Goal: Task Accomplishment & Management: Manage account settings

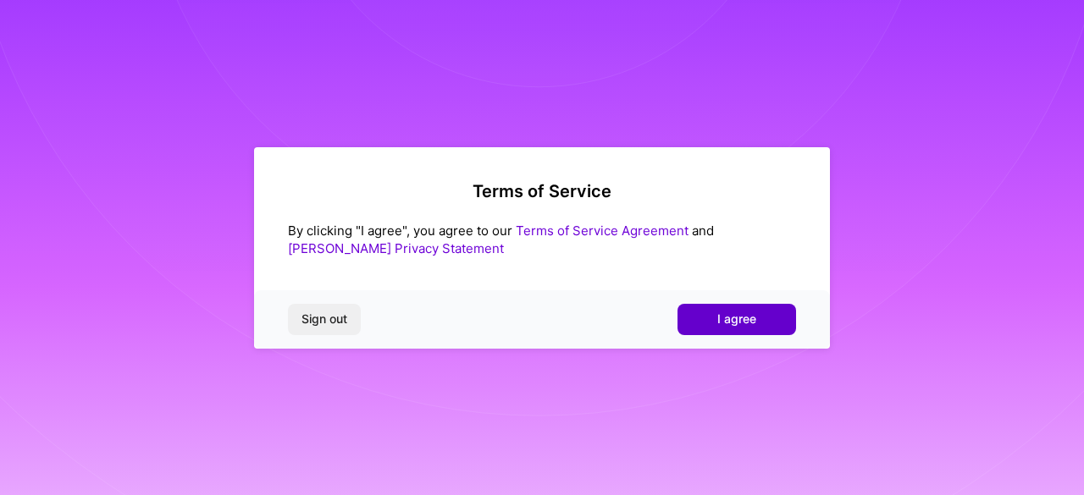
click at [733, 315] on span "I agree" at bounding box center [736, 319] width 39 height 17
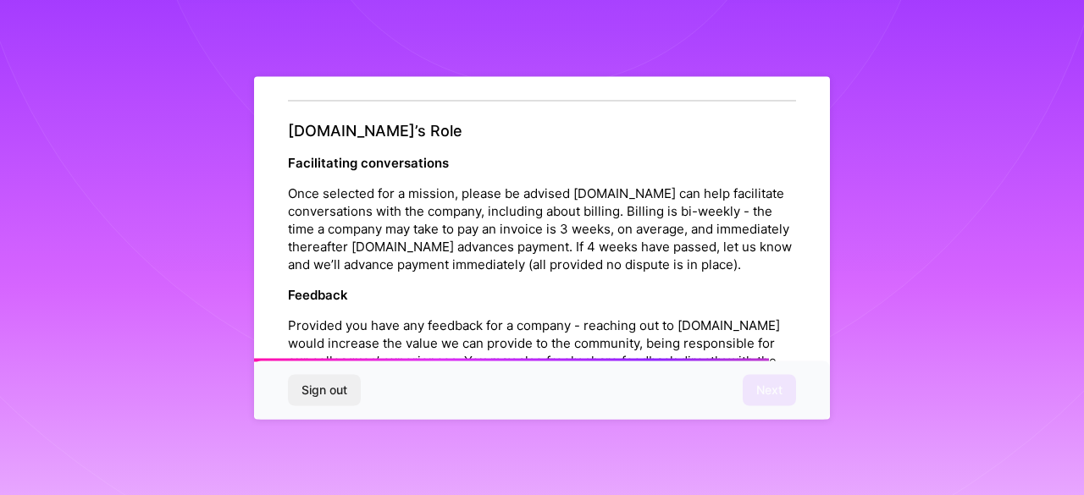
scroll to position [2056, 0]
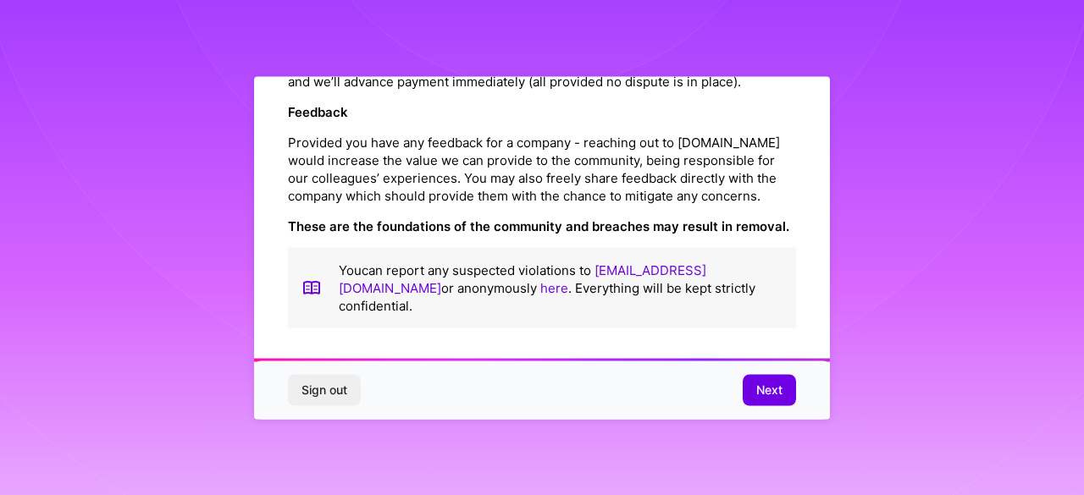
click at [781, 411] on div "Sign out Next" at bounding box center [542, 391] width 576 height 58
click at [777, 397] on span "Next" at bounding box center [769, 390] width 26 height 17
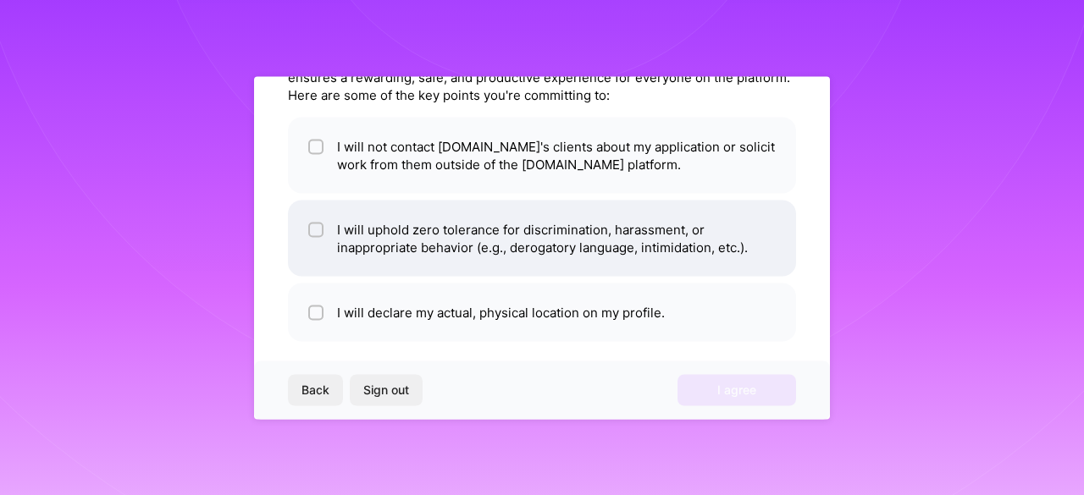
scroll to position [113, 0]
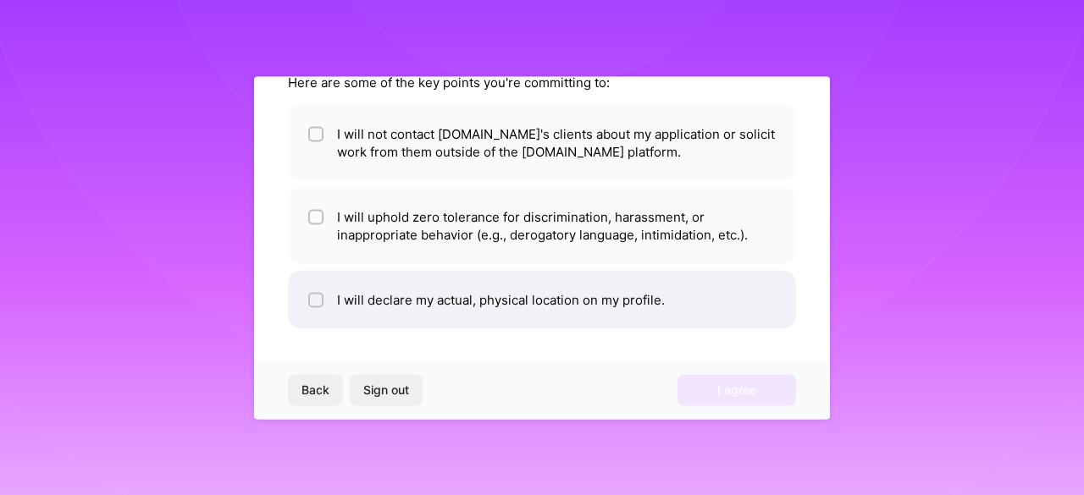
click at [518, 301] on li "I will declare my actual, physical location on my profile." at bounding box center [542, 299] width 508 height 58
checkbox input "true"
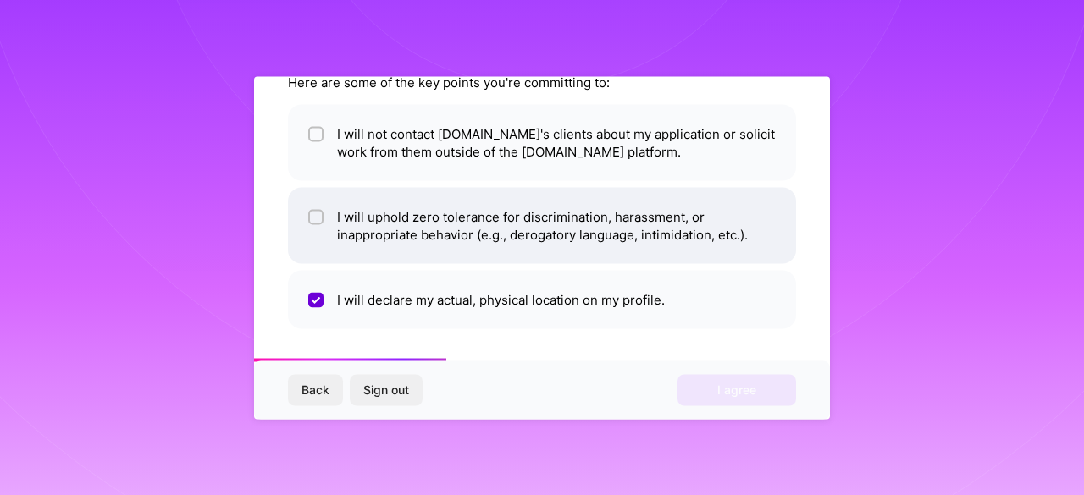
click at [484, 230] on li "I will uphold zero tolerance for discrimination, harassment, or inappropriate b…" at bounding box center [542, 225] width 508 height 76
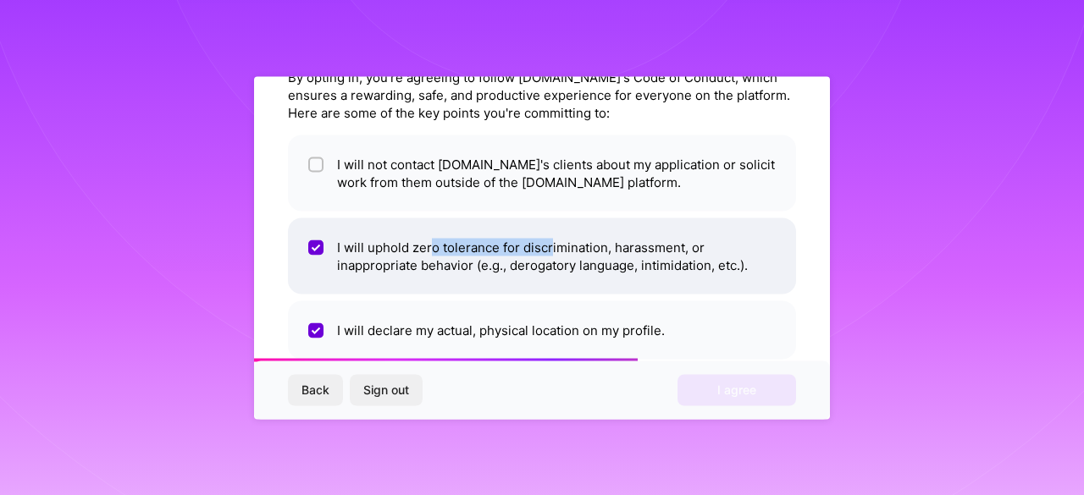
drag, startPoint x: 549, startPoint y: 253, endPoint x: 432, endPoint y: 241, distance: 117.5
click at [432, 241] on li "I will uphold zero tolerance for discrimination, harassment, or inappropriate b…" at bounding box center [542, 256] width 508 height 76
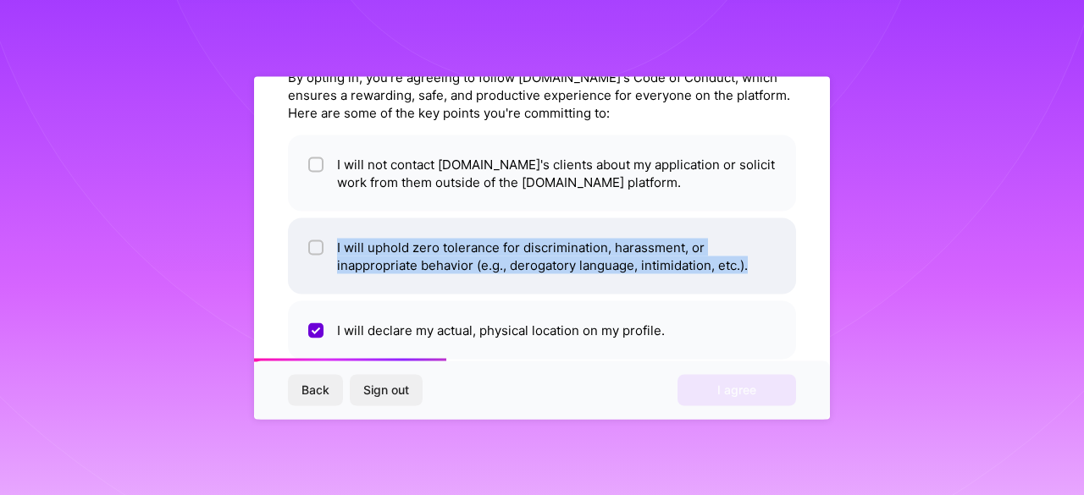
drag, startPoint x: 336, startPoint y: 240, endPoint x: 766, endPoint y: 274, distance: 431.6
click at [766, 274] on li "I will uphold zero tolerance for discrimination, harassment, or inappropriate b…" at bounding box center [542, 256] width 508 height 76
checkbox input "true"
copy li "I will uphold zero tolerance for discrimination, harassment, or inappropriate b…"
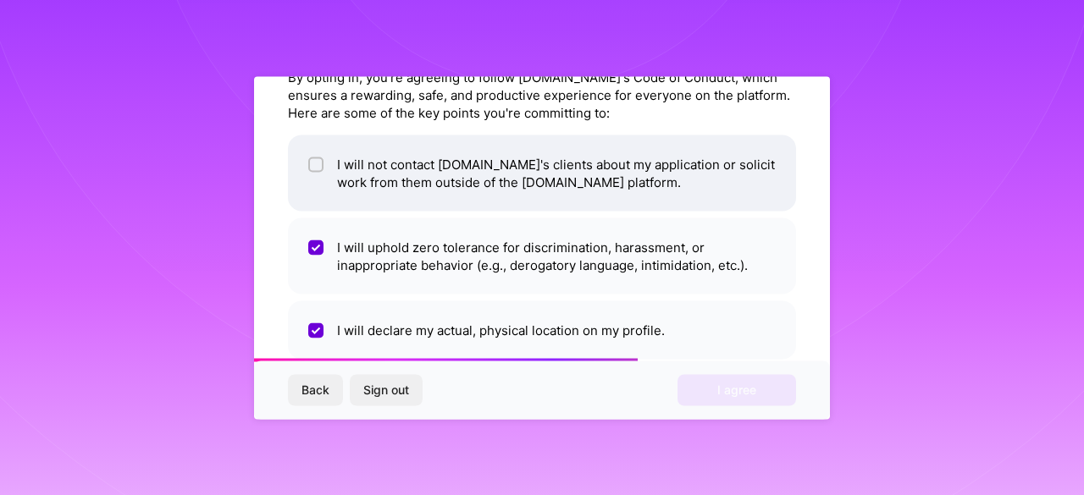
click at [496, 176] on li "I will not contact [DOMAIN_NAME]'s clients about my application or solicit work…" at bounding box center [542, 173] width 508 height 76
checkbox input "true"
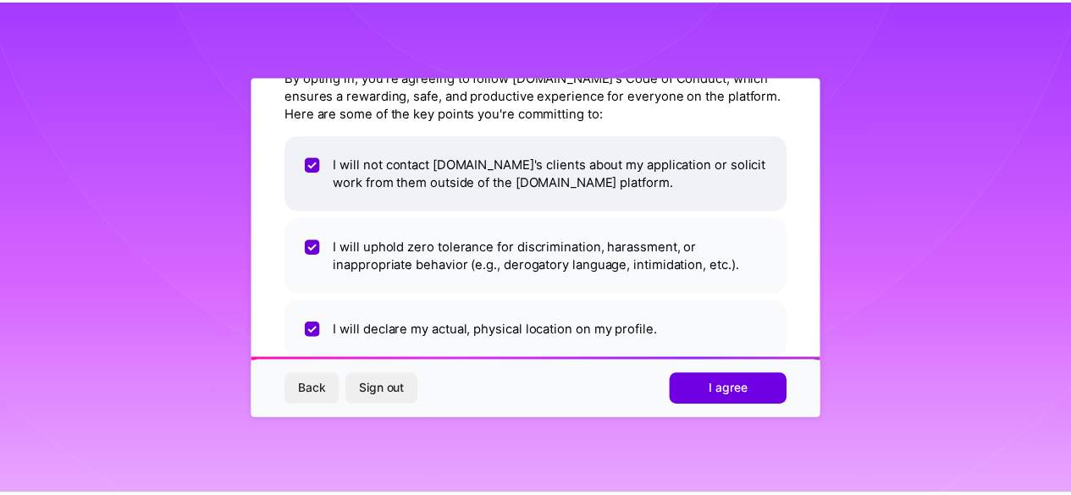
scroll to position [113, 0]
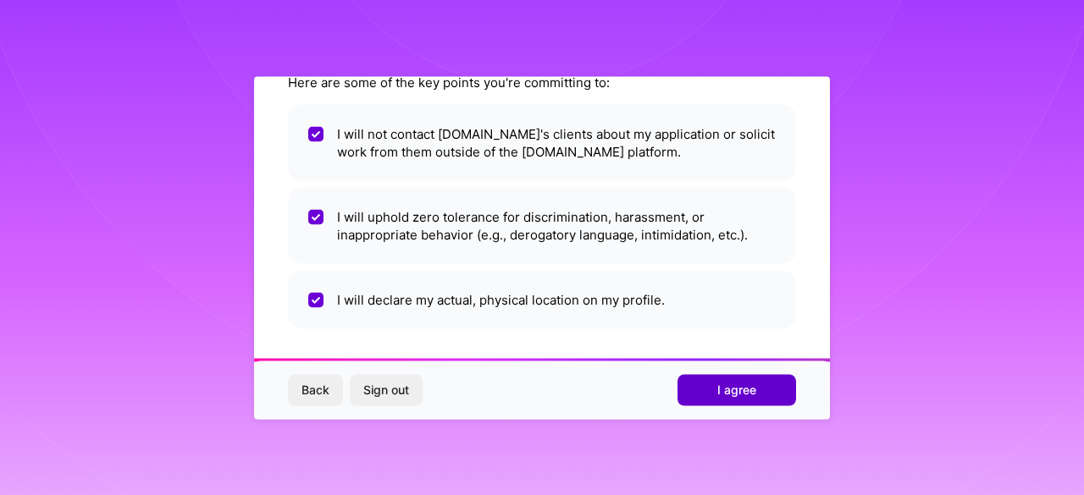
click at [718, 382] on span "I agree" at bounding box center [736, 390] width 39 height 17
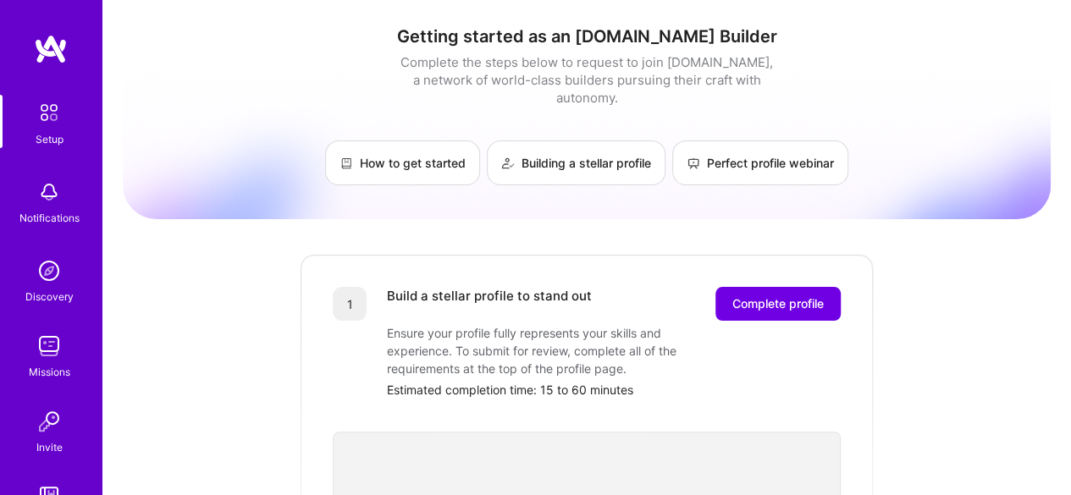
click at [54, 52] on img at bounding box center [51, 49] width 34 height 30
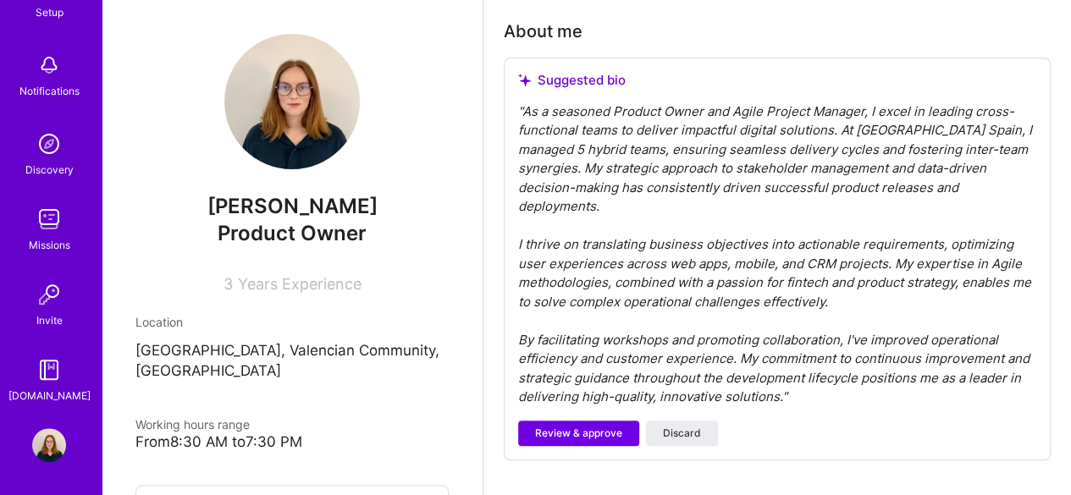
scroll to position [487, 0]
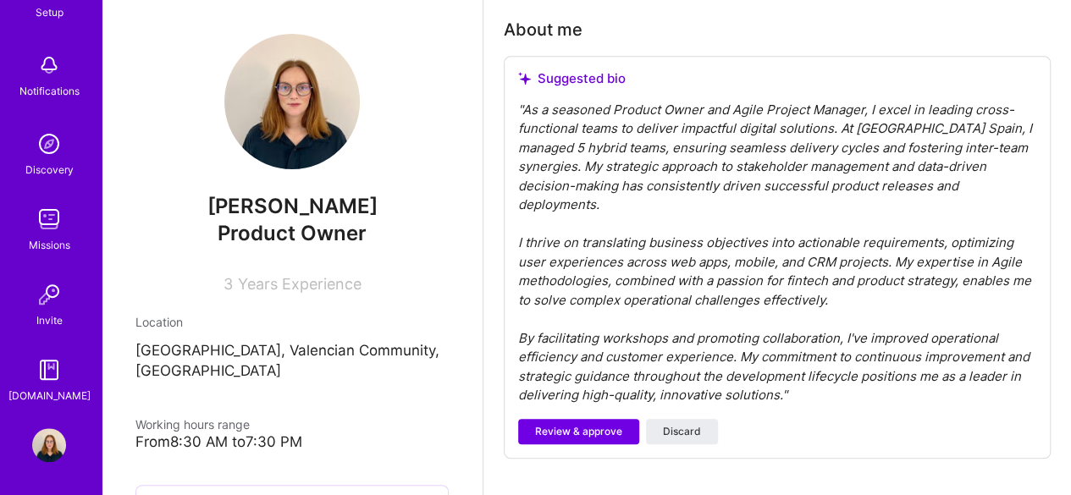
drag, startPoint x: 594, startPoint y: 404, endPoint x: 551, endPoint y: 282, distance: 129.4
click at [551, 282] on div "Suggested bio " As a seasoned Product Owner and Agile Project Manager, I excel …" at bounding box center [777, 257] width 547 height 403
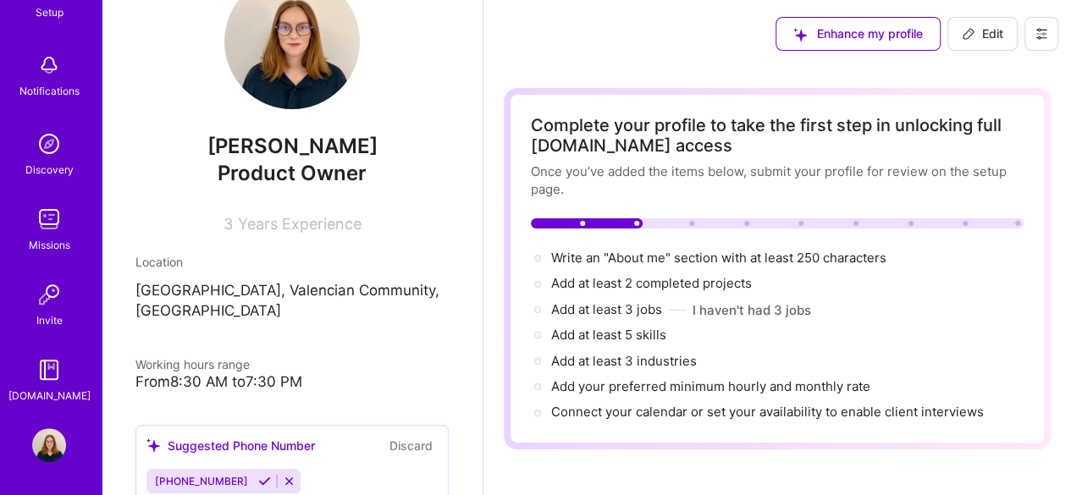
scroll to position [57, 0]
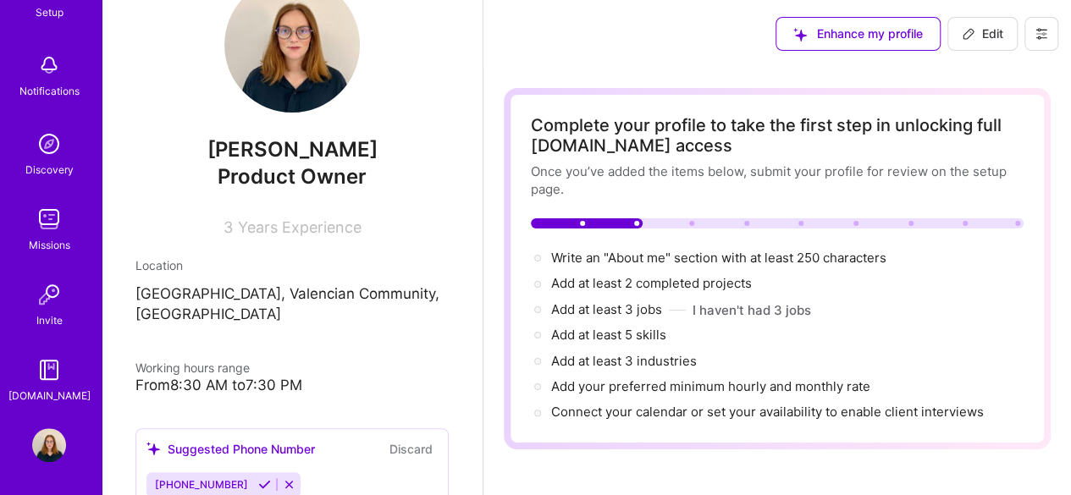
click at [46, 228] on img at bounding box center [49, 219] width 34 height 34
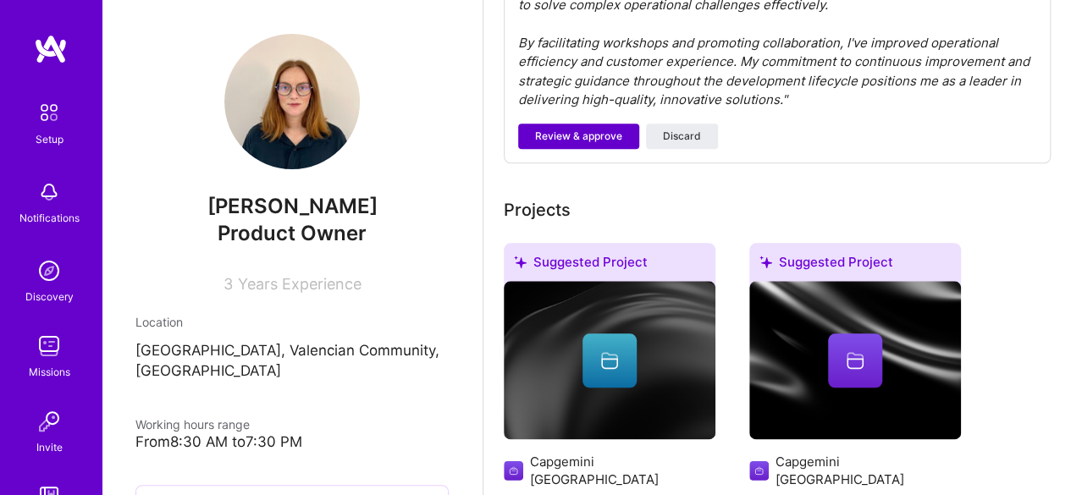
click at [593, 127] on button "Review & approve" at bounding box center [578, 136] width 121 height 25
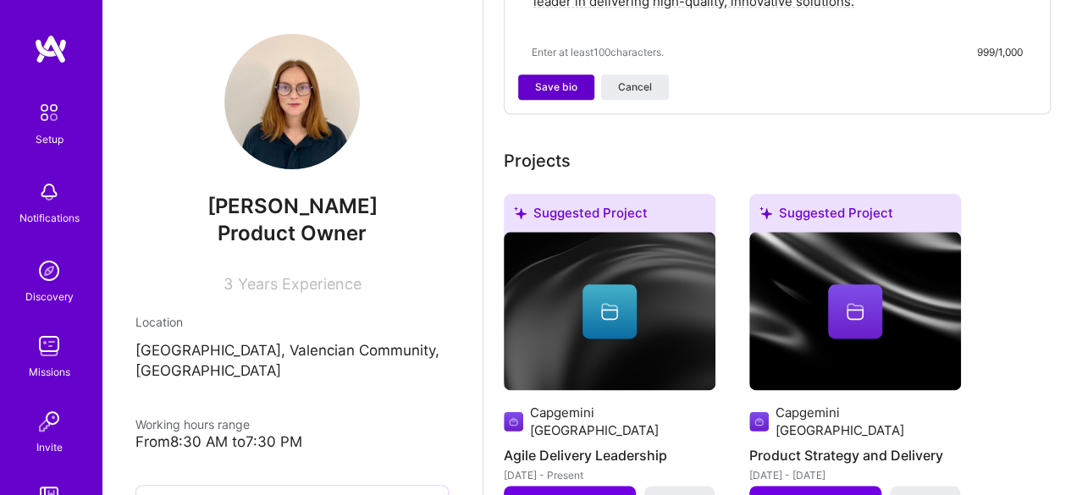
click at [563, 95] on span "Save bio" at bounding box center [556, 87] width 42 height 15
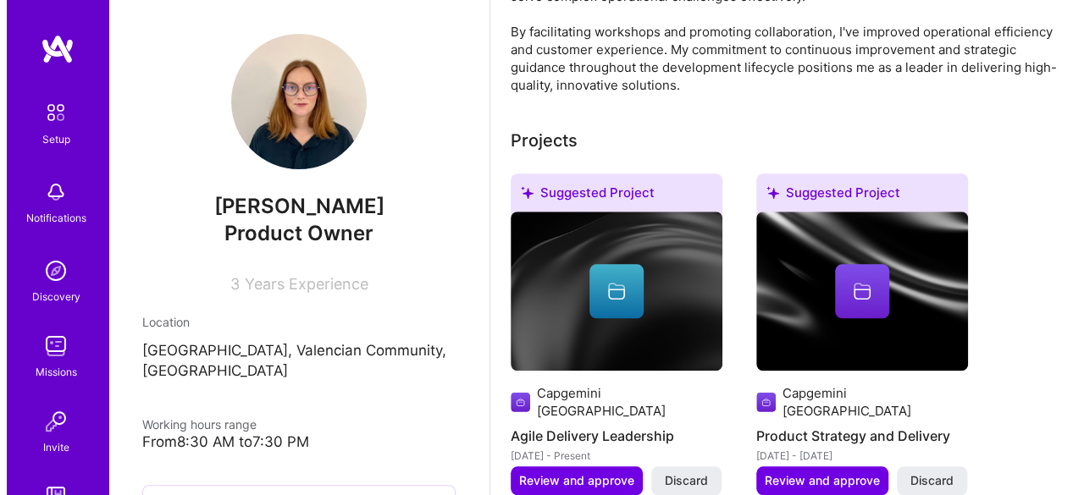
scroll to position [788, 0]
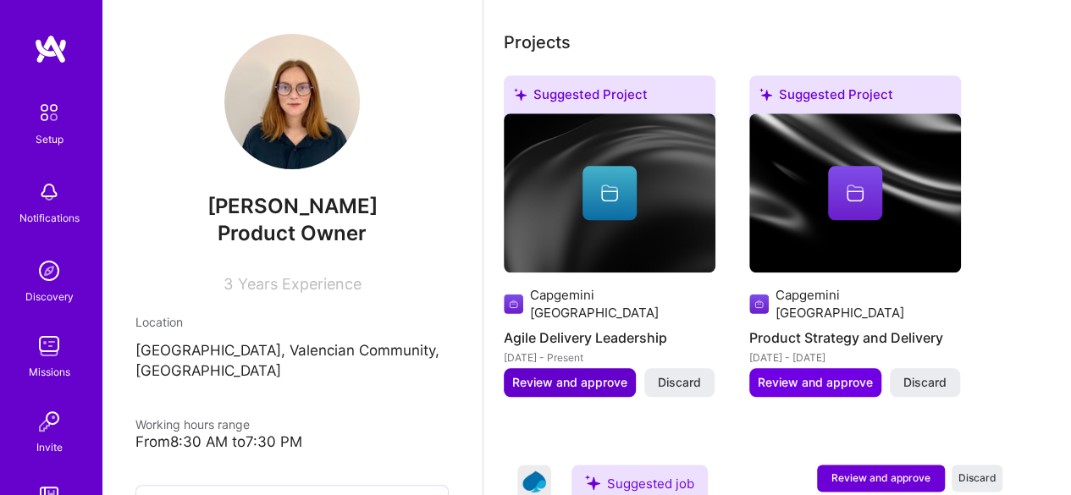
click at [593, 374] on span "Review and approve" at bounding box center [569, 382] width 115 height 17
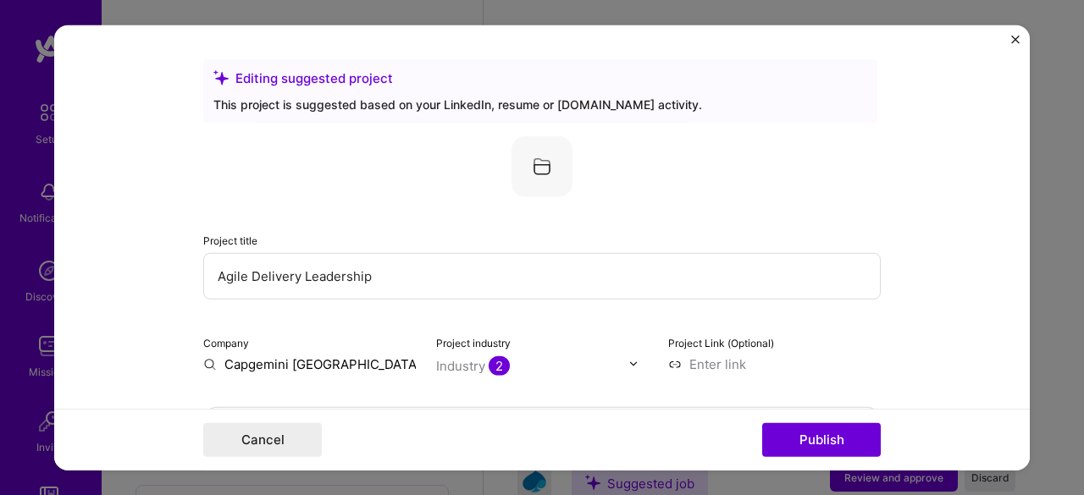
click at [343, 273] on input "Agile Delivery Leadership" at bounding box center [541, 275] width 677 height 47
drag, startPoint x: 376, startPoint y: 277, endPoint x: 337, endPoint y: 268, distance: 39.9
click at [337, 268] on input "Agile Delivery Leadership" at bounding box center [541, 275] width 677 height 47
click at [390, 275] on input "Agile Delivery Leader & Produt Owner" at bounding box center [541, 275] width 677 height 47
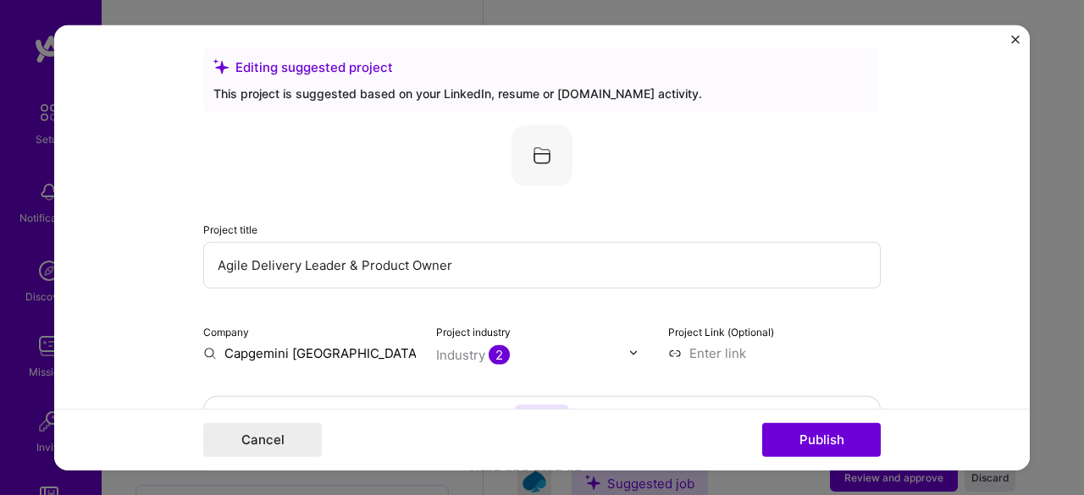
scroll to position [0, 0]
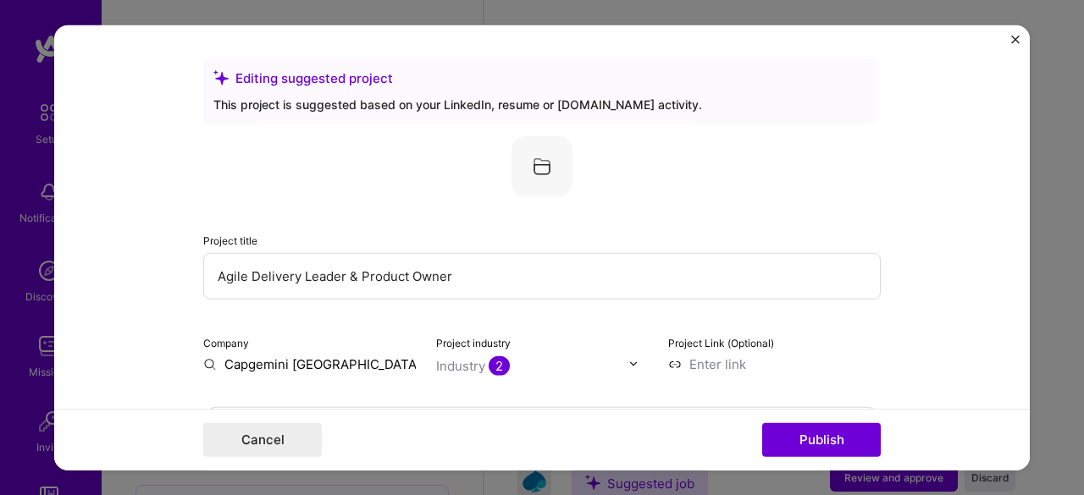
drag, startPoint x: 460, startPoint y: 274, endPoint x: 335, endPoint y: 268, distance: 124.6
click at [335, 268] on input "Agile Delivery Leader & Product Owner" at bounding box center [541, 275] width 677 height 47
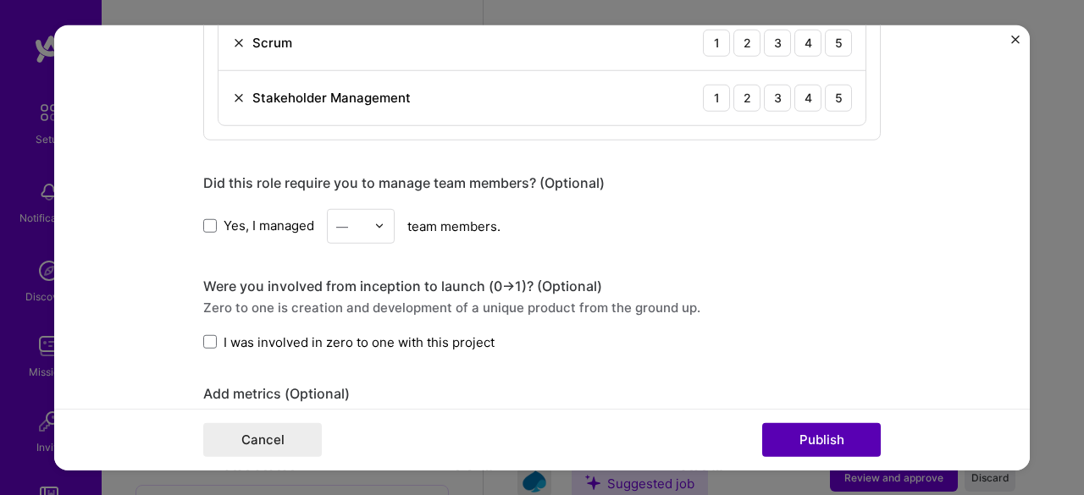
type input "Agile Delivery Leader"
click at [823, 435] on button "Publish" at bounding box center [821, 440] width 119 height 34
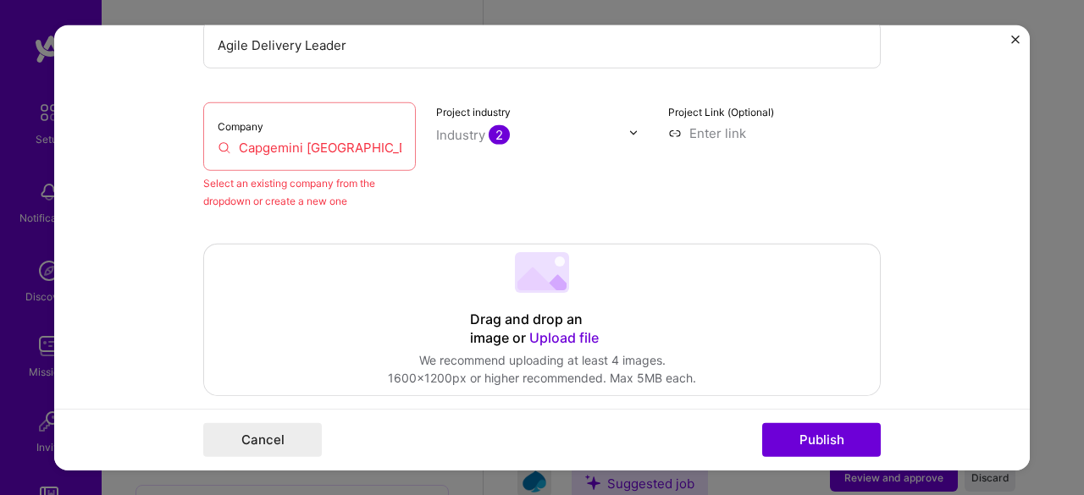
scroll to position [199, 0]
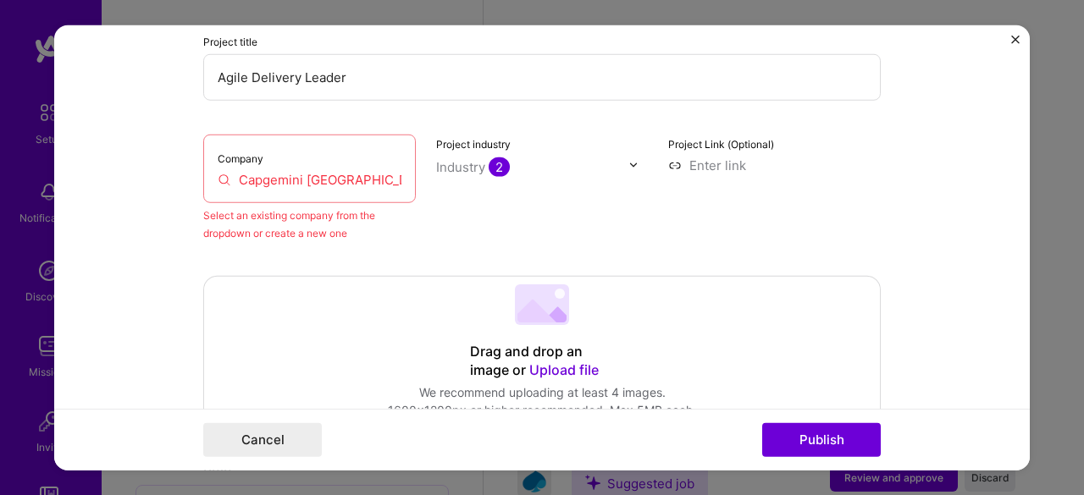
click at [351, 185] on input "Capgemini [GEOGRAPHIC_DATA]" at bounding box center [310, 179] width 184 height 18
drag, startPoint x: 351, startPoint y: 185, endPoint x: 295, endPoint y: 185, distance: 55.9
click at [295, 185] on input "Capgemini [GEOGRAPHIC_DATA]" at bounding box center [310, 179] width 184 height 18
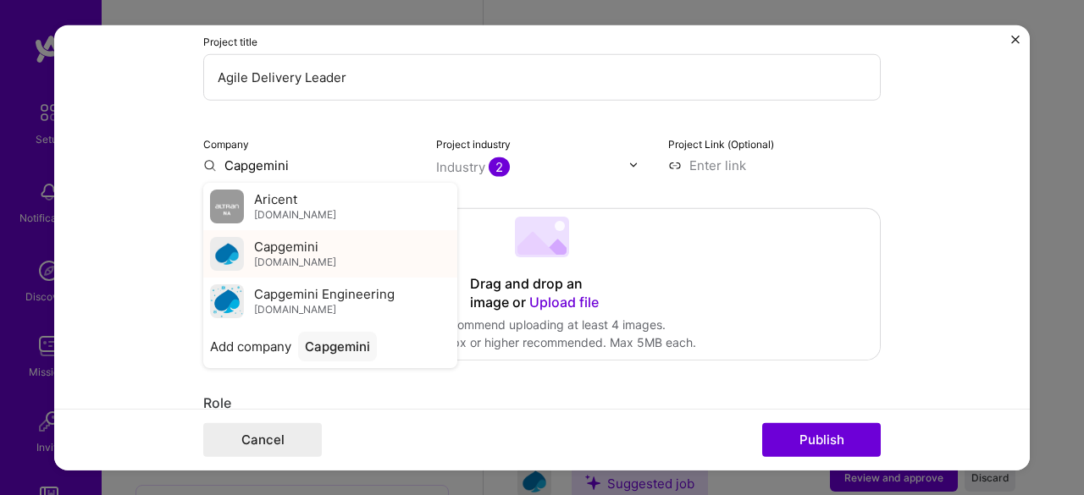
type input "Capgemini"
click at [321, 257] on div "Capgemini [DOMAIN_NAME]" at bounding box center [330, 252] width 254 height 47
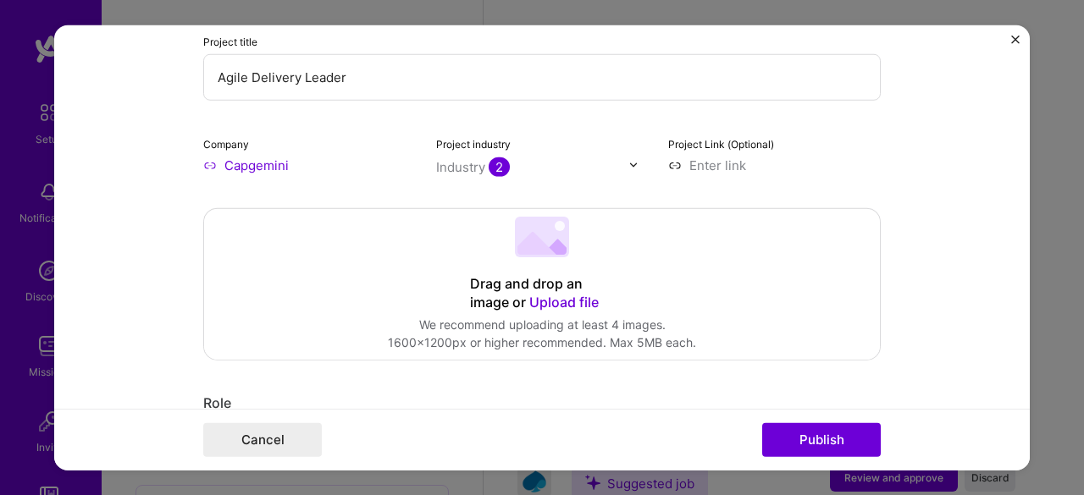
click at [508, 166] on input "text" at bounding box center [532, 167] width 193 height 18
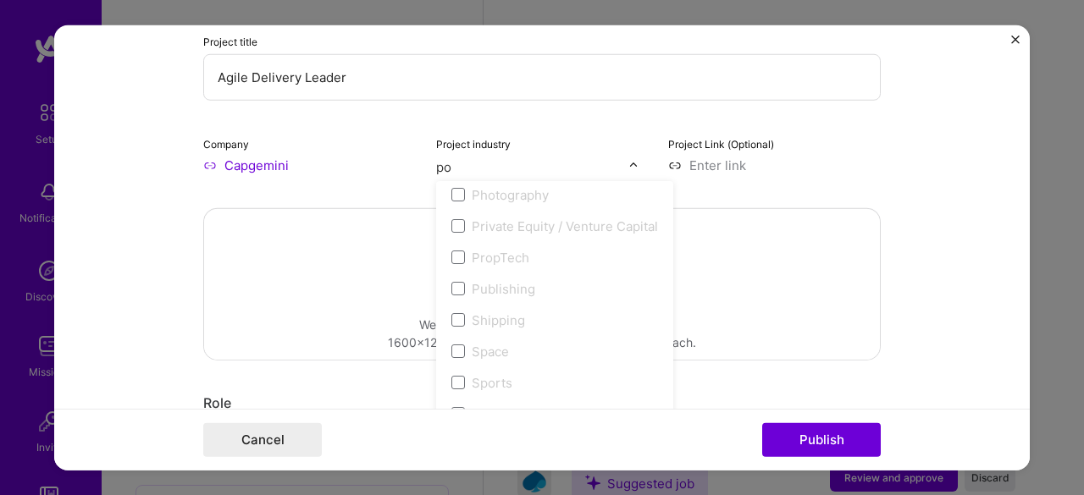
scroll to position [0, 0]
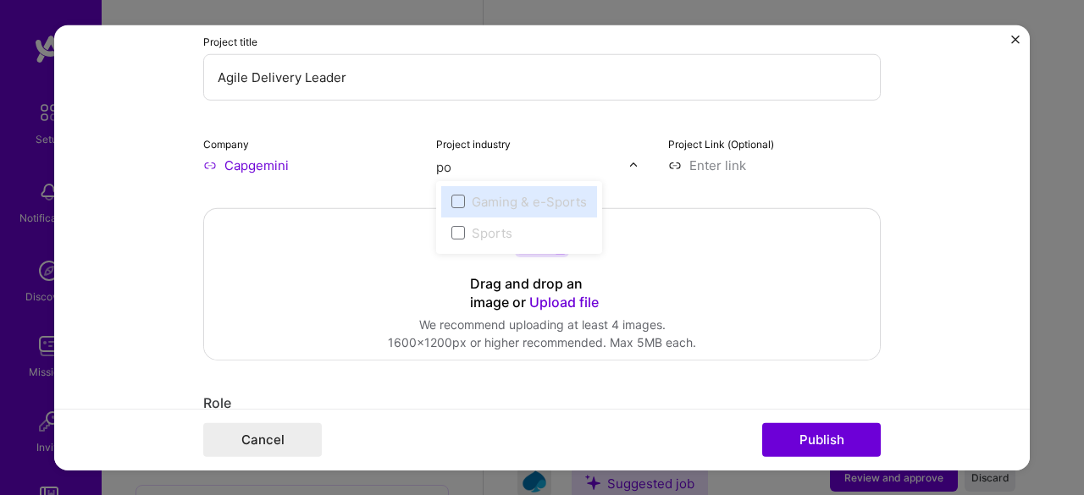
type input "p"
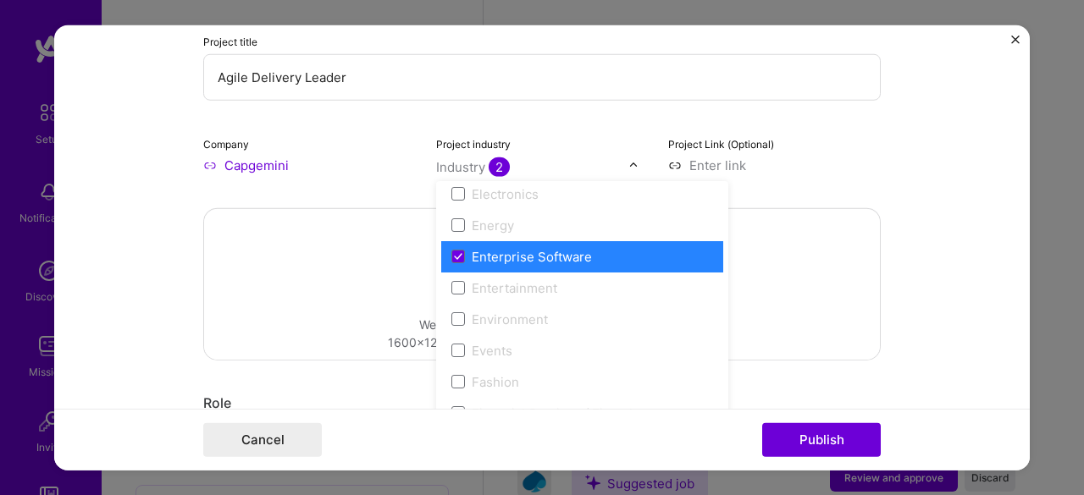
scroll to position [1573, 0]
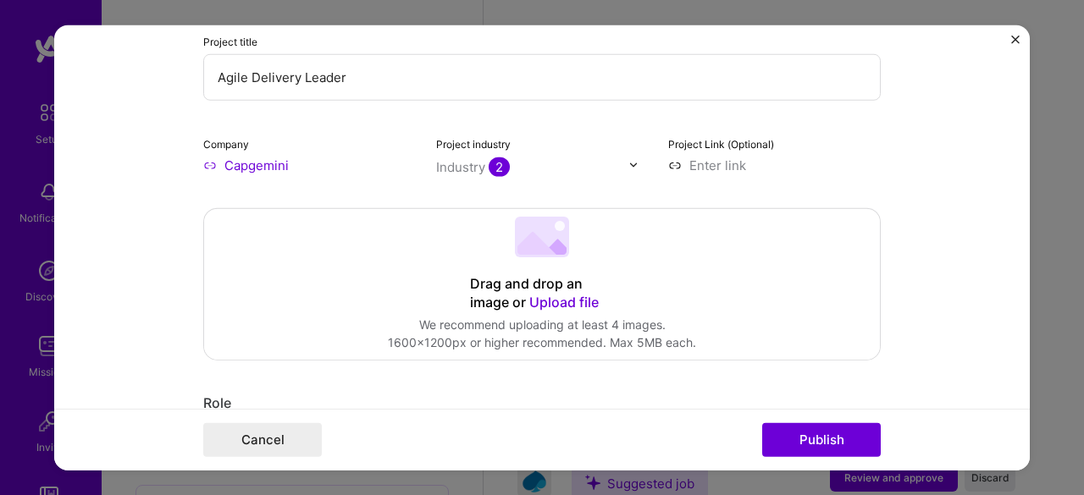
click at [63, 287] on form "Editing suggested project This project is suggested based on your LinkedIn, res…" at bounding box center [542, 248] width 976 height 446
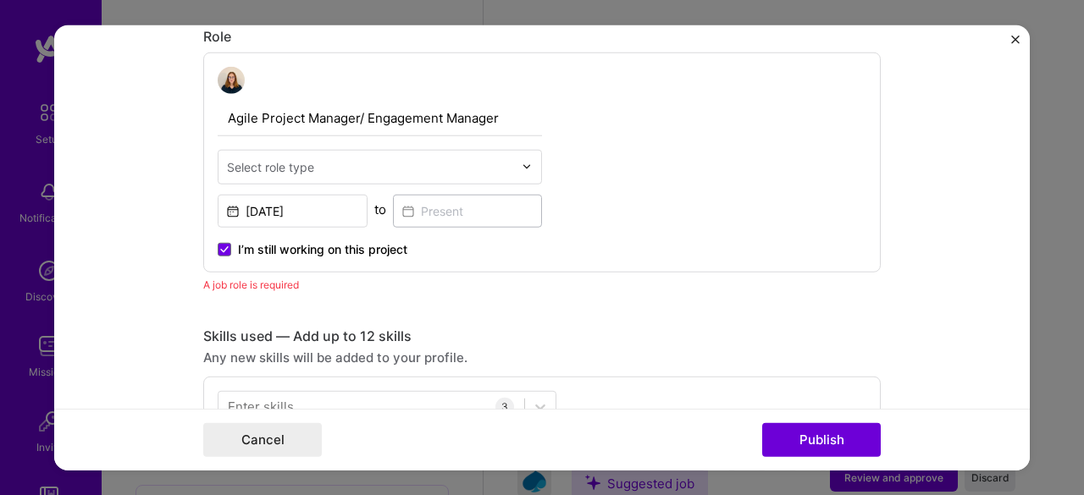
scroll to position [566, 0]
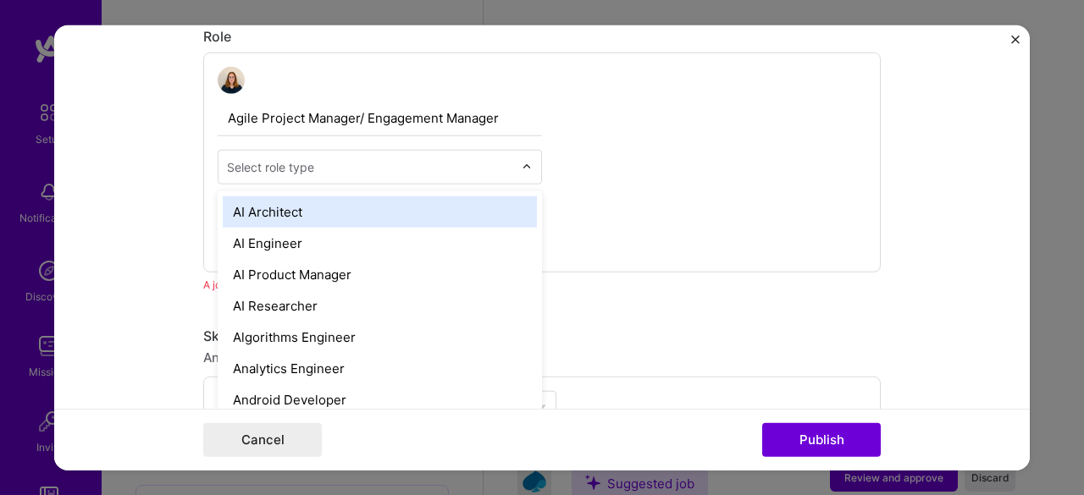
click at [280, 162] on div "Select role type" at bounding box center [270, 167] width 87 height 18
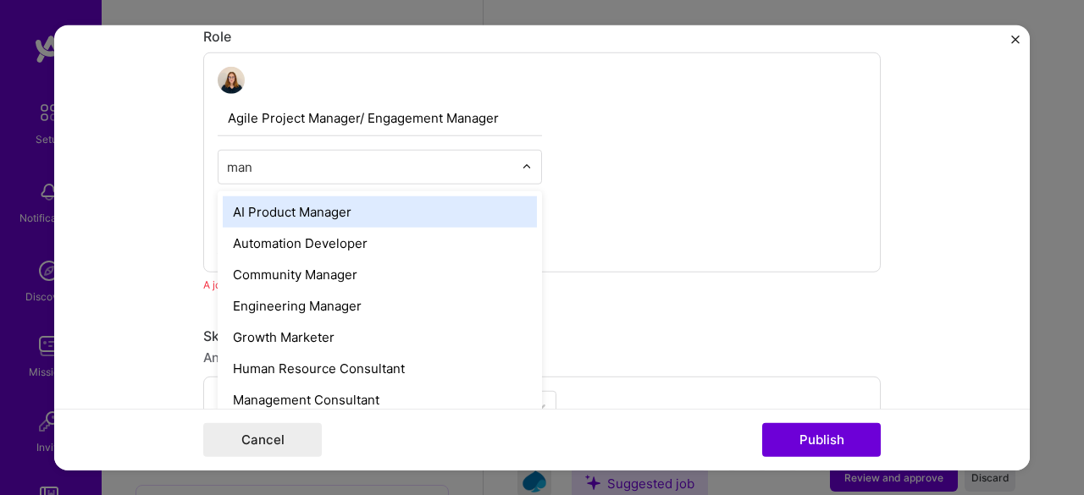
type input "mana"
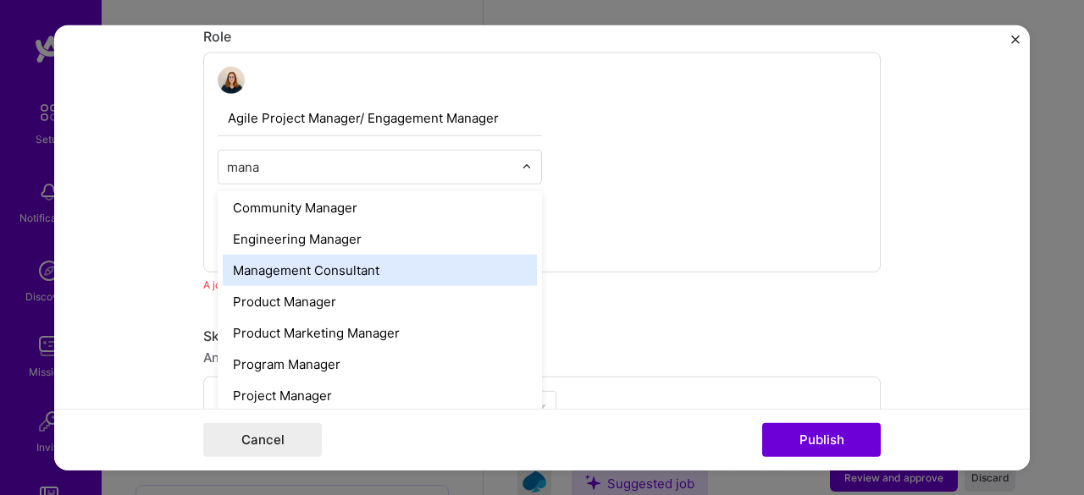
scroll to position [38, 0]
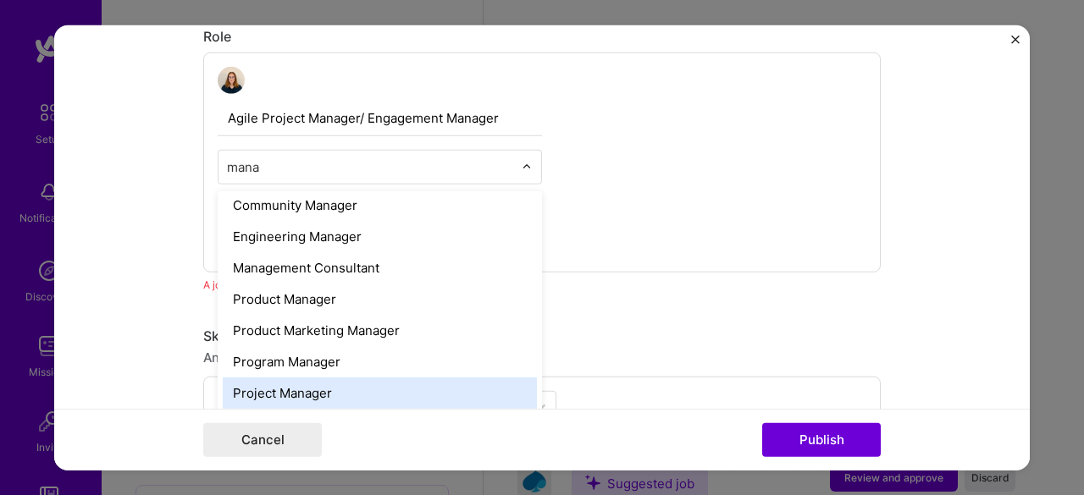
click at [306, 389] on div "Project Manager" at bounding box center [380, 392] width 314 height 31
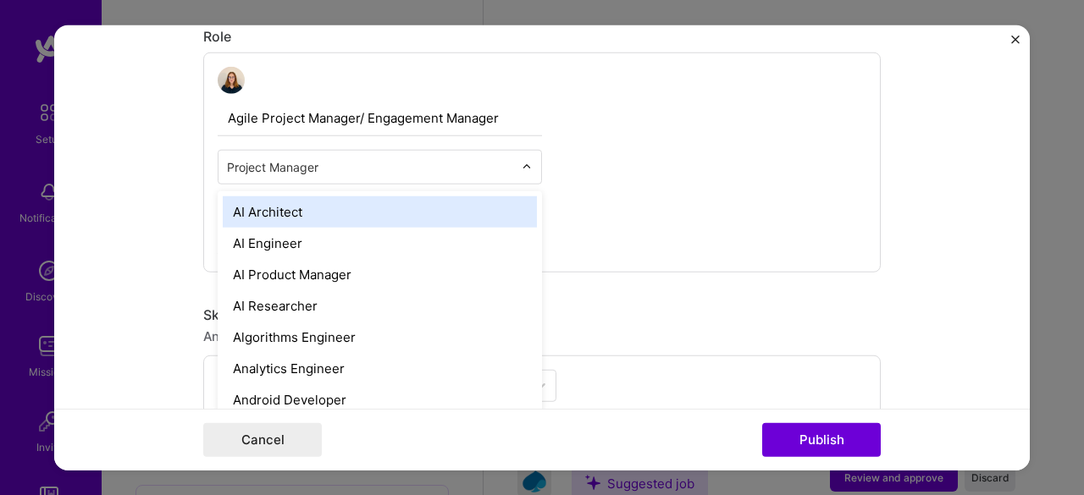
click at [338, 163] on input "text" at bounding box center [370, 167] width 286 height 18
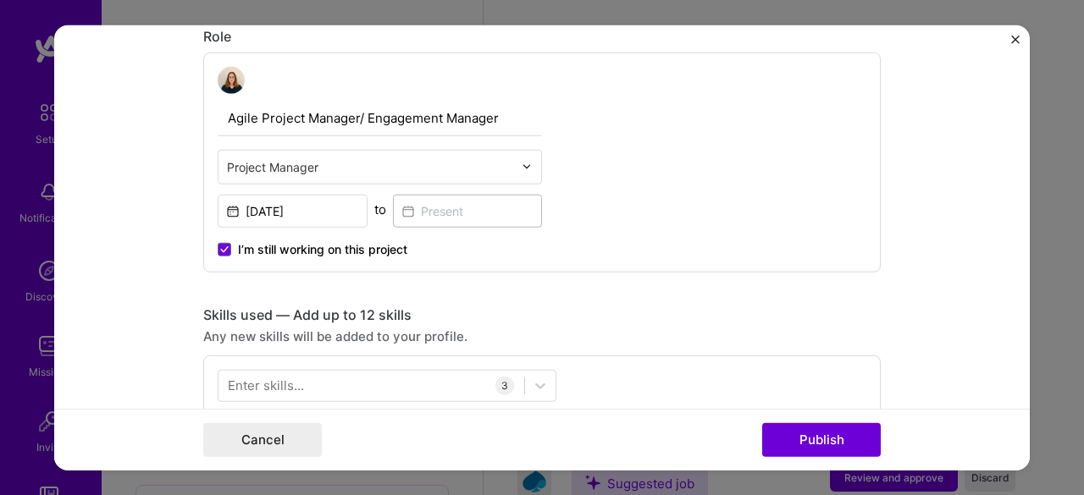
click at [105, 226] on form "Editing suggested project This project is suggested based on your LinkedIn, res…" at bounding box center [542, 248] width 976 height 446
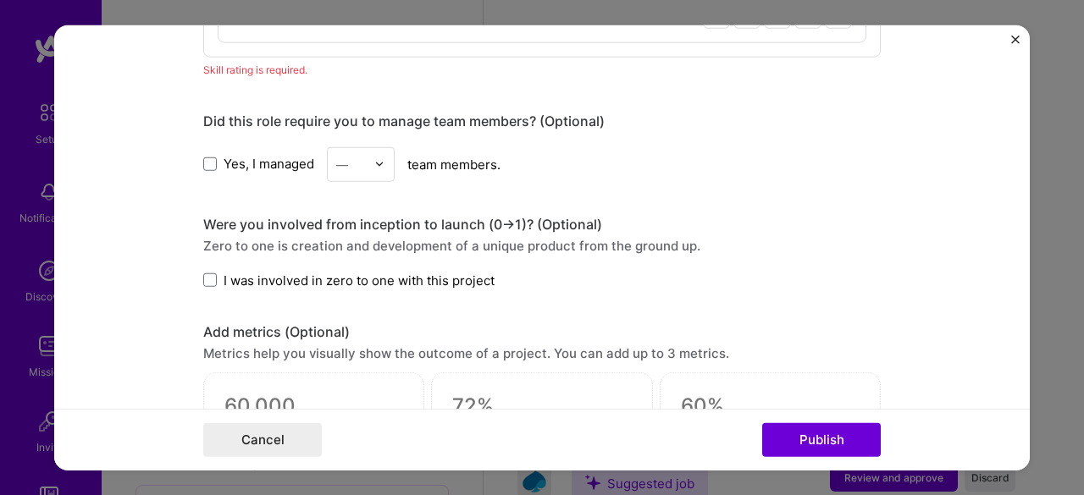
scroll to position [1065, 0]
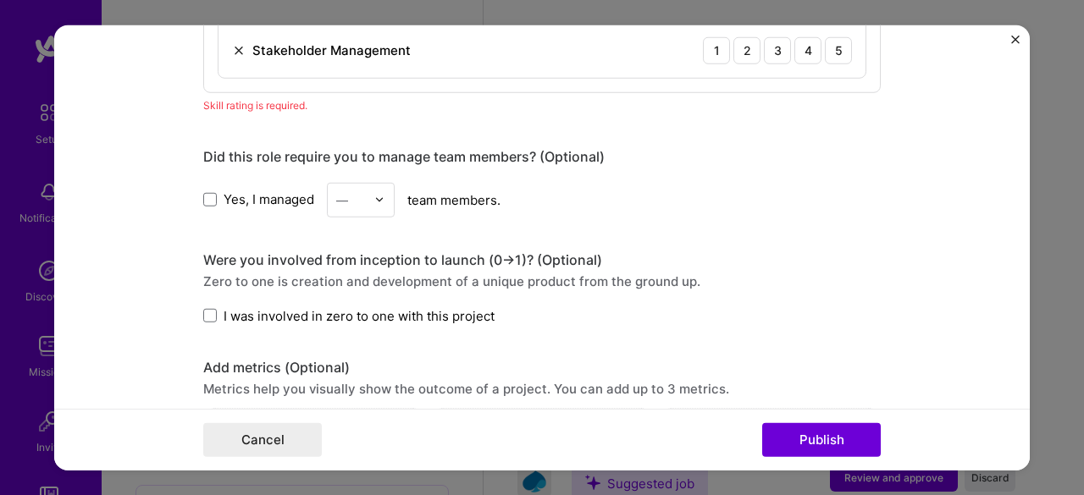
click at [360, 194] on input "text" at bounding box center [351, 200] width 30 height 18
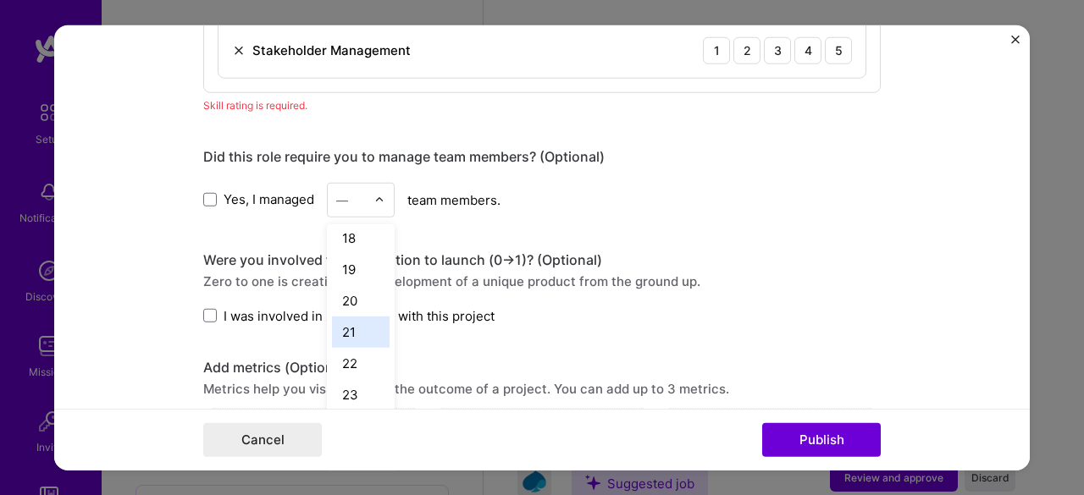
scroll to position [539, 0]
click at [348, 397] on div "23" at bounding box center [361, 394] width 58 height 31
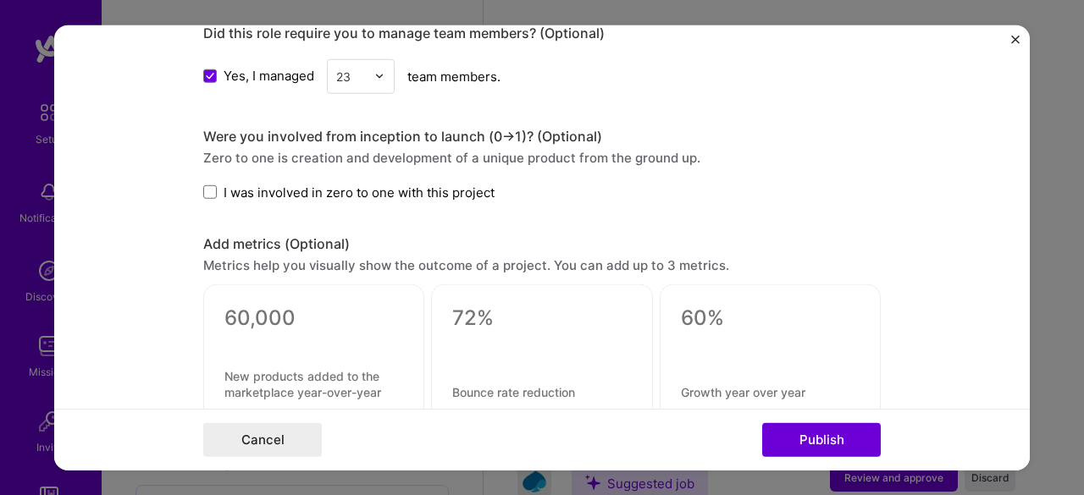
scroll to position [1211, 0]
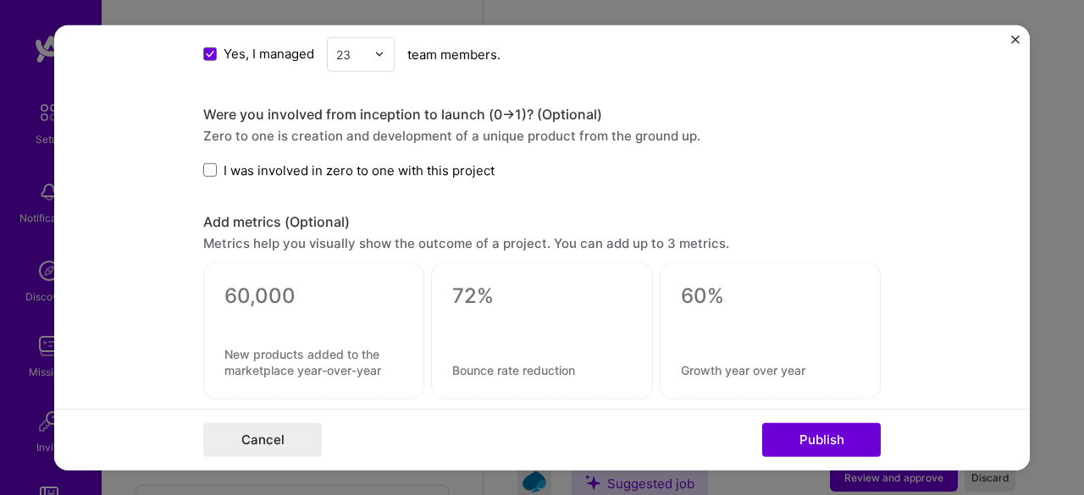
click at [346, 45] on input "text" at bounding box center [351, 54] width 30 height 18
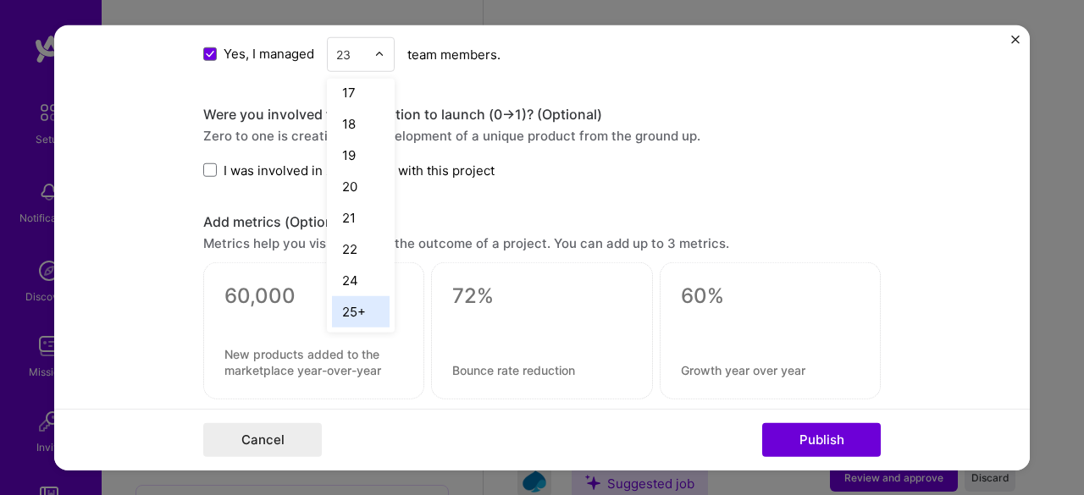
click at [355, 296] on div "25+" at bounding box center [361, 311] width 58 height 31
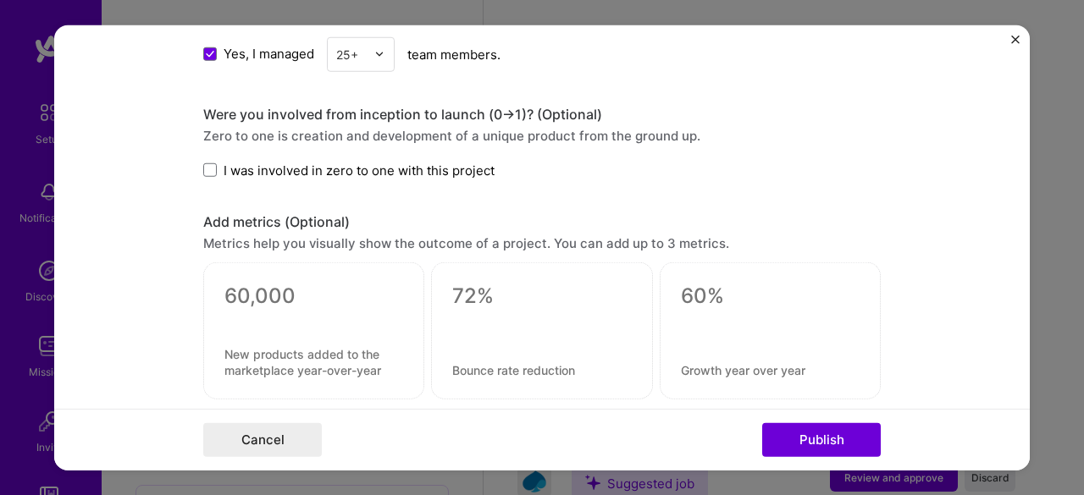
click at [97, 223] on form "Editing suggested project This project is suggested based on your LinkedIn, res…" at bounding box center [542, 248] width 976 height 446
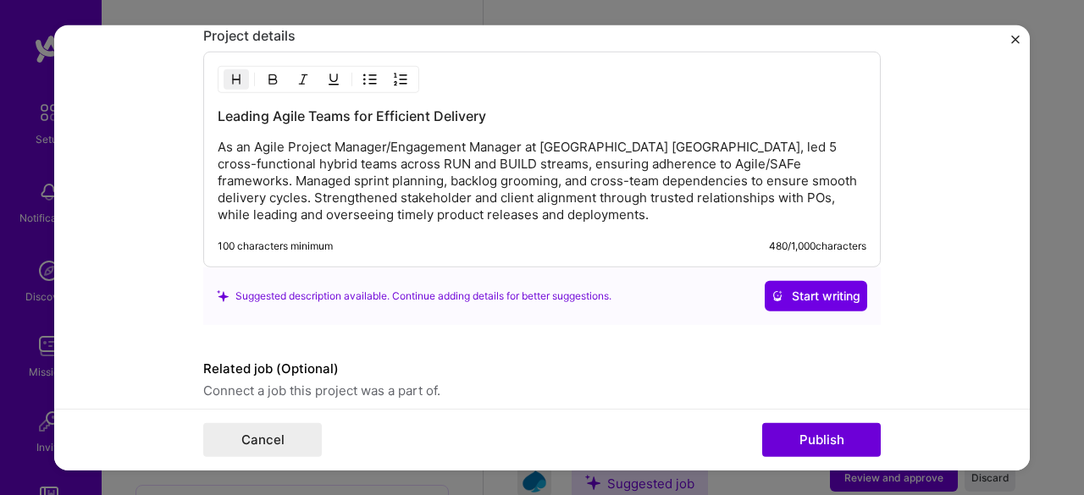
scroll to position [1618, 0]
click at [838, 438] on button "Publish" at bounding box center [821, 440] width 119 height 34
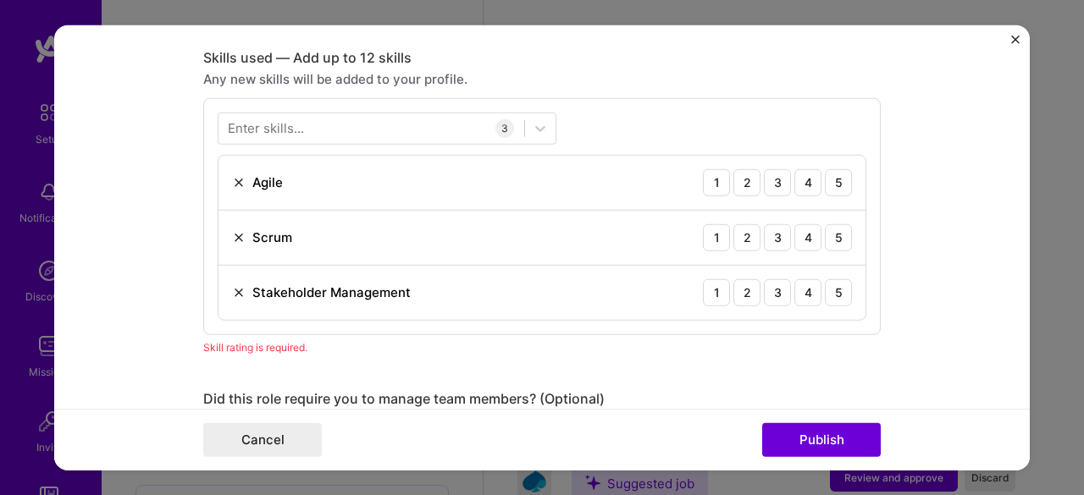
scroll to position [822, 0]
click at [838, 226] on div "5" at bounding box center [838, 237] width 27 height 27
click at [842, 173] on div "5" at bounding box center [838, 182] width 27 height 27
click at [836, 266] on div "Stakeholder Management 1 2 3 4 5" at bounding box center [541, 293] width 647 height 54
click at [794, 279] on div "4" at bounding box center [807, 292] width 27 height 27
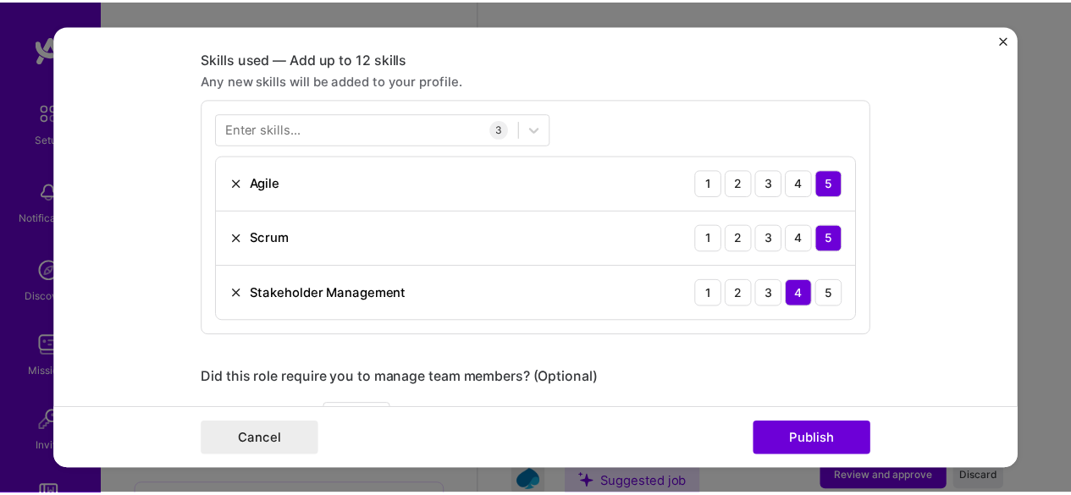
scroll to position [959, 0]
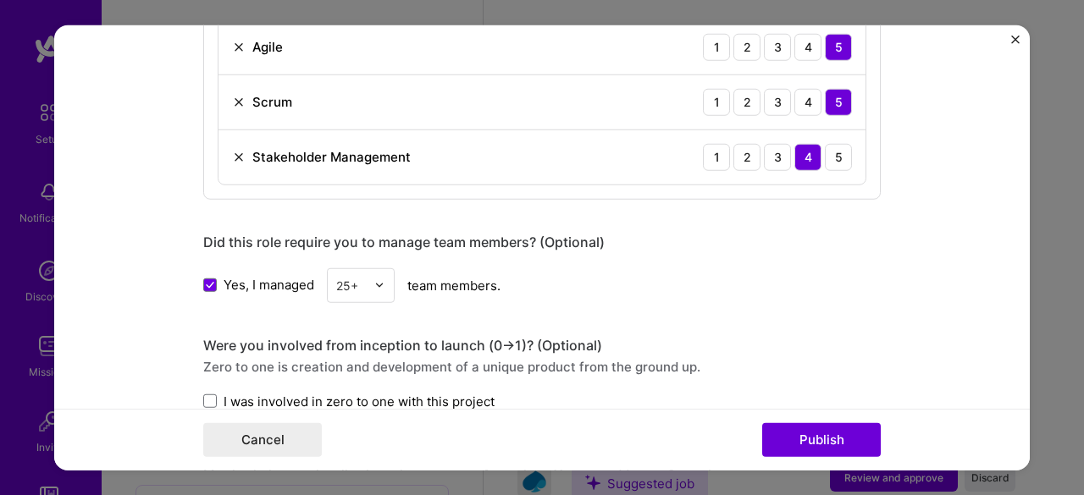
click at [817, 417] on div "Cancel Publish" at bounding box center [542, 440] width 976 height 62
click at [816, 434] on button "Publish" at bounding box center [821, 440] width 119 height 34
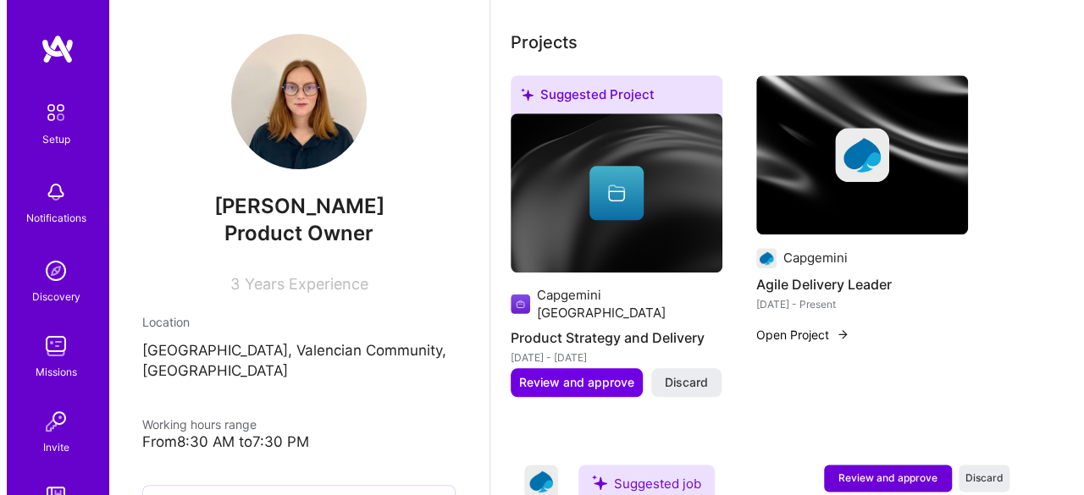
scroll to position [852, 0]
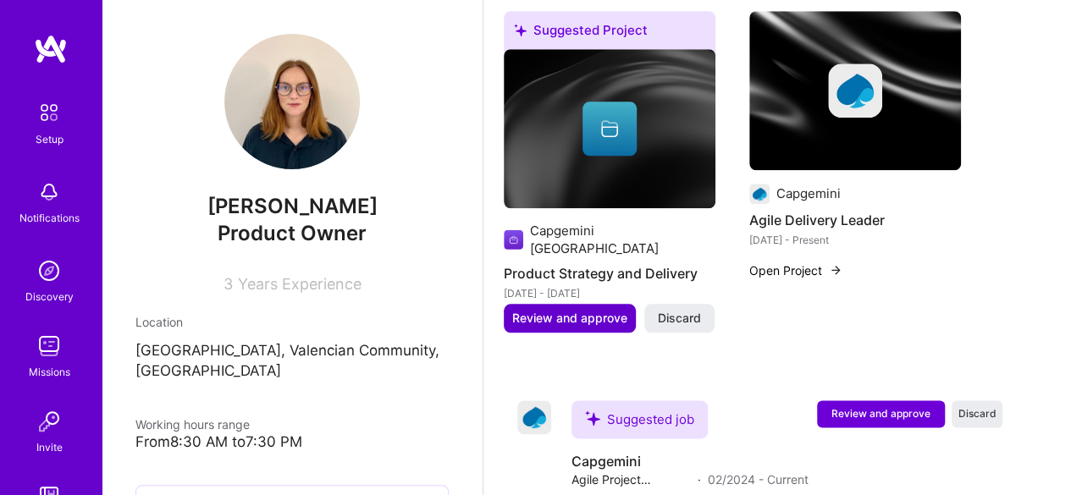
click at [567, 310] on span "Review and approve" at bounding box center [569, 318] width 115 height 17
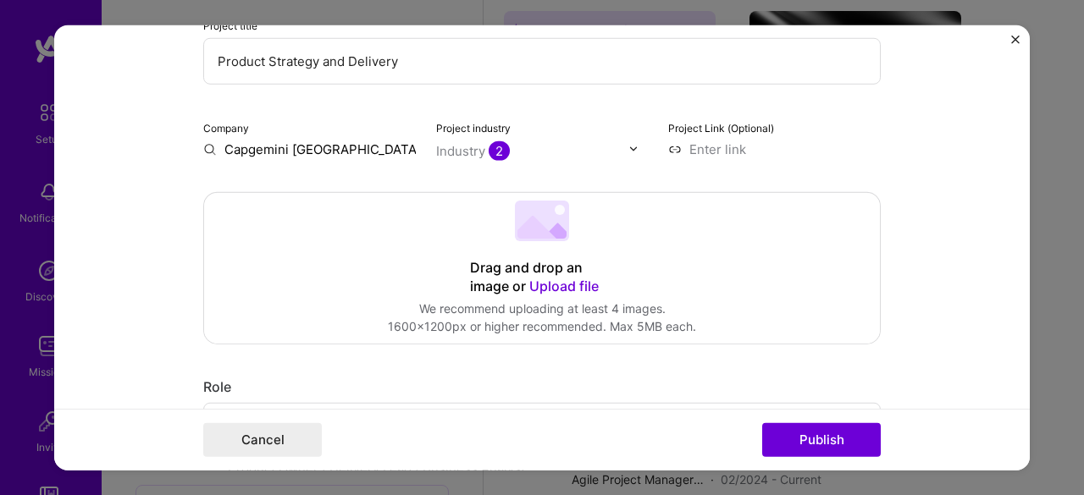
scroll to position [217, 0]
click at [322, 146] on input "Capgemini [GEOGRAPHIC_DATA]" at bounding box center [309, 147] width 213 height 18
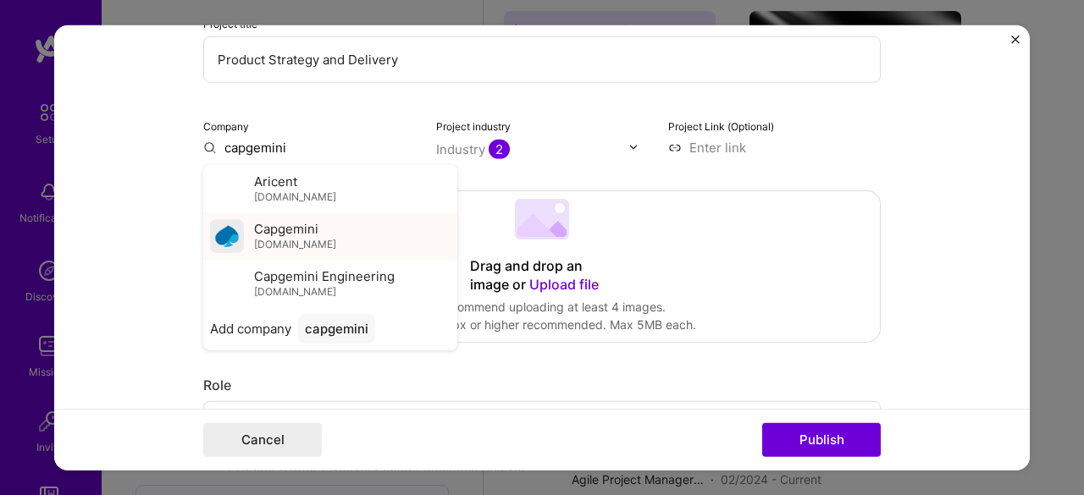
click at [300, 213] on div "Capgemini [DOMAIN_NAME]" at bounding box center [330, 235] width 254 height 47
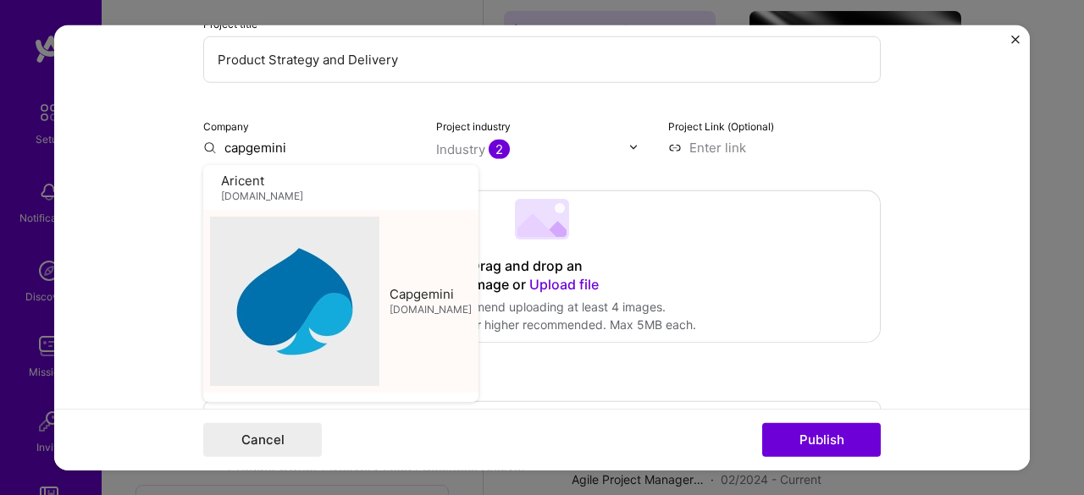
type input "Capgemini"
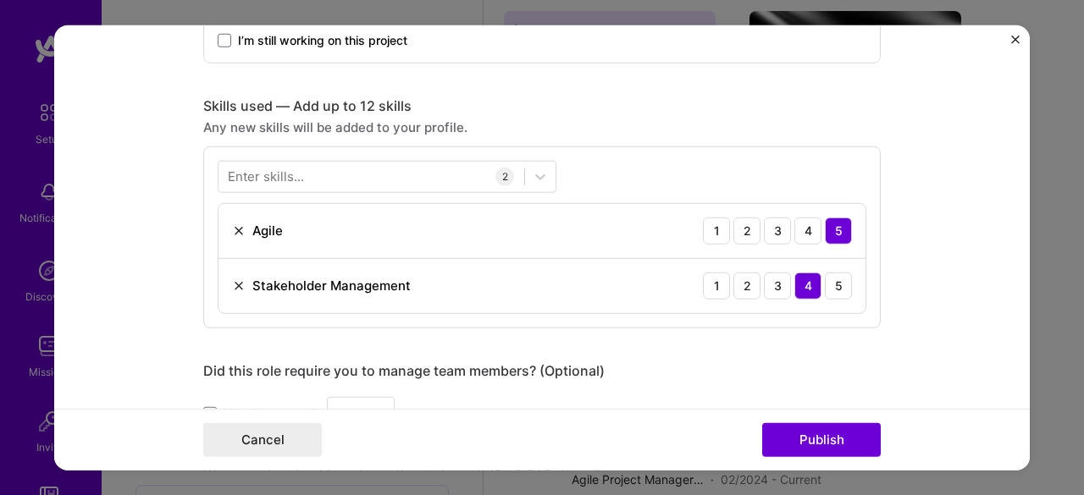
scroll to position [796, 0]
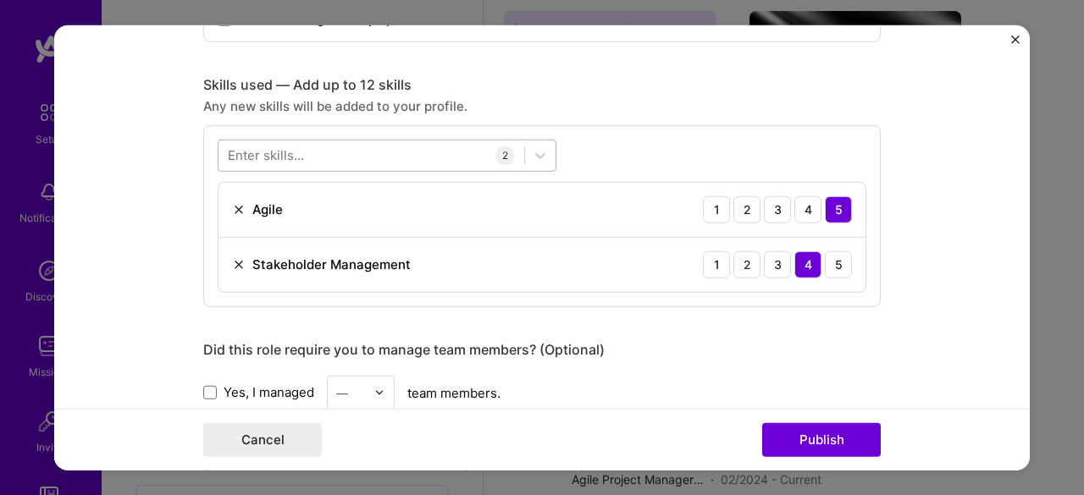
click at [384, 141] on div at bounding box center [371, 155] width 306 height 28
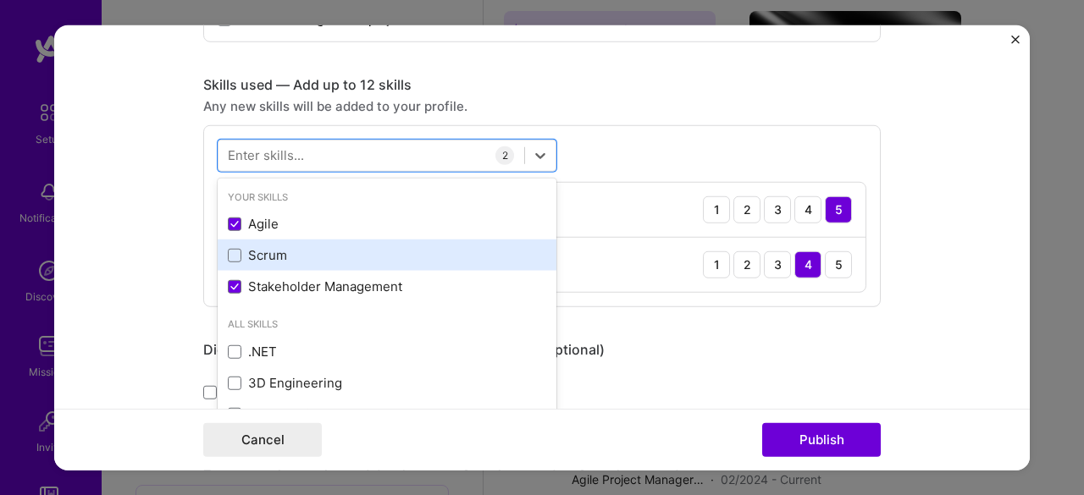
click at [246, 255] on div "Scrum" at bounding box center [387, 255] width 318 height 18
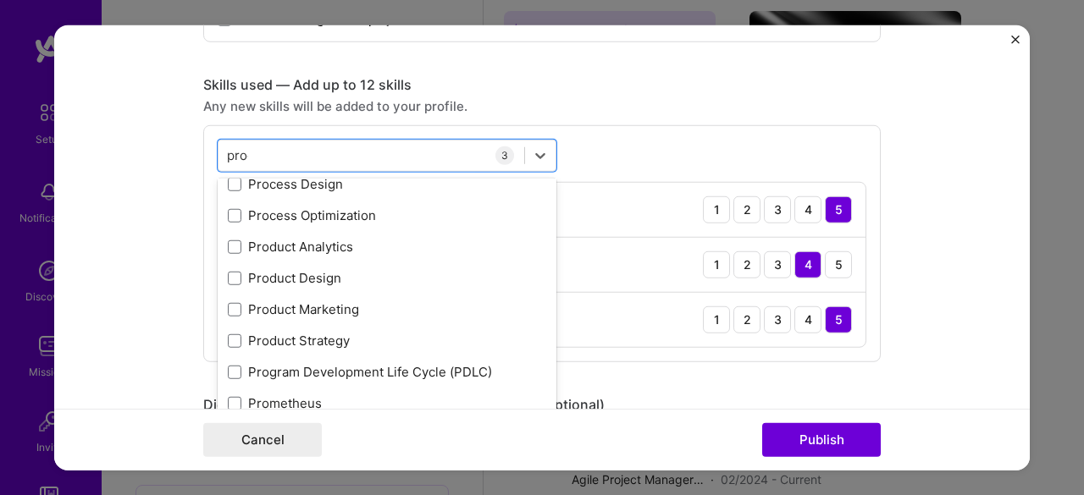
scroll to position [0, 0]
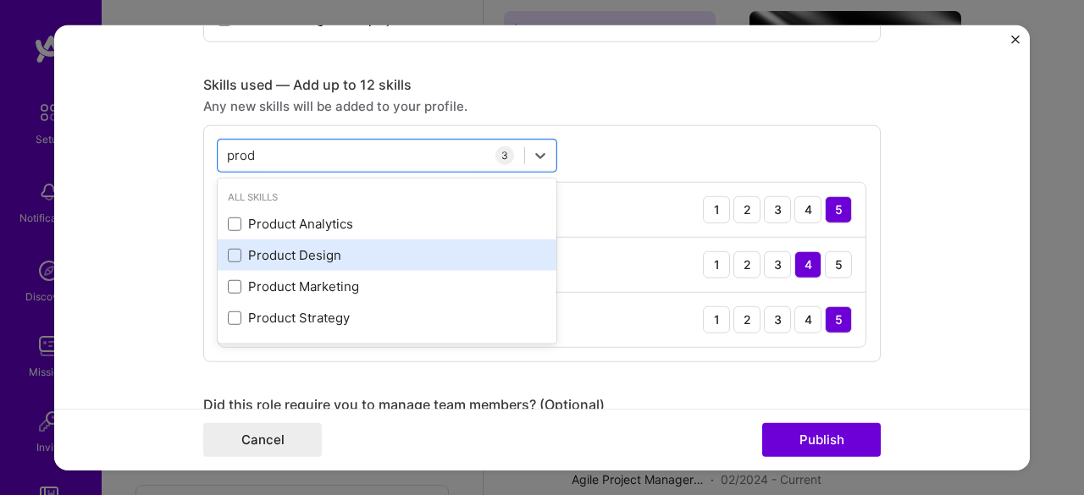
click at [290, 246] on div "Product Design" at bounding box center [387, 255] width 318 height 18
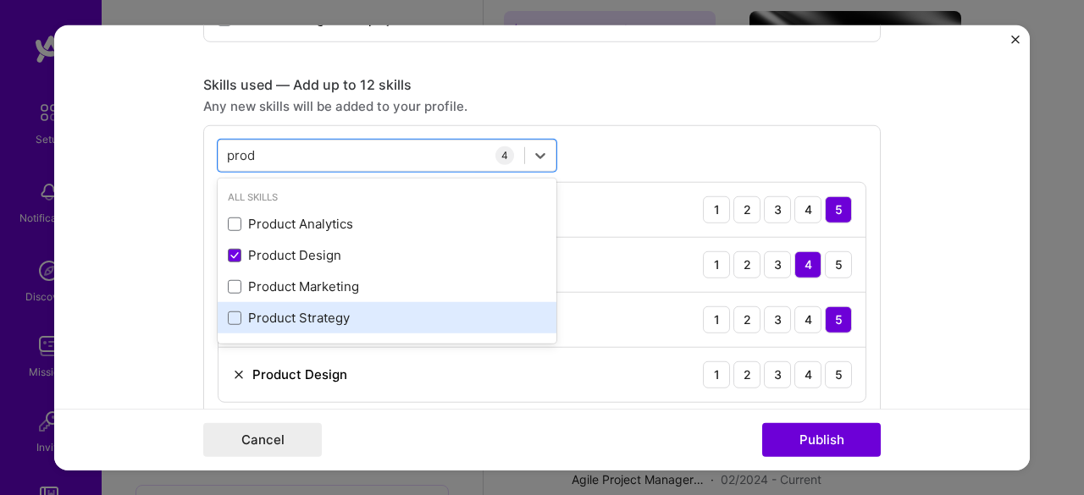
click at [303, 313] on div "Product Strategy" at bounding box center [387, 318] width 318 height 18
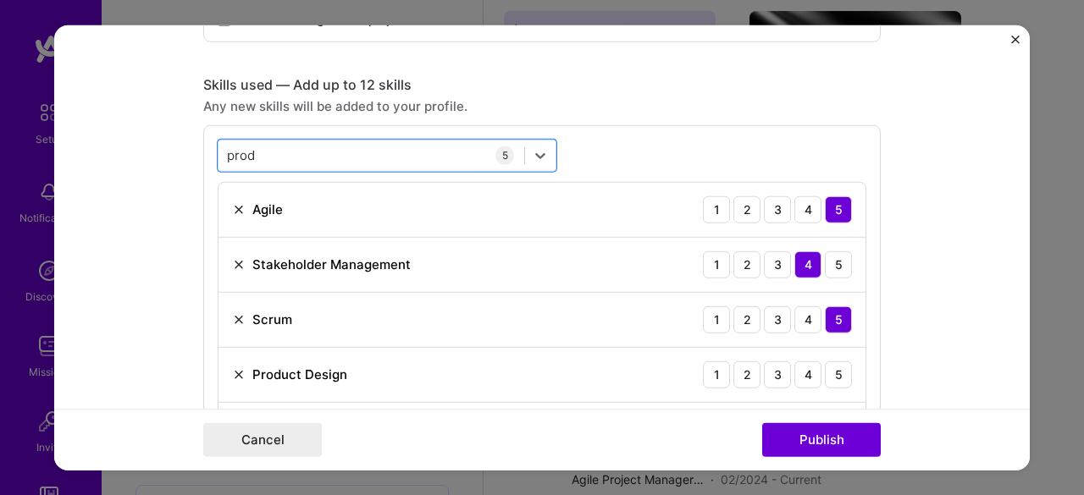
drag, startPoint x: 316, startPoint y: 143, endPoint x: 186, endPoint y: 143, distance: 129.6
click at [186, 143] on form "Editing suggested project This project is suggested based on your LinkedIn, res…" at bounding box center [542, 248] width 976 height 446
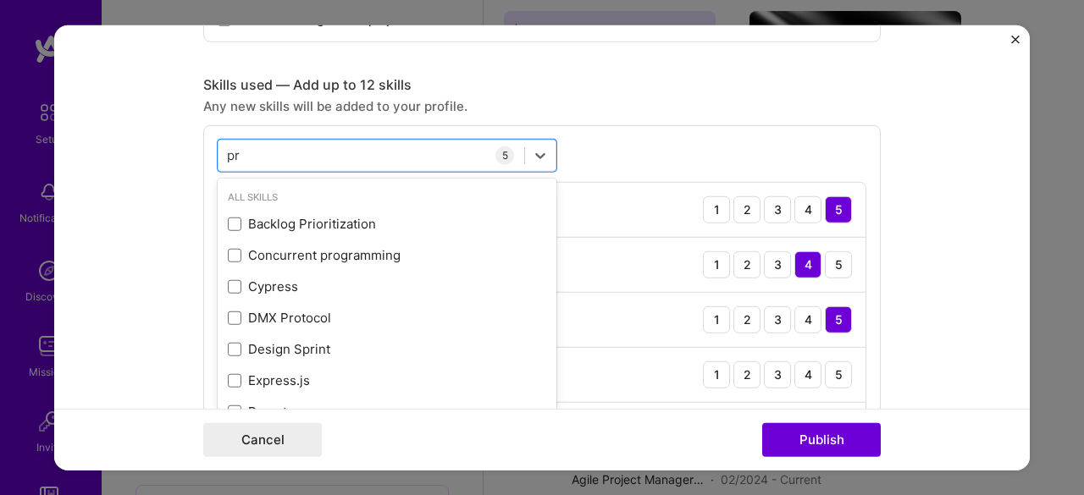
type input "p"
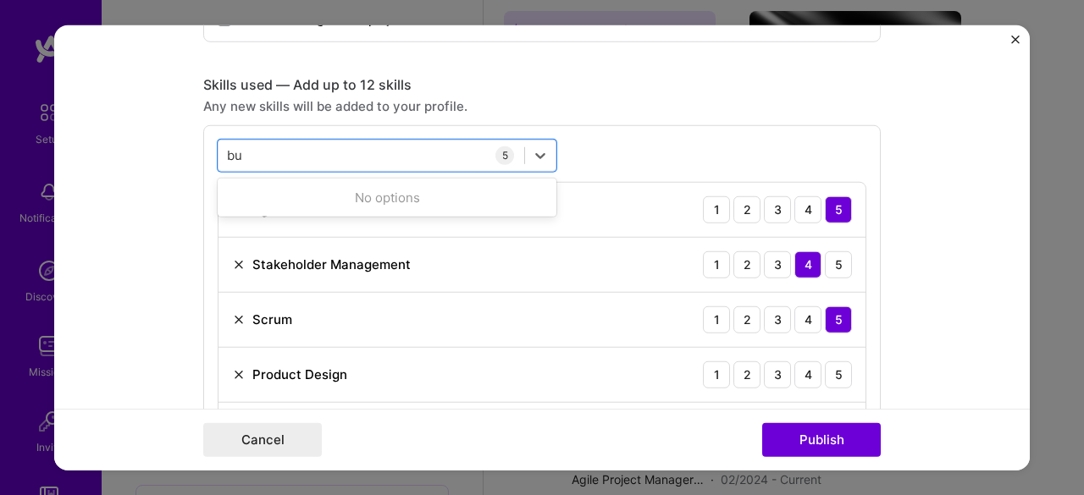
type input "b"
type input "u"
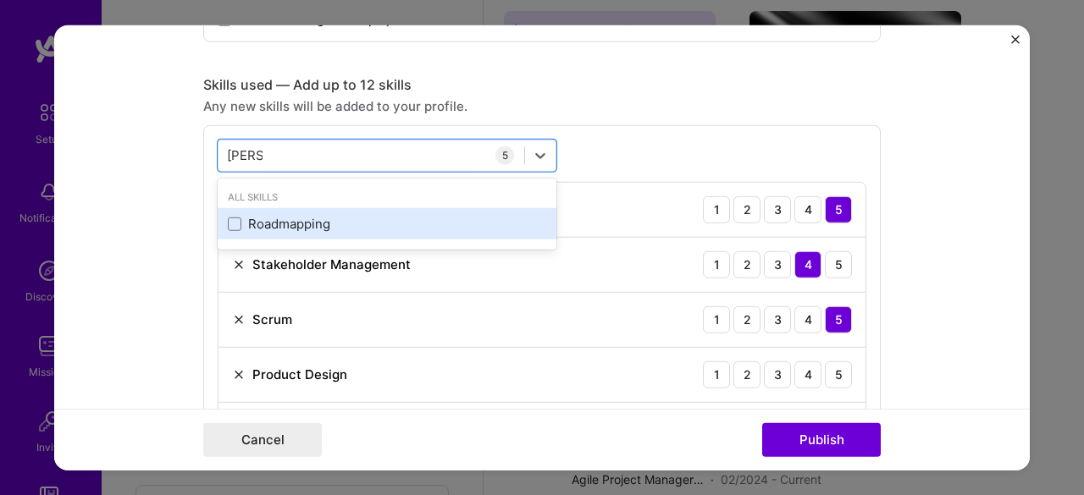
click at [310, 220] on div "Roadmapping" at bounding box center [387, 224] width 318 height 18
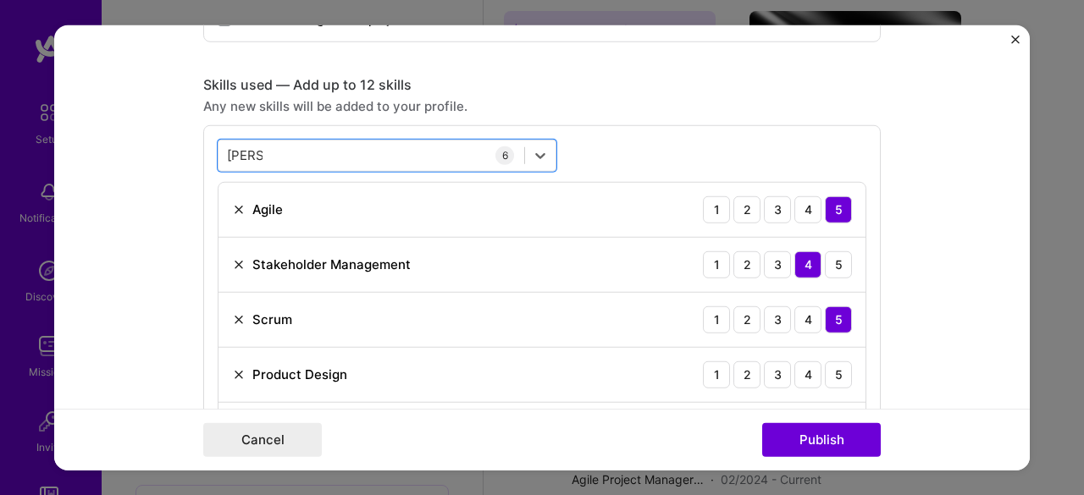
drag, startPoint x: 284, startPoint y: 152, endPoint x: 172, endPoint y: 141, distance: 112.2
click at [172, 141] on form "Editing suggested project This project is suggested based on your LinkedIn, res…" at bounding box center [542, 248] width 976 height 446
type input "m"
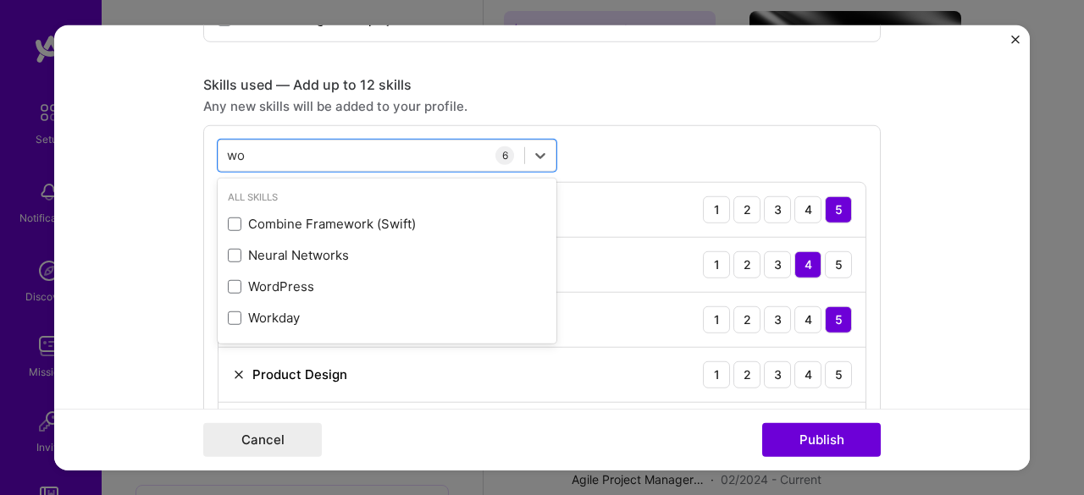
type input "w"
type input "e"
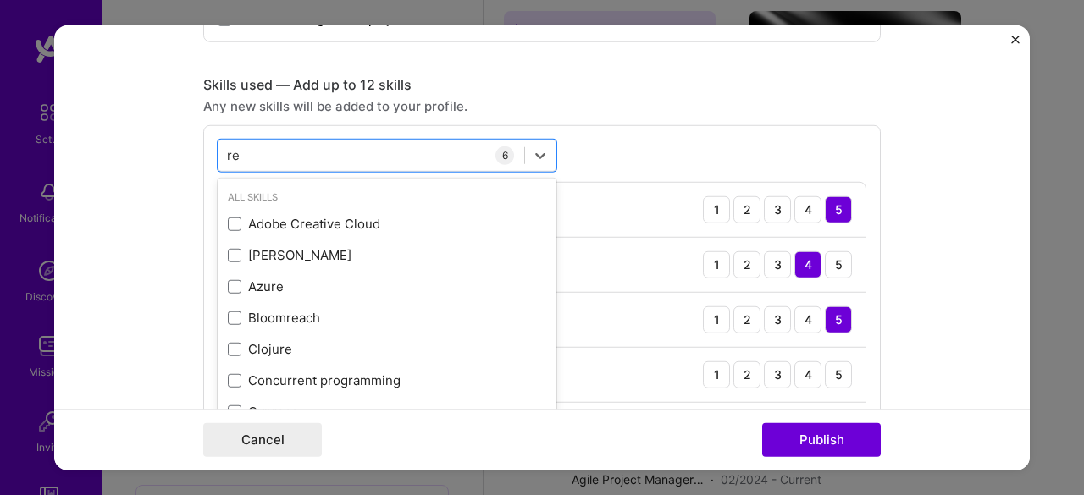
type input "r"
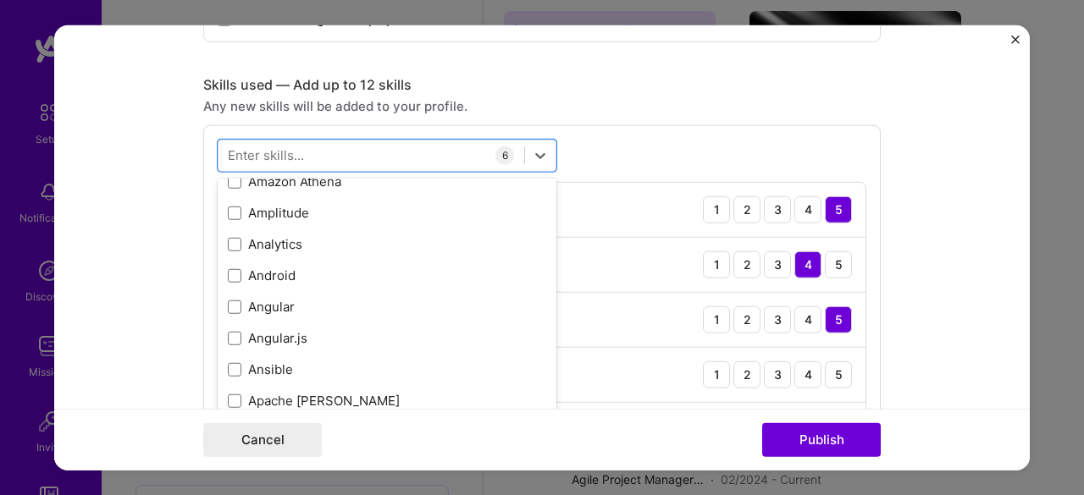
scroll to position [803, 0]
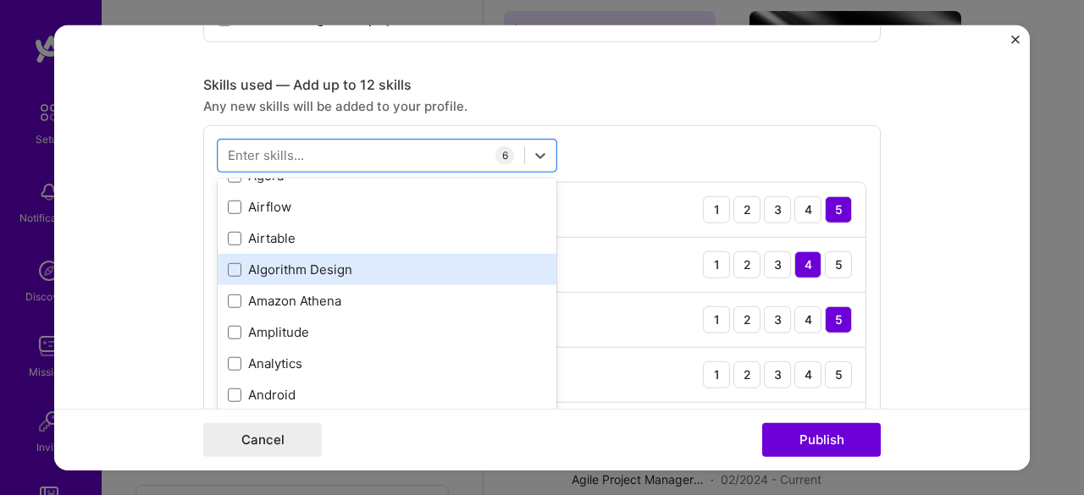
click at [329, 263] on div "Algorithm Design" at bounding box center [387, 270] width 318 height 18
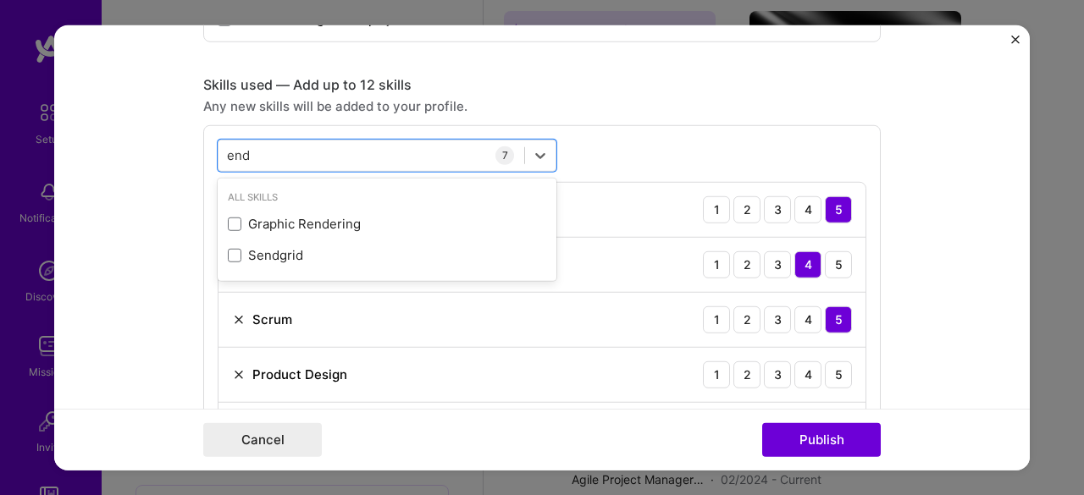
scroll to position [0, 0]
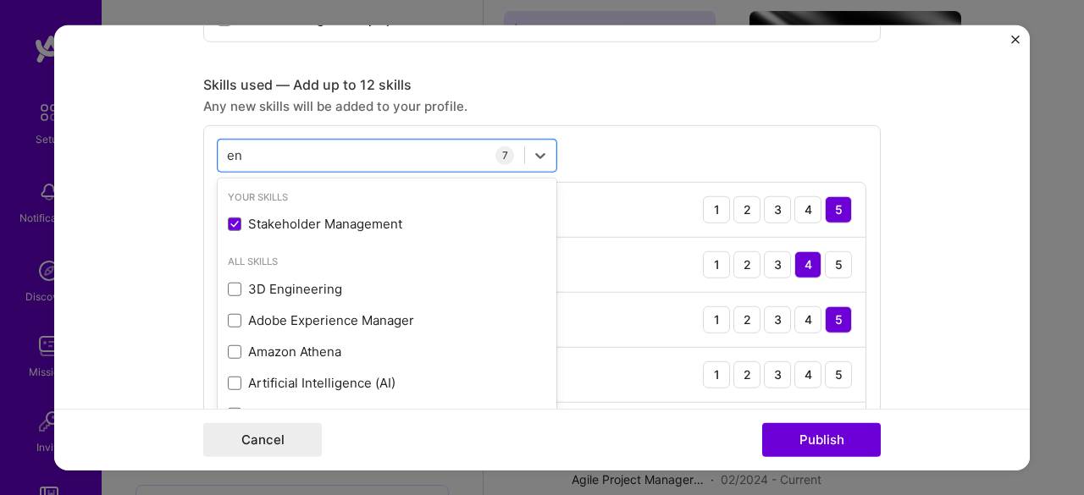
type input "e"
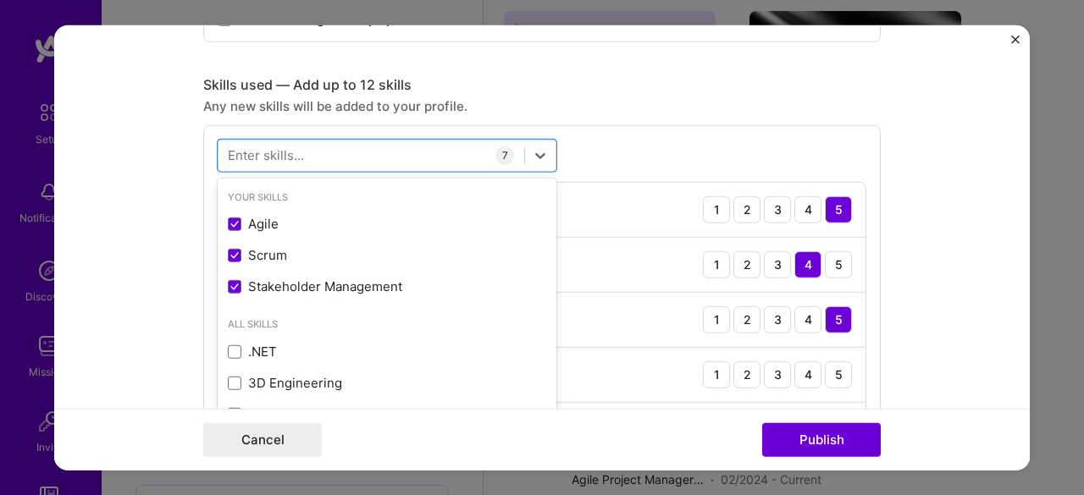
type input "2"
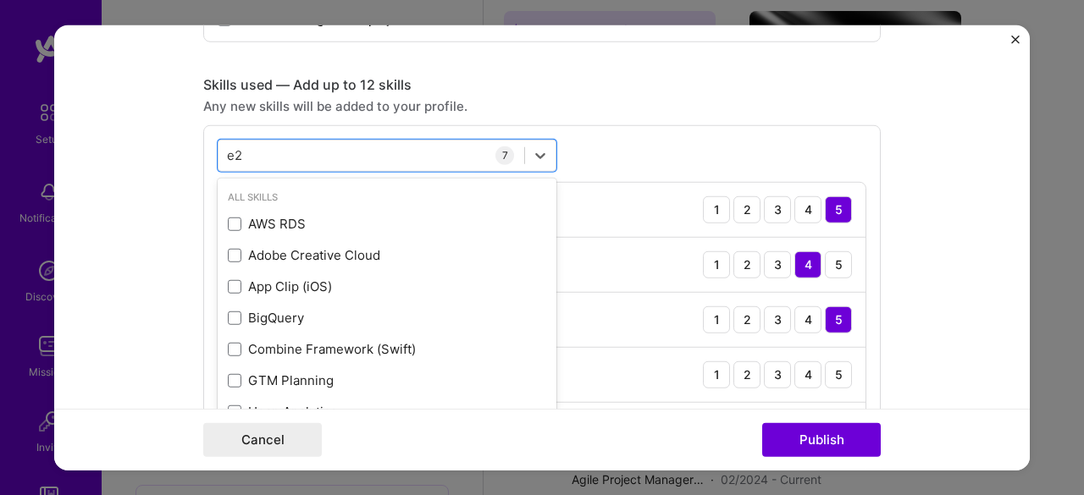
type input "e"
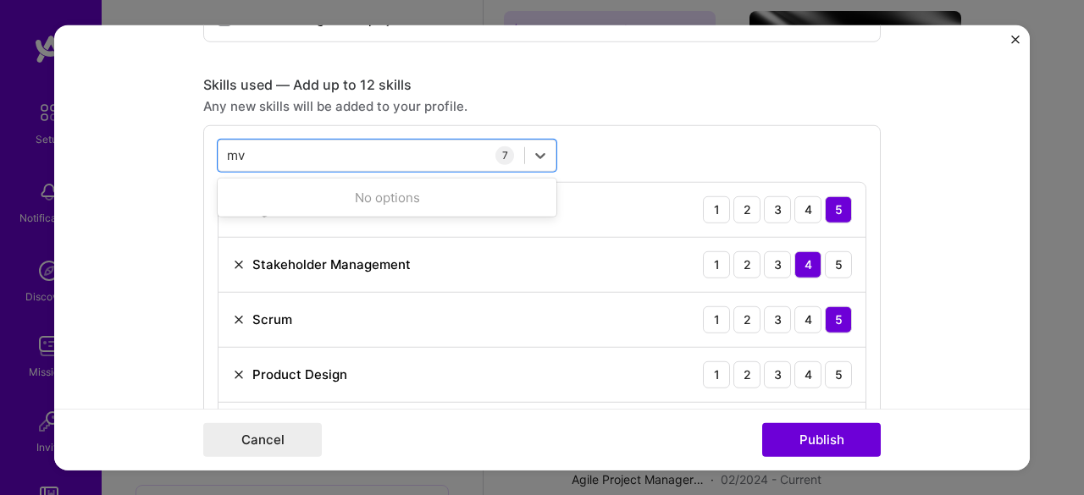
type input "m"
type input "p"
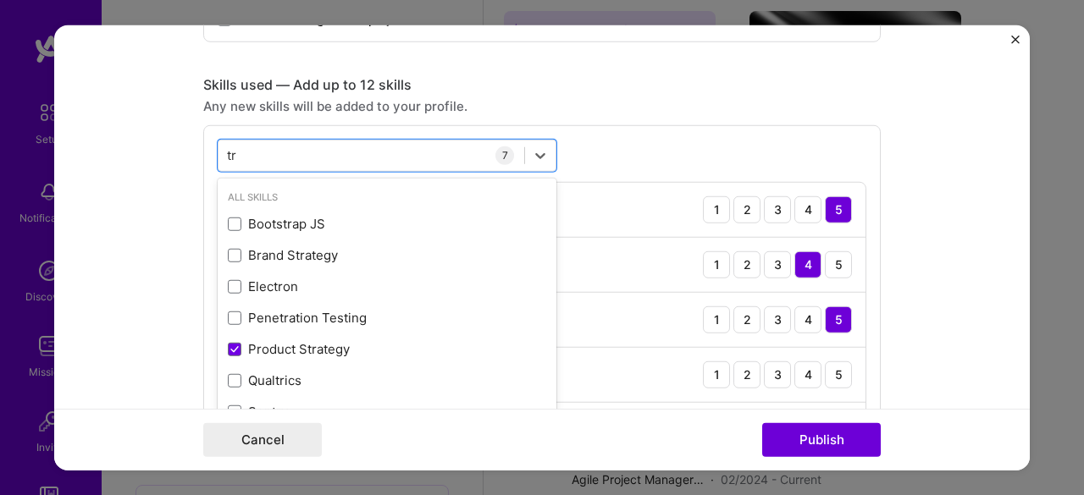
type input "t"
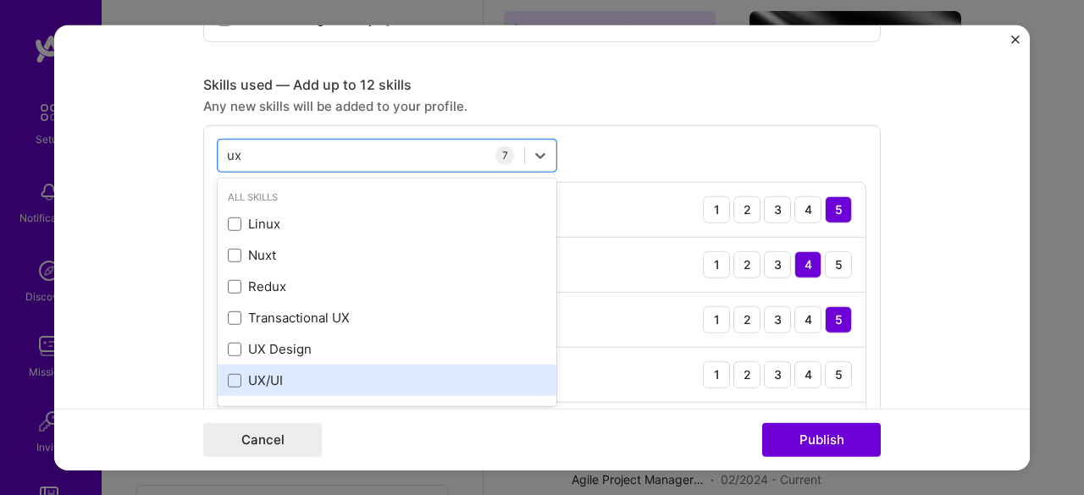
click at [284, 372] on div "UX/UI" at bounding box center [387, 381] width 318 height 18
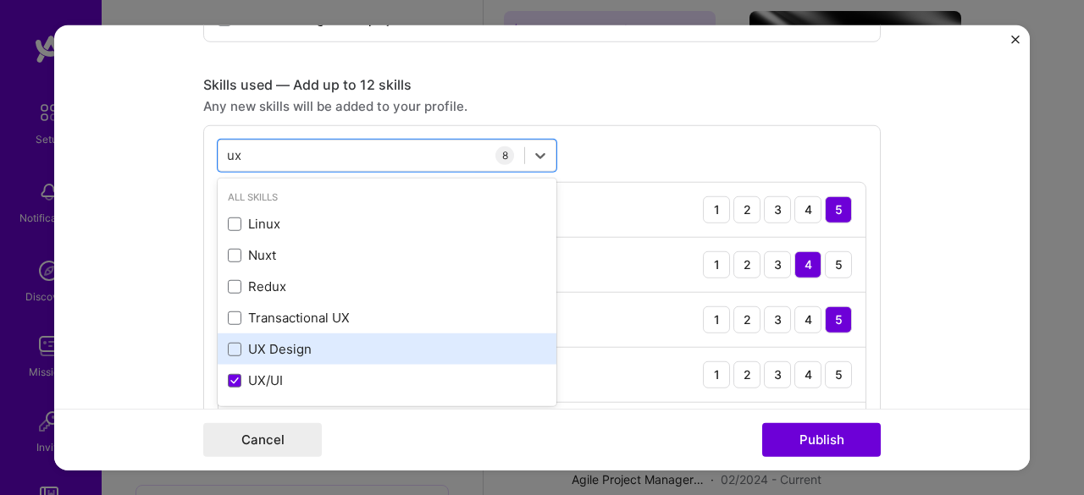
click at [285, 348] on div "UX Design" at bounding box center [387, 349] width 318 height 18
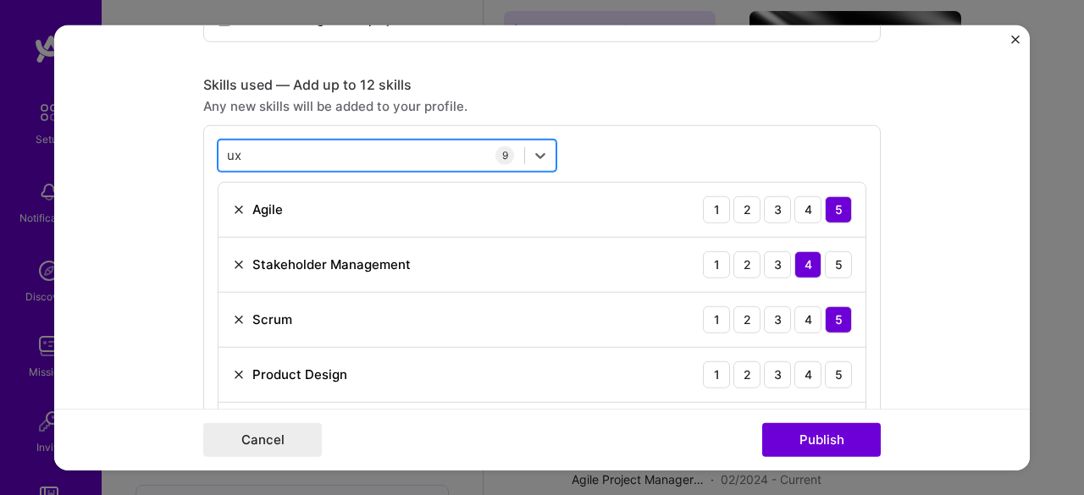
drag, startPoint x: 335, startPoint y: 147, endPoint x: 246, endPoint y: 142, distance: 89.9
click at [246, 142] on div "ux ux" at bounding box center [371, 155] width 306 height 28
type input "u"
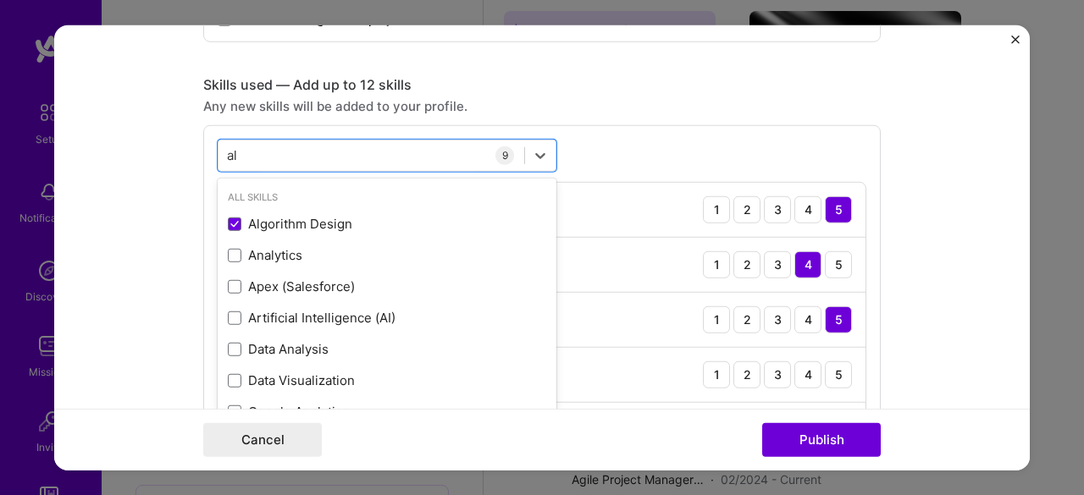
type input "a"
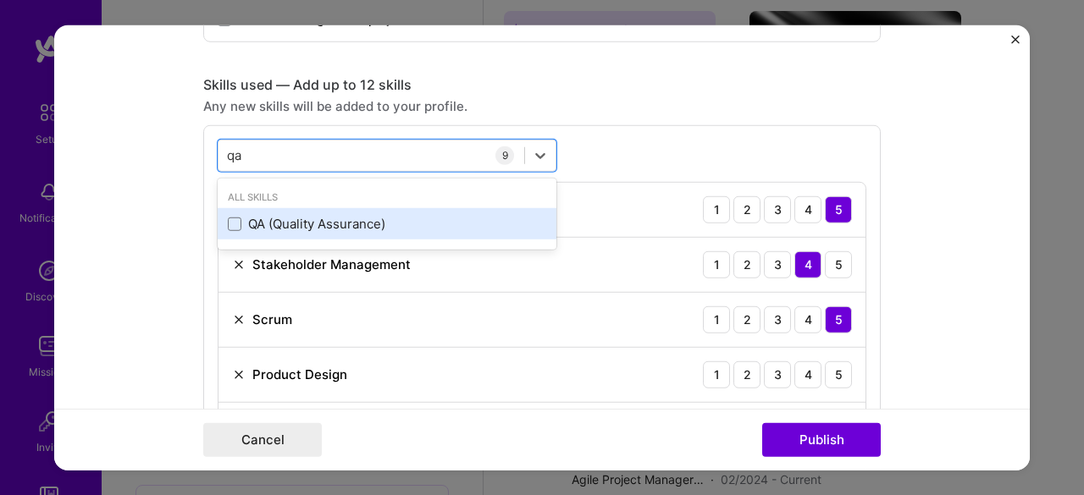
click at [312, 218] on div "QA (Quality Assurance)" at bounding box center [387, 224] width 318 height 18
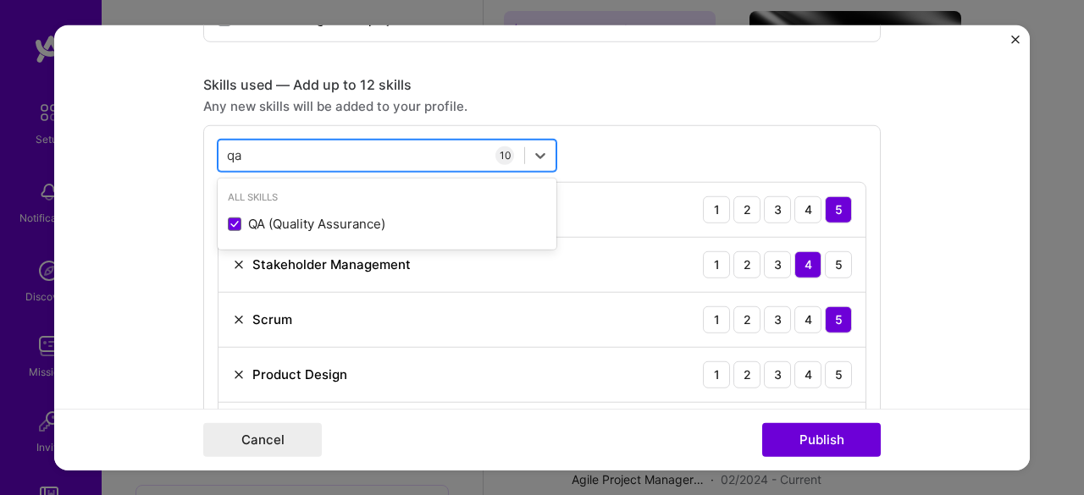
type input "q"
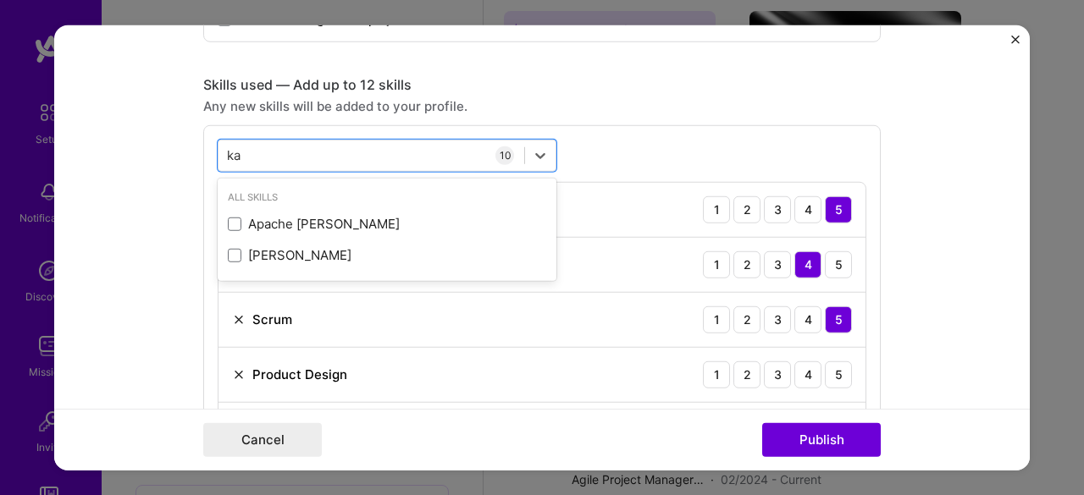
type input "k"
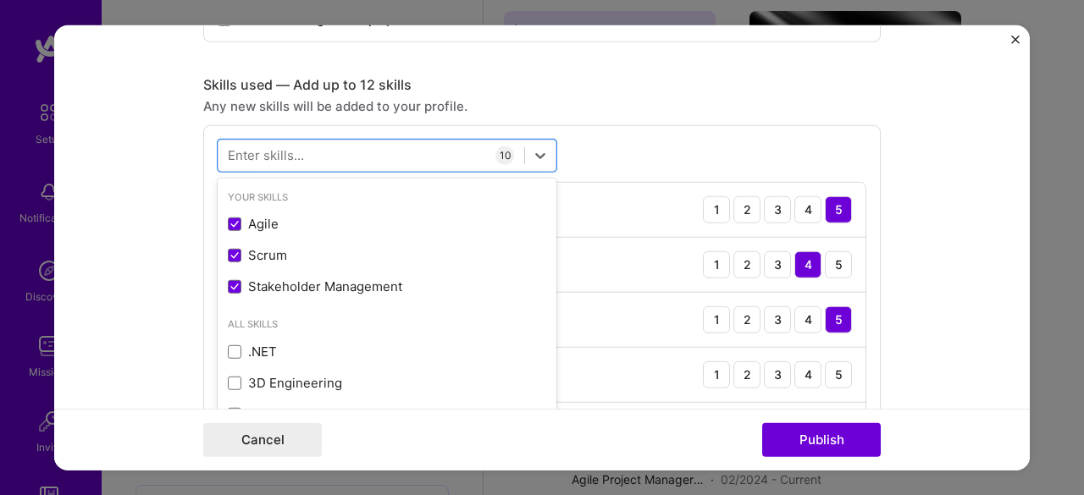
click at [934, 370] on form "Editing suggested project This project is suggested based on your LinkedIn, res…" at bounding box center [542, 248] width 976 height 446
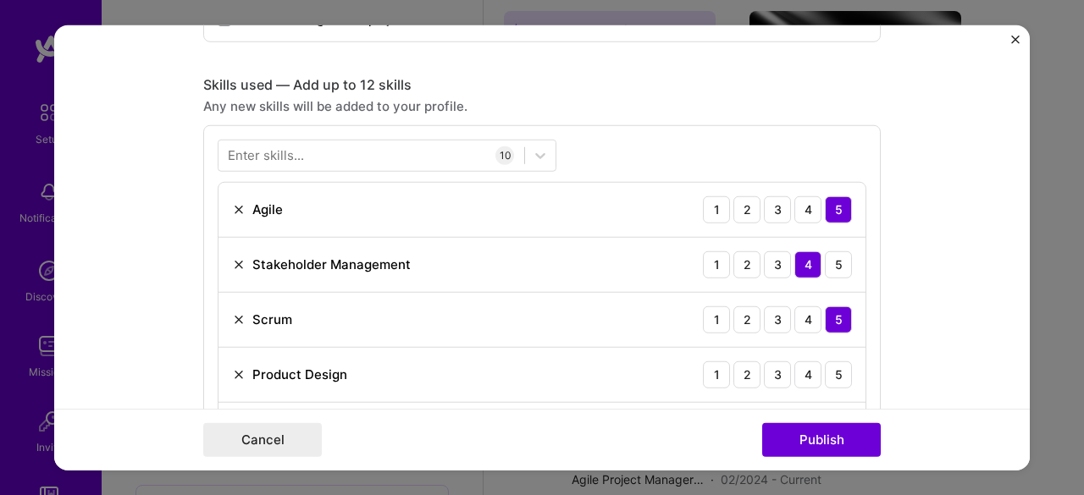
scroll to position [887, 0]
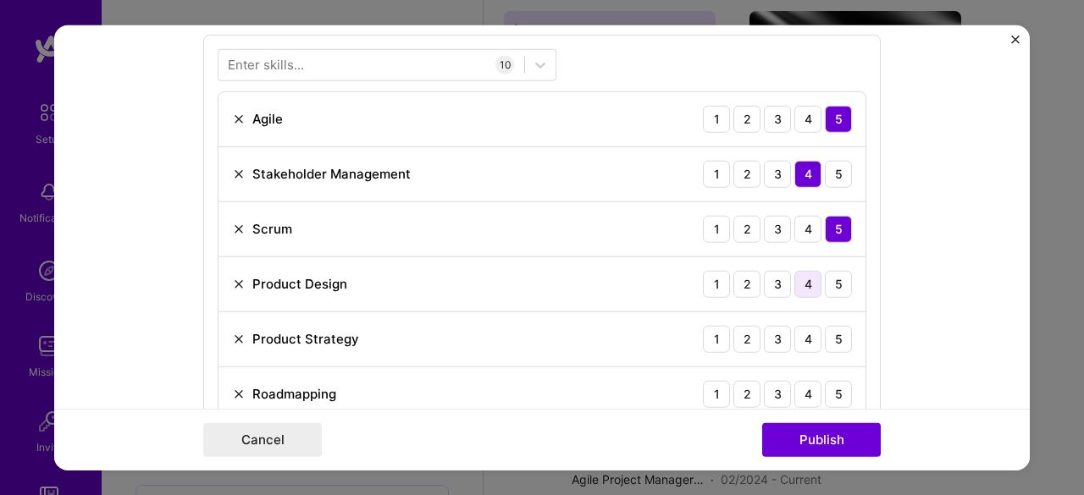
click at [807, 277] on div "4" at bounding box center [807, 283] width 27 height 27
click at [798, 329] on div "4" at bounding box center [807, 338] width 27 height 27
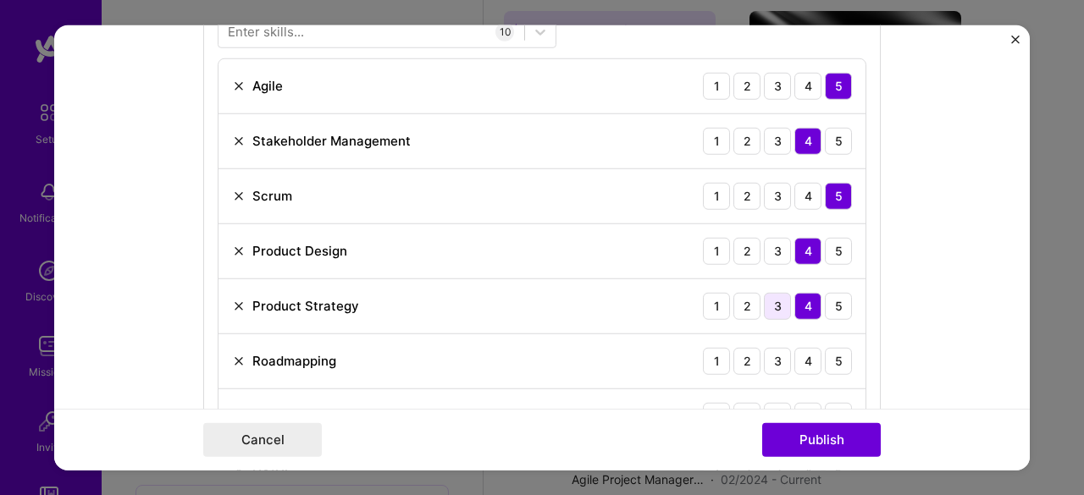
click at [777, 307] on div "3" at bounding box center [777, 305] width 27 height 27
click at [810, 300] on div "4" at bounding box center [807, 305] width 27 height 27
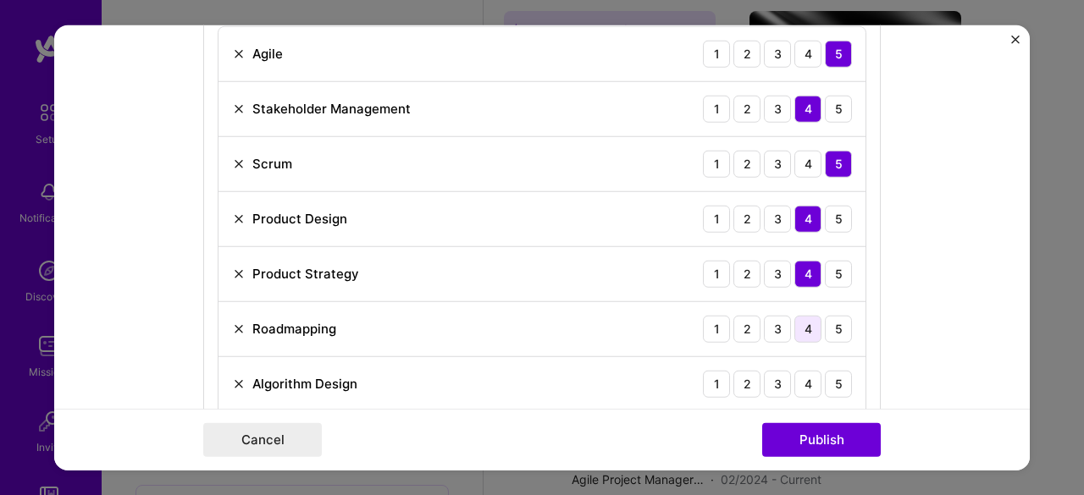
click at [805, 318] on div "4" at bounding box center [807, 328] width 27 height 27
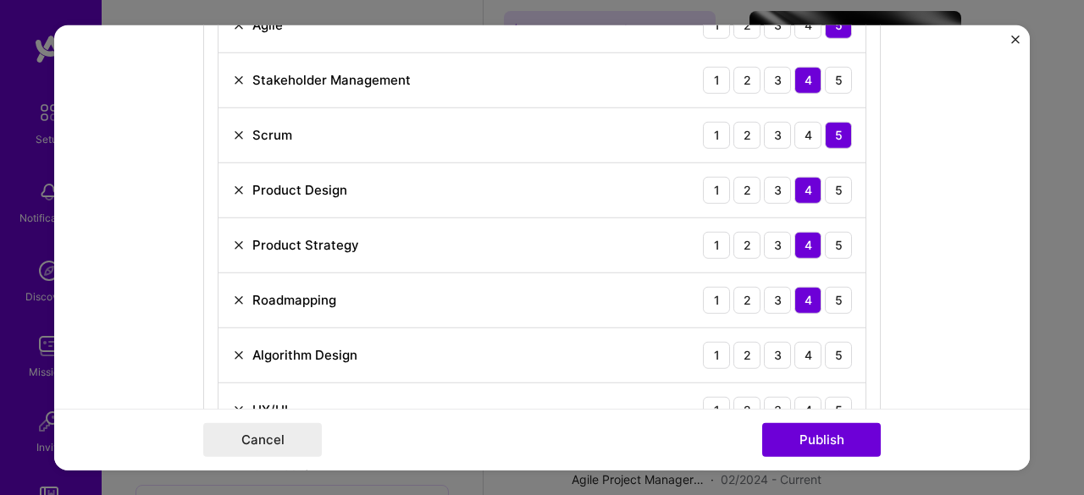
scroll to position [1011, 0]
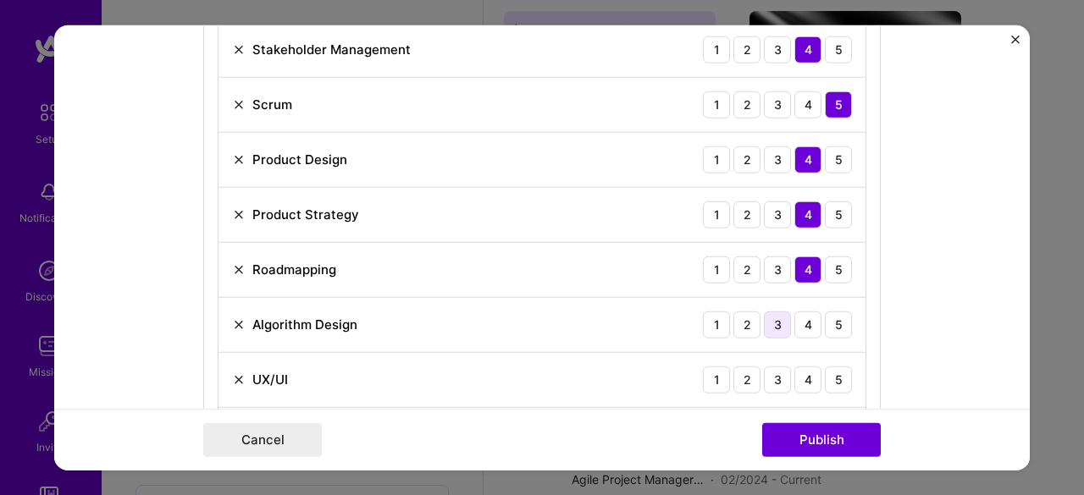
click at [781, 316] on div "3" at bounding box center [777, 324] width 27 height 27
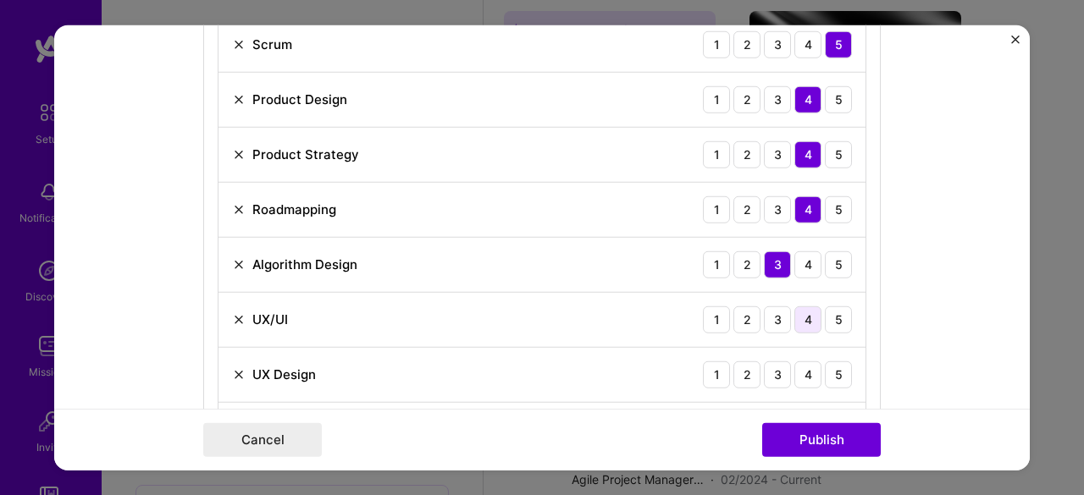
click at [810, 306] on div "4" at bounding box center [807, 319] width 27 height 27
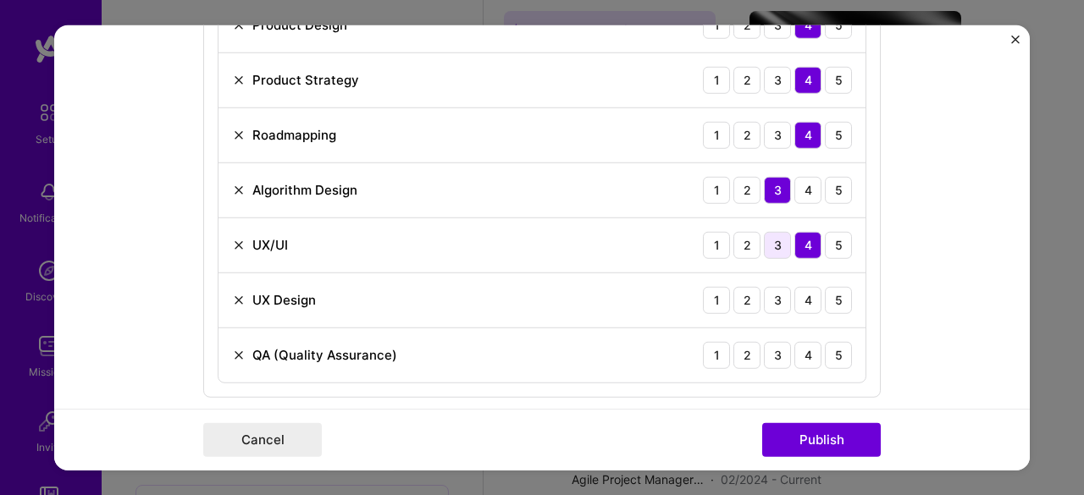
click at [777, 231] on div "3" at bounding box center [777, 244] width 27 height 27
click at [769, 286] on div "3" at bounding box center [777, 299] width 27 height 27
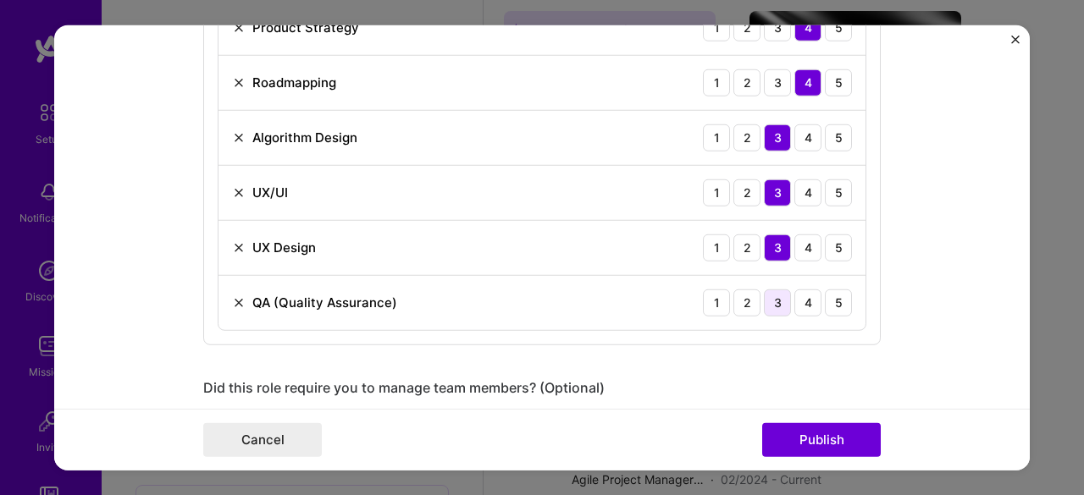
click at [767, 289] on div "3" at bounding box center [777, 302] width 27 height 27
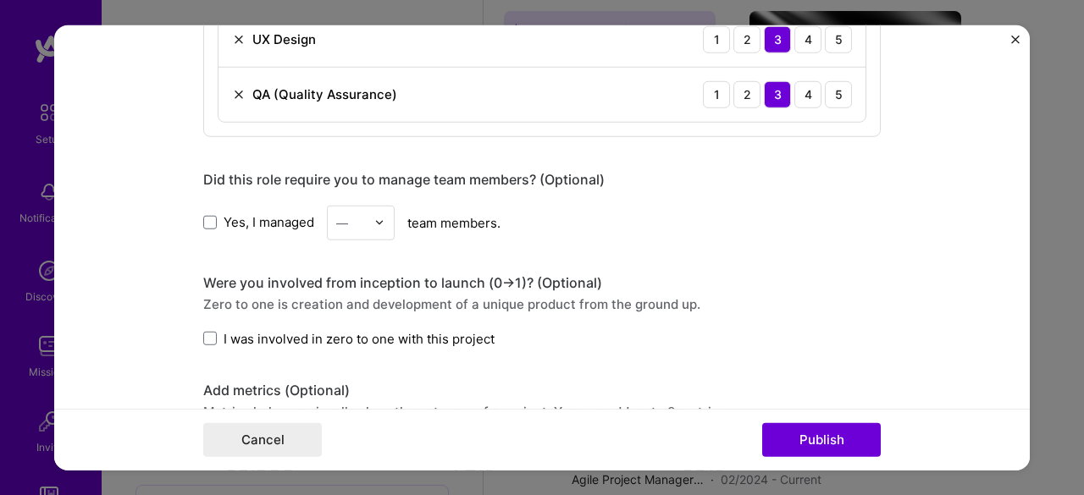
scroll to position [1407, 0]
click at [365, 206] on div "—" at bounding box center [351, 221] width 47 height 33
click at [349, 362] on div "10" at bounding box center [361, 368] width 58 height 31
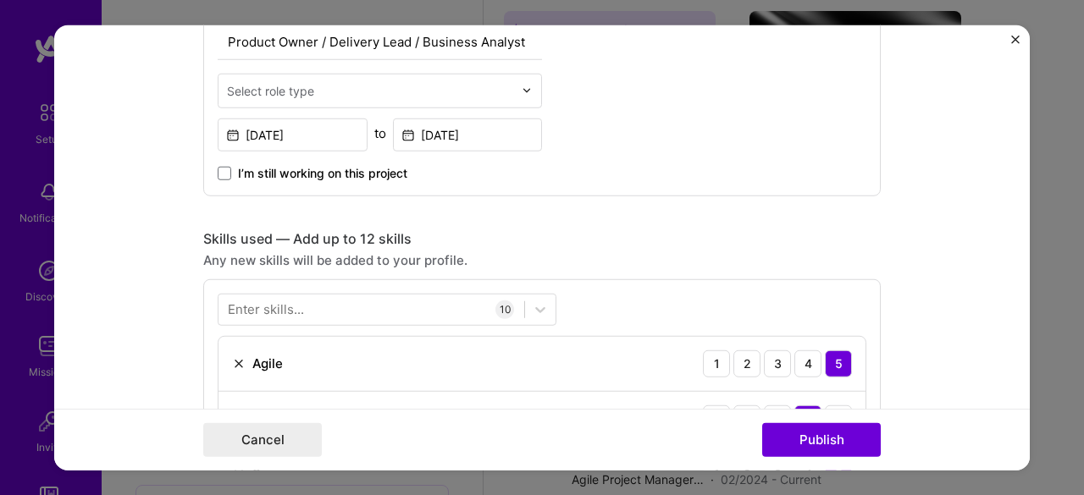
scroll to position [574, 0]
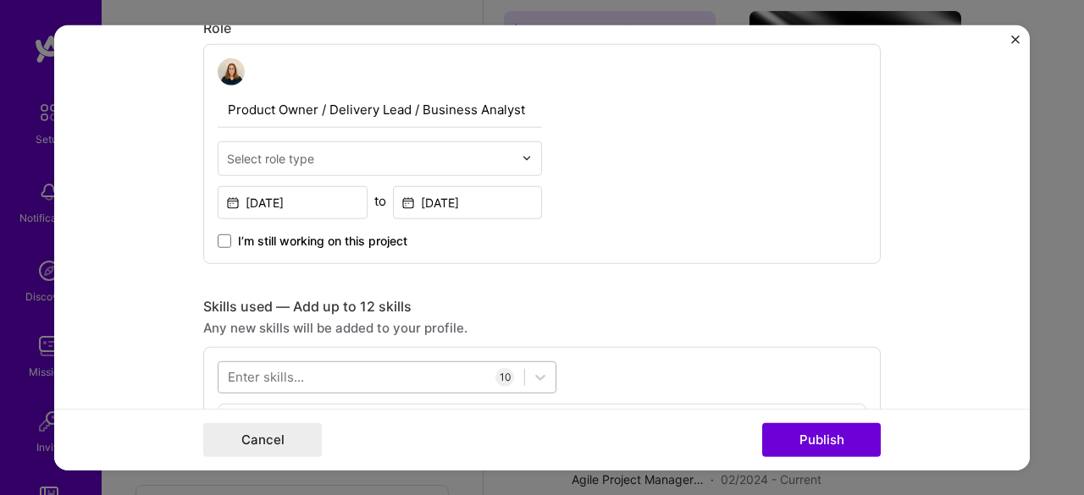
click at [415, 367] on div at bounding box center [371, 377] width 306 height 28
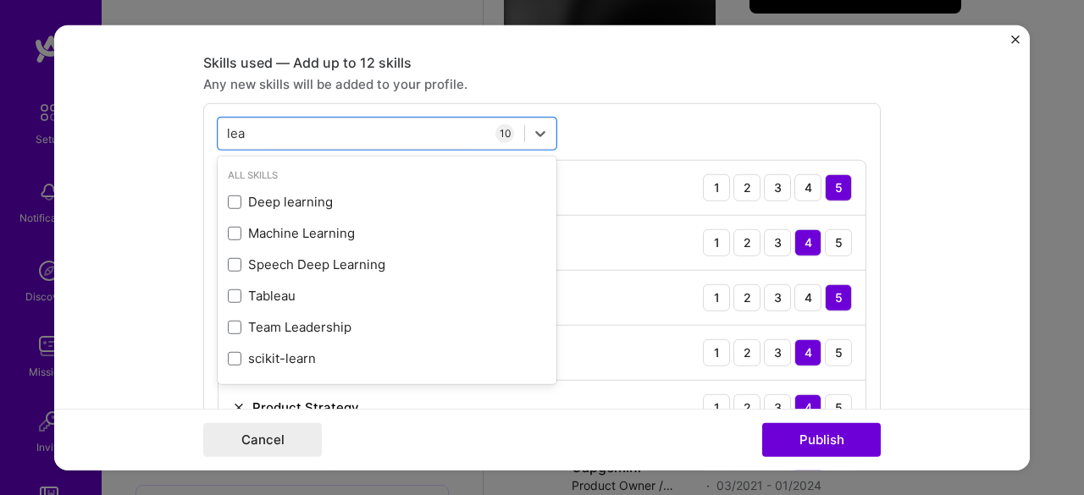
scroll to position [827, 0]
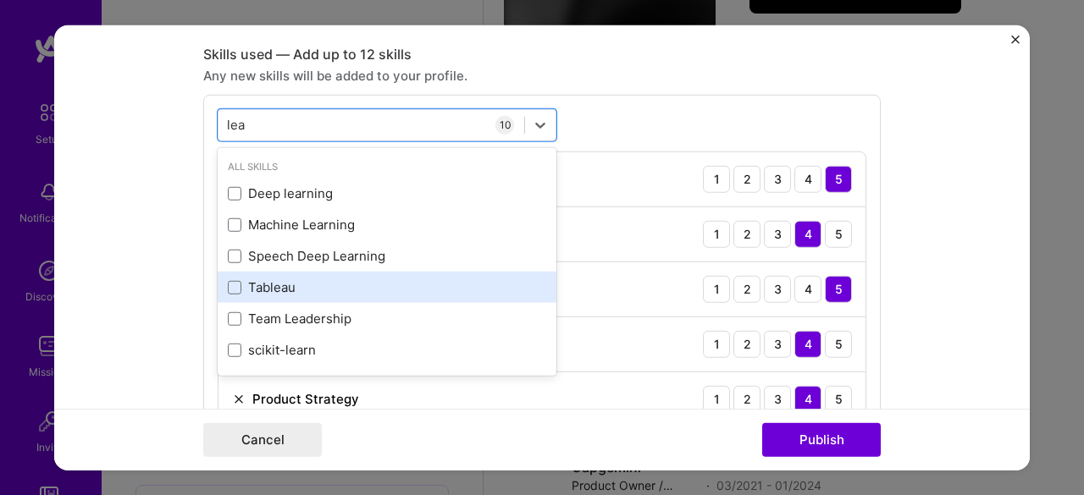
click at [258, 279] on div "Tableau" at bounding box center [387, 288] width 318 height 18
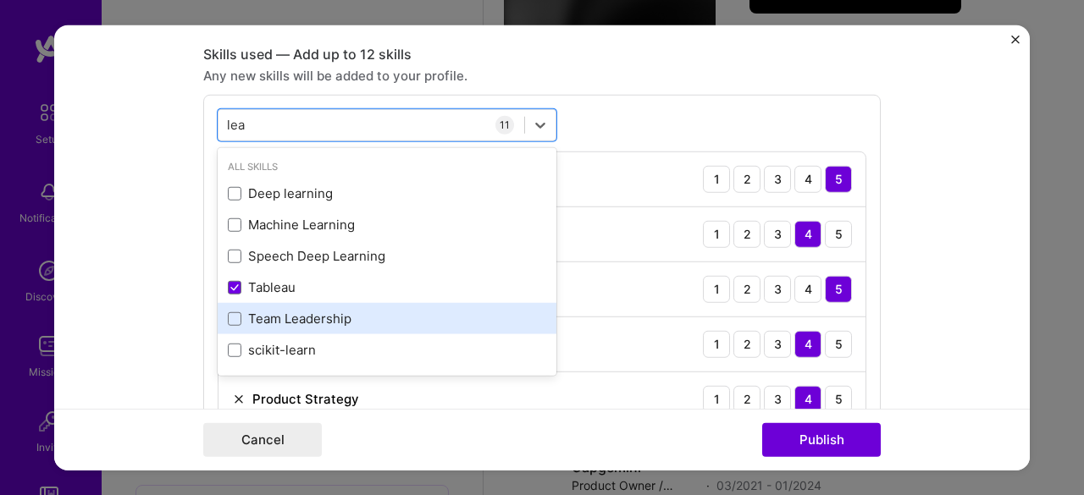
click at [285, 311] on div "Team Leadership" at bounding box center [387, 319] width 318 height 18
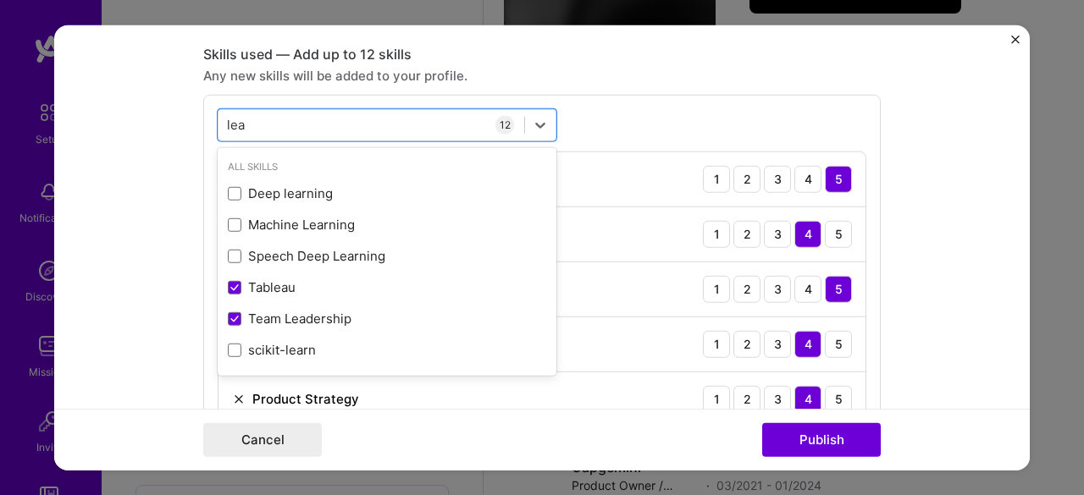
type input "lea"
click at [47, 326] on div "Editing suggested project This project is suggested based on your LinkedIn, res…" at bounding box center [542, 247] width 1084 height 495
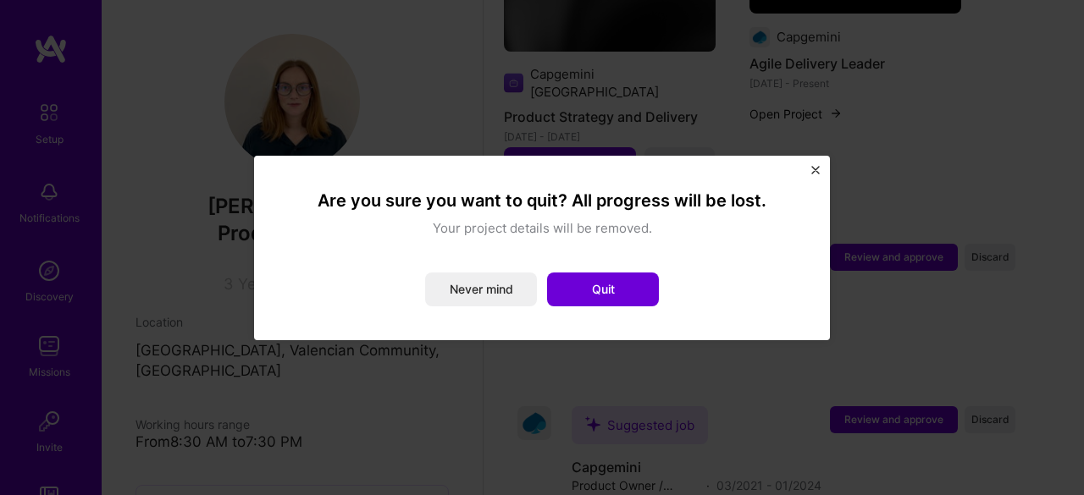
click at [820, 163] on div "Are you sure you want to quit? All progress will be lost. Your project details …" at bounding box center [542, 248] width 576 height 185
click at [813, 172] on img "Close" at bounding box center [815, 170] width 8 height 8
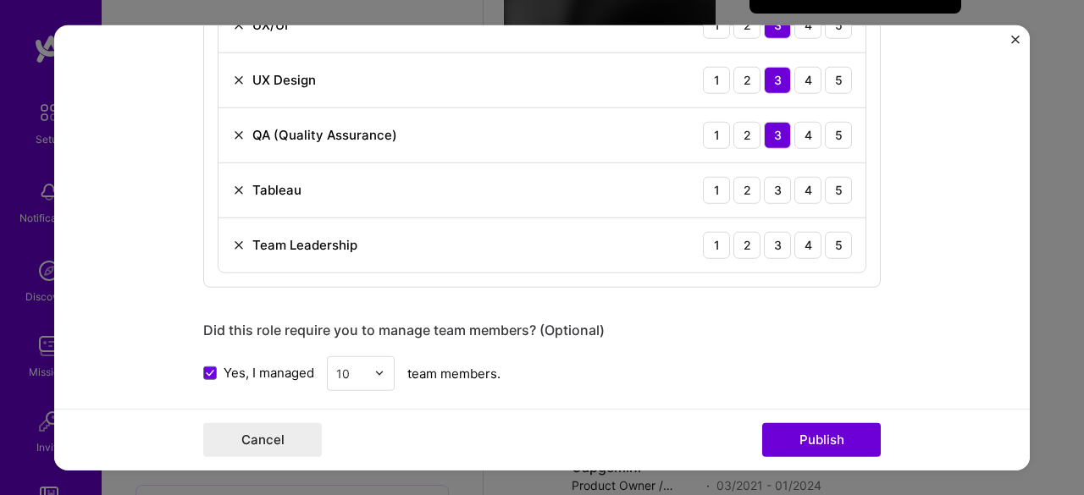
scroll to position [1360, 0]
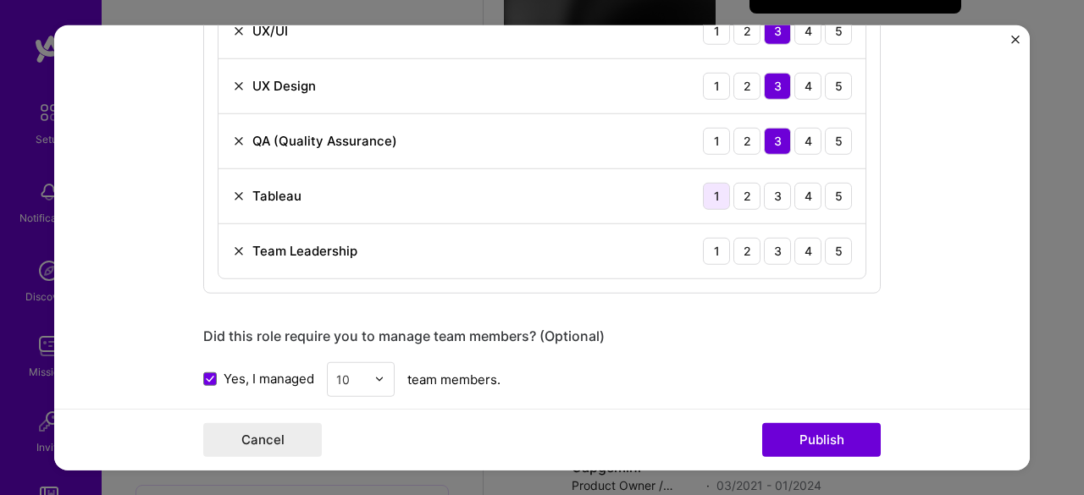
click at [710, 189] on div "1" at bounding box center [716, 195] width 27 height 27
click at [733, 185] on div "2" at bounding box center [746, 195] width 27 height 27
click at [722, 185] on div "1" at bounding box center [716, 195] width 27 height 27
click at [746, 182] on div "2" at bounding box center [746, 195] width 27 height 27
click at [810, 241] on div "4" at bounding box center [807, 250] width 27 height 27
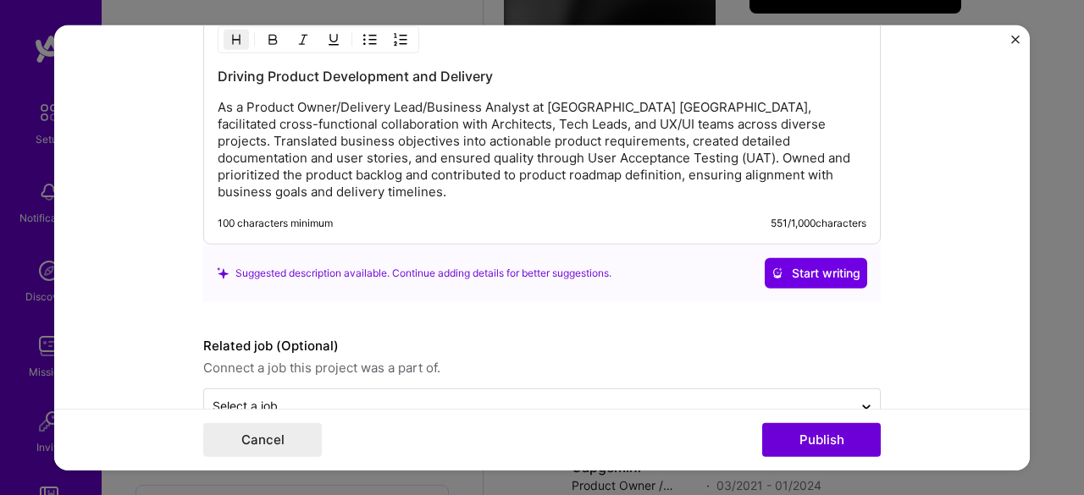
scroll to position [2144, 0]
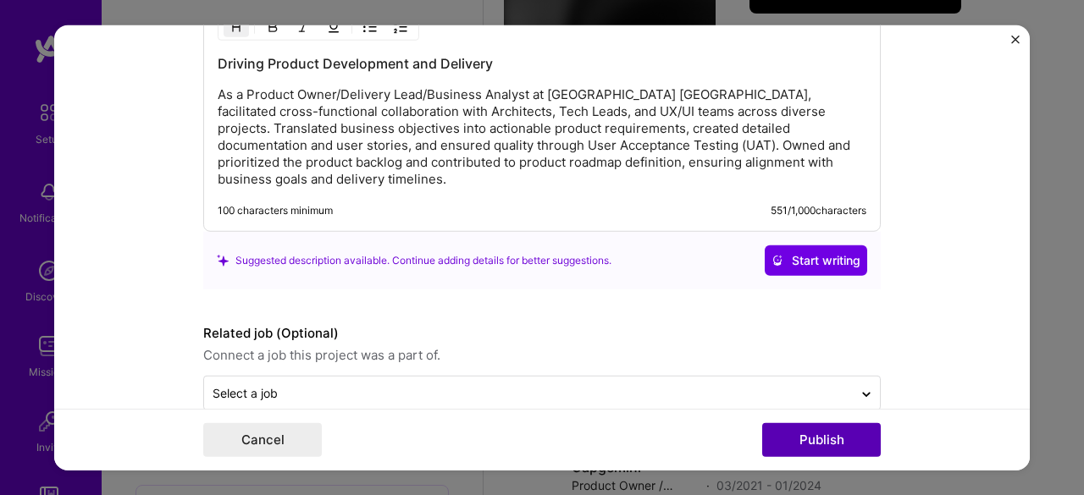
click at [815, 443] on button "Publish" at bounding box center [821, 440] width 119 height 34
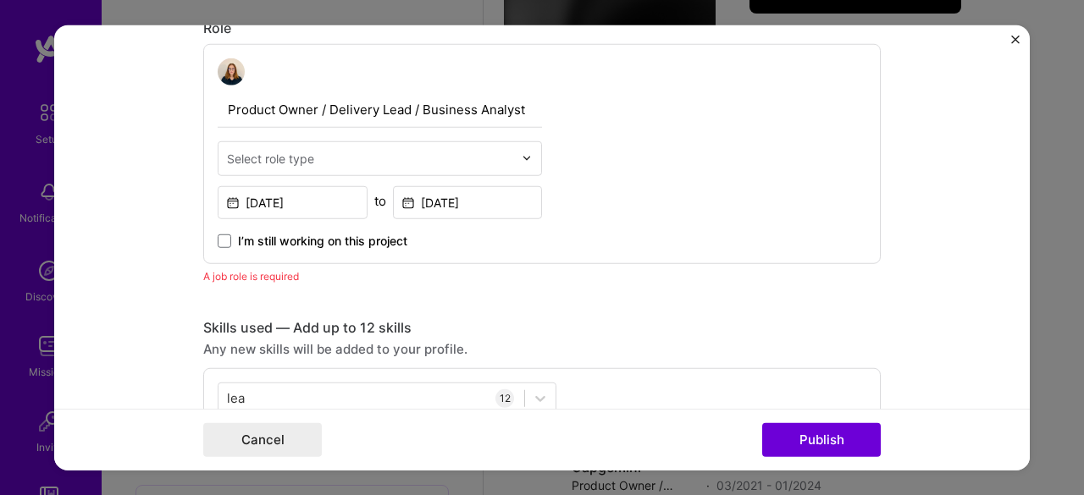
scroll to position [568, 0]
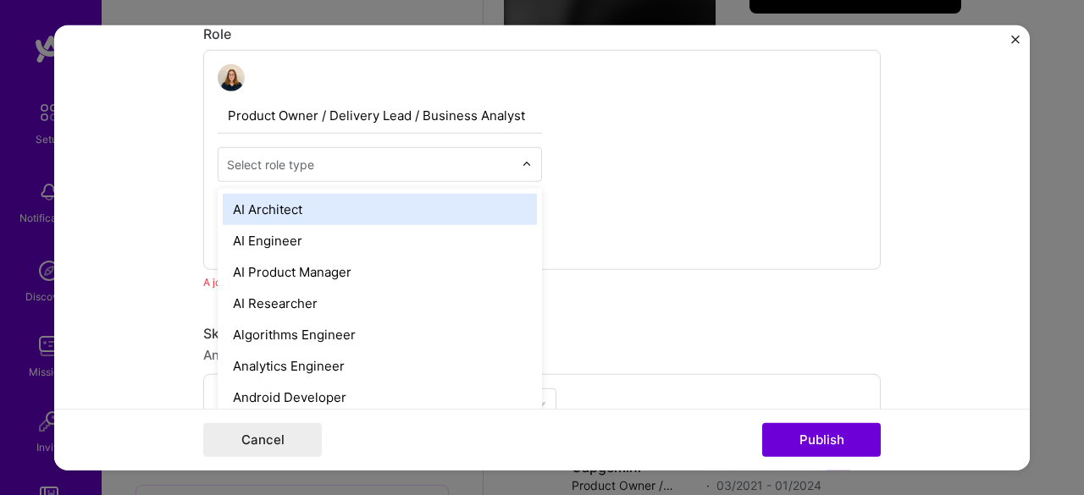
click at [290, 163] on div "Select role type" at bounding box center [270, 164] width 87 height 18
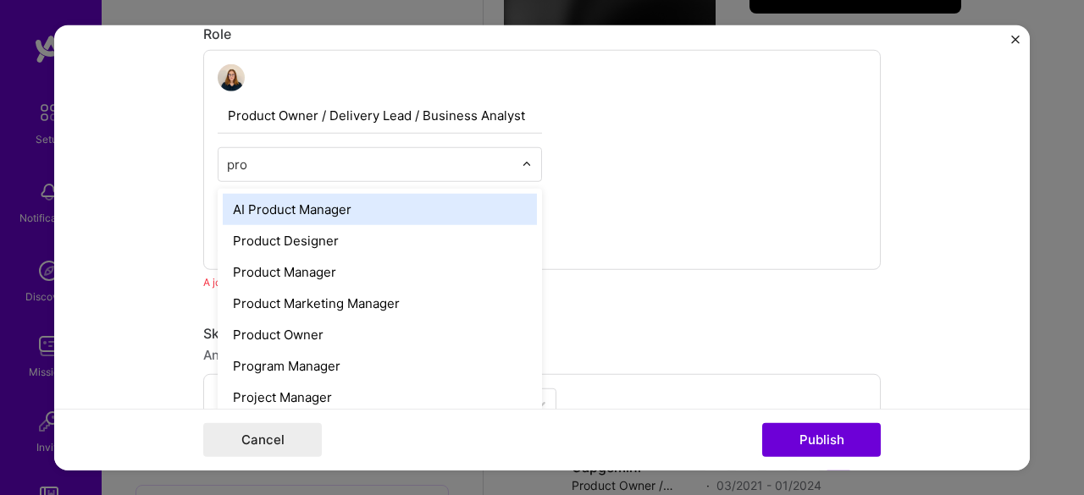
type input "prod"
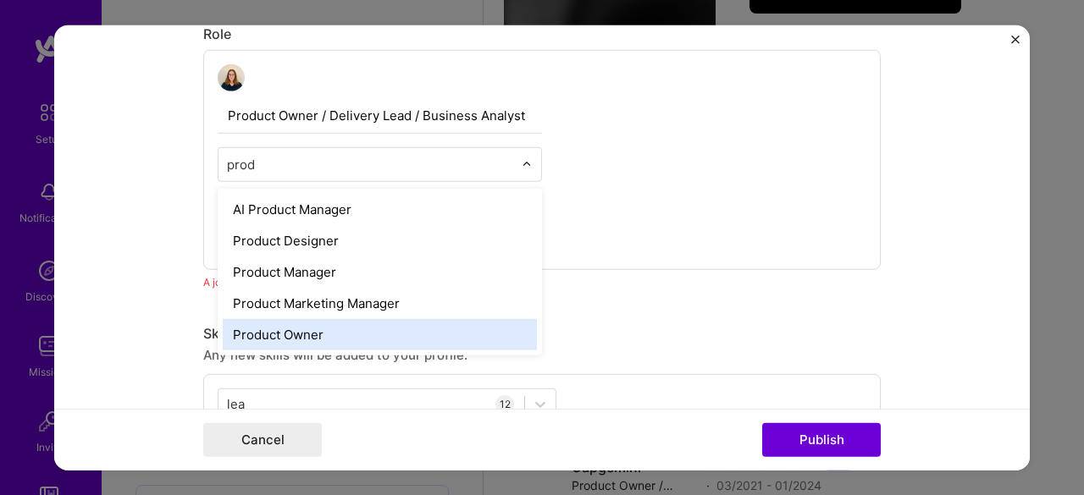
click at [314, 333] on div "Product Owner" at bounding box center [380, 333] width 314 height 31
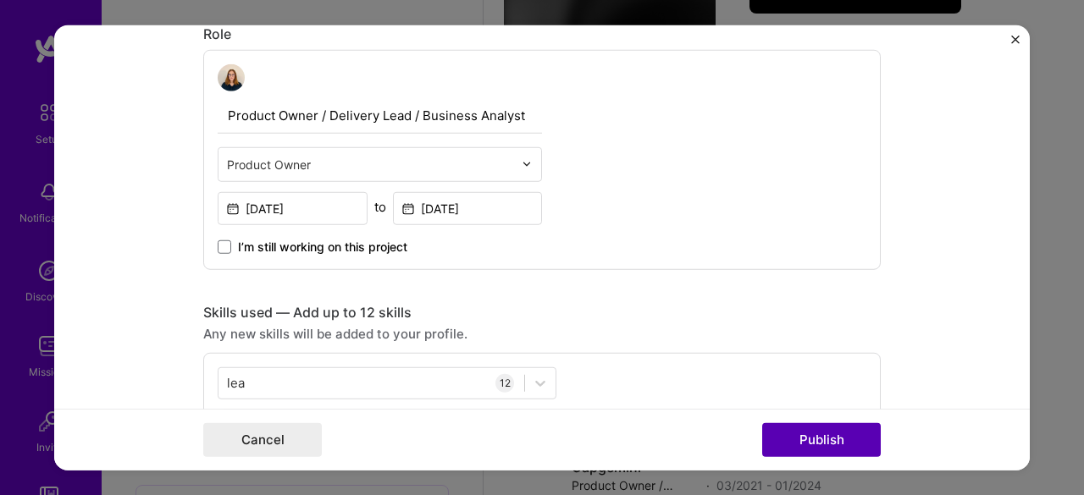
click at [806, 441] on button "Publish" at bounding box center [821, 440] width 119 height 34
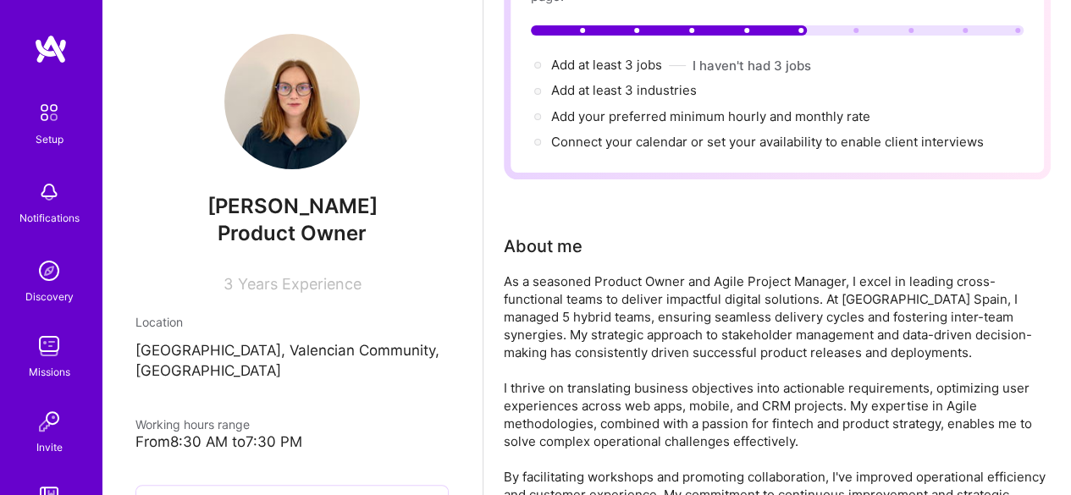
scroll to position [0, 0]
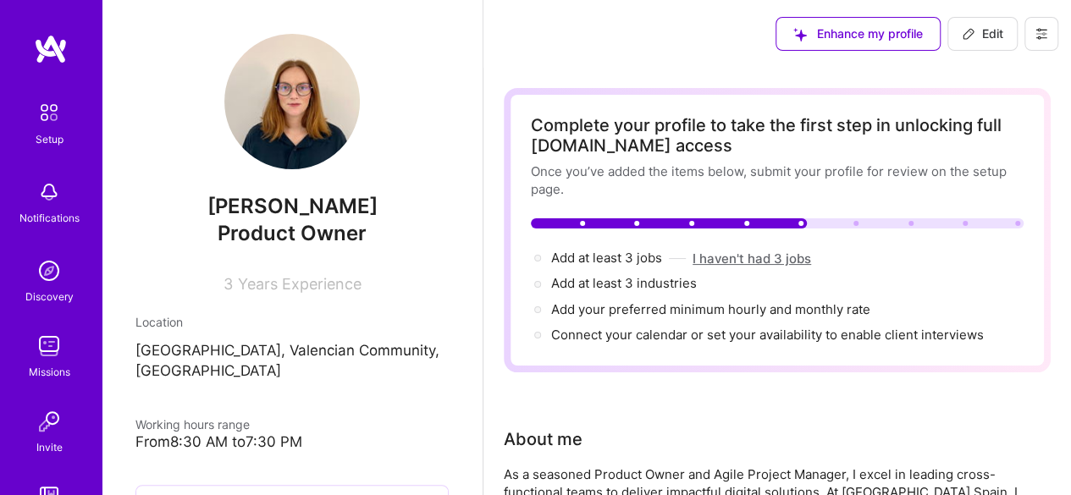
click at [743, 266] on button "I haven't had 3 jobs" at bounding box center [752, 259] width 119 height 18
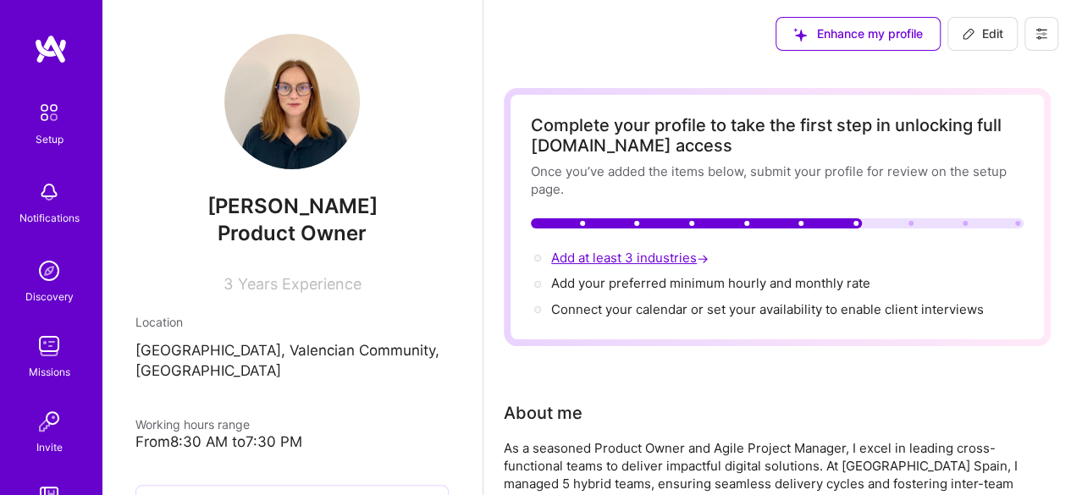
click at [663, 258] on span "Add at least 3 industries →" at bounding box center [631, 258] width 161 height 16
select select "US"
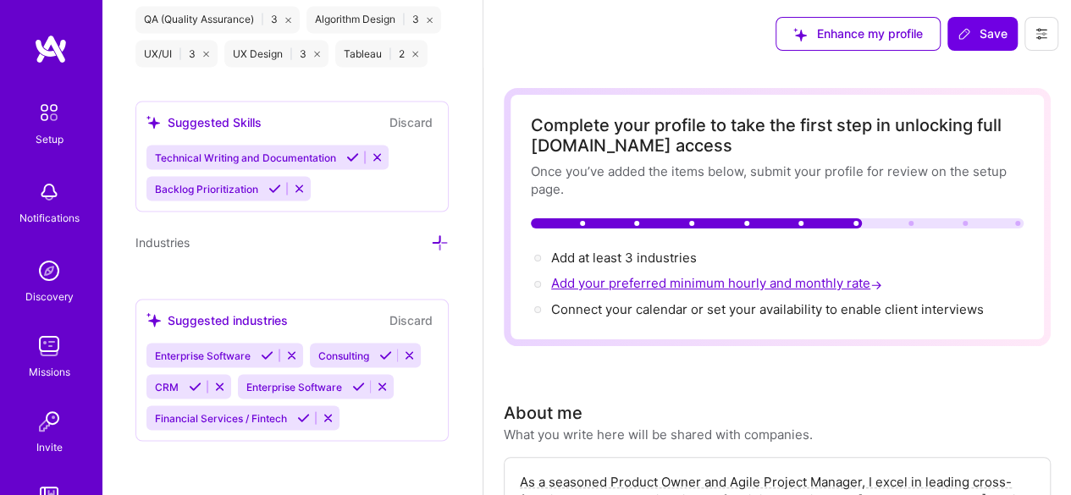
scroll to position [1615, 0]
click at [272, 270] on div "Edit photo [PERSON_NAME] Product Owner 3 Years Experience Location This is the …" at bounding box center [292, 247] width 381 height 495
click at [405, 236] on div "Industries" at bounding box center [291, 241] width 313 height 19
click at [431, 240] on icon at bounding box center [440, 243] width 18 height 18
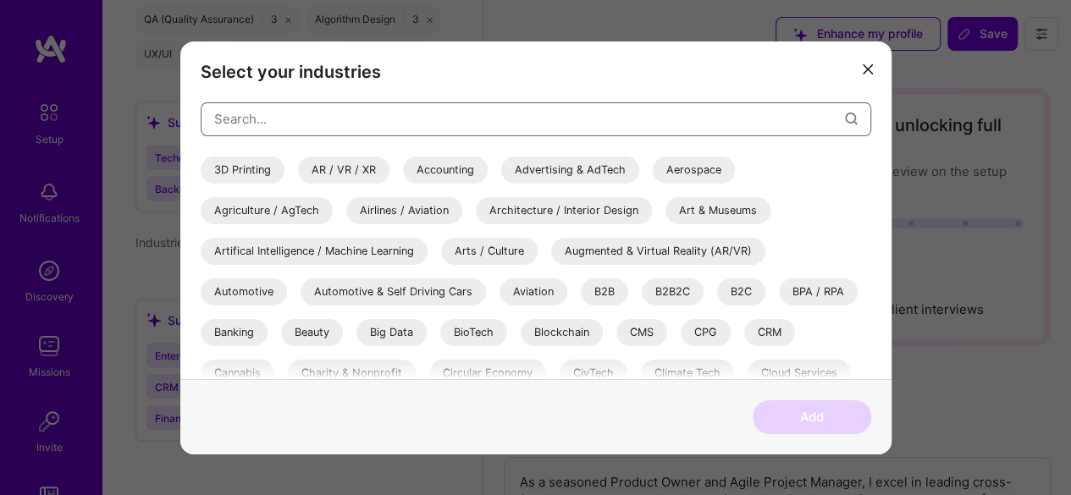
click at [371, 121] on input "modal" at bounding box center [529, 118] width 631 height 43
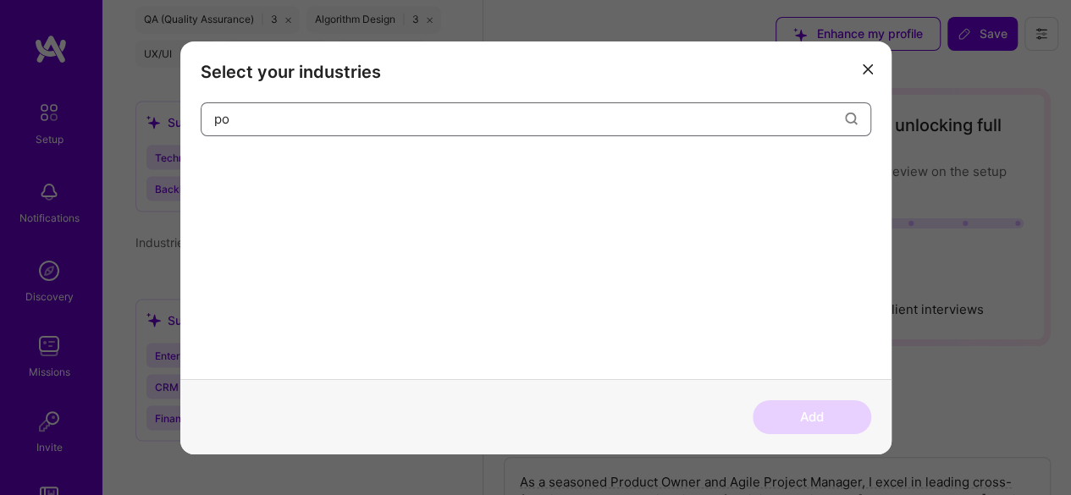
type input "p"
type input "elec"
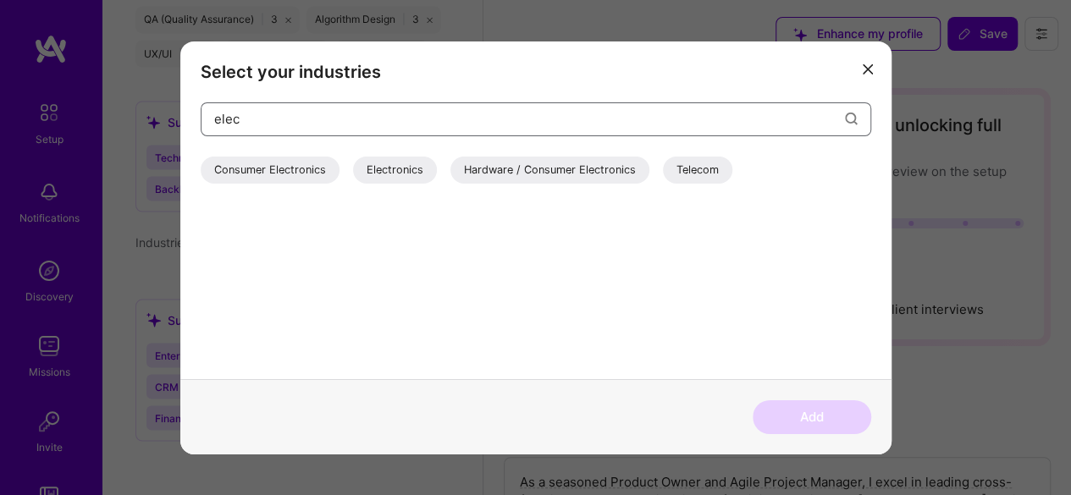
drag, startPoint x: 404, startPoint y: 134, endPoint x: 188, endPoint y: 119, distance: 216.5
click at [188, 119] on div "Select your industries elec Consumer Electronics Electronics Hardware / Consume…" at bounding box center [535, 210] width 711 height 338
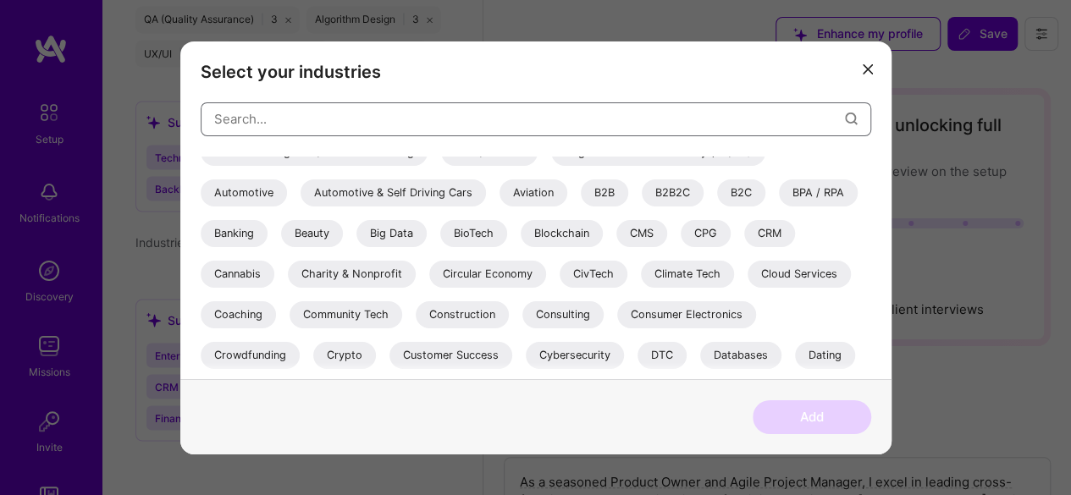
scroll to position [101, 0]
click at [641, 235] on div "CMS" at bounding box center [642, 231] width 51 height 27
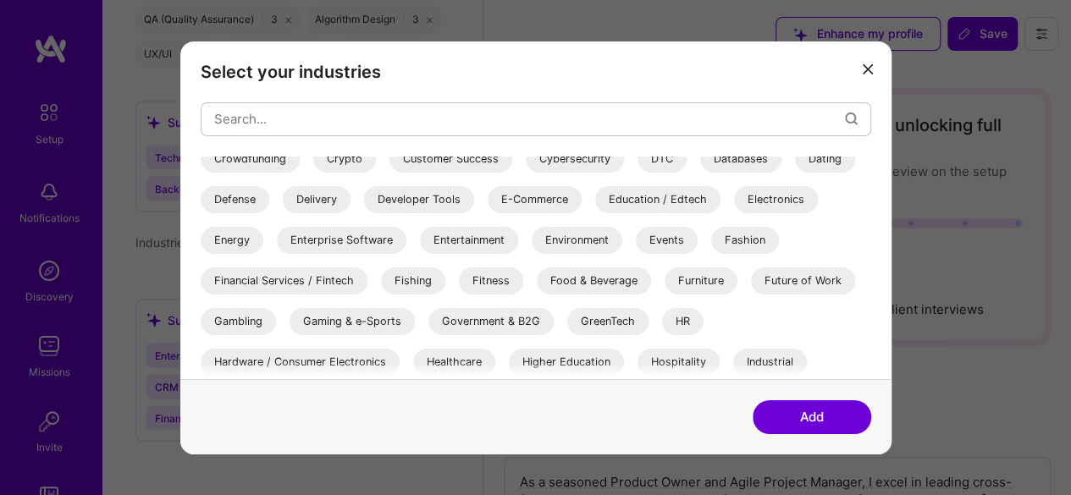
scroll to position [296, 0]
click at [495, 102] on input "modal" at bounding box center [529, 118] width 631 height 43
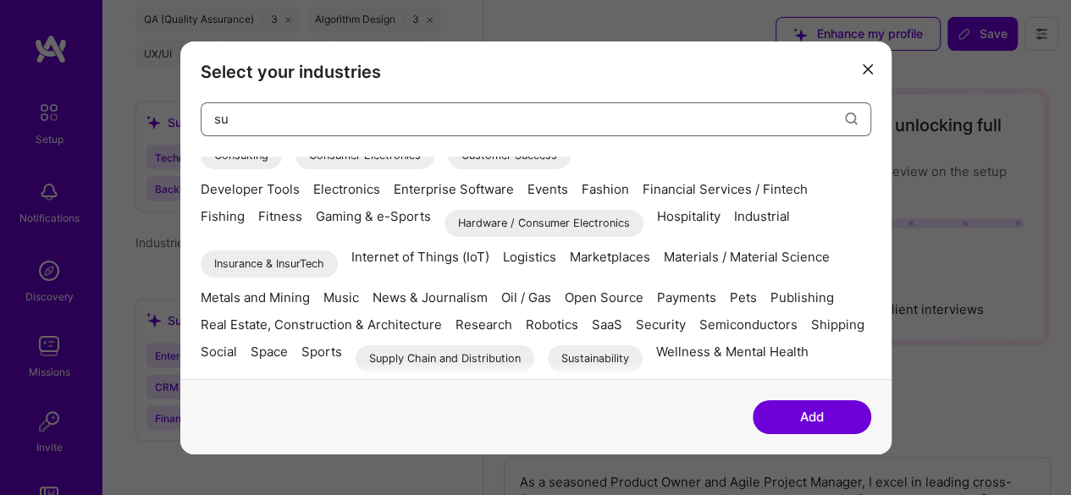
scroll to position [0, 0]
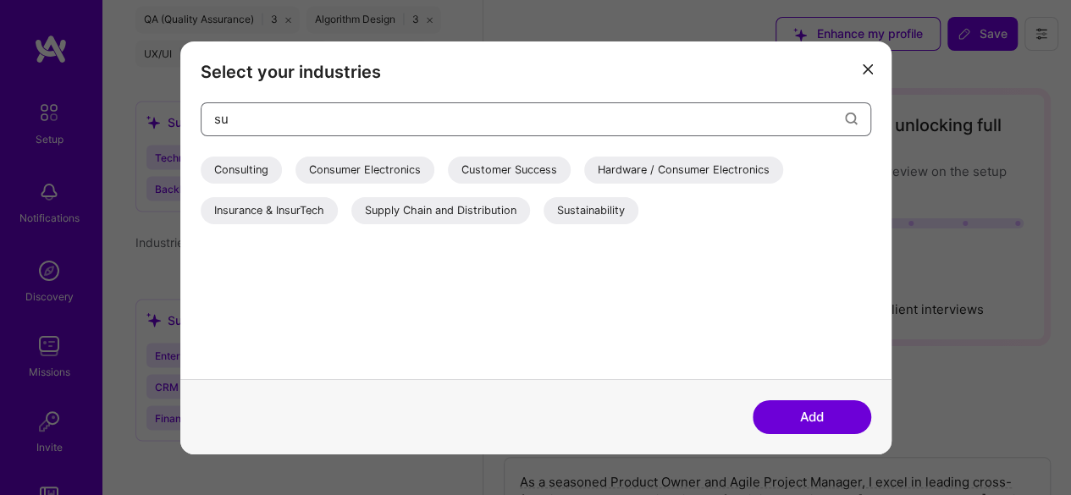
type input "su"
click at [445, 207] on div "Supply Chain and Distribution" at bounding box center [440, 209] width 179 height 27
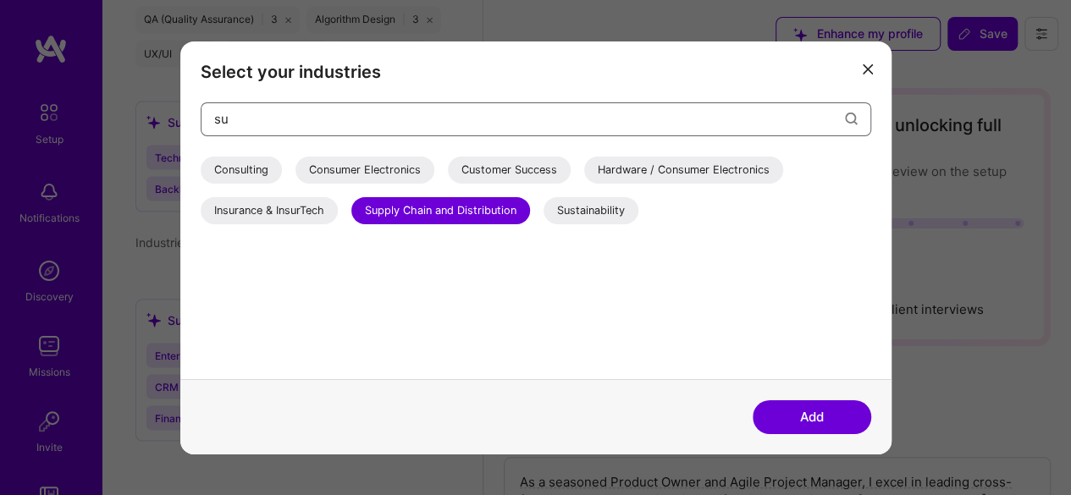
click at [374, 116] on input "su" at bounding box center [529, 118] width 631 height 43
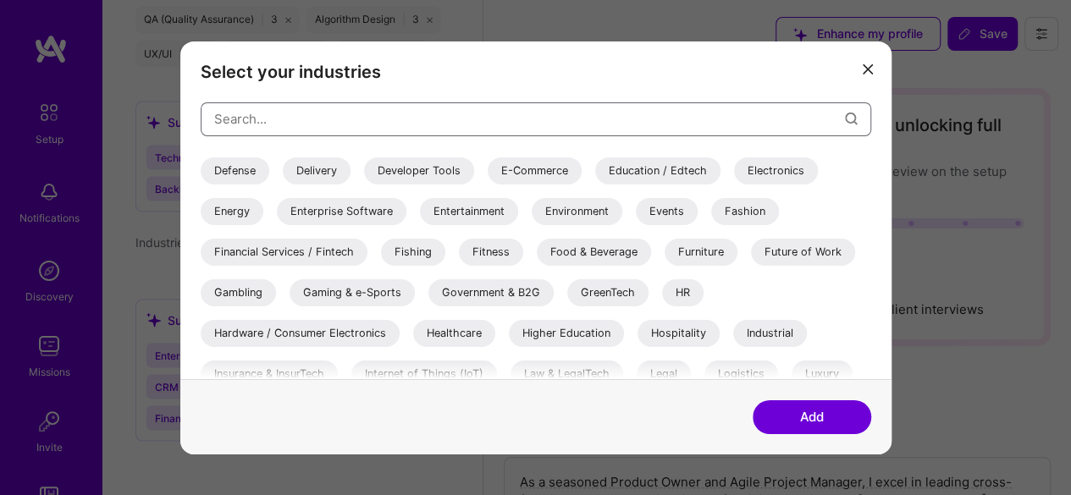
scroll to position [325, 0]
click at [246, 212] on div "Energy" at bounding box center [232, 209] width 63 height 27
click at [824, 429] on button "Add" at bounding box center [812, 418] width 119 height 34
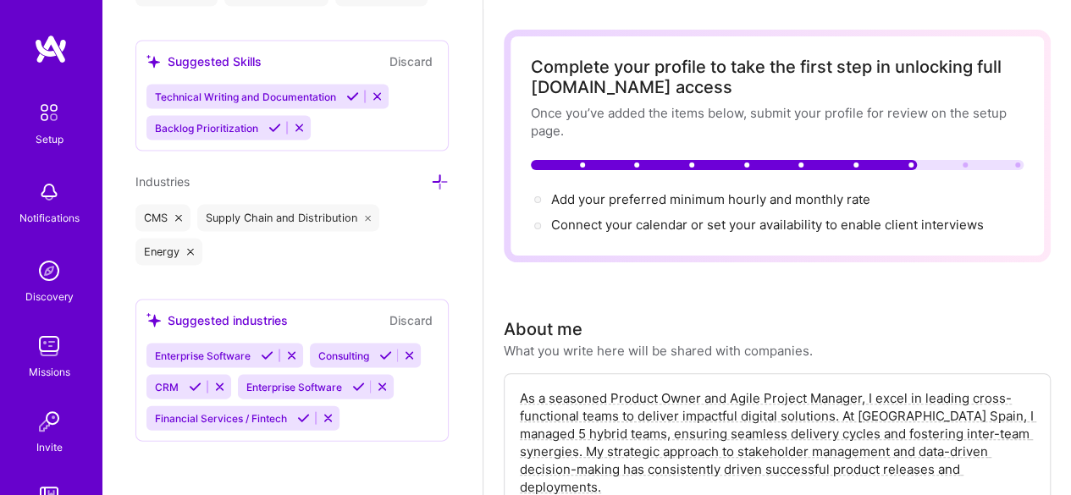
scroll to position [58, 0]
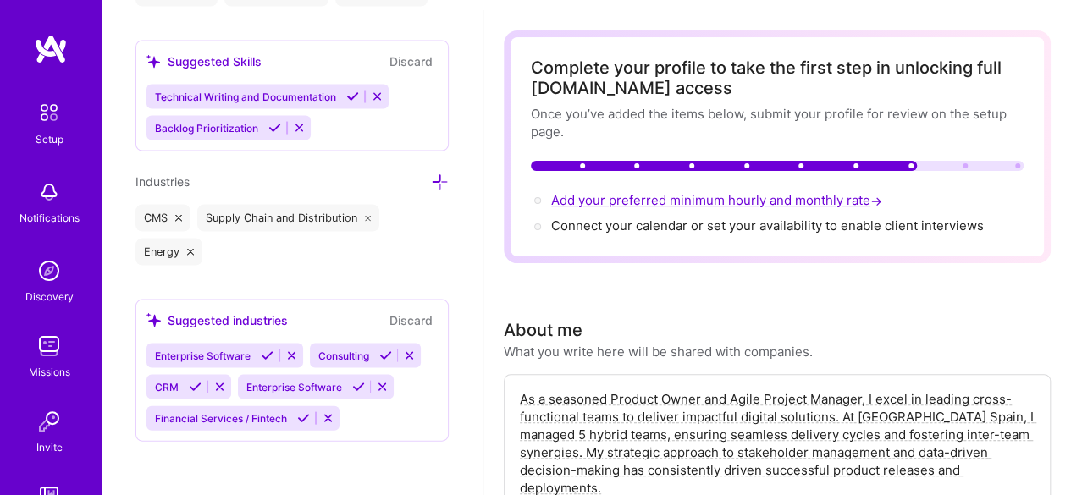
click at [717, 202] on span "Add your preferred minimum hourly and monthly rate →" at bounding box center [718, 200] width 335 height 16
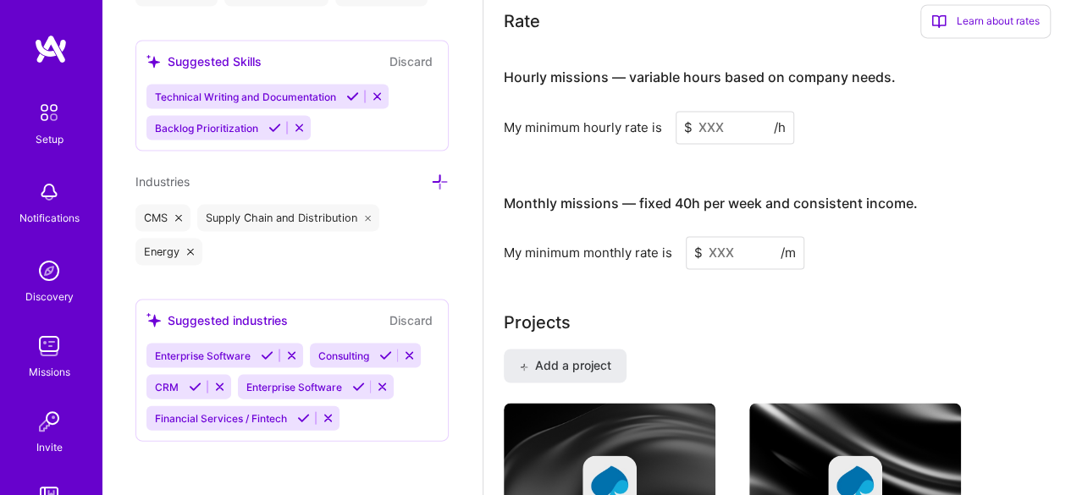
scroll to position [1211, 0]
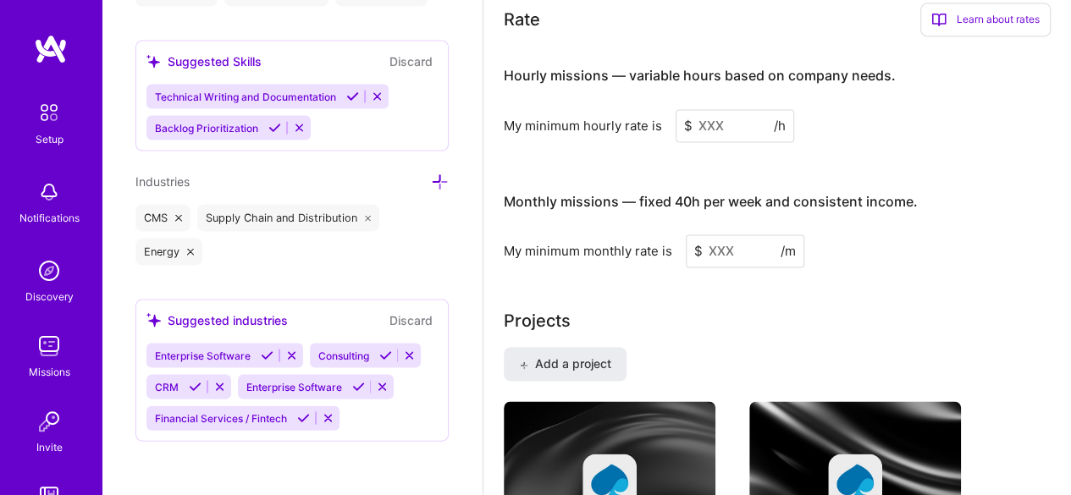
click at [718, 123] on input at bounding box center [735, 125] width 119 height 33
click at [721, 248] on input at bounding box center [745, 251] width 119 height 33
click at [752, 292] on div "Complete your profile to take the first step in unlocking full [DOMAIN_NAME] ac…" at bounding box center [777, -1] width 547 height 2245
click at [733, 127] on input at bounding box center [735, 125] width 119 height 33
click at [745, 248] on input "60000" at bounding box center [745, 251] width 119 height 33
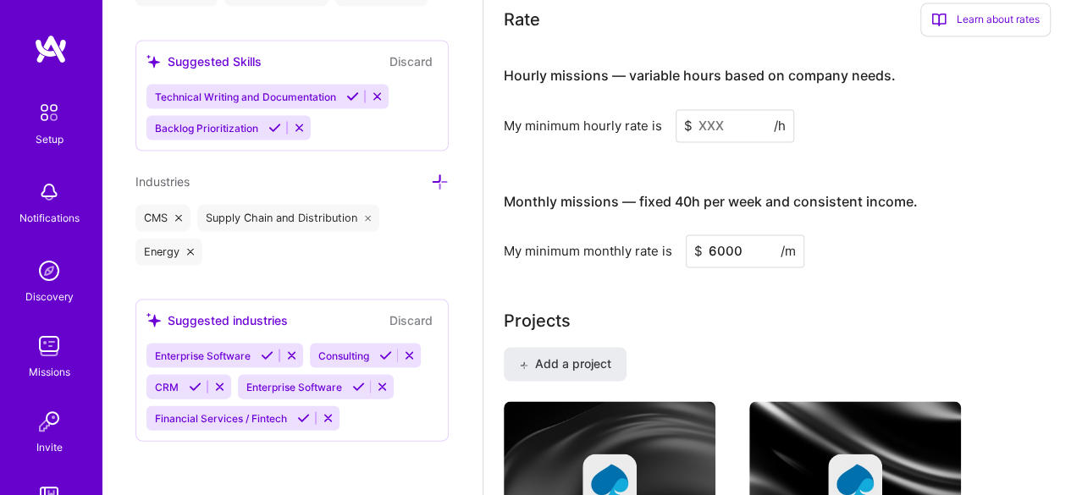
type input "6000"
click at [728, 111] on input at bounding box center [735, 125] width 119 height 33
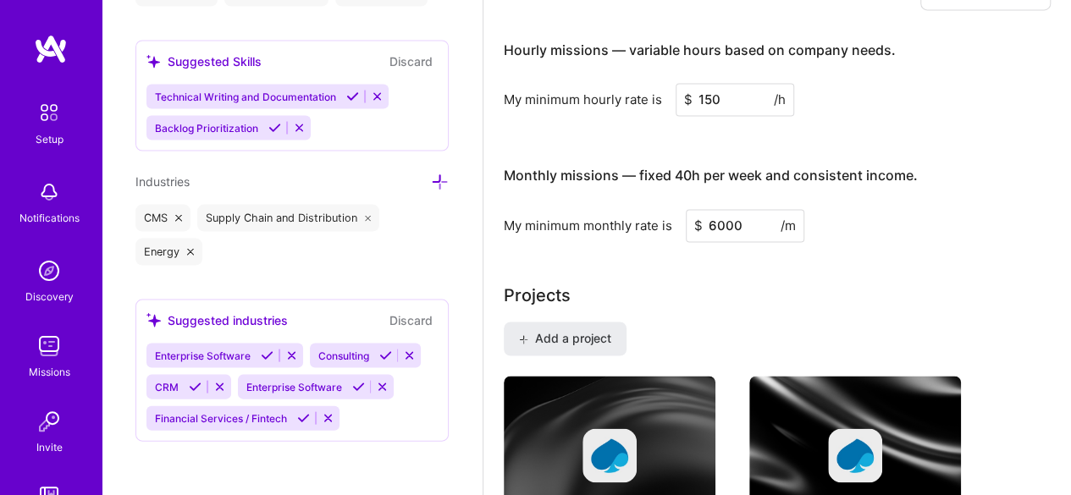
type input "150"
click at [913, 198] on div "Monthly missions — fixed 40h per week and consistent income." at bounding box center [711, 176] width 414 height 53
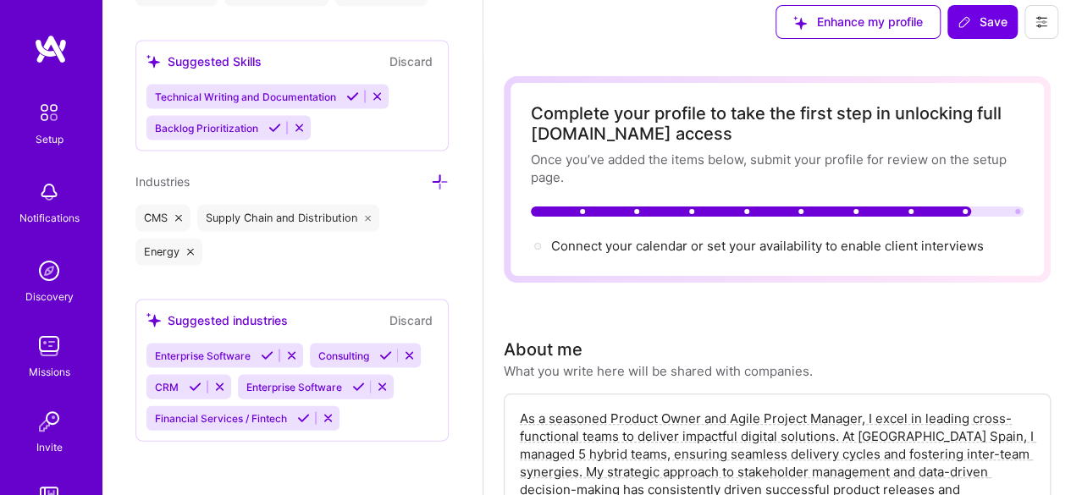
scroll to position [0, 0]
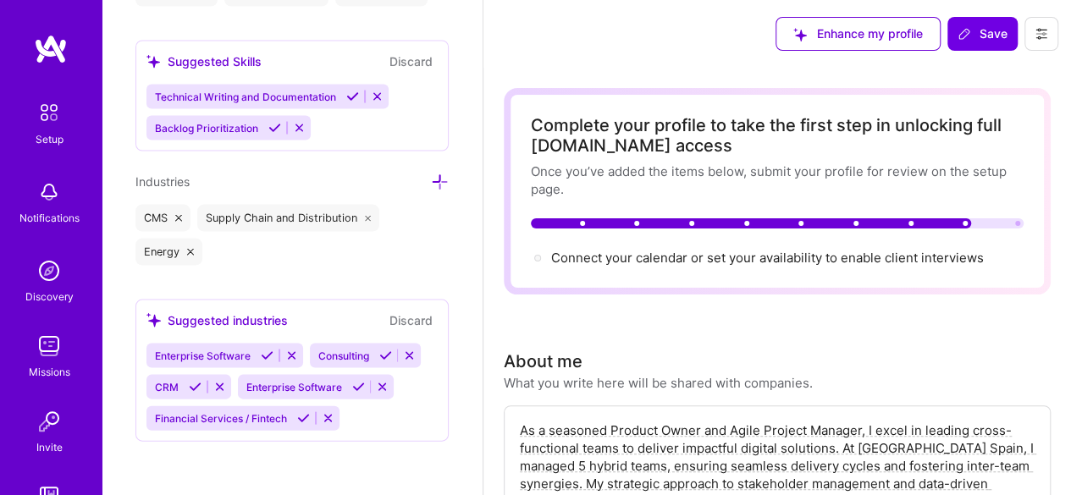
click at [775, 270] on div "Complete your profile to take the first step in unlocking full [DOMAIN_NAME] ac…" at bounding box center [777, 191] width 547 height 207
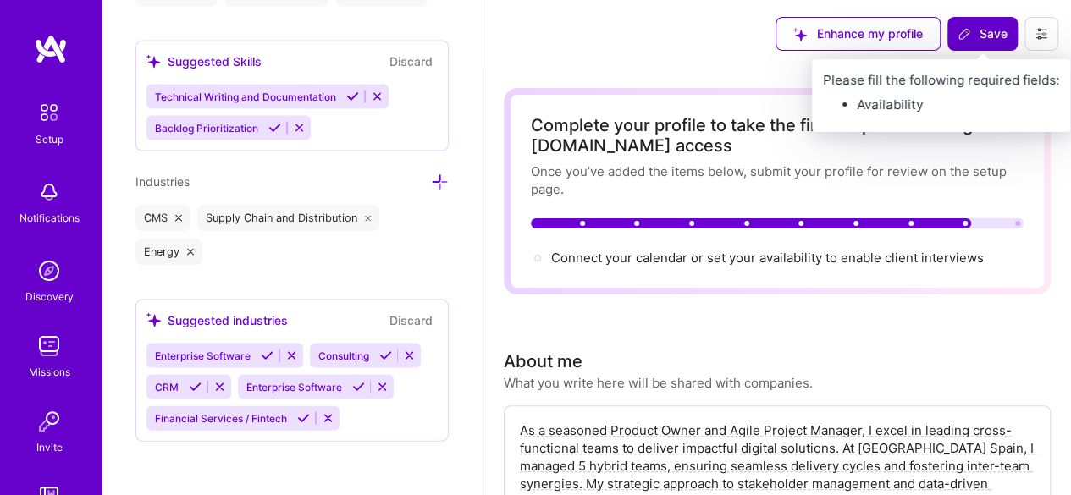
click at [981, 30] on span "Save" at bounding box center [983, 33] width 50 height 17
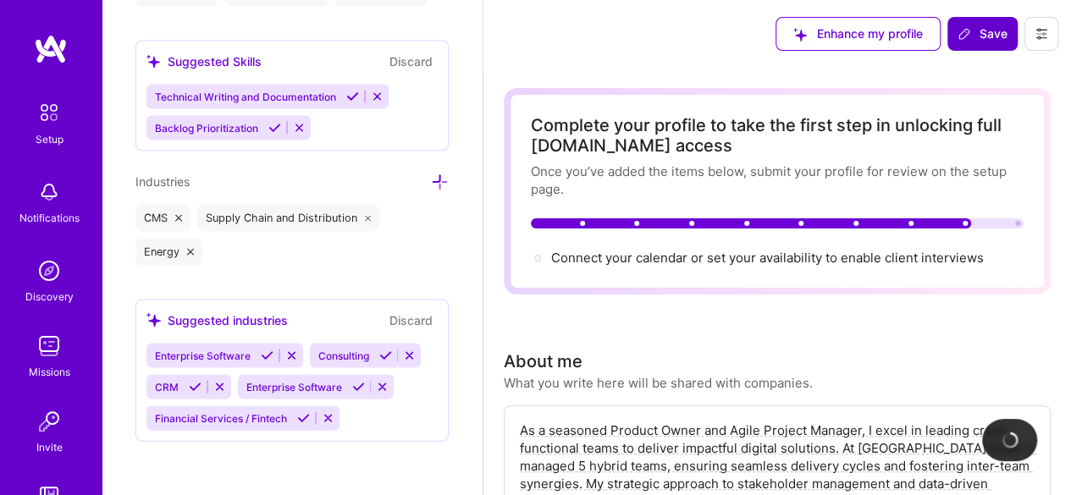
click at [981, 30] on span "Save" at bounding box center [983, 33] width 50 height 17
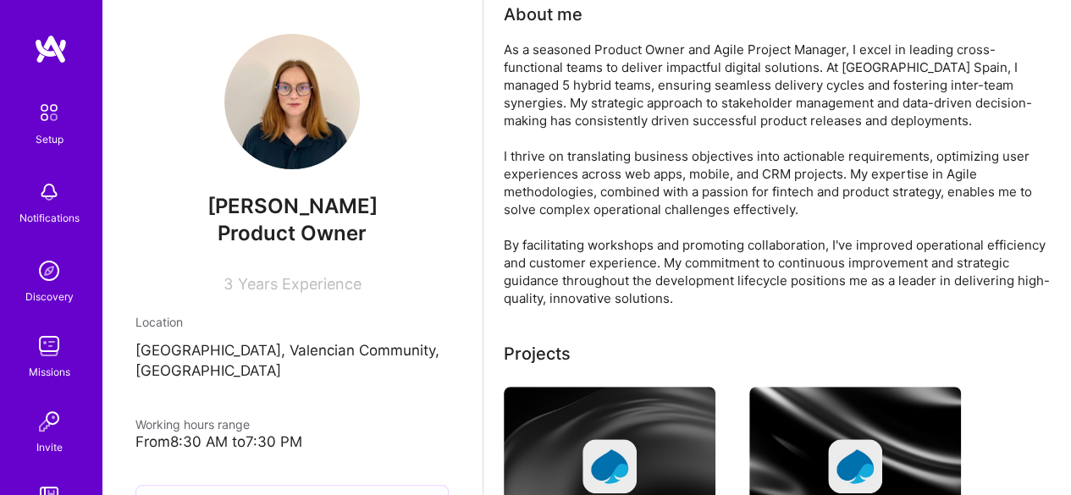
scroll to position [313, 0]
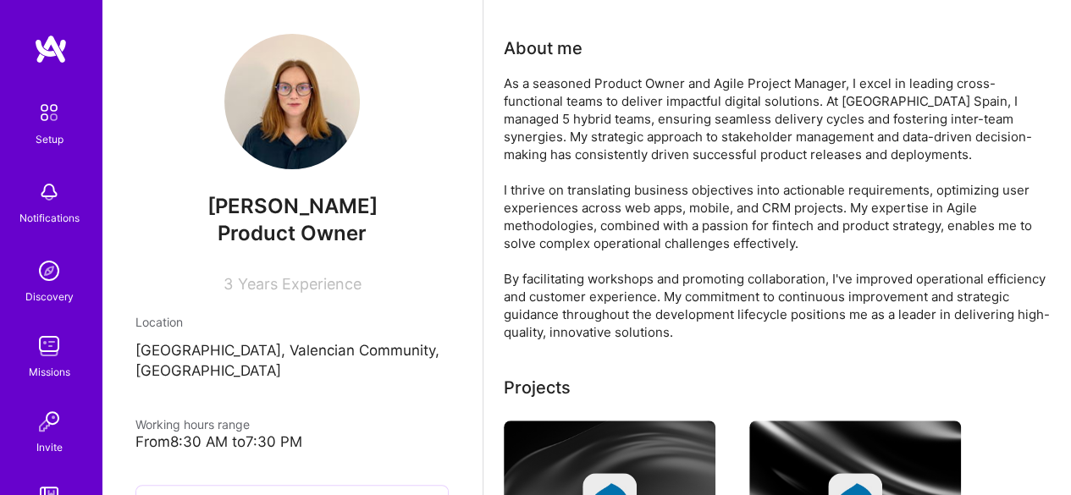
click at [276, 272] on div "3 Years Experience" at bounding box center [291, 280] width 313 height 25
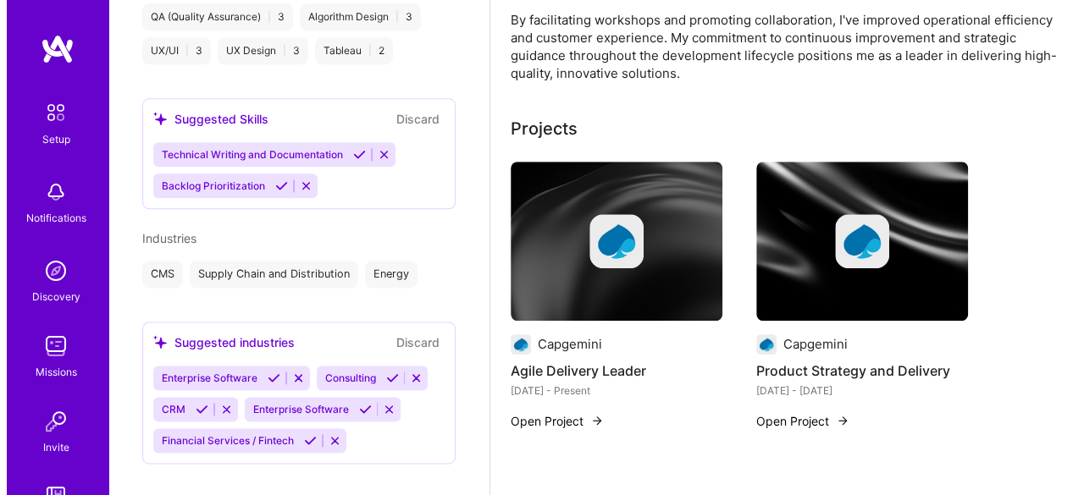
scroll to position [893, 0]
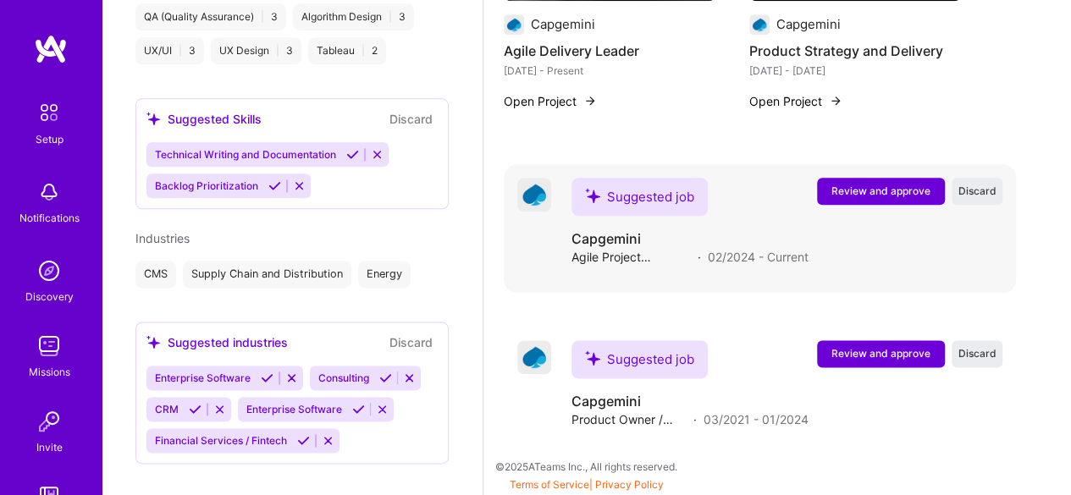
click at [860, 201] on button "Review and approve" at bounding box center [881, 191] width 128 height 27
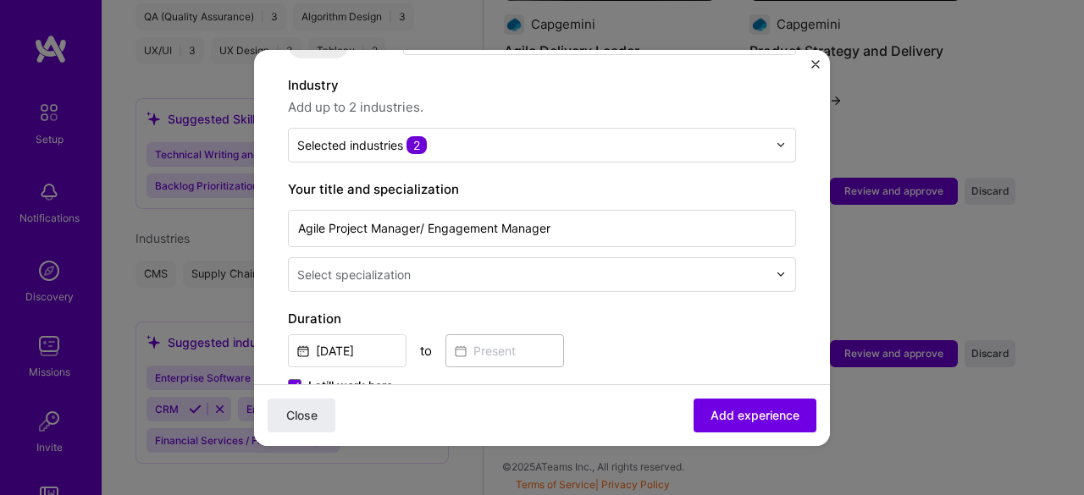
scroll to position [239, 0]
click at [564, 265] on div at bounding box center [533, 275] width 473 height 21
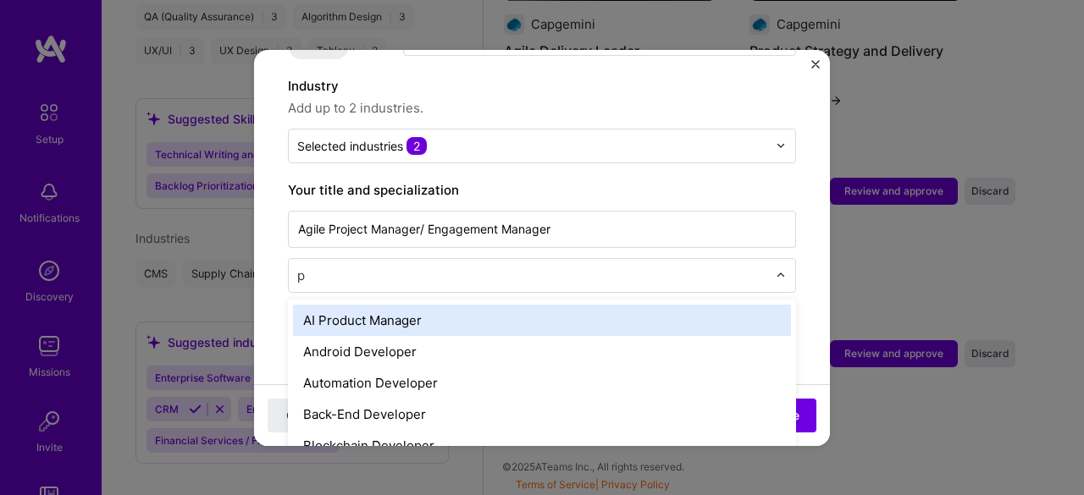
type input "pr"
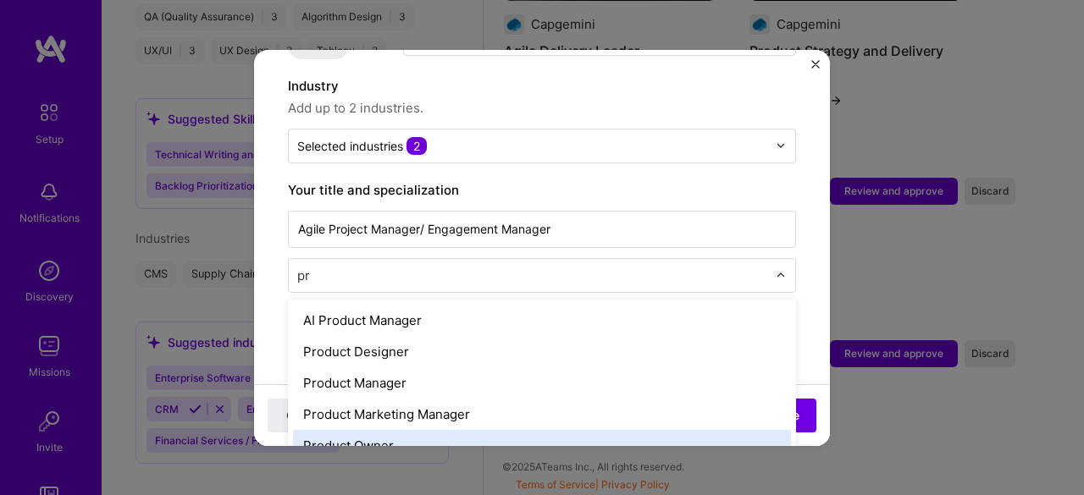
click at [456, 430] on div "Product Owner" at bounding box center [542, 445] width 498 height 31
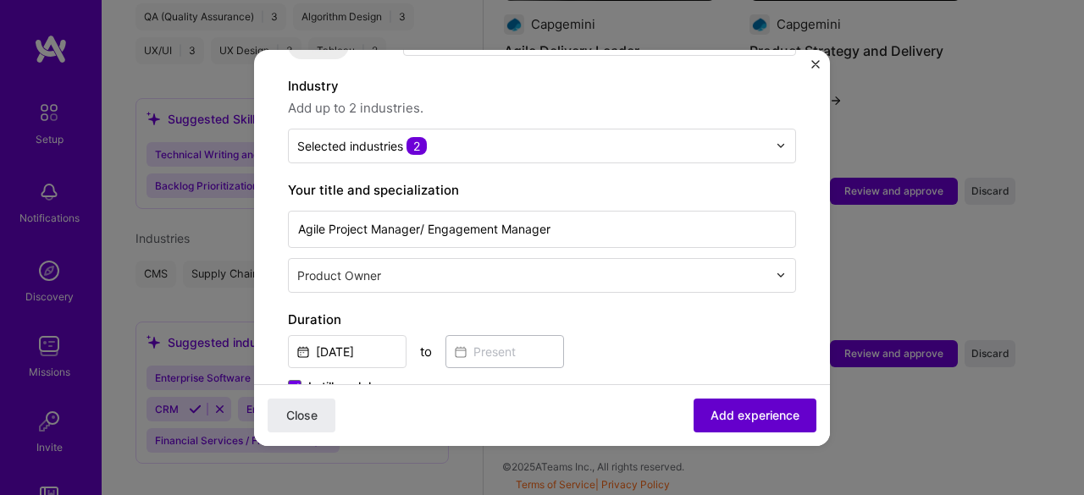
click at [732, 419] on span "Add experience" at bounding box center [755, 414] width 89 height 17
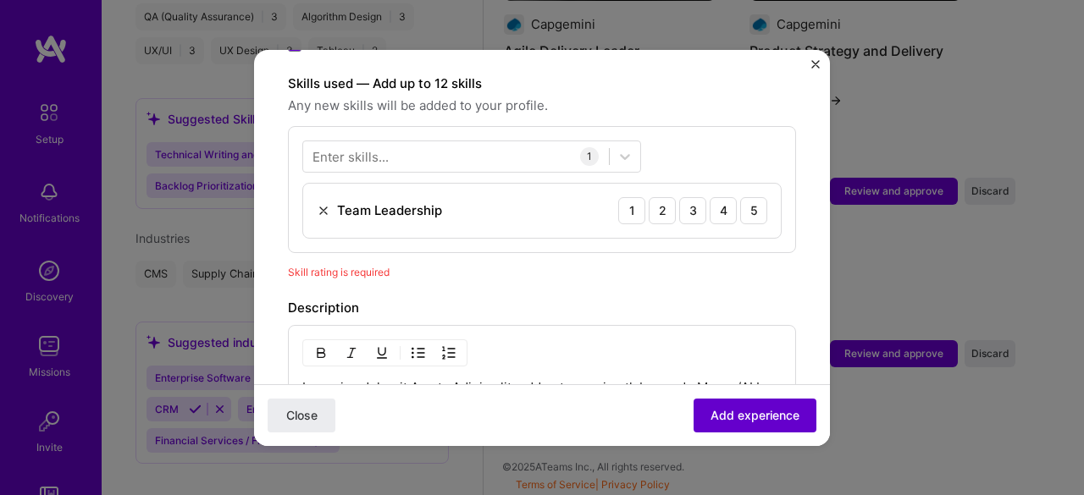
scroll to position [584, 0]
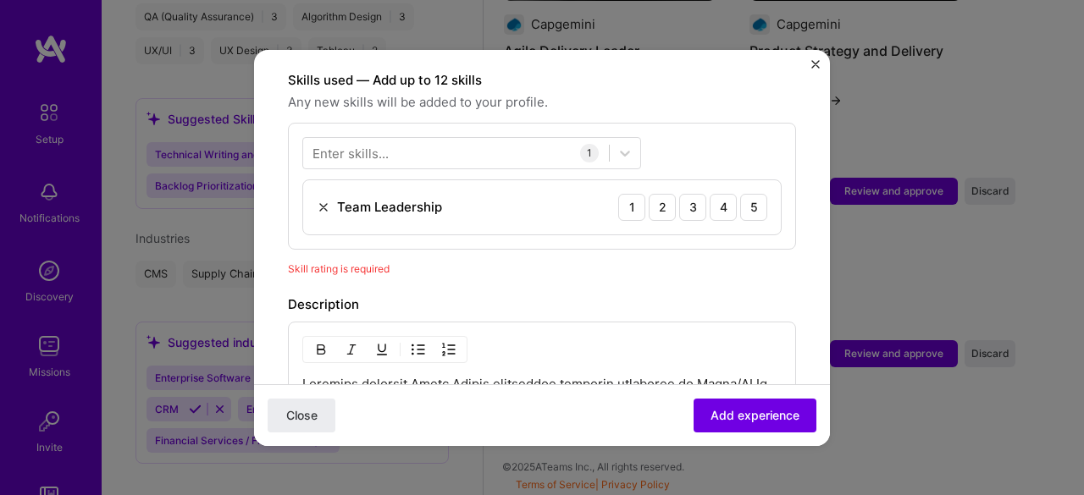
click at [408, 260] on div "Skill rating is required" at bounding box center [542, 269] width 508 height 18
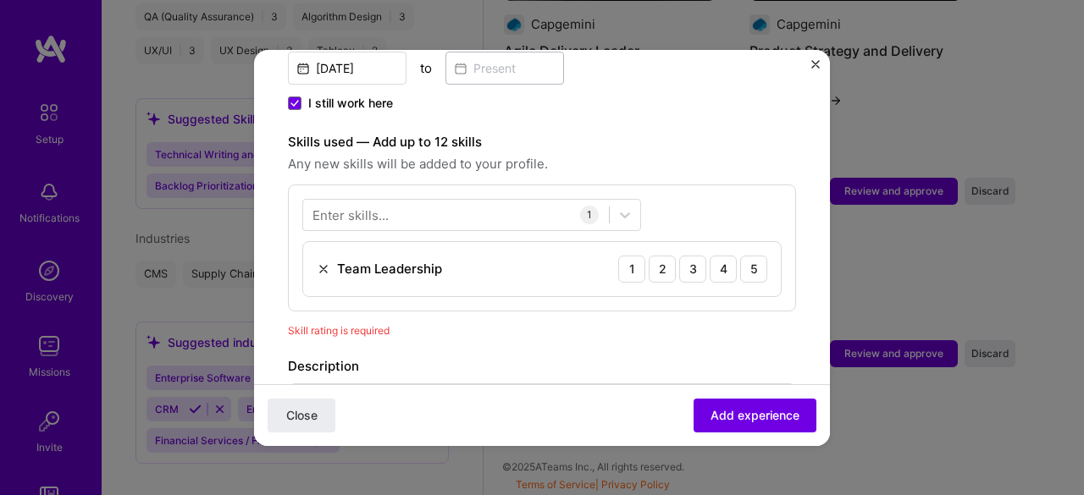
scroll to position [522, 0]
click at [740, 257] on div "5" at bounding box center [753, 270] width 27 height 27
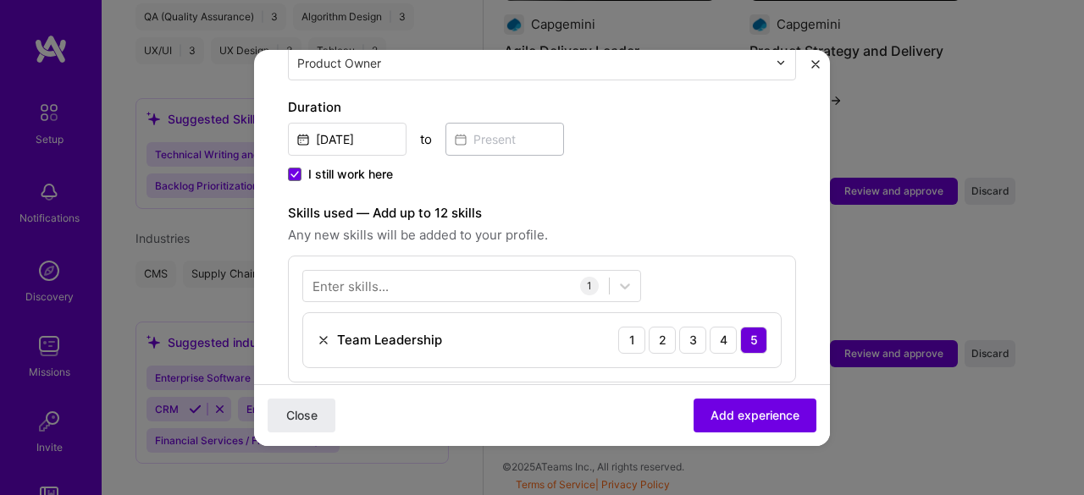
scroll to position [451, 0]
click at [722, 411] on span "Add experience" at bounding box center [755, 414] width 89 height 17
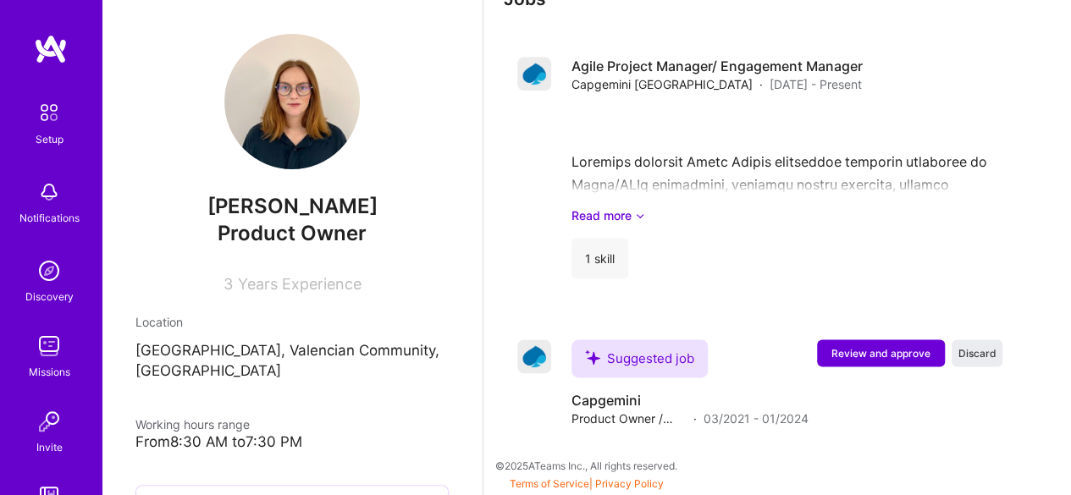
scroll to position [1037, 0]
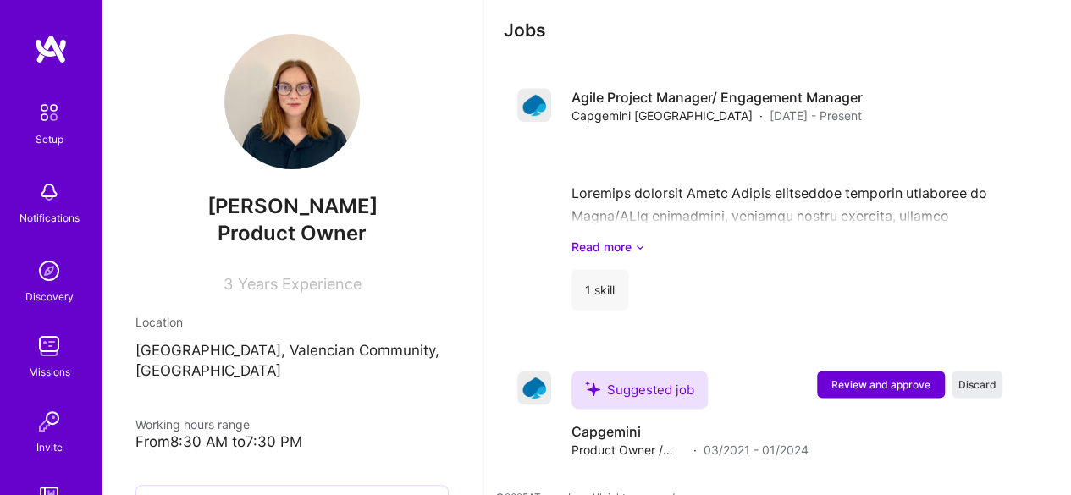
click at [329, 239] on span "Product Owner" at bounding box center [292, 233] width 149 height 25
click at [313, 273] on div "3 Years Experience" at bounding box center [291, 280] width 313 height 25
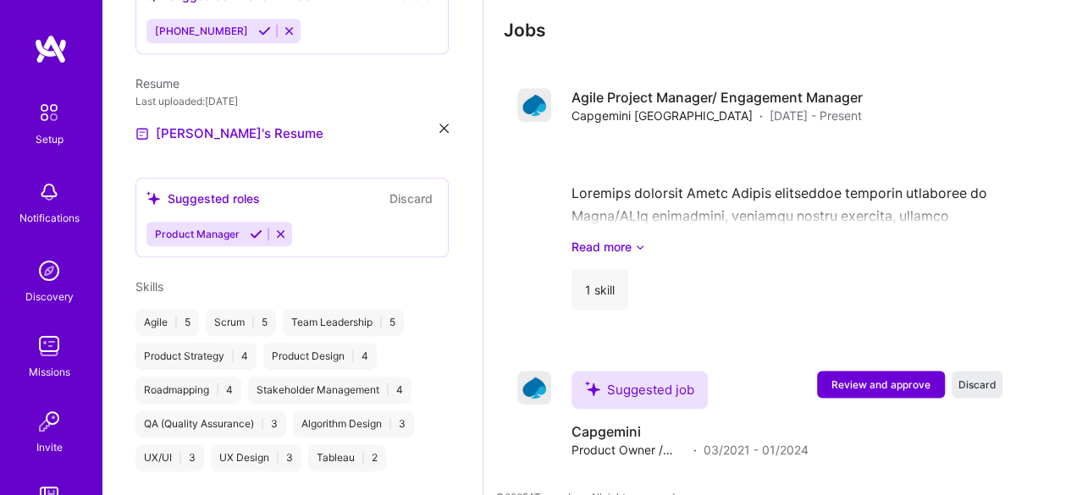
scroll to position [1069, 0]
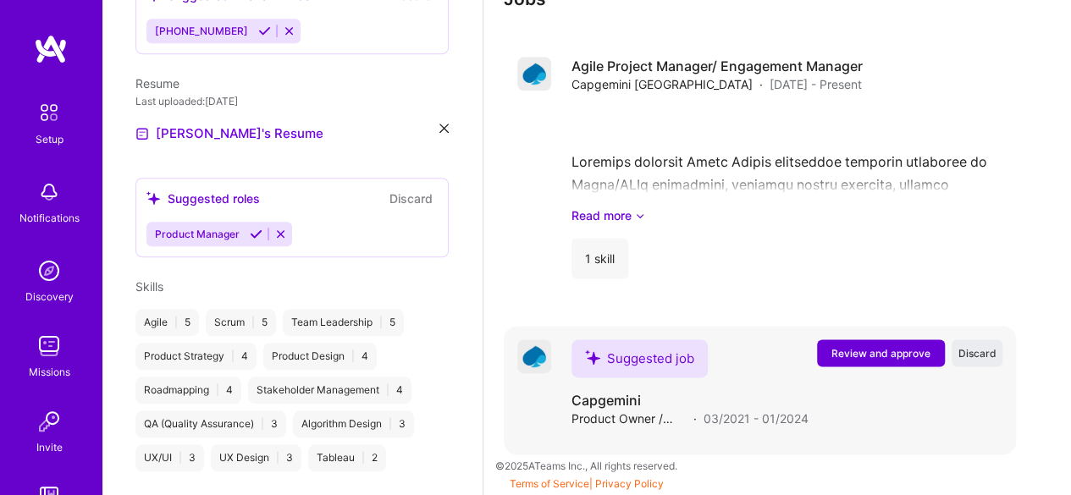
click at [747, 417] on span "03/2021 - 01/2024" at bounding box center [756, 419] width 105 height 18
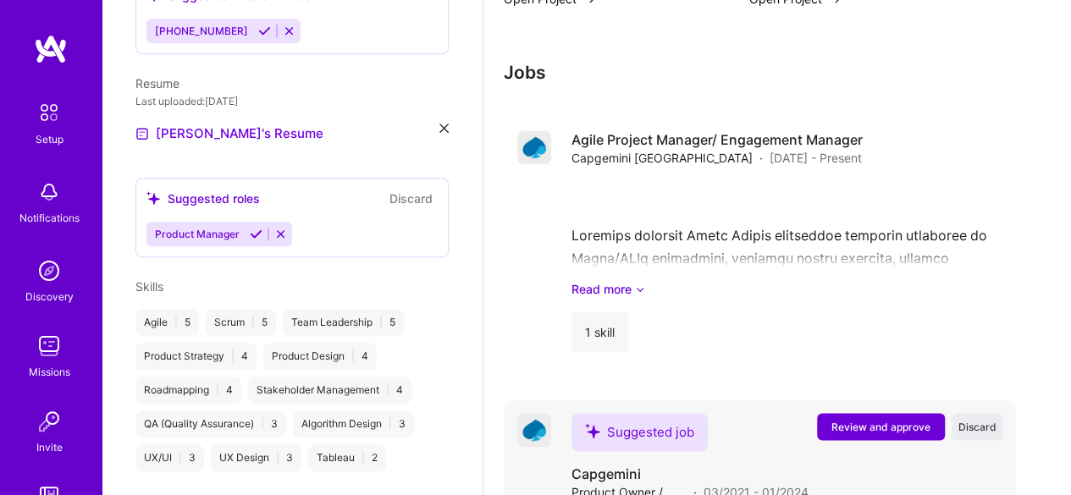
scroll to position [1019, 0]
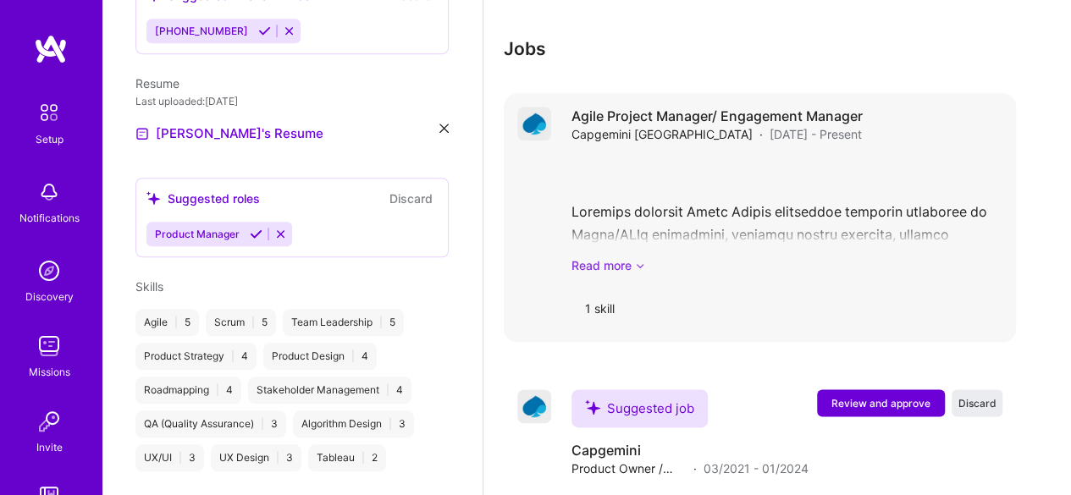
click at [637, 268] on icon at bounding box center [640, 266] width 10 height 18
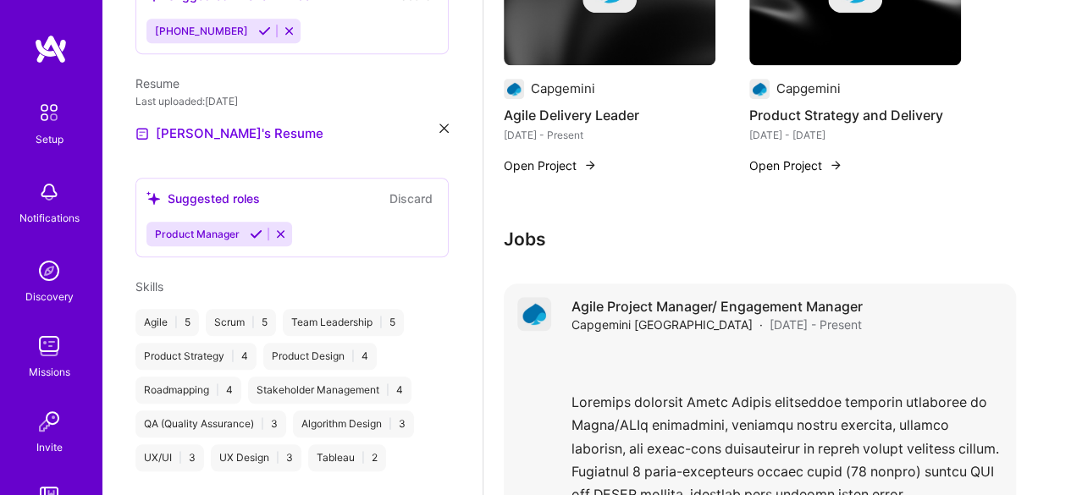
scroll to position [0, 0]
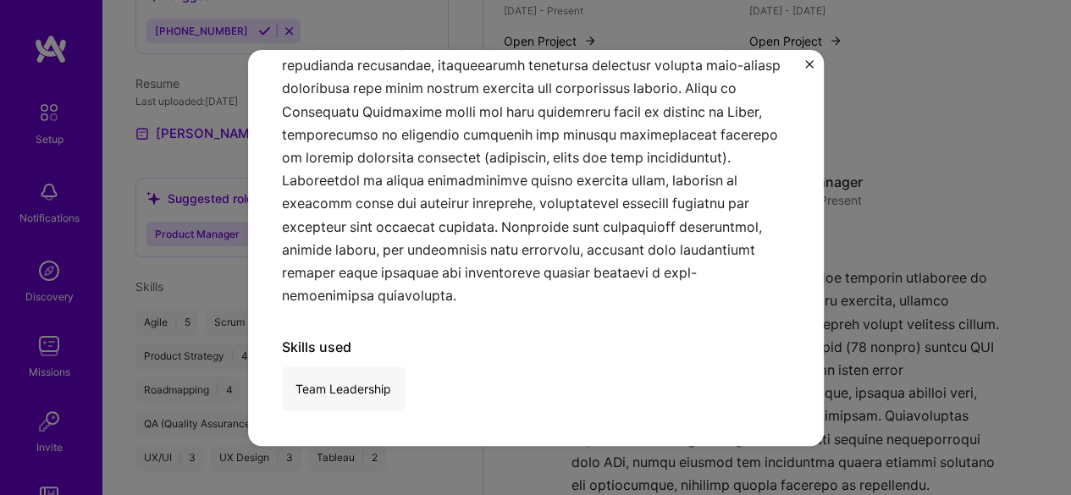
click at [808, 66] on img "Close" at bounding box center [809, 64] width 8 height 8
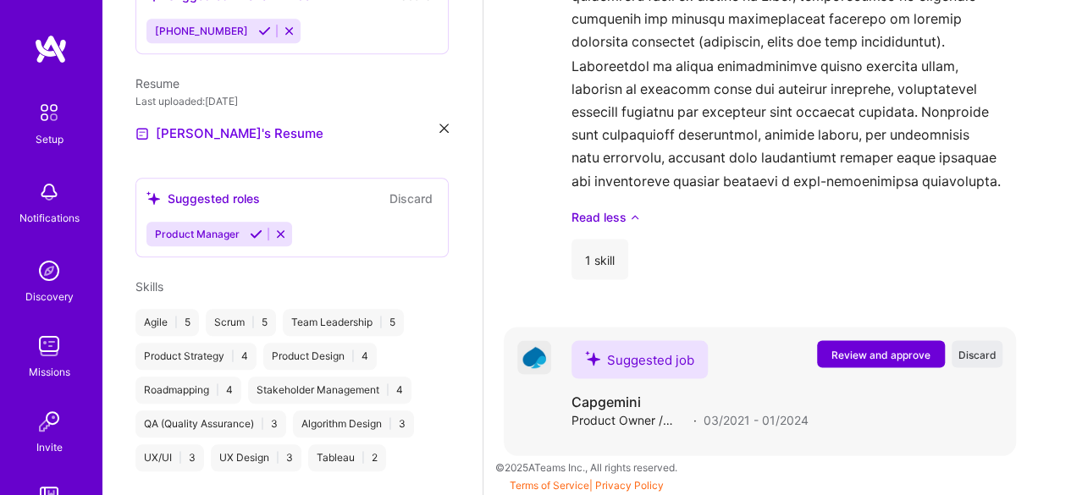
click at [887, 361] on span "Review and approve" at bounding box center [881, 354] width 99 height 14
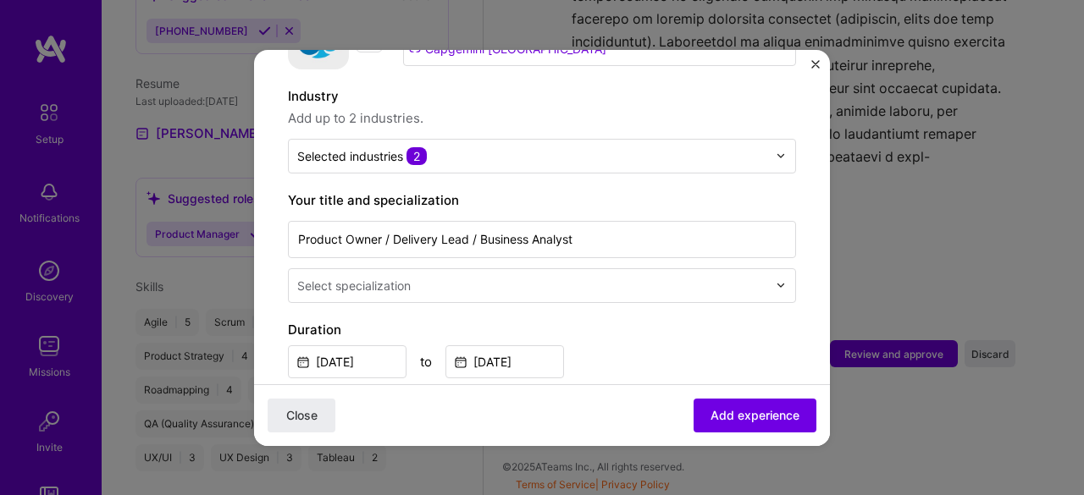
scroll to position [247, 0]
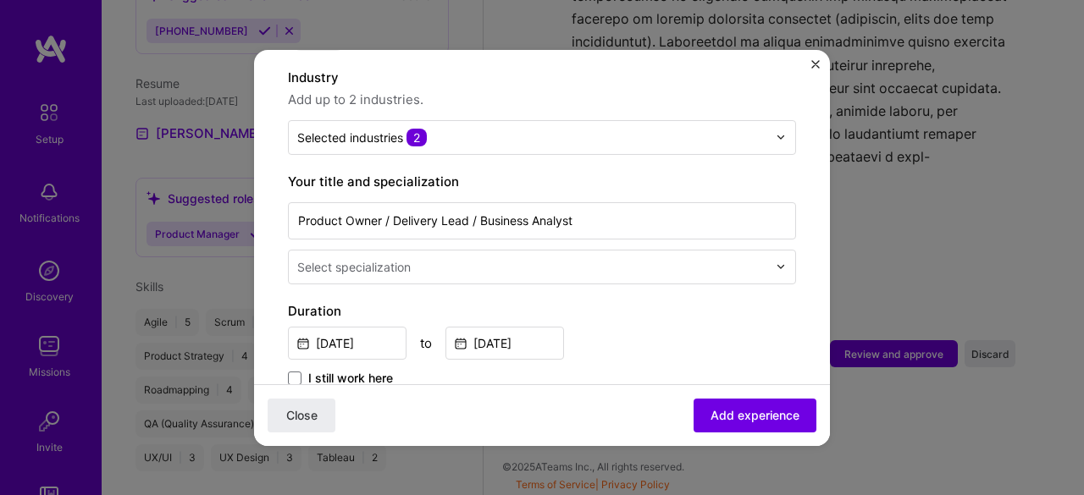
click at [386, 370] on span "I still work here" at bounding box center [350, 378] width 85 height 17
click at [0, 0] on input "I still work here" at bounding box center [0, 0] width 0 height 0
click at [717, 411] on span "Add experience" at bounding box center [755, 414] width 89 height 17
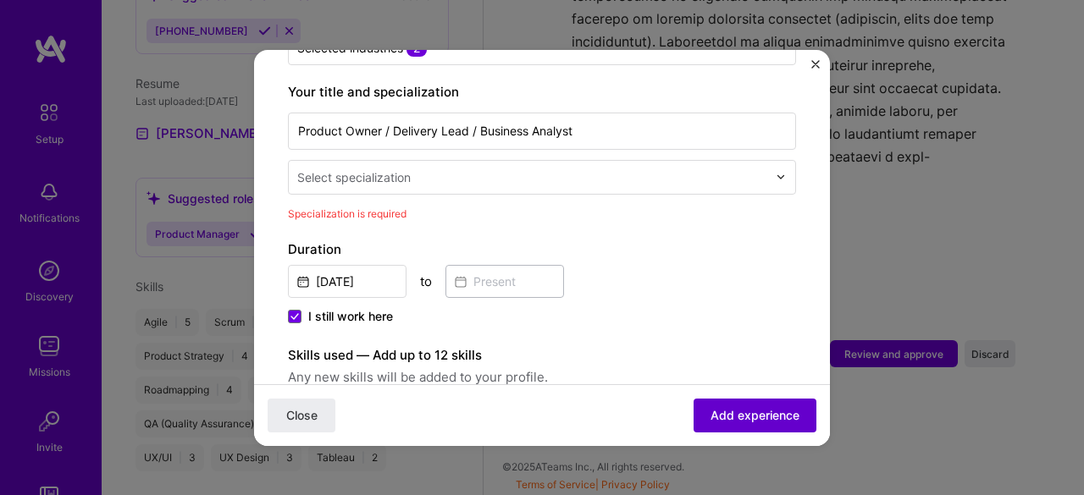
scroll to position [351, 0]
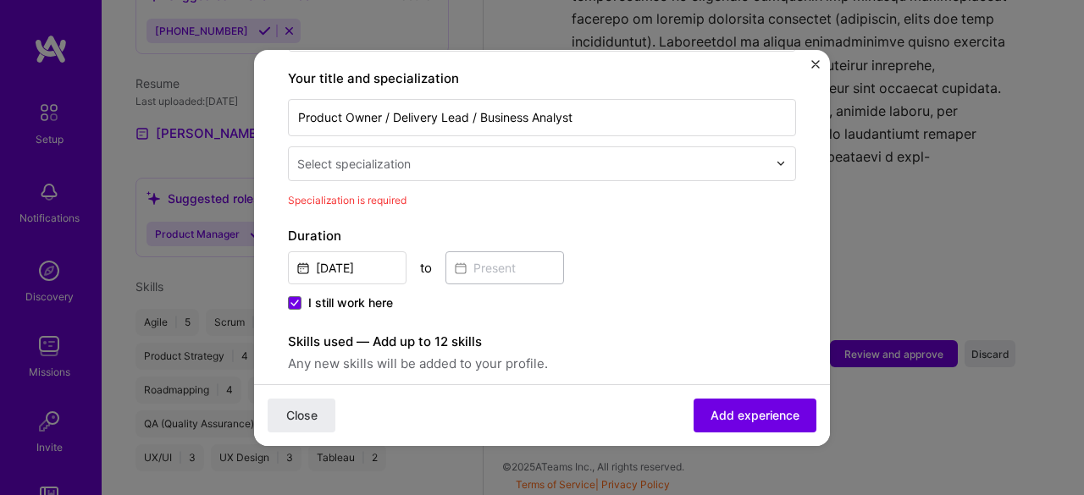
click at [425, 155] on input "text" at bounding box center [533, 164] width 473 height 18
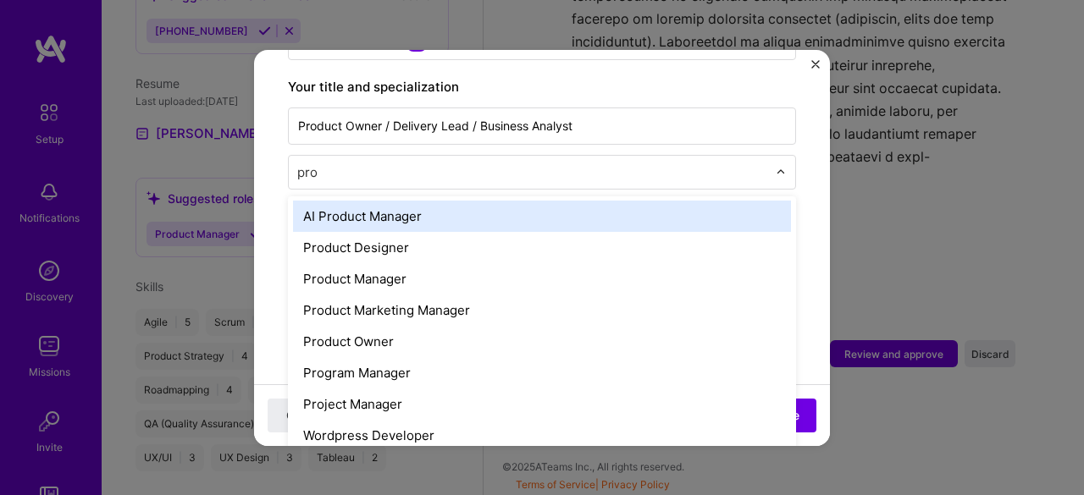
scroll to position [0, 0]
type input "prod"
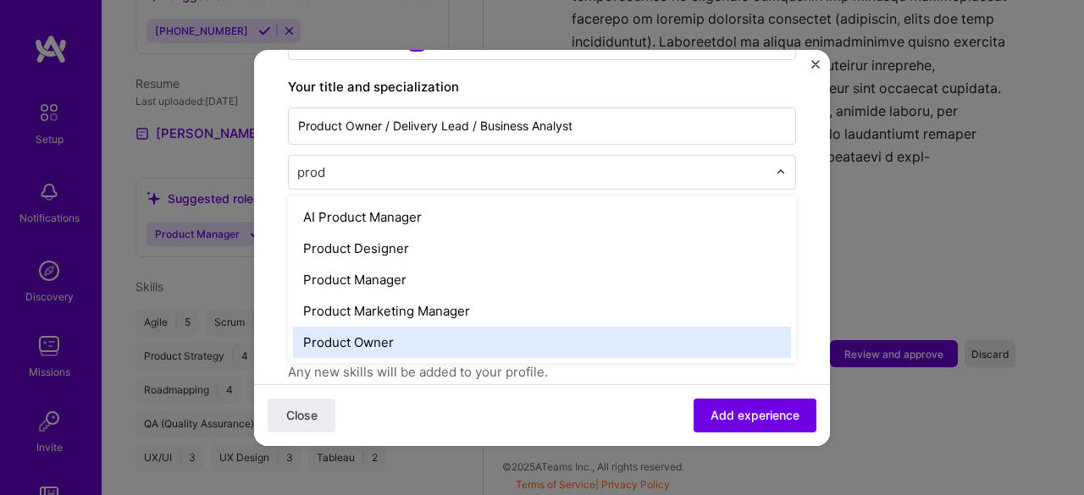
click at [395, 329] on div "Product Owner" at bounding box center [542, 342] width 498 height 31
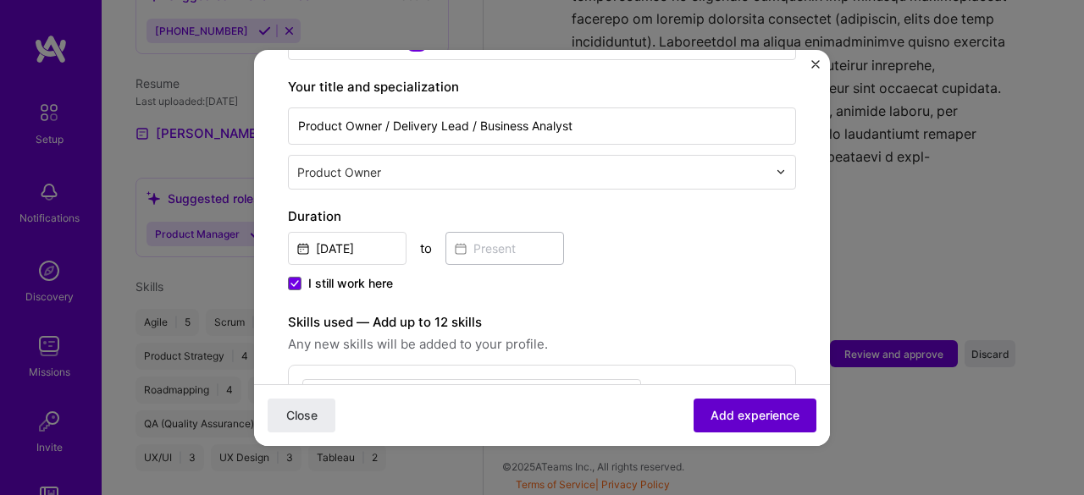
click at [764, 419] on span "Add experience" at bounding box center [755, 414] width 89 height 17
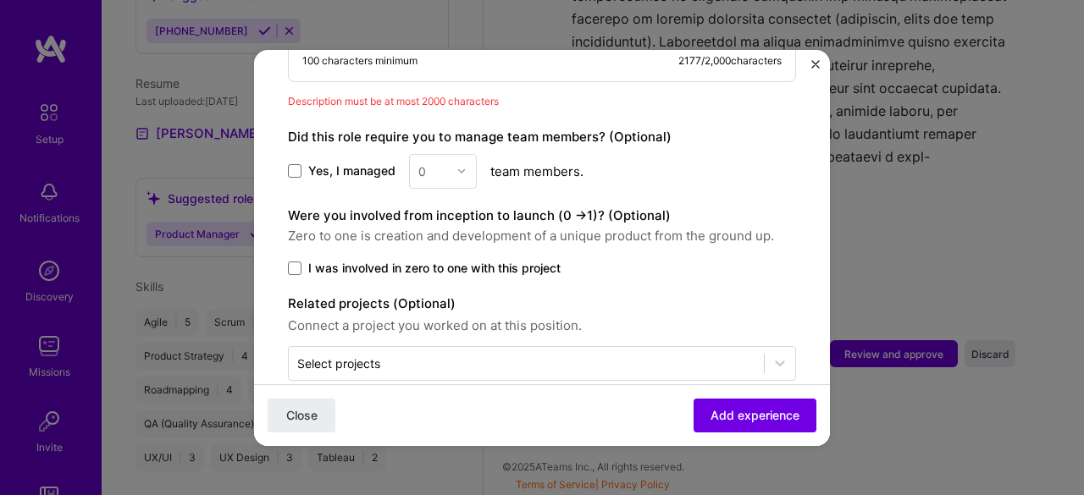
scroll to position [1426, 0]
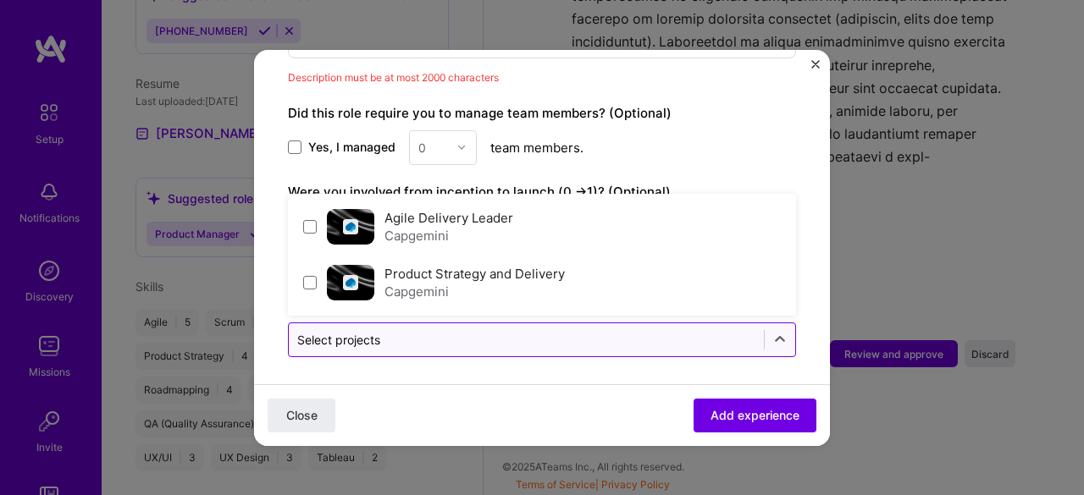
click at [650, 340] on input "text" at bounding box center [526, 340] width 458 height 18
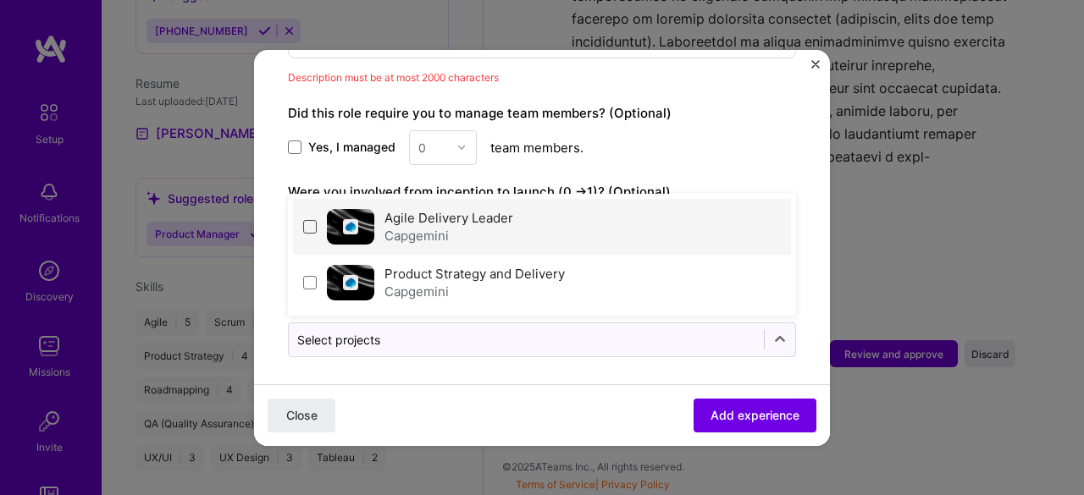
click at [314, 221] on span at bounding box center [310, 227] width 14 height 14
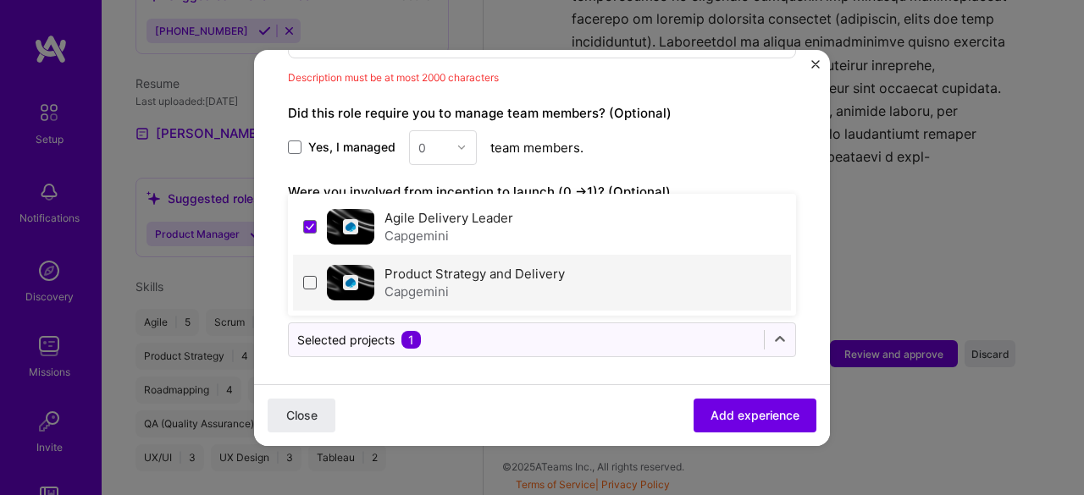
click at [314, 276] on span at bounding box center [310, 283] width 14 height 14
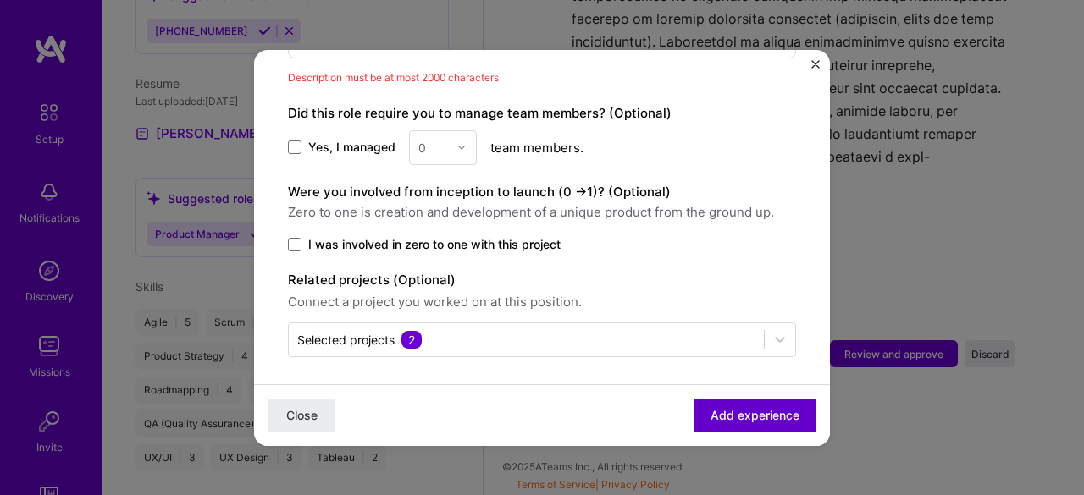
click at [694, 414] on button "Add experience" at bounding box center [755, 415] width 123 height 34
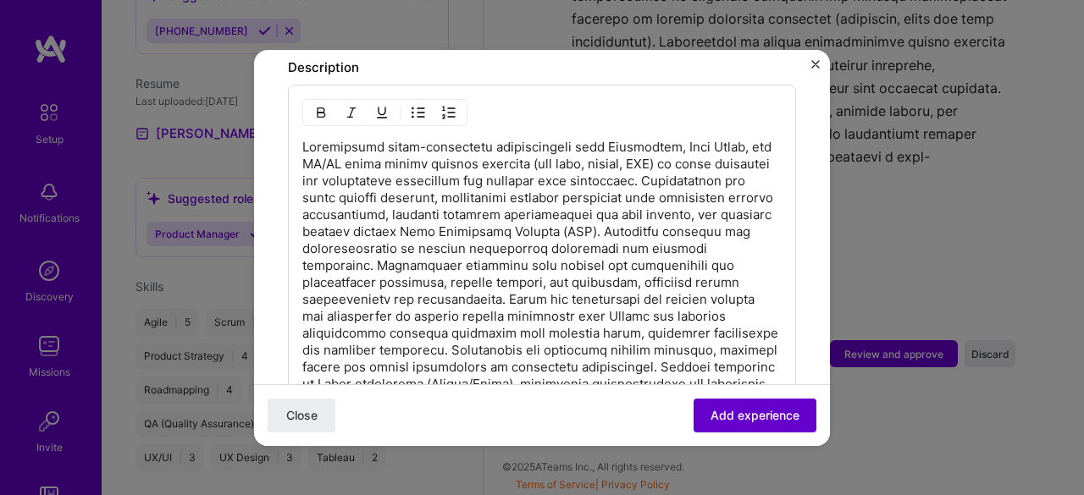
scroll to position [779, 0]
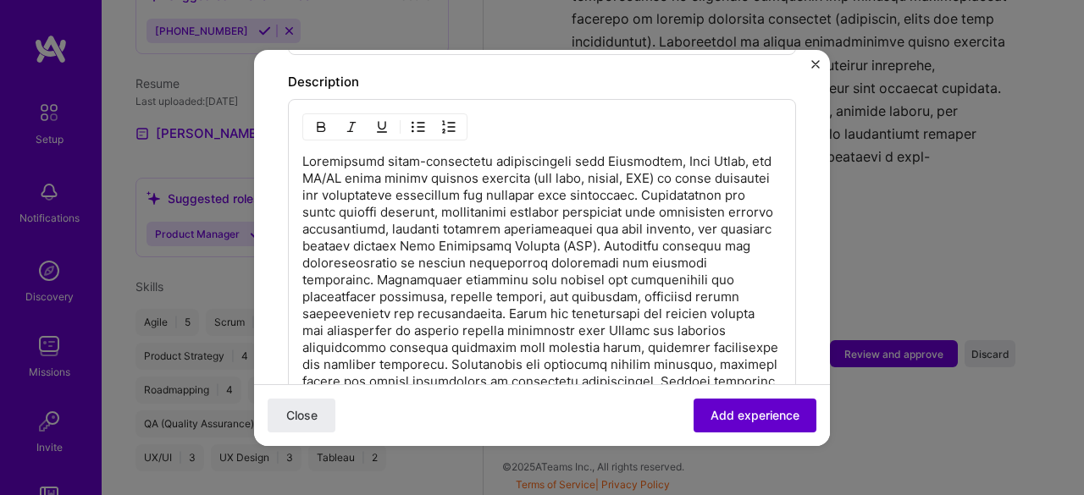
drag, startPoint x: 694, startPoint y: 414, endPoint x: 706, endPoint y: 428, distance: 18.0
click at [706, 428] on button "Add experience" at bounding box center [755, 415] width 123 height 34
click at [711, 423] on span "Add experience" at bounding box center [755, 414] width 89 height 17
click at [738, 410] on span "Add experience" at bounding box center [755, 414] width 89 height 17
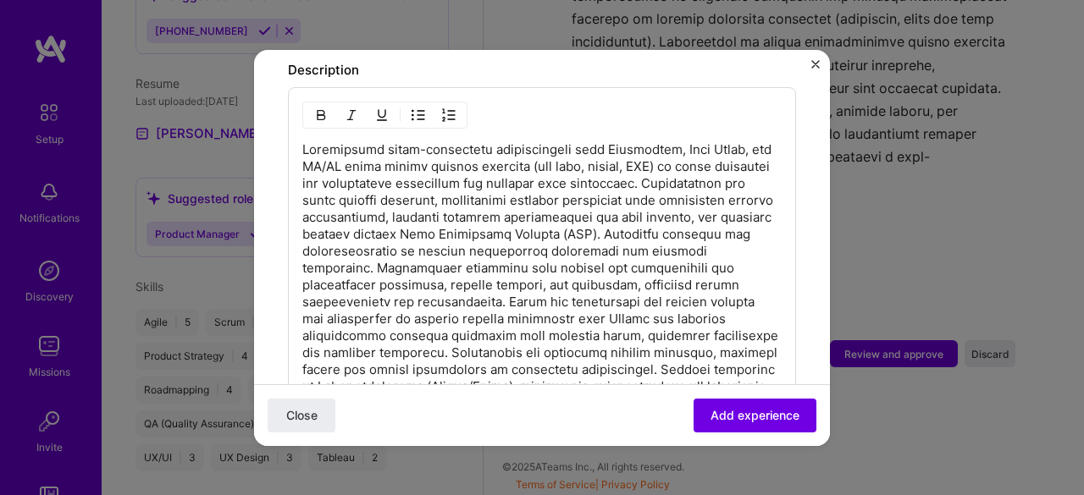
scroll to position [790, 0]
click at [715, 164] on p "To enrich screen reader interactions, please activate Accessibility in Grammarl…" at bounding box center [541, 396] width 479 height 508
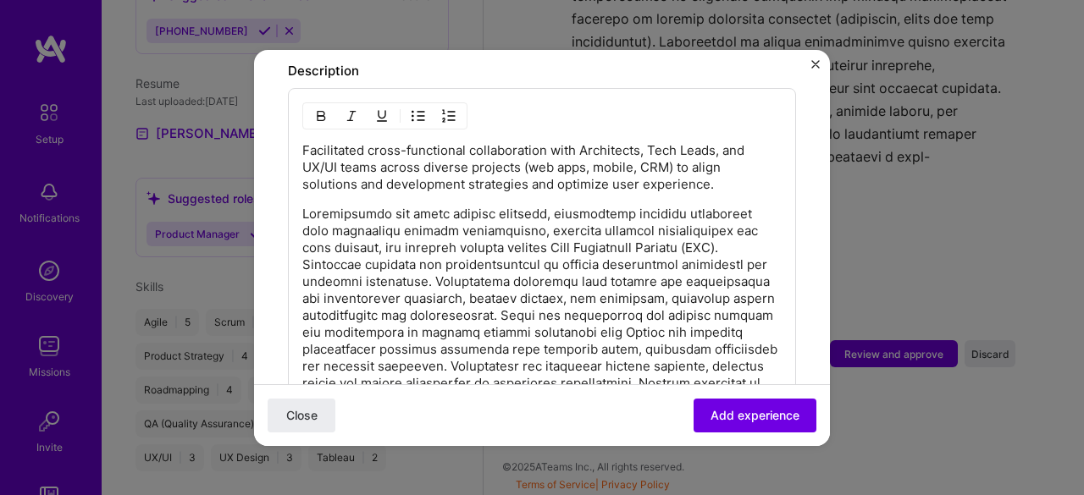
scroll to position [799, 0]
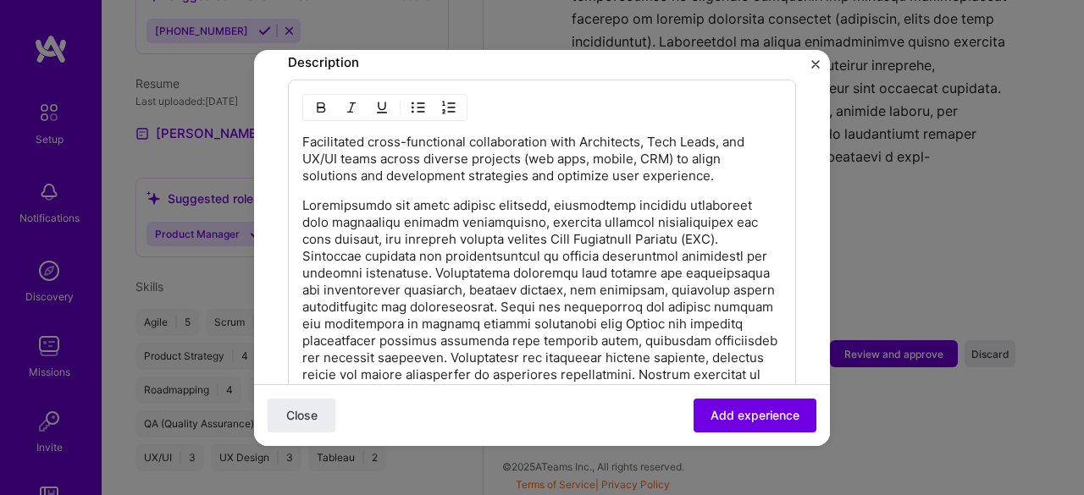
click at [300, 233] on div "Facilitated cross-functional collaboration with Architects, Tech Leads, and UX/…" at bounding box center [542, 389] width 508 height 619
click at [755, 213] on p "To enrich screen reader interactions, please activate Accessibility in Grammarl…" at bounding box center [541, 425] width 479 height 457
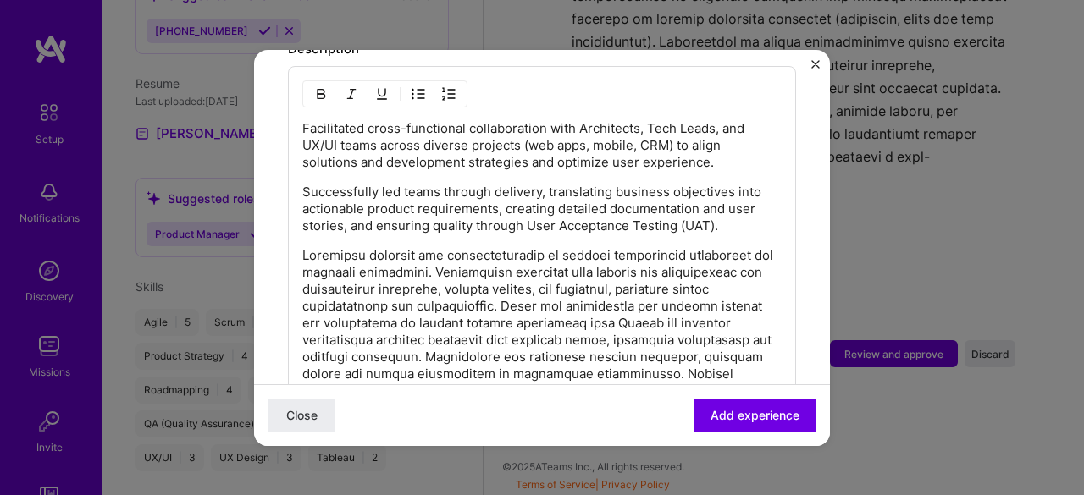
scroll to position [831, 0]
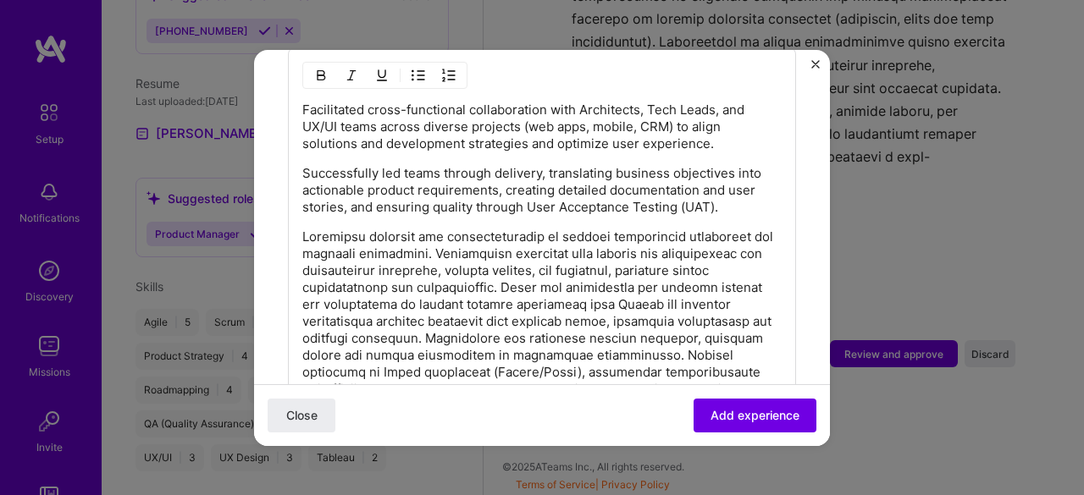
click at [465, 229] on p "To enrich screen reader interactions, please activate Accessibility in Grammarl…" at bounding box center [541, 432] width 479 height 406
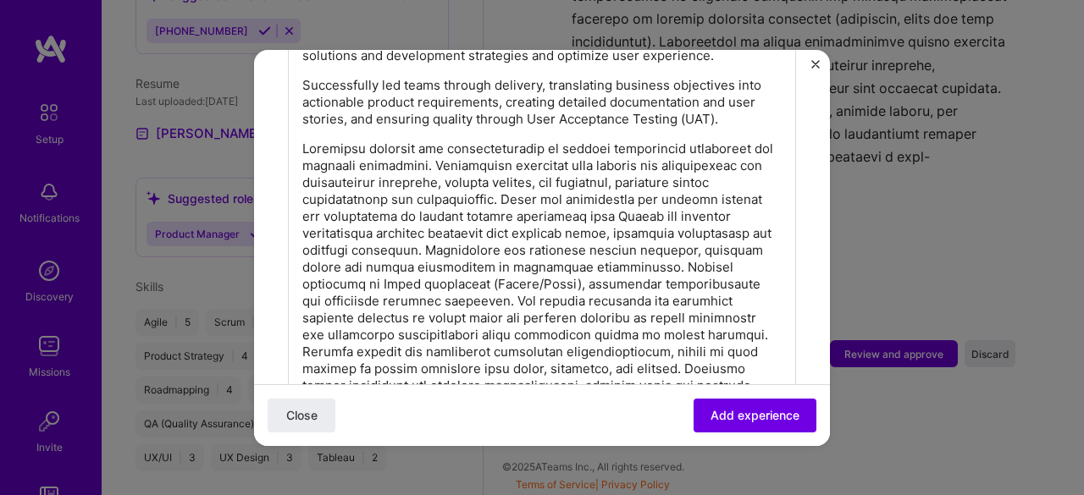
scroll to position [921, 0]
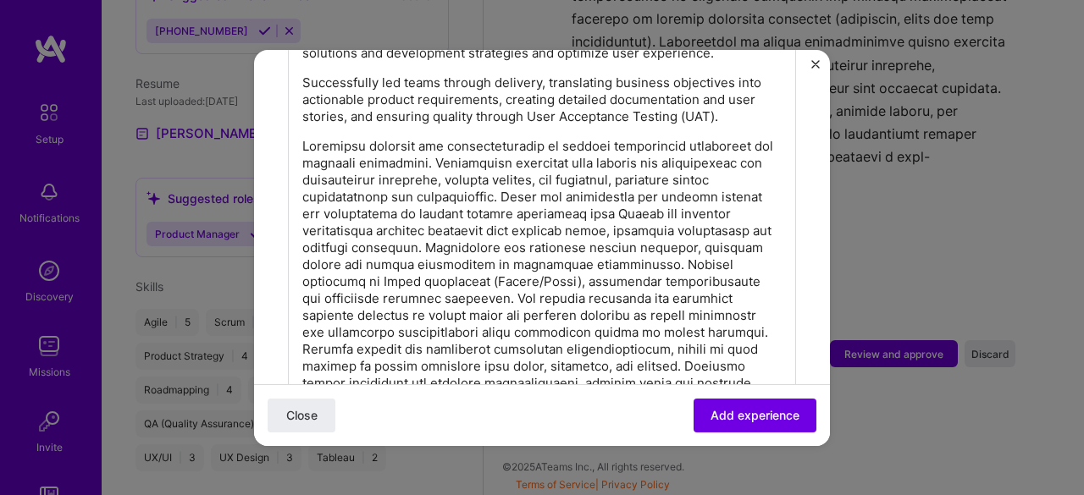
click at [401, 113] on div "Facilitated cross-functional collaboration with Architects, Tech Leads, and UX/…" at bounding box center [541, 278] width 479 height 534
click at [301, 121] on div "Facilitated cross-functional collaboration with Architects, Tech Leads, and UX/…" at bounding box center [542, 273] width 508 height 632
click at [305, 138] on p "To enrich screen reader interactions, please activate Accessibility in Grammarl…" at bounding box center [541, 341] width 479 height 406
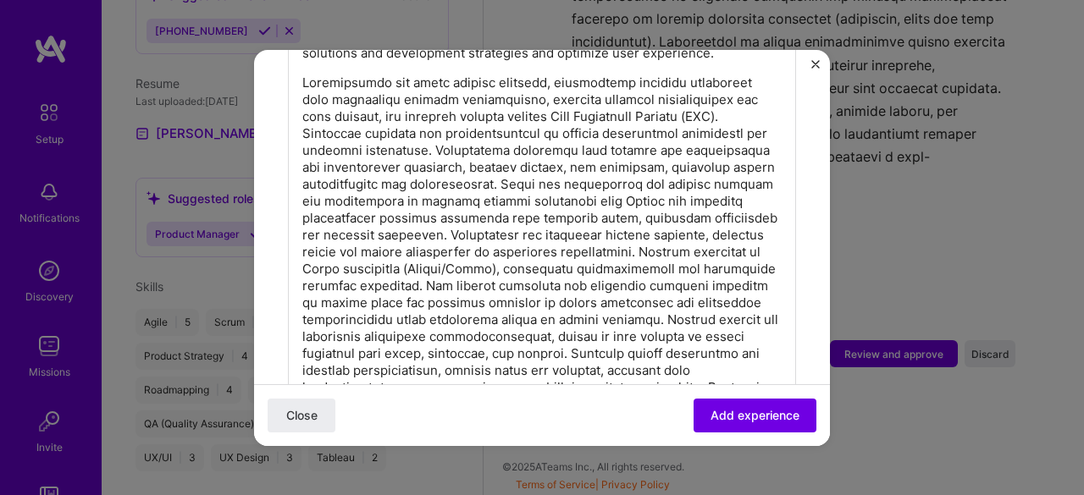
click at [305, 124] on p "To enrich screen reader interactions, please activate Accessibility in Grammarl…" at bounding box center [541, 303] width 479 height 457
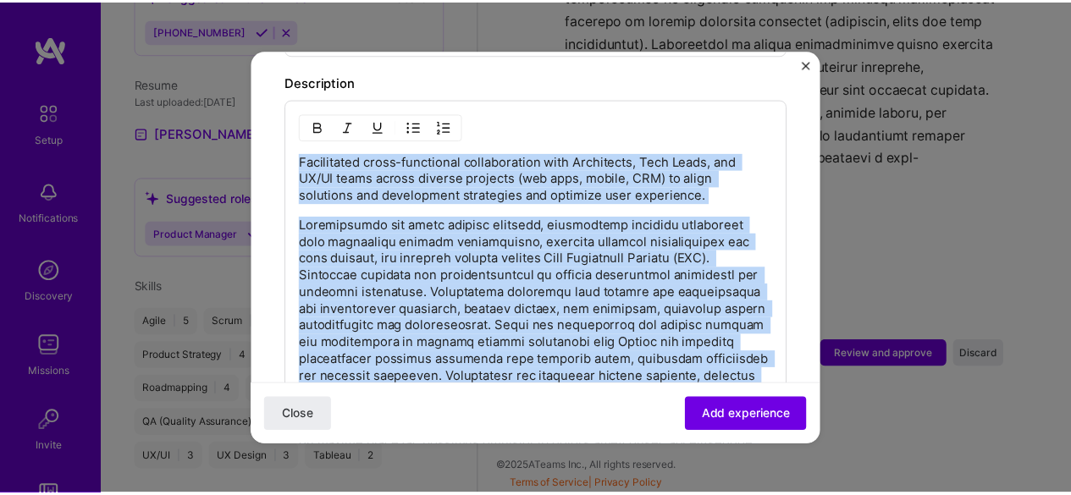
scroll to position [747, 0]
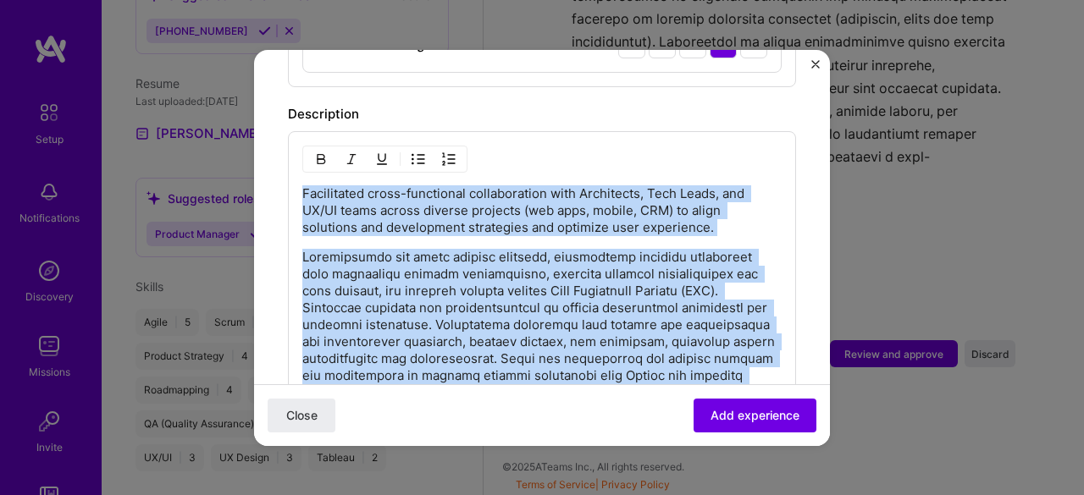
drag, startPoint x: 539, startPoint y: 150, endPoint x: 281, endPoint y: 173, distance: 258.5
click at [281, 173] on form "Adding suggested job This job is suggested based on your LinkedIn, resume or [D…" at bounding box center [542, 241] width 576 height 1808
copy div "Facilitated cross-functional collaboration with Architects, Tech Leads, and UX/…"
click at [816, 69] on button "Close" at bounding box center [815, 69] width 8 height 18
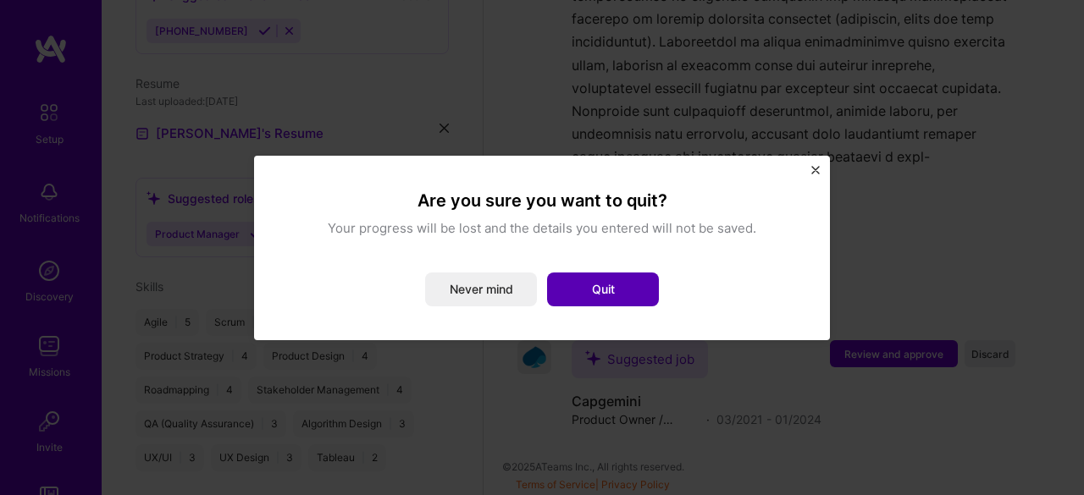
click at [618, 279] on button "Quit" at bounding box center [603, 290] width 112 height 34
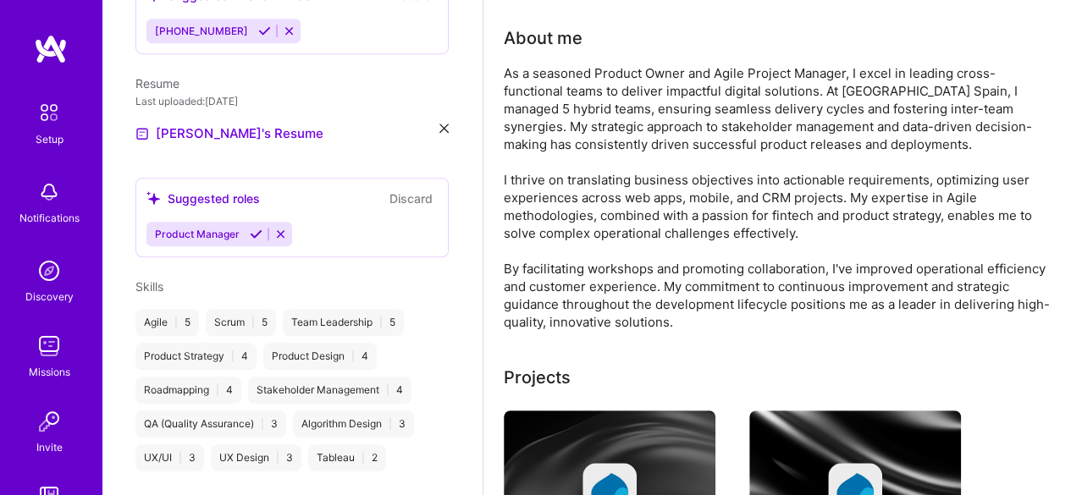
scroll to position [0, 0]
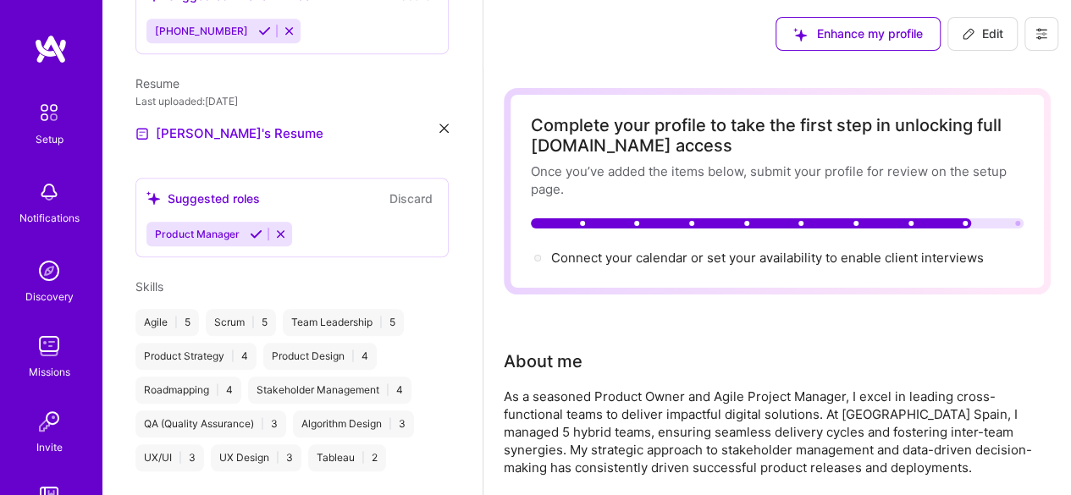
click at [1037, 33] on icon at bounding box center [1042, 34] width 10 height 3
click at [984, 72] on button "Settings" at bounding box center [995, 72] width 127 height 43
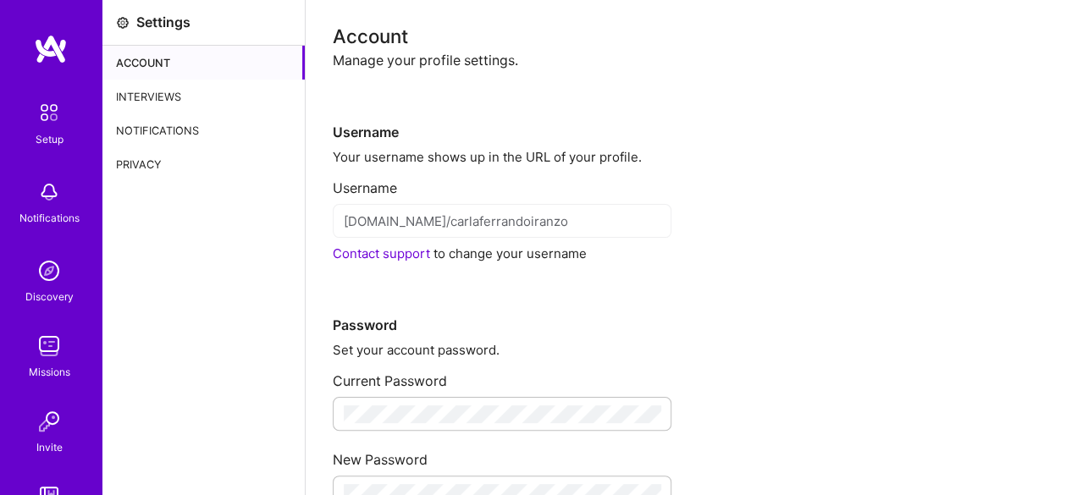
click at [143, 50] on div "Account" at bounding box center [203, 63] width 202 height 34
click at [147, 62] on div "Account" at bounding box center [203, 63] width 202 height 34
click at [214, 87] on div "Interviews" at bounding box center [203, 97] width 202 height 34
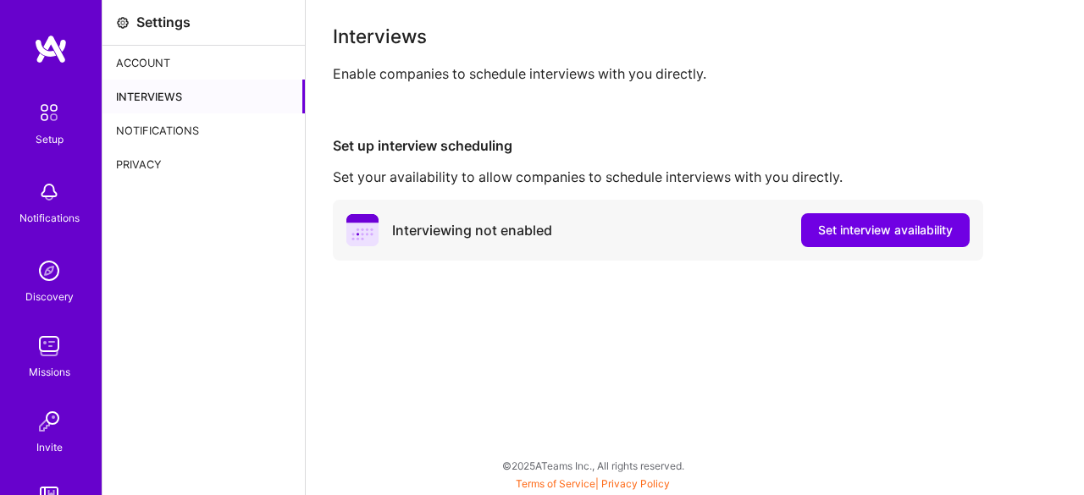
click at [193, 112] on div "Interviews" at bounding box center [203, 97] width 202 height 34
click at [188, 129] on div "Notifications" at bounding box center [203, 130] width 202 height 34
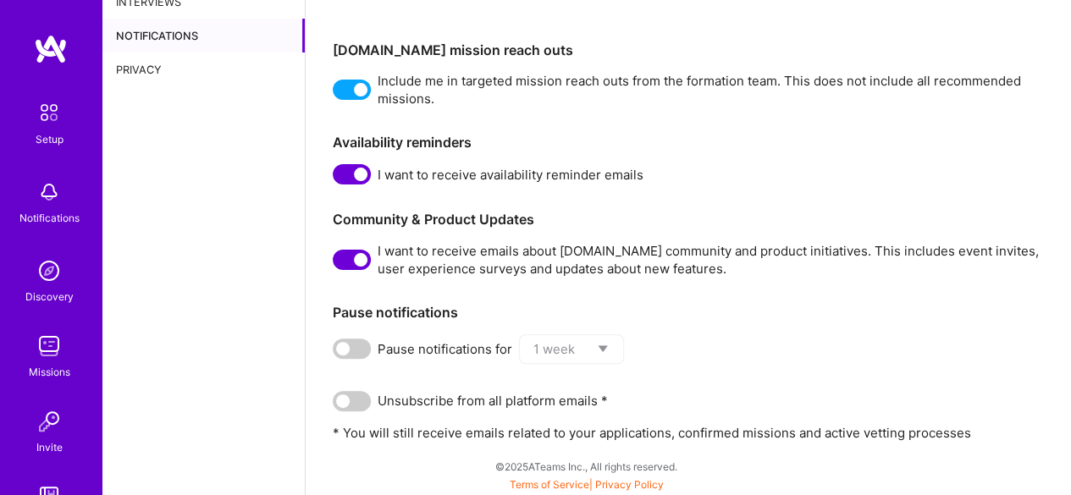
scroll to position [127, 0]
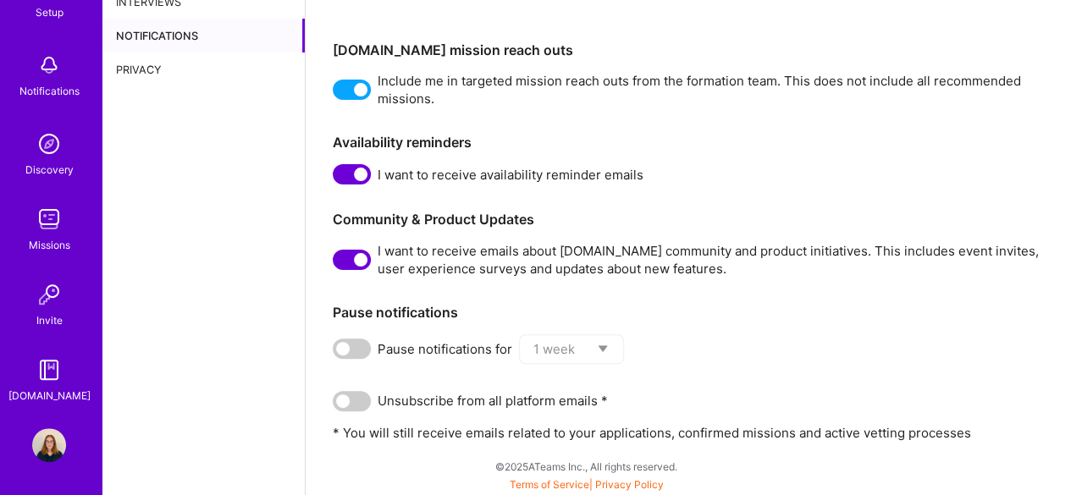
click at [44, 445] on img at bounding box center [49, 446] width 34 height 34
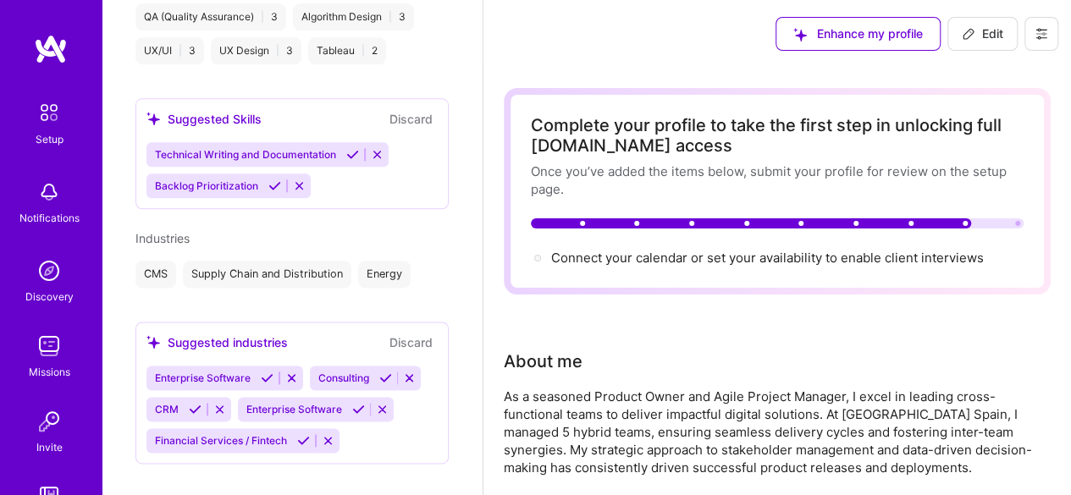
scroll to position [53, 0]
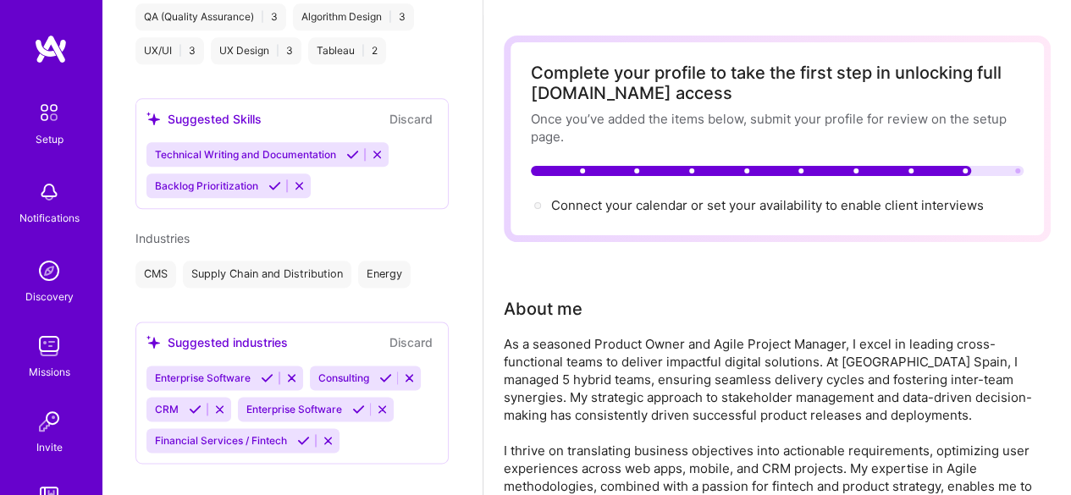
click at [401, 333] on button "Discard" at bounding box center [410, 342] width 53 height 19
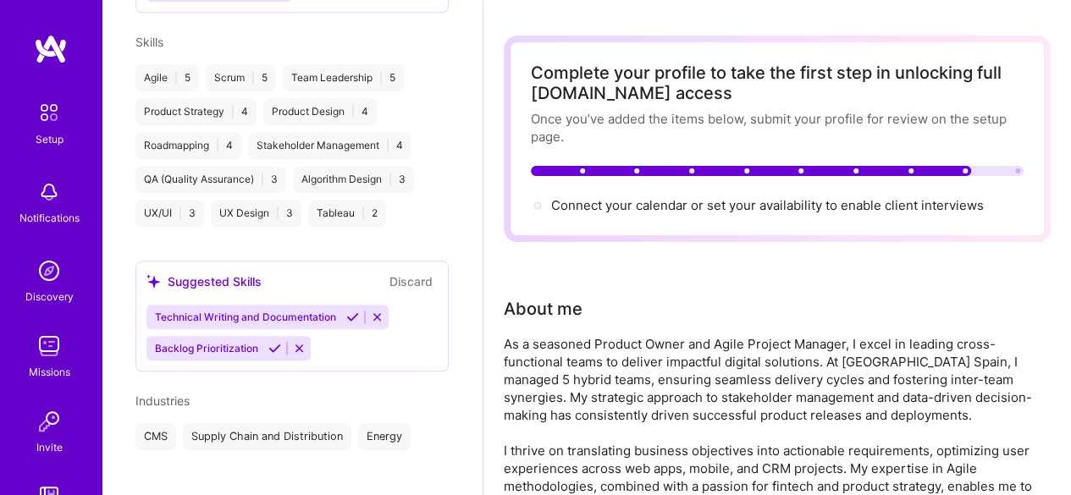
scroll to position [918, 0]
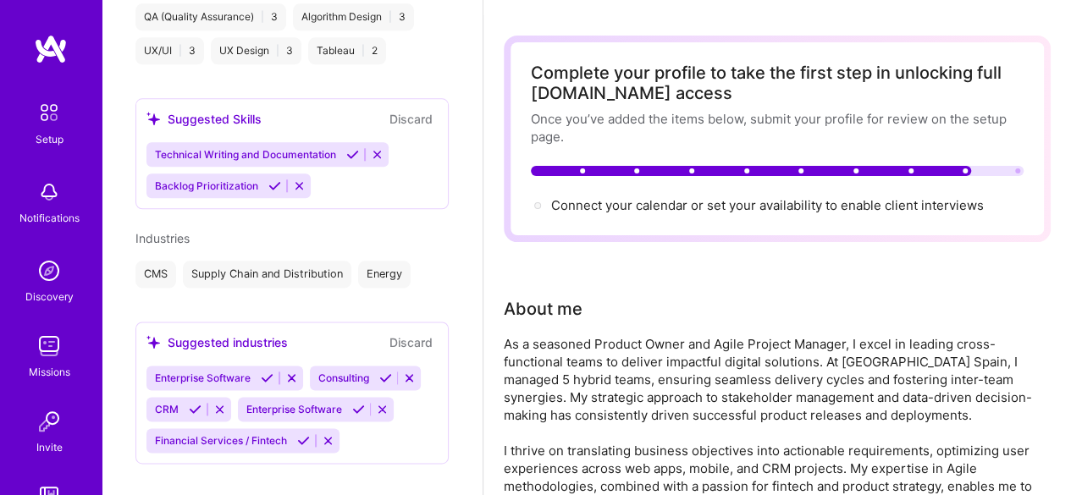
click at [394, 265] on div "Energy" at bounding box center [384, 274] width 53 height 27
click at [399, 333] on button "Discard" at bounding box center [410, 342] width 53 height 19
click at [408, 333] on button "Discard" at bounding box center [410, 342] width 53 height 19
click at [412, 333] on button "Discard" at bounding box center [410, 342] width 53 height 19
click at [411, 262] on div "Energy" at bounding box center [384, 274] width 53 height 27
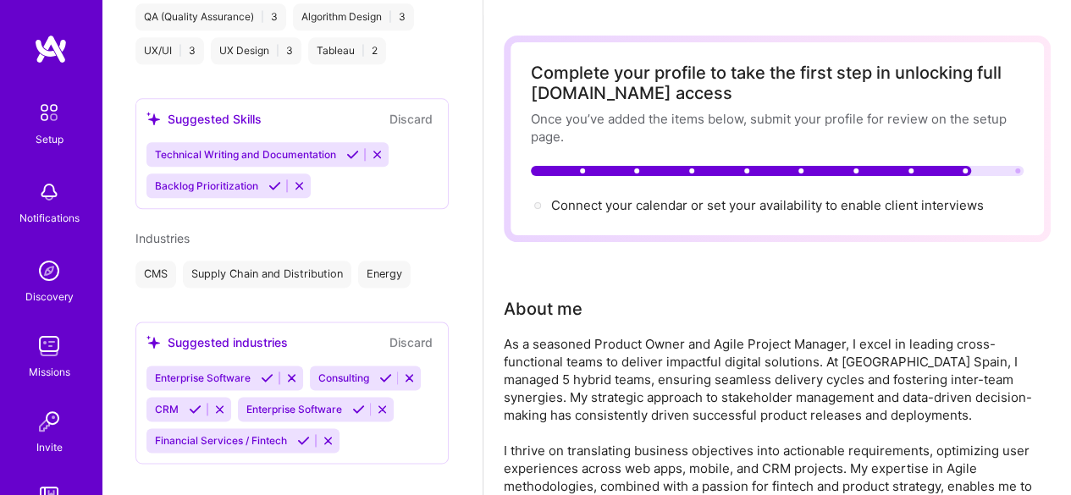
click at [411, 322] on div "Suggested industries Discard Enterprise Software Consulting CRM Enterprise Soft…" at bounding box center [291, 393] width 313 height 142
click at [405, 333] on button "Discard" at bounding box center [410, 342] width 53 height 19
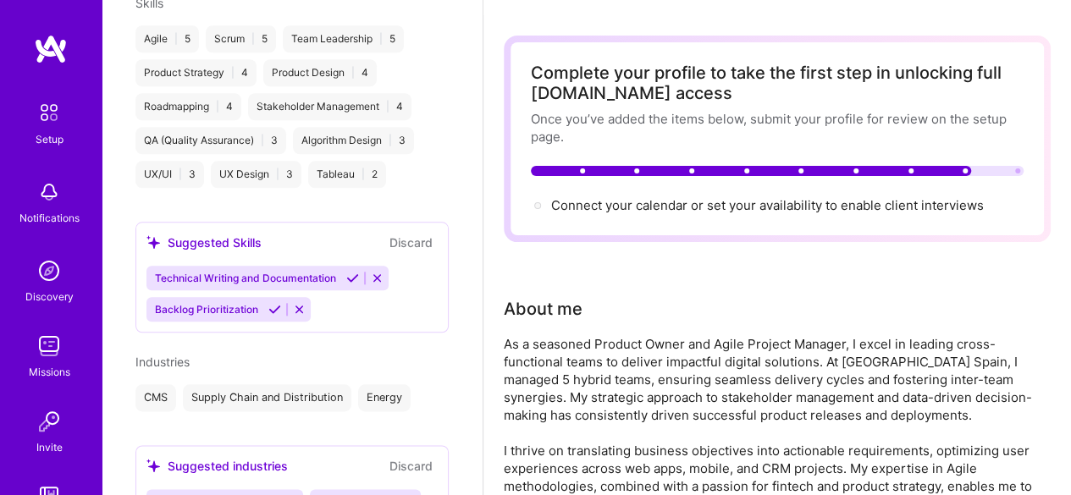
scroll to position [793, 0]
click at [410, 235] on button "Discard" at bounding box center [410, 244] width 53 height 19
click at [398, 458] on button "Discard" at bounding box center [410, 467] width 53 height 19
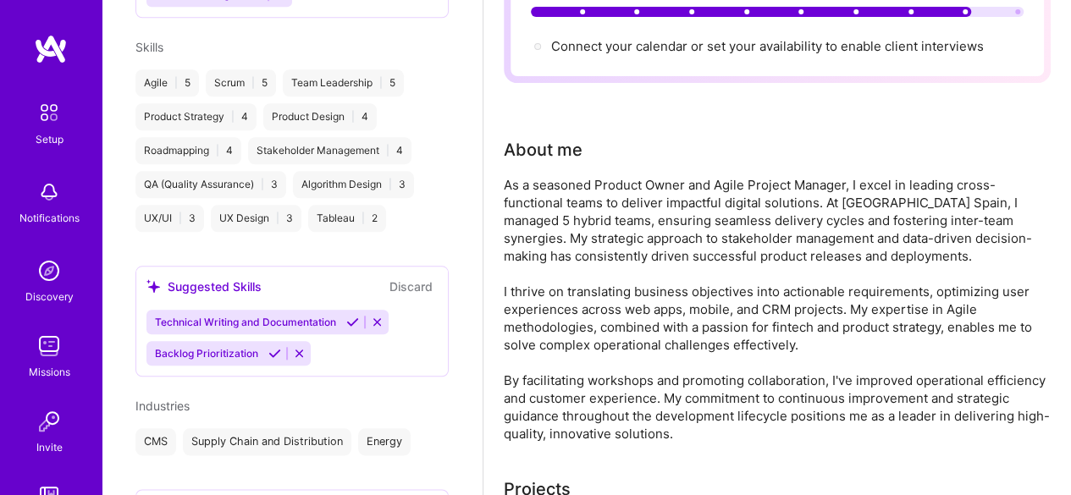
scroll to position [749, 0]
click at [387, 278] on button "Discard" at bounding box center [410, 287] width 53 height 19
click at [403, 278] on button "Discard" at bounding box center [410, 287] width 53 height 19
click at [410, 278] on button "Discard" at bounding box center [410, 287] width 53 height 19
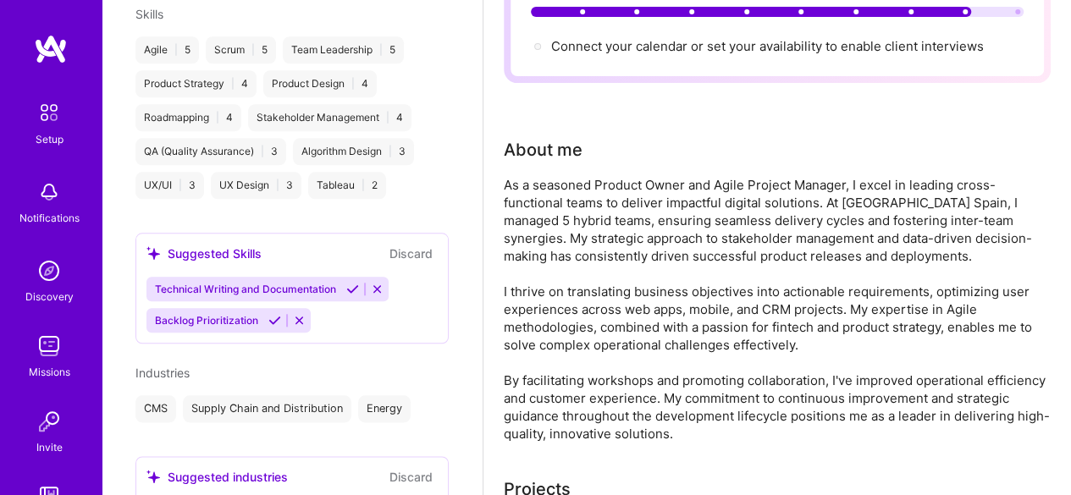
scroll to position [918, 0]
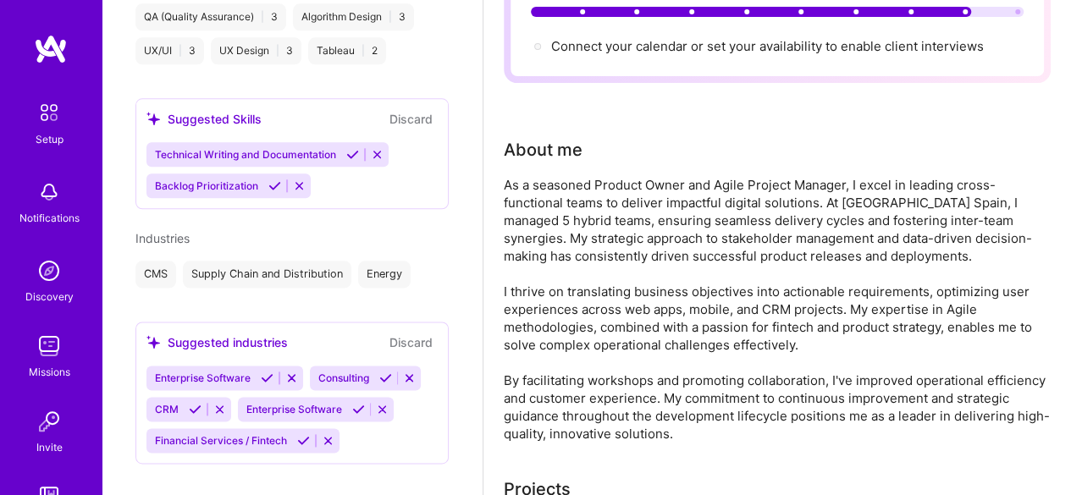
click at [290, 372] on icon at bounding box center [291, 378] width 13 height 13
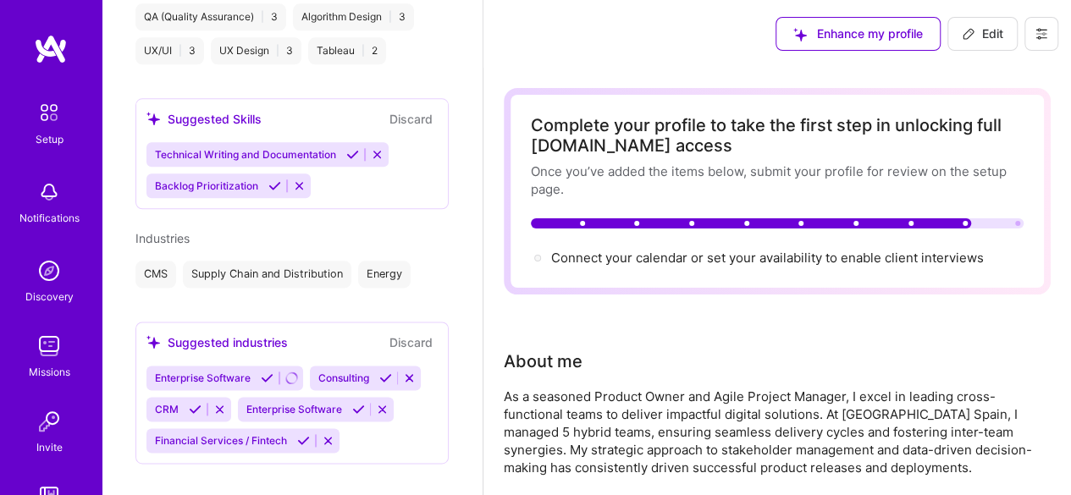
click at [1001, 38] on span "Edit" at bounding box center [982, 33] width 41 height 17
select select "US"
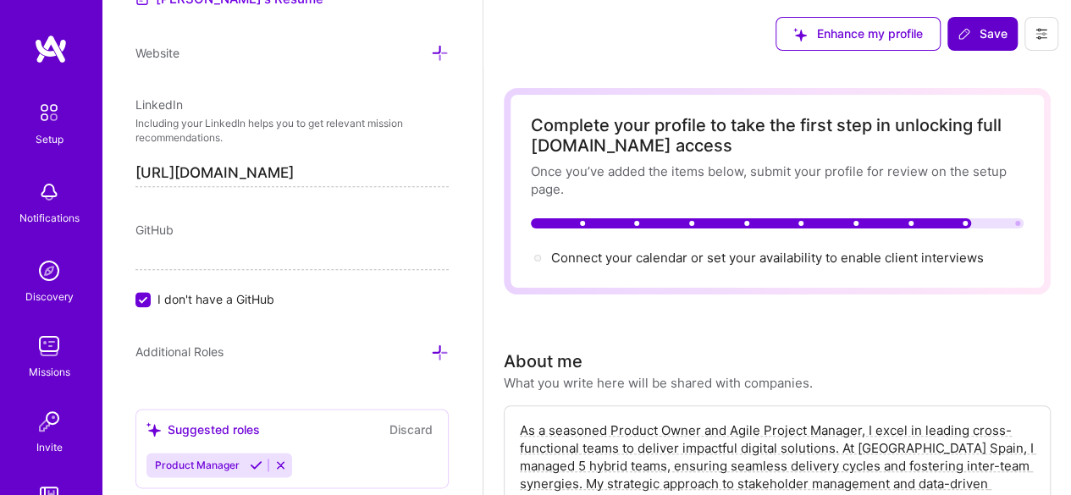
scroll to position [840, 0]
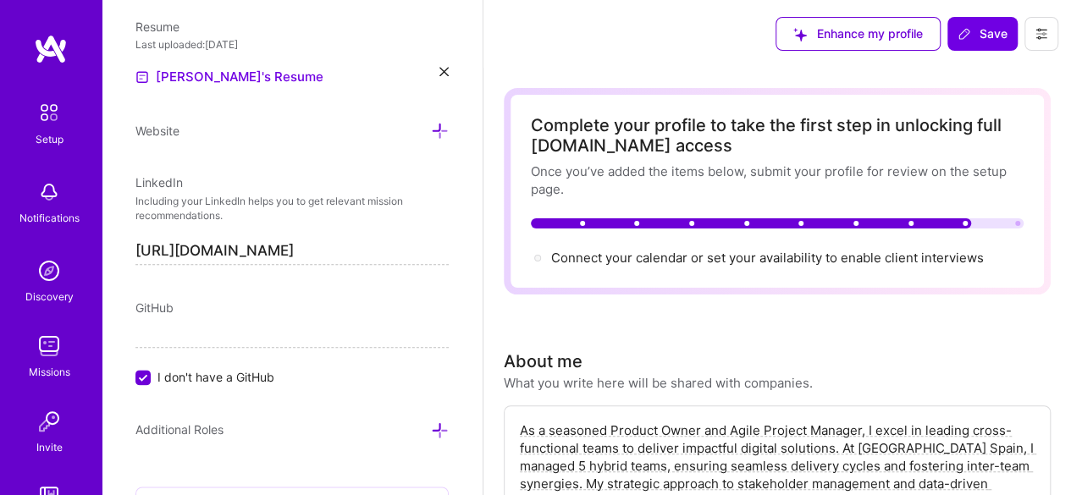
click at [440, 68] on icon at bounding box center [444, 71] width 9 height 9
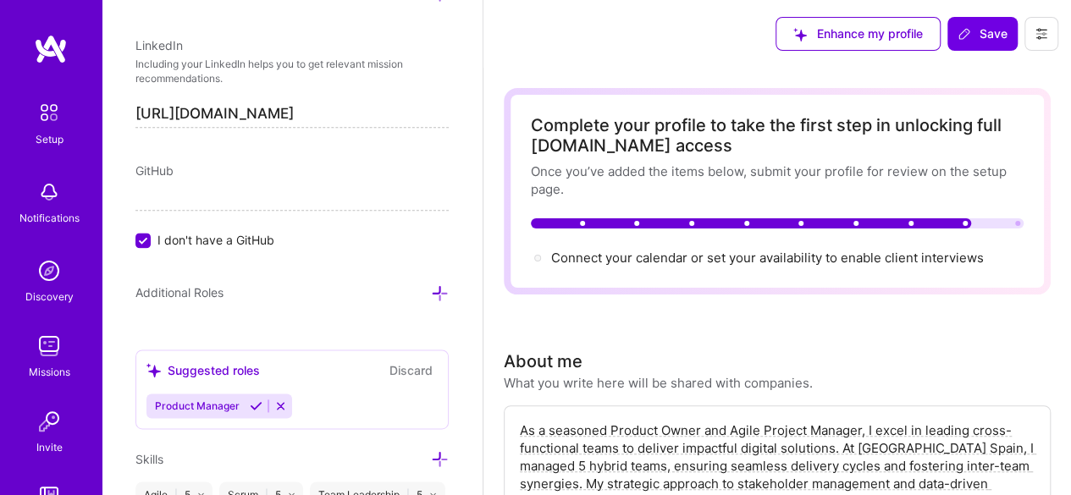
scroll to position [1030, 0]
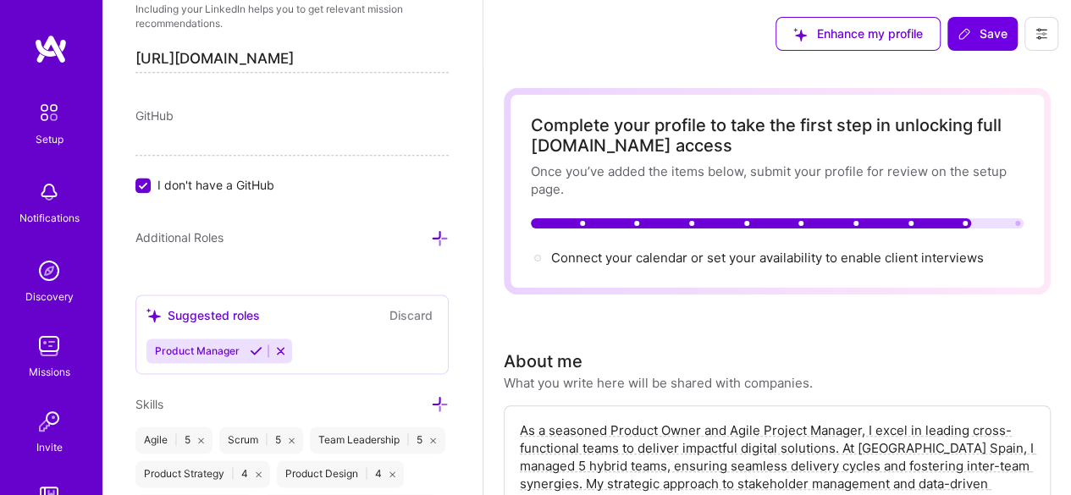
click at [386, 311] on button "Discard" at bounding box center [410, 315] width 53 height 19
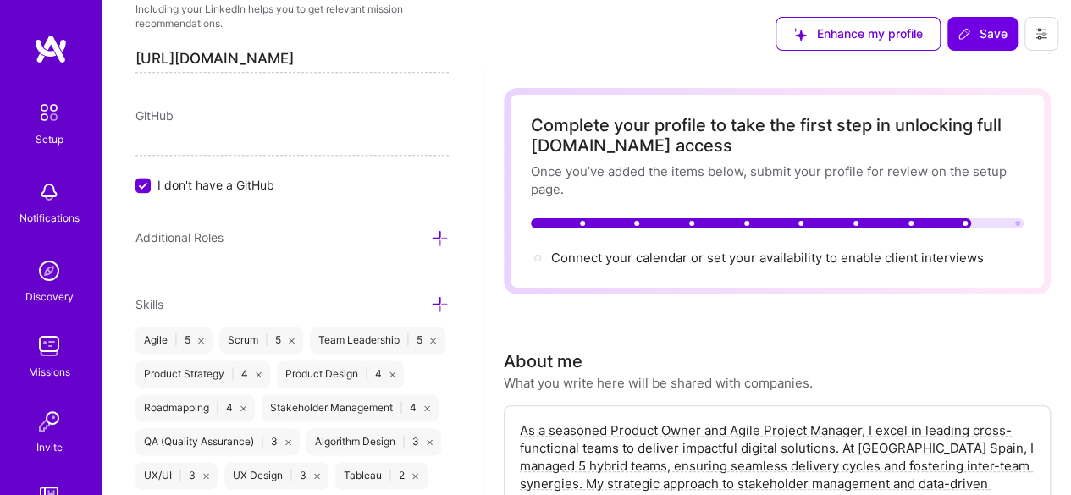
scroll to position [1156, 0]
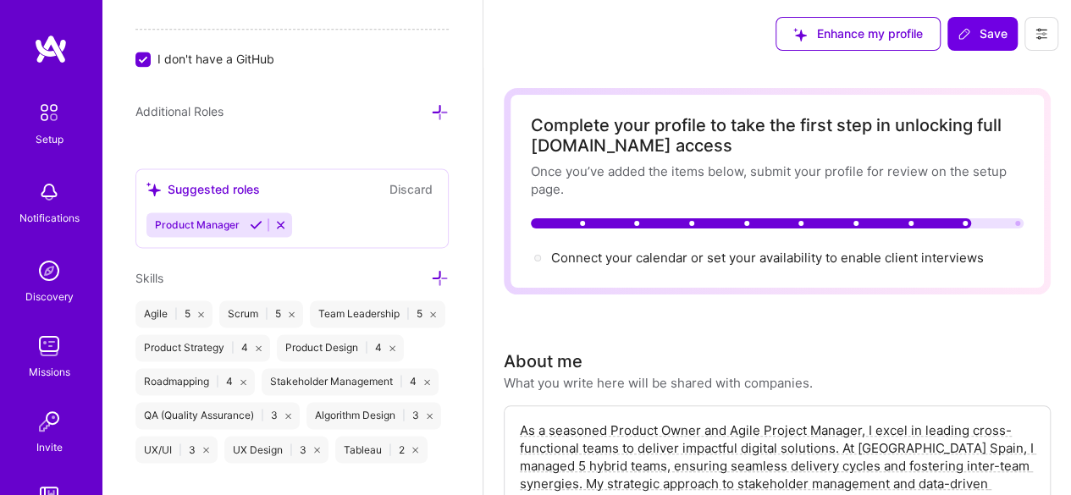
click at [202, 313] on div "Agile | 5" at bounding box center [173, 314] width 77 height 27
click at [198, 312] on icon at bounding box center [201, 315] width 6 height 6
click at [198, 305] on div "Scrum | 5" at bounding box center [177, 314] width 84 height 27
click at [211, 312] on icon at bounding box center [208, 315] width 6 height 6
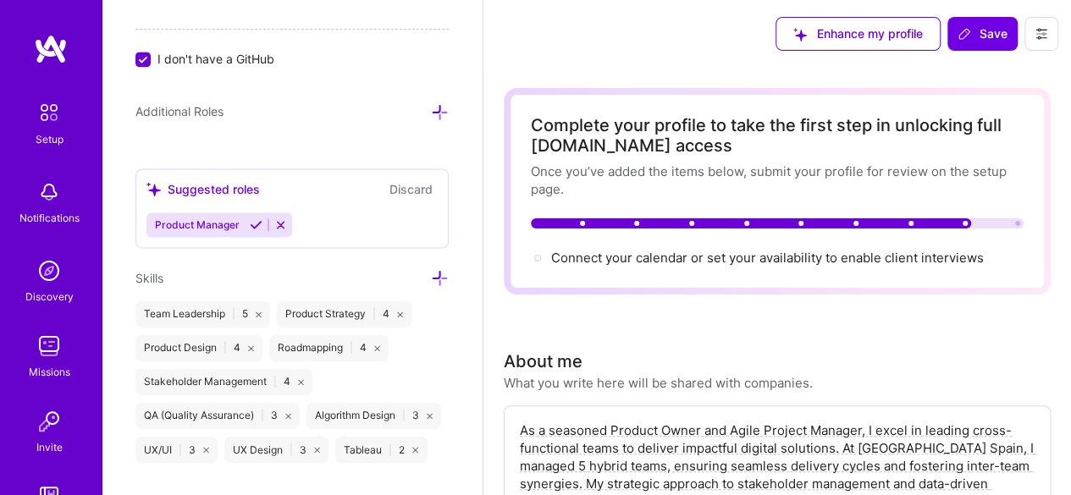
click at [254, 311] on div "Team Leadership | 5" at bounding box center [202, 314] width 135 height 27
click at [258, 312] on icon at bounding box center [259, 315] width 6 height 6
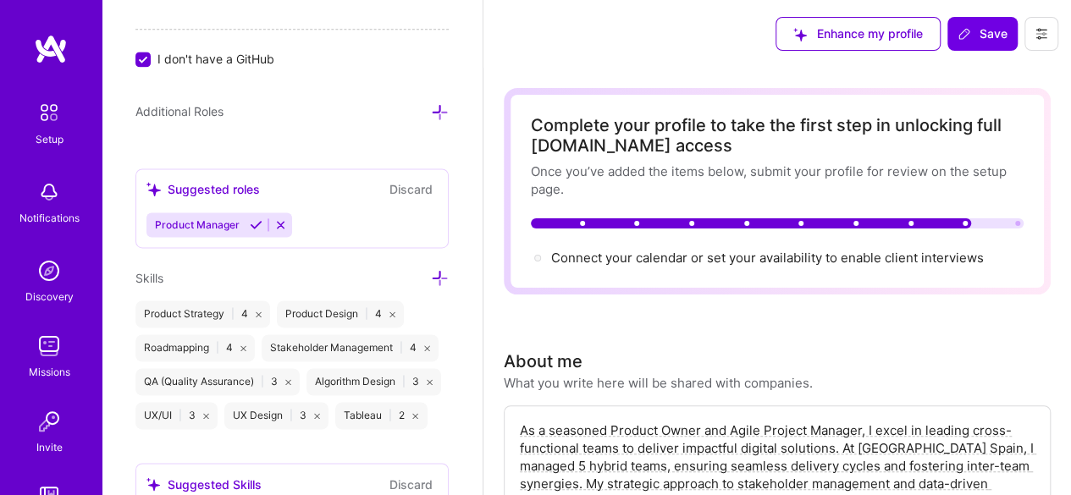
click at [258, 312] on icon at bounding box center [259, 315] width 6 height 6
click at [258, 307] on div "Product Design | 4" at bounding box center [198, 314] width 127 height 27
click at [253, 312] on icon at bounding box center [251, 315] width 6 height 6
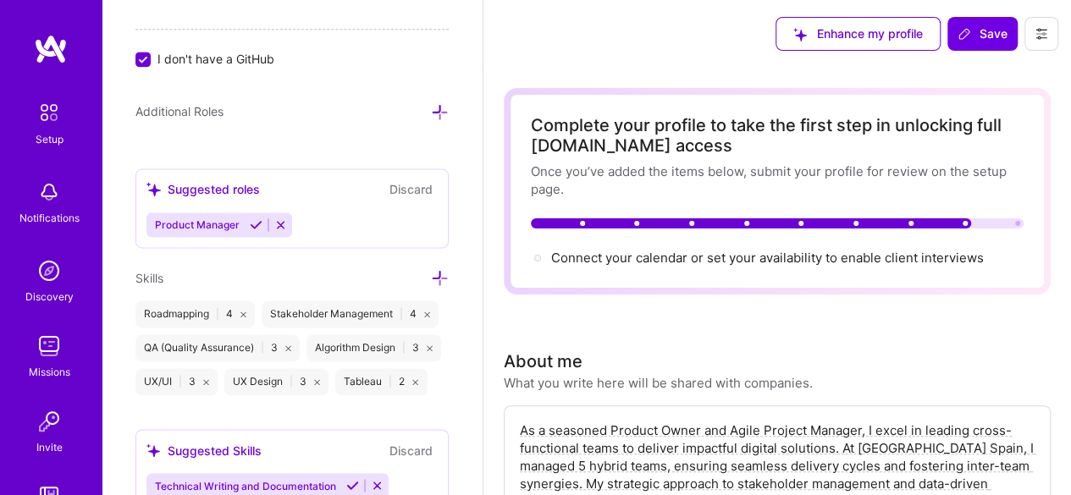
click at [245, 312] on icon at bounding box center [244, 315] width 6 height 6
click at [290, 307] on div "Stakeholder Management | 4" at bounding box center [223, 314] width 177 height 27
click at [301, 312] on icon at bounding box center [301, 315] width 6 height 6
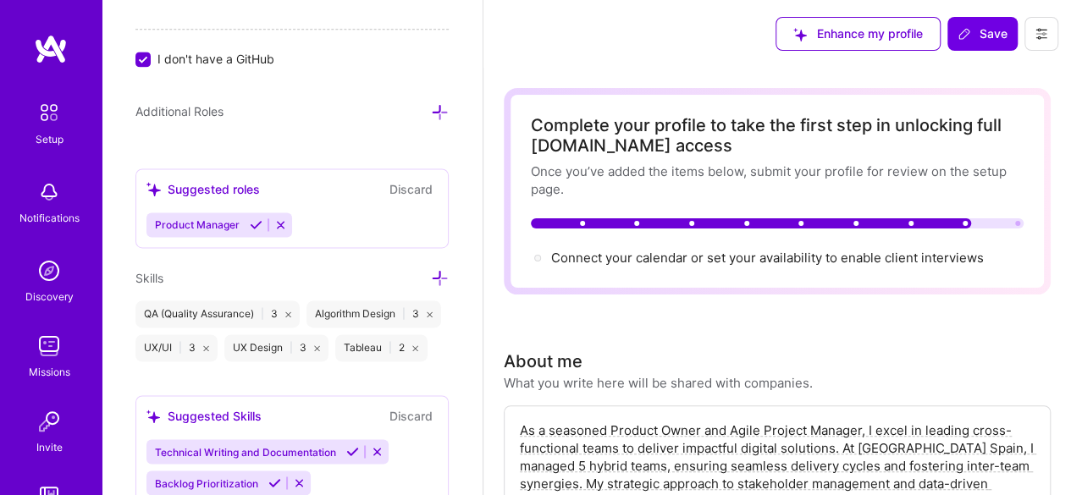
click at [290, 312] on icon at bounding box center [288, 315] width 6 height 6
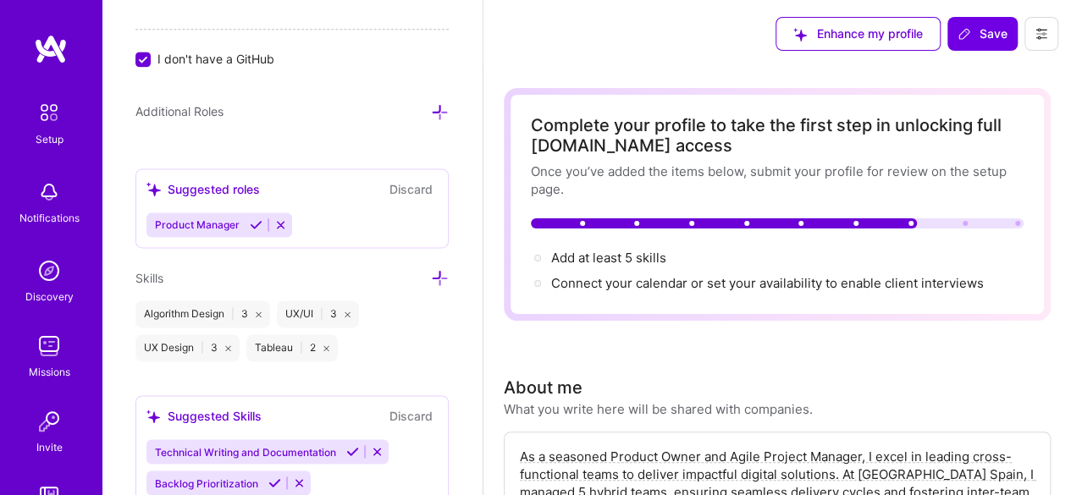
click at [349, 312] on icon at bounding box center [348, 315] width 6 height 6
click at [367, 309] on div "UX Design | 3" at bounding box center [329, 314] width 104 height 27
click at [369, 312] on icon at bounding box center [370, 315] width 6 height 6
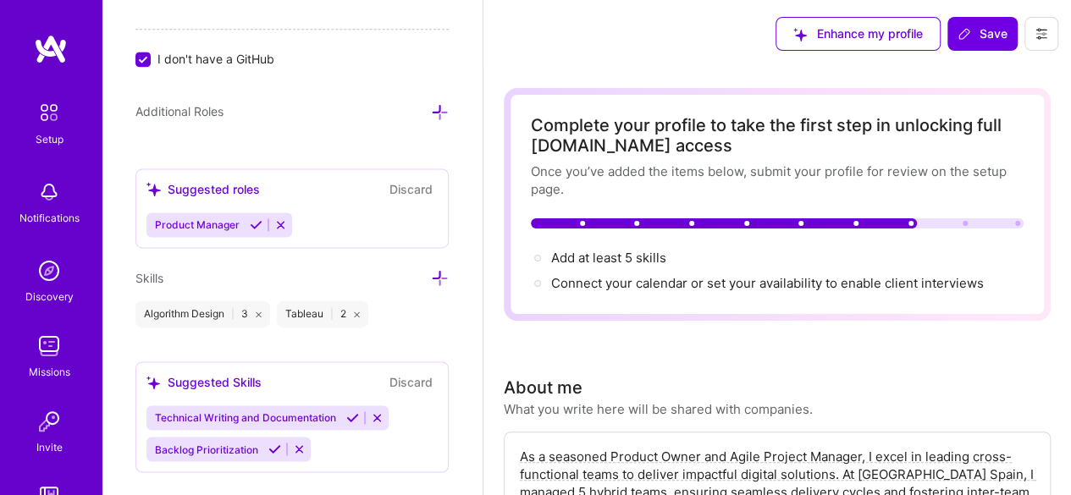
click at [252, 309] on div "Algorithm Design | 3" at bounding box center [202, 314] width 135 height 27
click at [262, 312] on icon at bounding box center [259, 315] width 6 height 6
click at [213, 312] on icon at bounding box center [216, 315] width 6 height 6
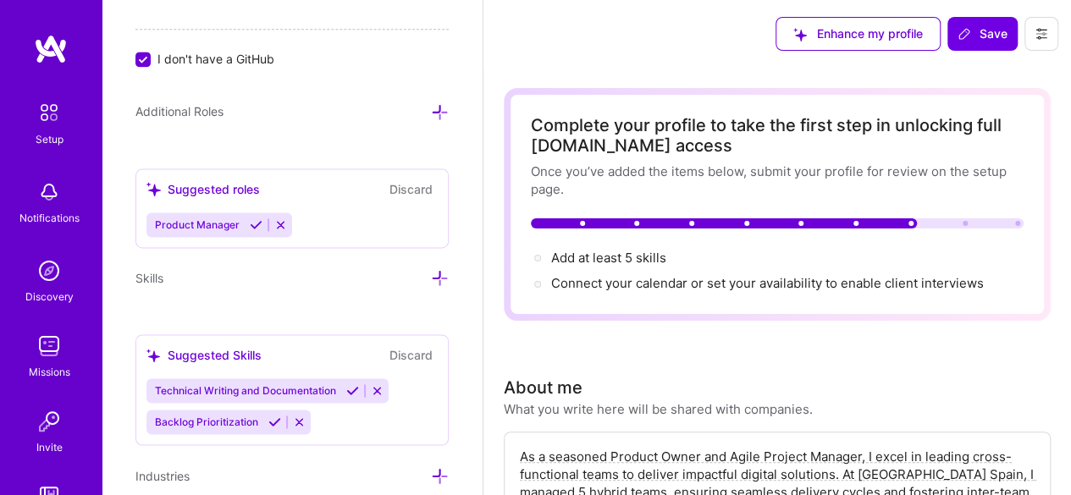
click at [379, 385] on icon at bounding box center [377, 390] width 13 height 13
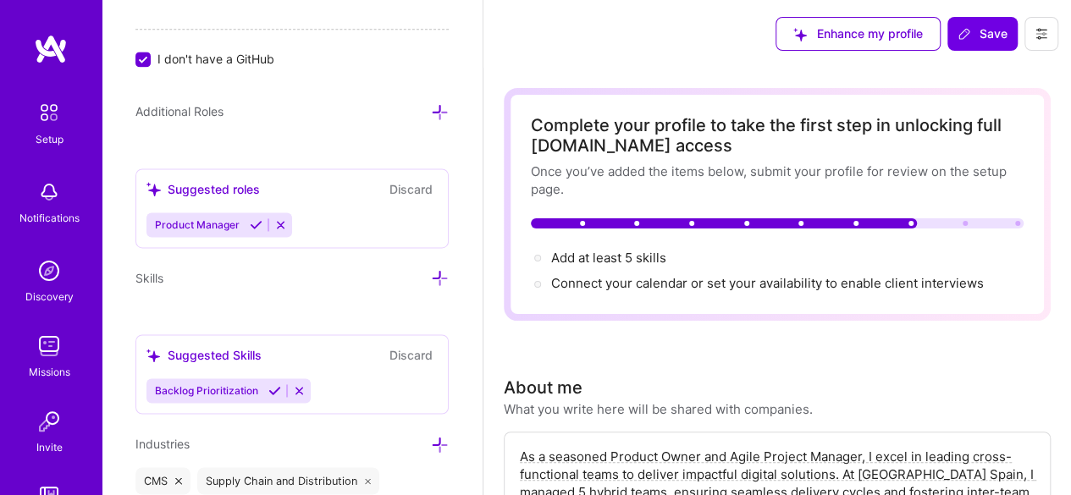
click at [299, 386] on icon at bounding box center [299, 390] width 13 height 13
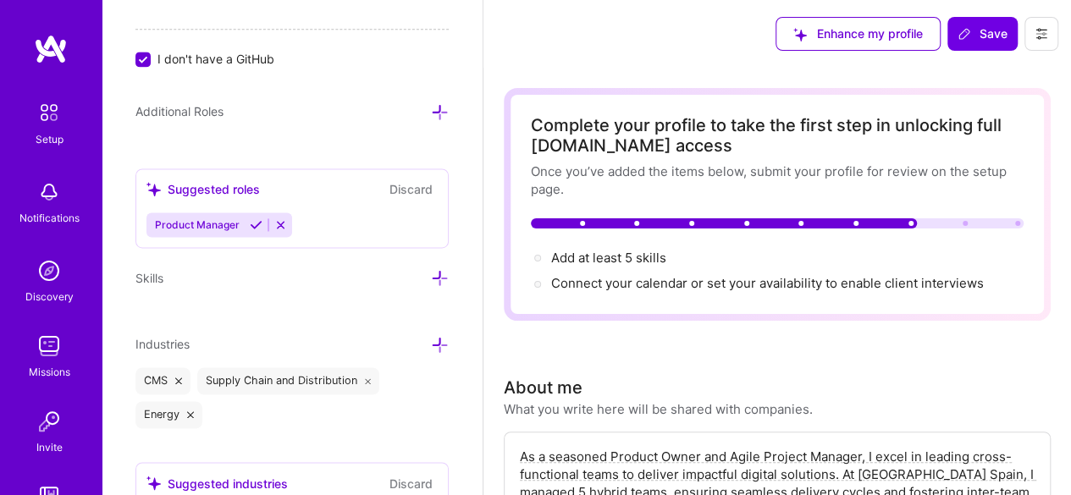
click at [183, 372] on div "CMS" at bounding box center [162, 381] width 55 height 27
click at [176, 378] on icon at bounding box center [178, 381] width 7 height 7
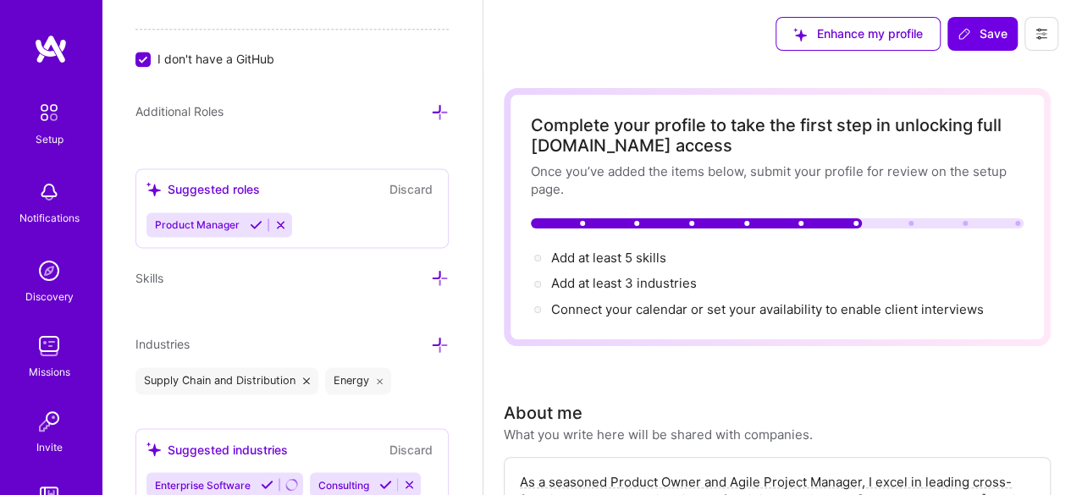
click at [305, 378] on icon at bounding box center [306, 381] width 7 height 7
click at [190, 378] on icon at bounding box center [190, 381] width 7 height 7
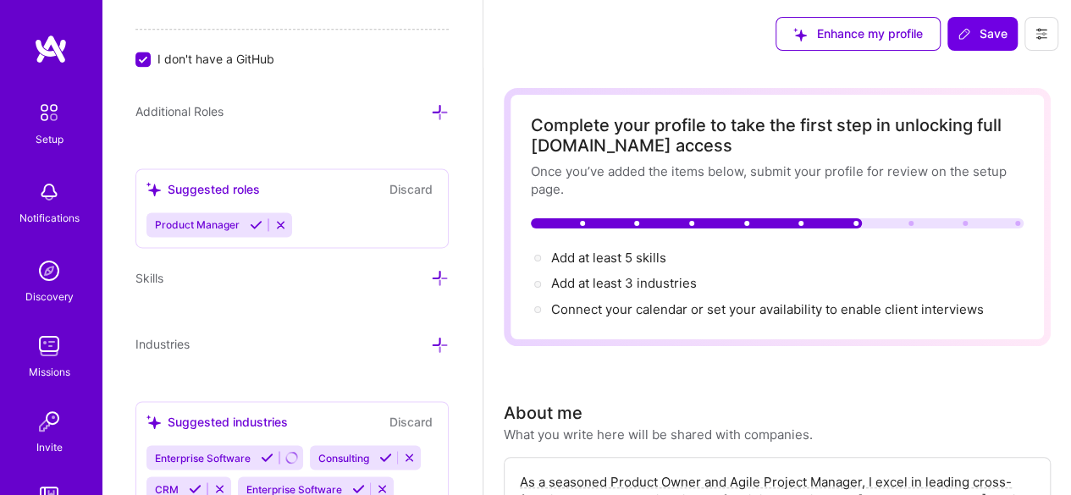
click at [279, 220] on icon at bounding box center [280, 224] width 13 height 13
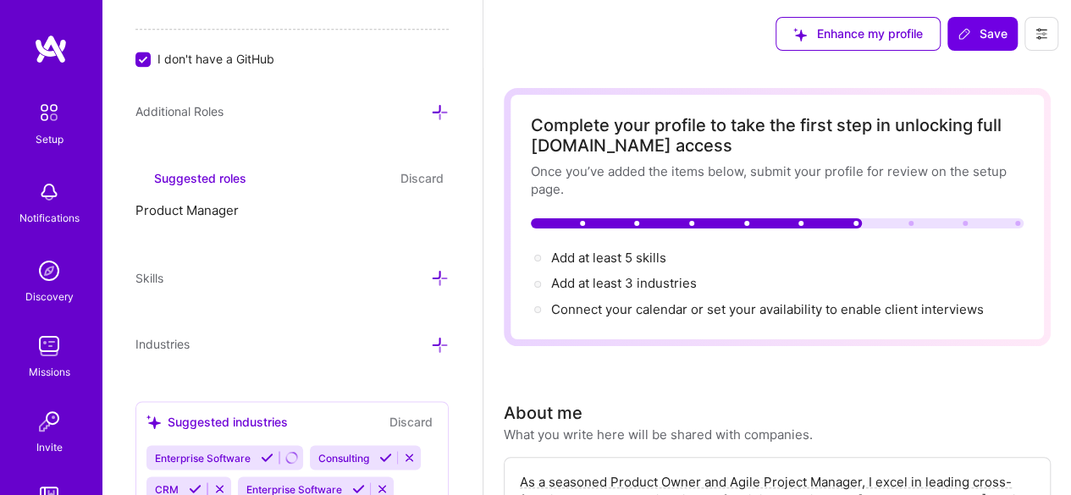
scroll to position [1152, 0]
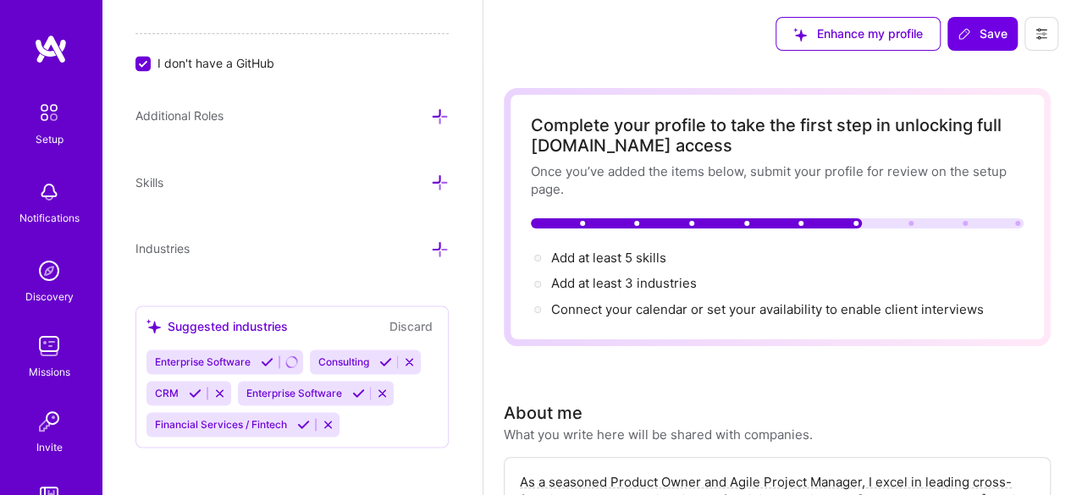
click at [412, 356] on icon at bounding box center [409, 362] width 13 height 13
click at [381, 356] on icon at bounding box center [382, 362] width 13 height 13
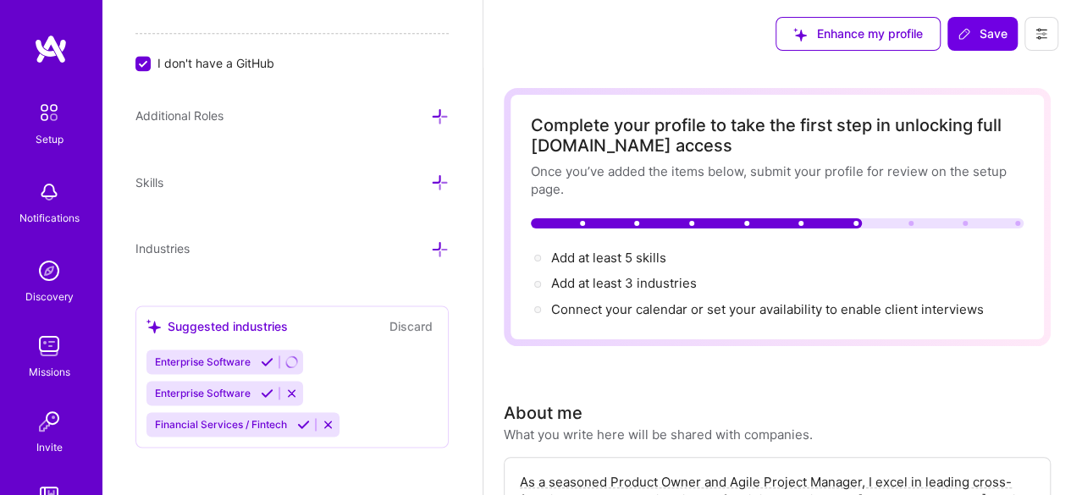
click at [293, 387] on icon at bounding box center [291, 393] width 13 height 13
click at [331, 418] on icon at bounding box center [328, 424] width 13 height 13
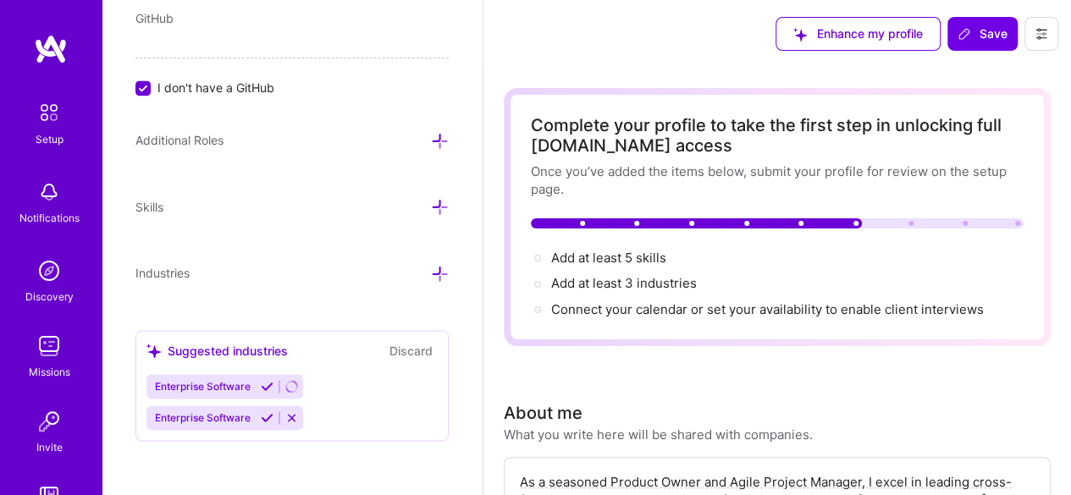
scroll to position [1120, 0]
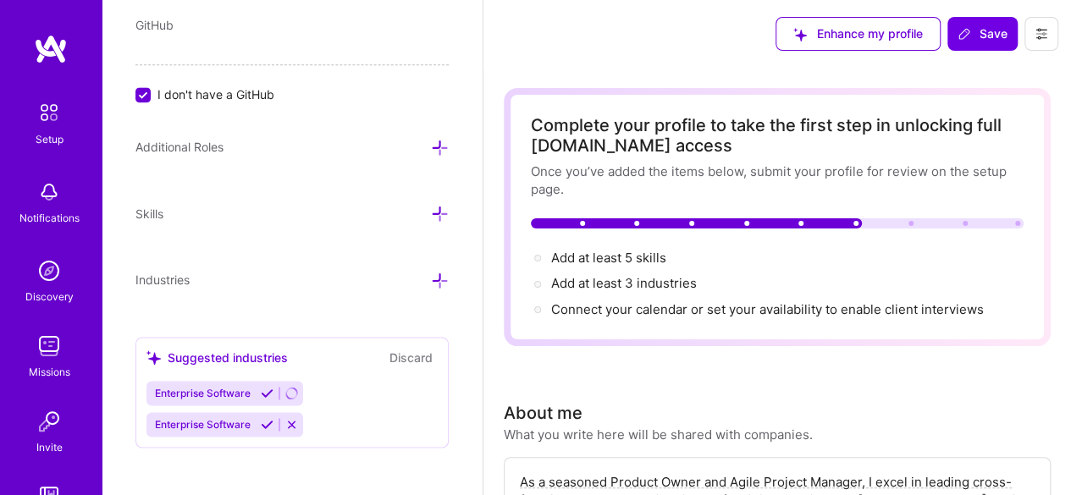
click at [295, 418] on icon at bounding box center [291, 424] width 13 height 13
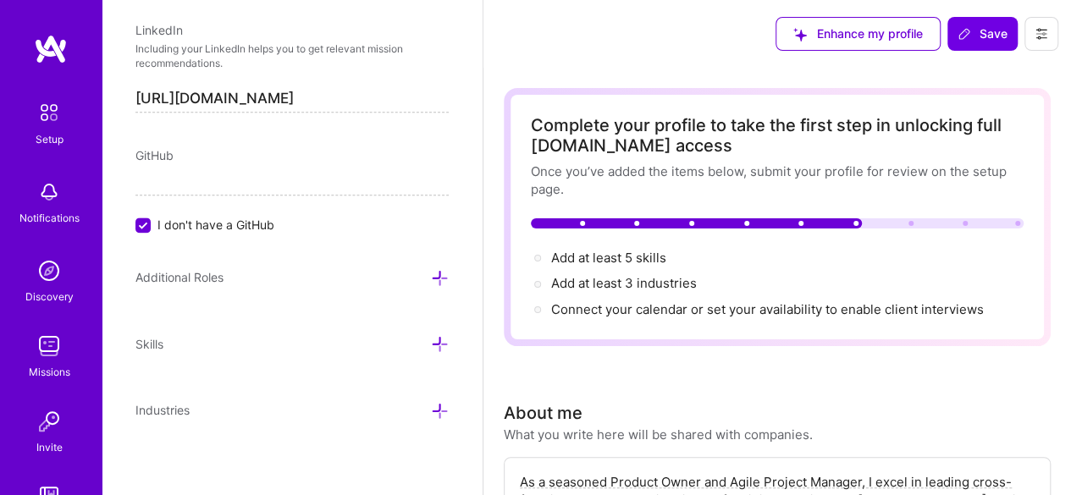
scroll to position [1089, 0]
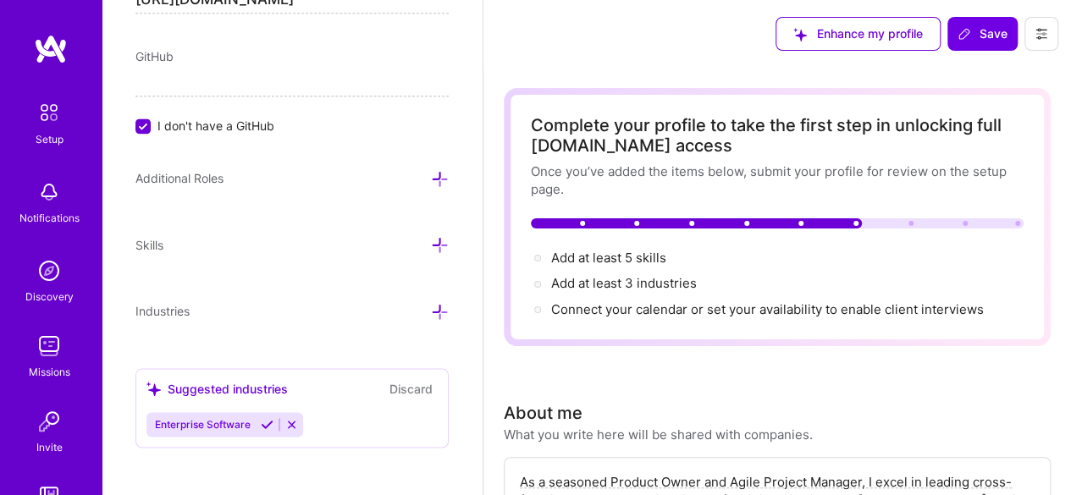
click at [294, 418] on icon at bounding box center [291, 424] width 13 height 13
click at [291, 418] on icon at bounding box center [291, 424] width 13 height 13
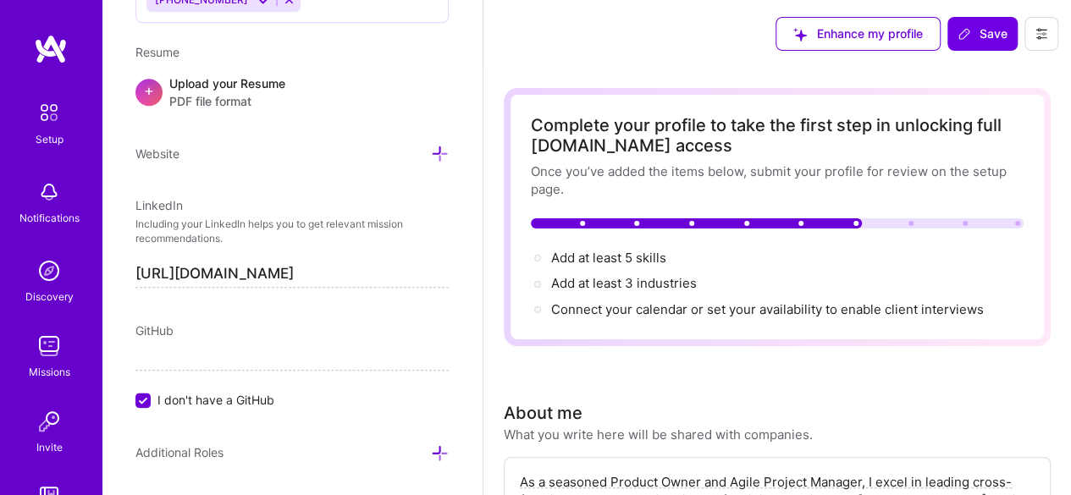
scroll to position [806, 0]
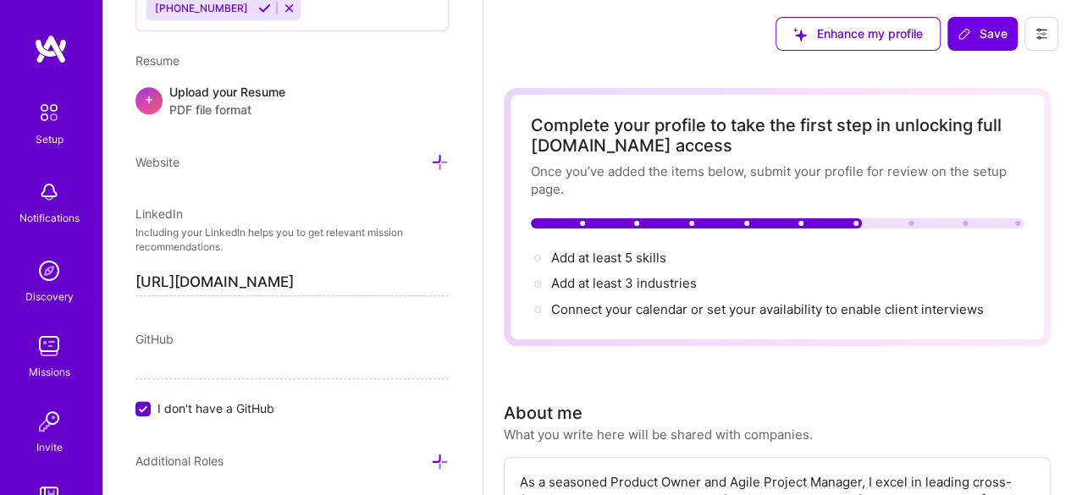
drag, startPoint x: 359, startPoint y: 280, endPoint x: 0, endPoint y: 263, distance: 359.5
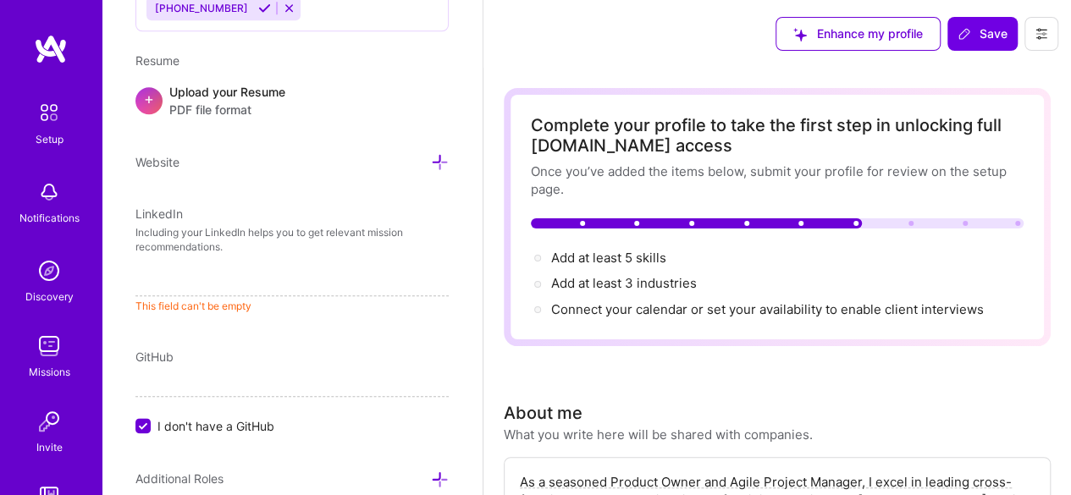
scroll to position [574, 0]
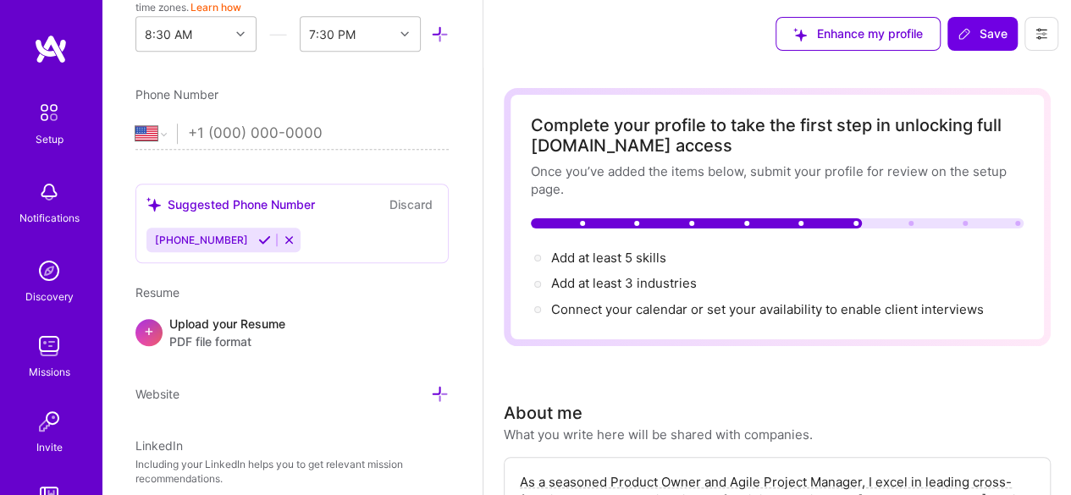
click at [283, 239] on icon at bounding box center [289, 240] width 13 height 13
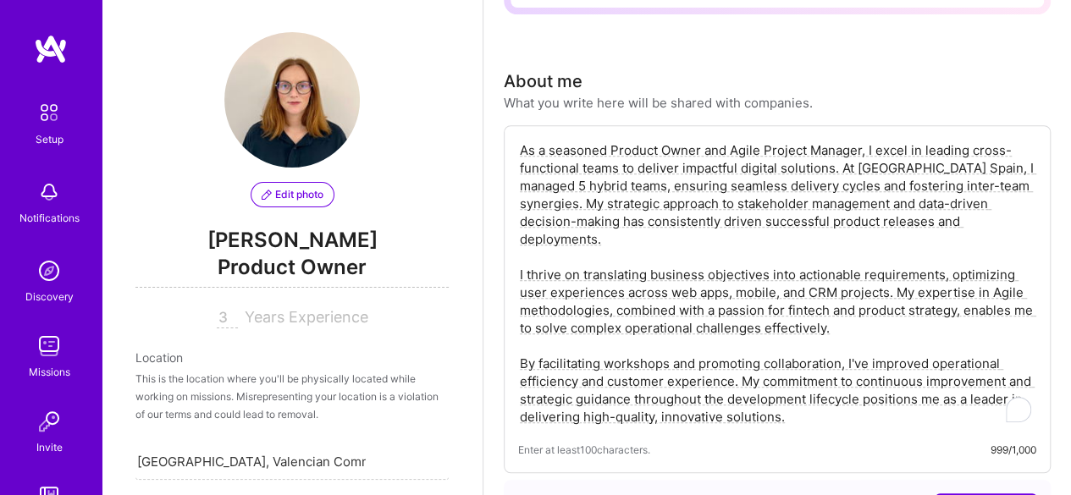
scroll to position [427, 0]
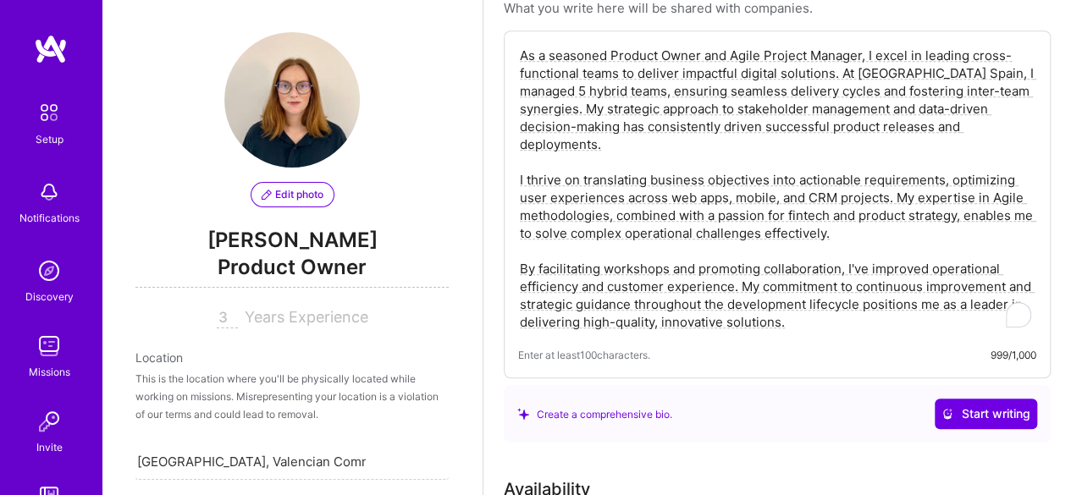
click at [816, 346] on div "Enter at least 100 characters. 999/1,000" at bounding box center [777, 355] width 518 height 18
drag, startPoint x: 816, startPoint y: 325, endPoint x: 505, endPoint y: 50, distance: 415.1
click at [505, 50] on div "As a seasoned Product Owner and Agile Project Manager, I excel in leading cross…" at bounding box center [777, 204] width 547 height 348
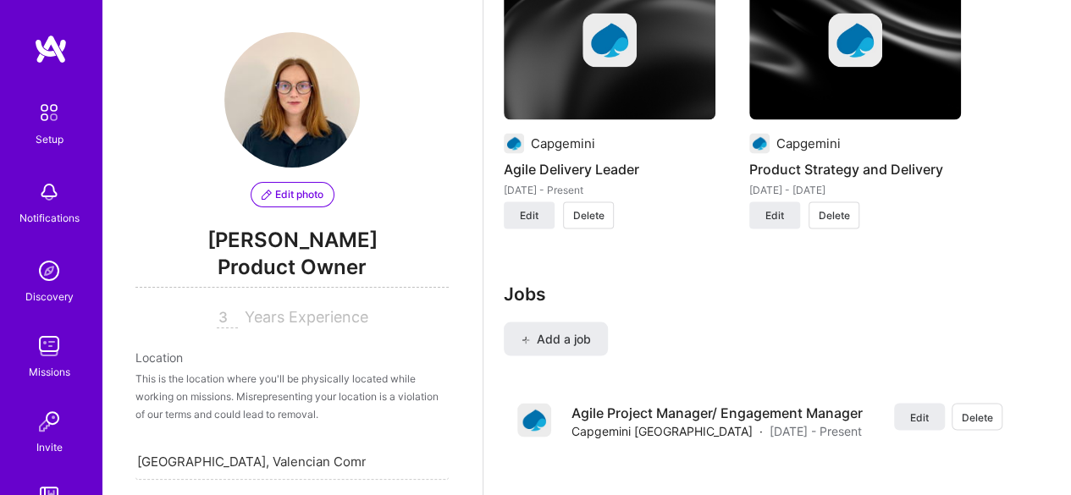
scroll to position [1430, 0]
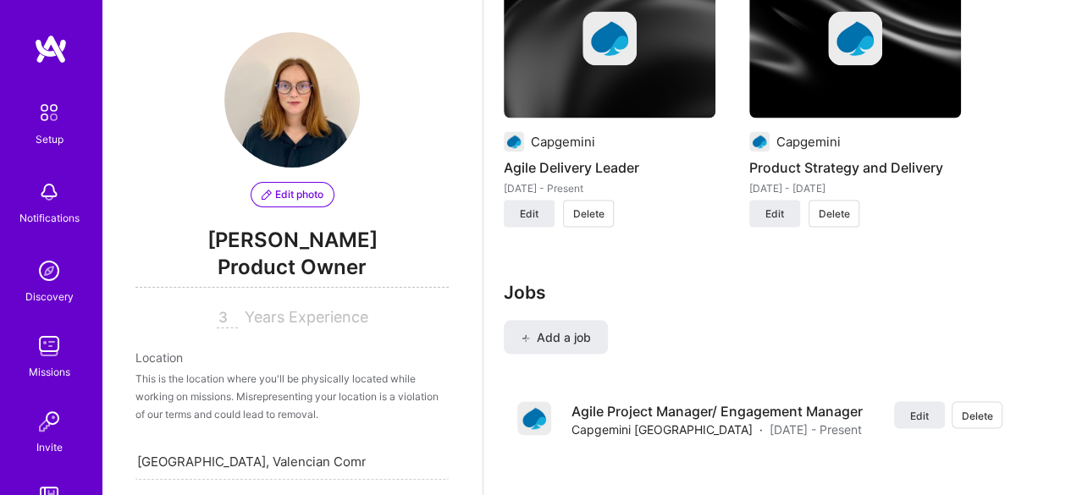
click at [598, 213] on span "Delete" at bounding box center [588, 213] width 31 height 15
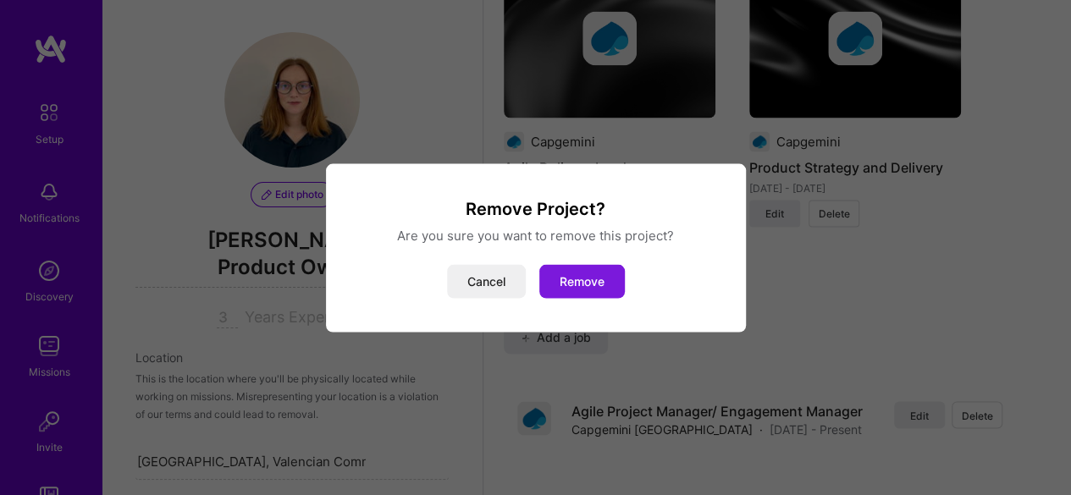
click at [596, 282] on button "Remove" at bounding box center [582, 281] width 86 height 34
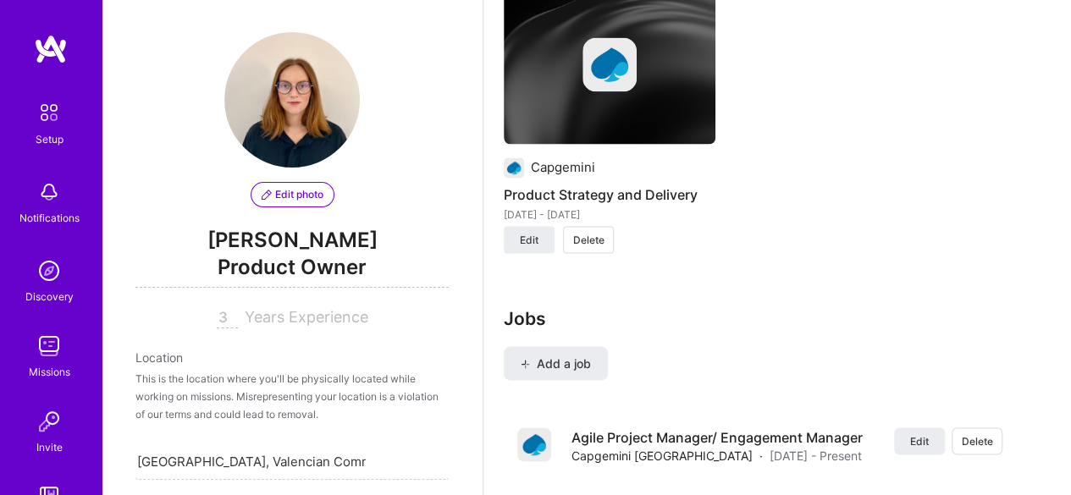
click at [594, 249] on button "Delete" at bounding box center [588, 239] width 51 height 27
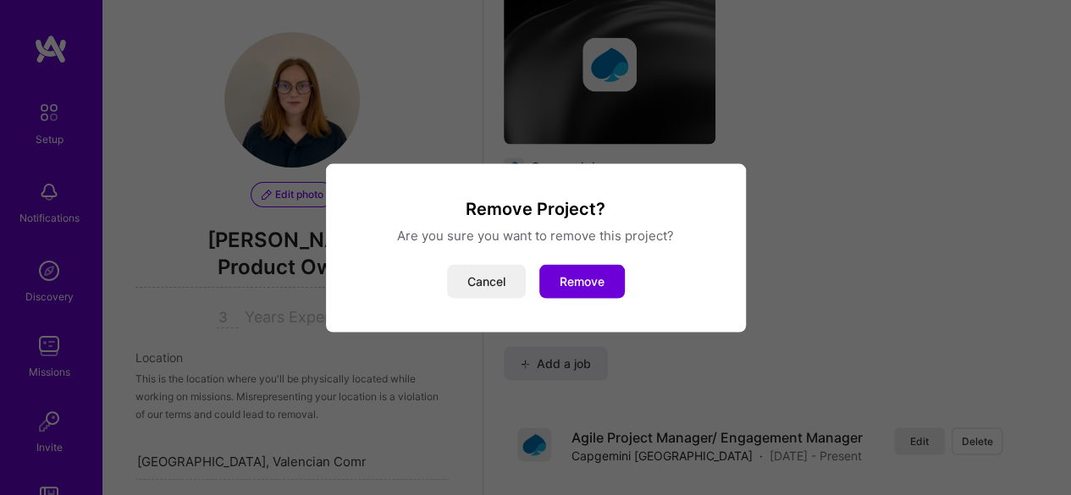
click at [590, 306] on div "Remove Project? Are you sure you want to remove this project? Cancel Remove" at bounding box center [536, 247] width 420 height 169
click at [589, 290] on button "Remove" at bounding box center [582, 281] width 86 height 34
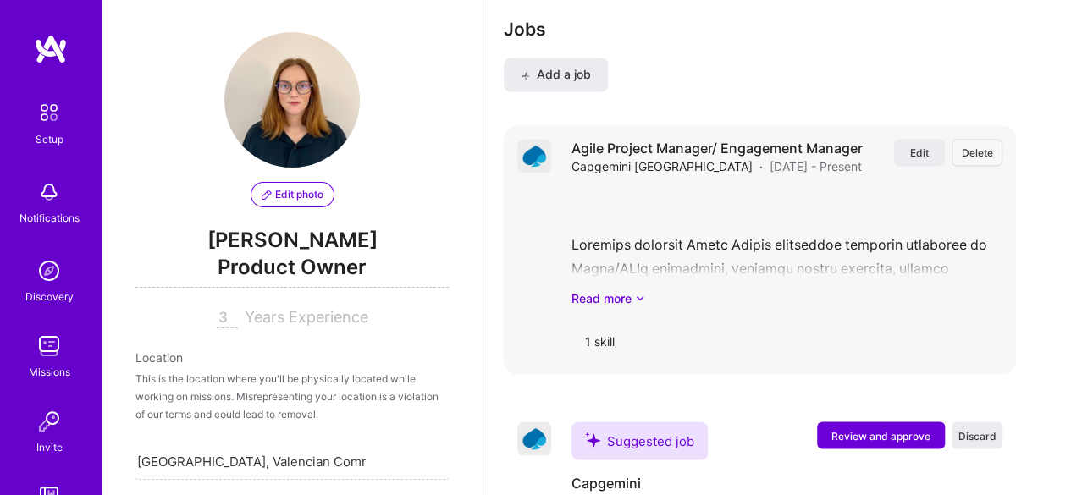
scroll to position [1509, 0]
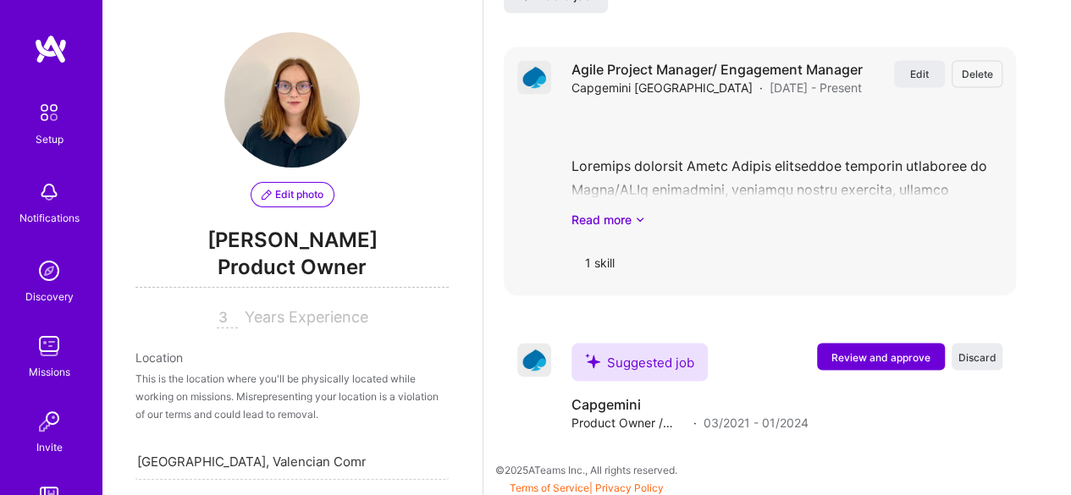
click at [986, 69] on span "Delete" at bounding box center [977, 74] width 31 height 14
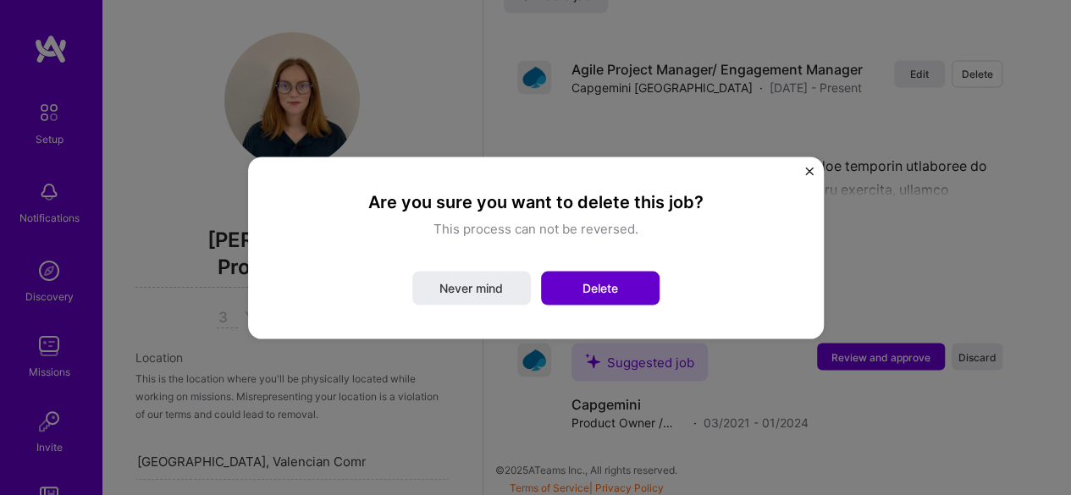
click at [644, 288] on button "Delete" at bounding box center [600, 288] width 119 height 34
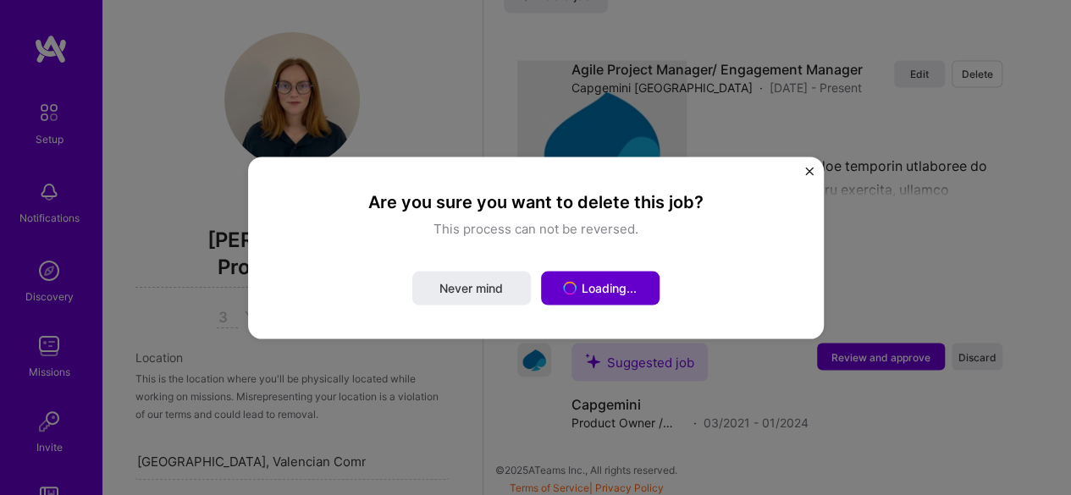
scroll to position [1226, 0]
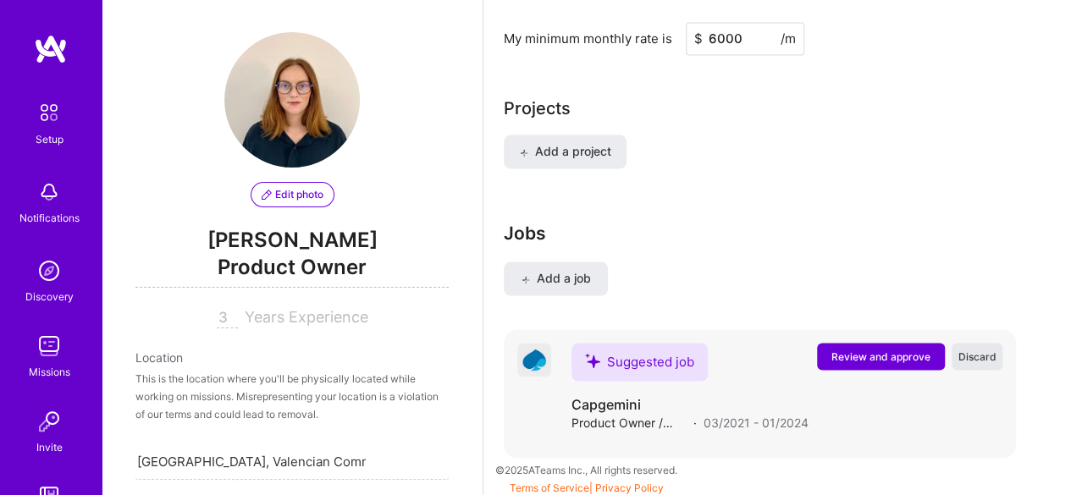
click at [997, 350] on span "Discard" at bounding box center [978, 357] width 38 height 14
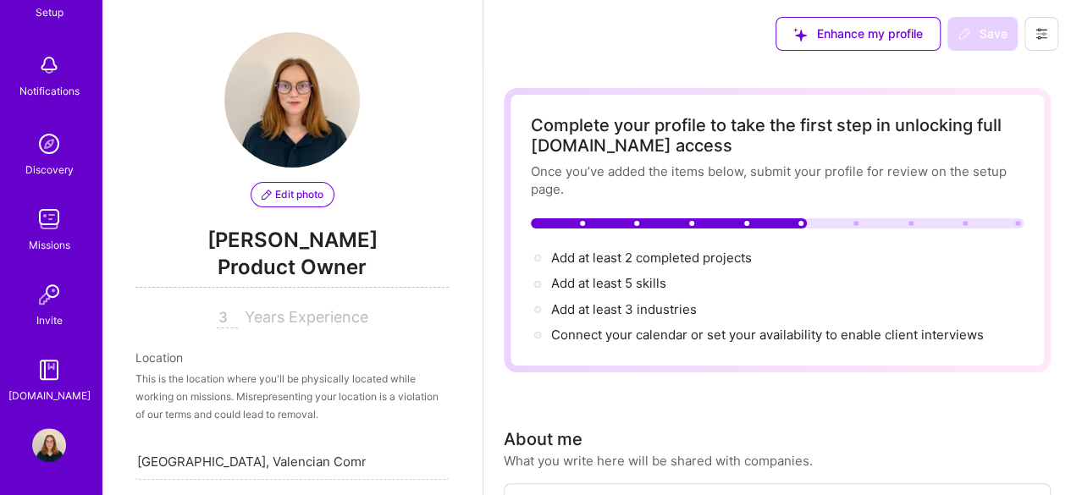
scroll to position [0, 0]
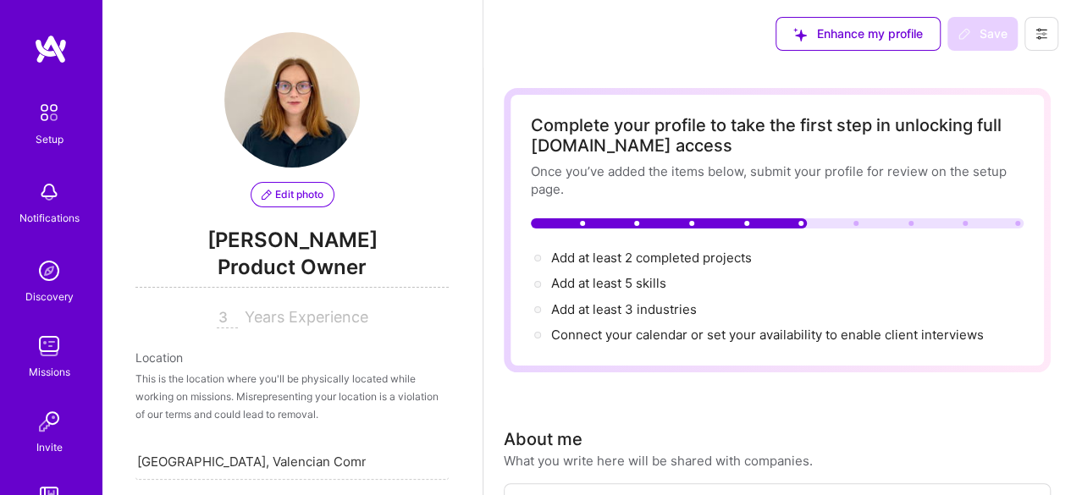
click at [54, 57] on img at bounding box center [51, 49] width 34 height 30
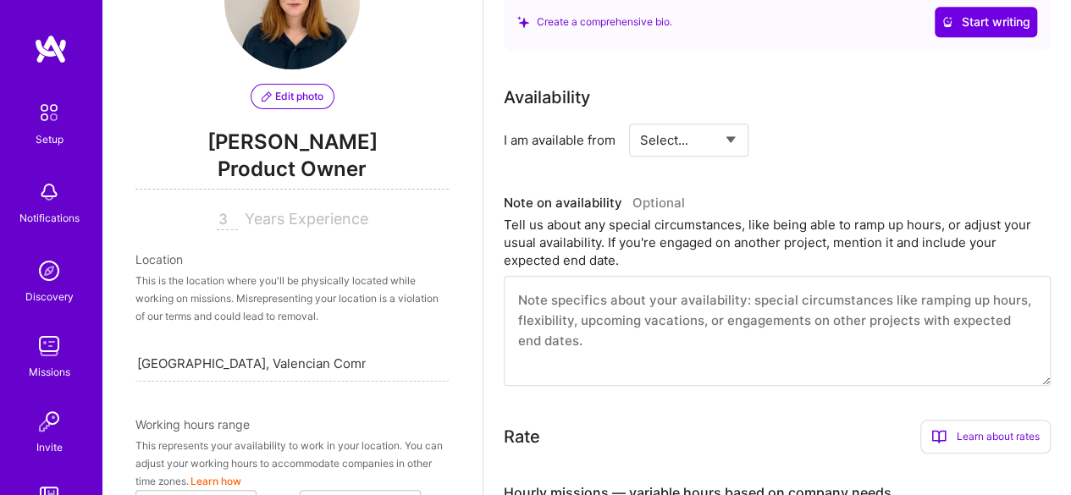
scroll to position [641, 0]
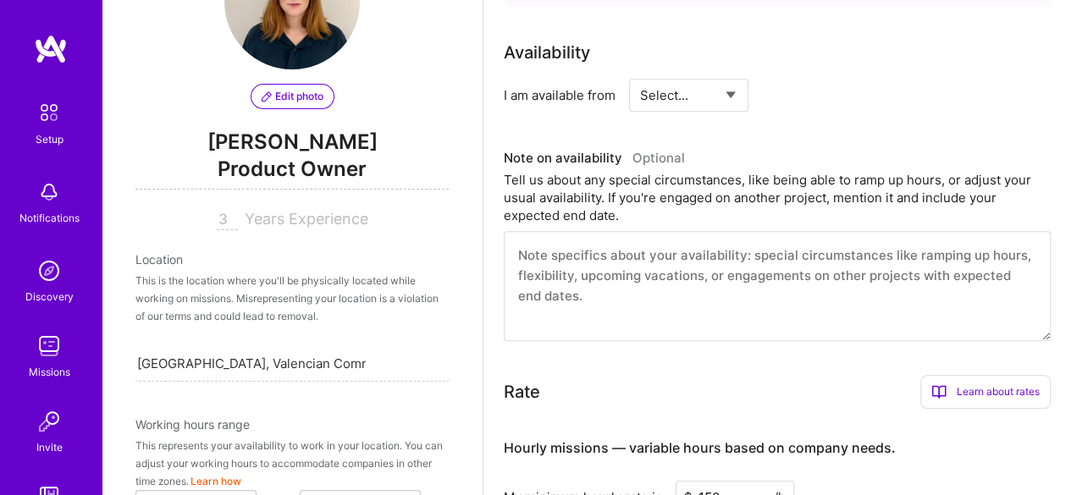
click at [355, 171] on span "Product Owner" at bounding box center [291, 172] width 313 height 35
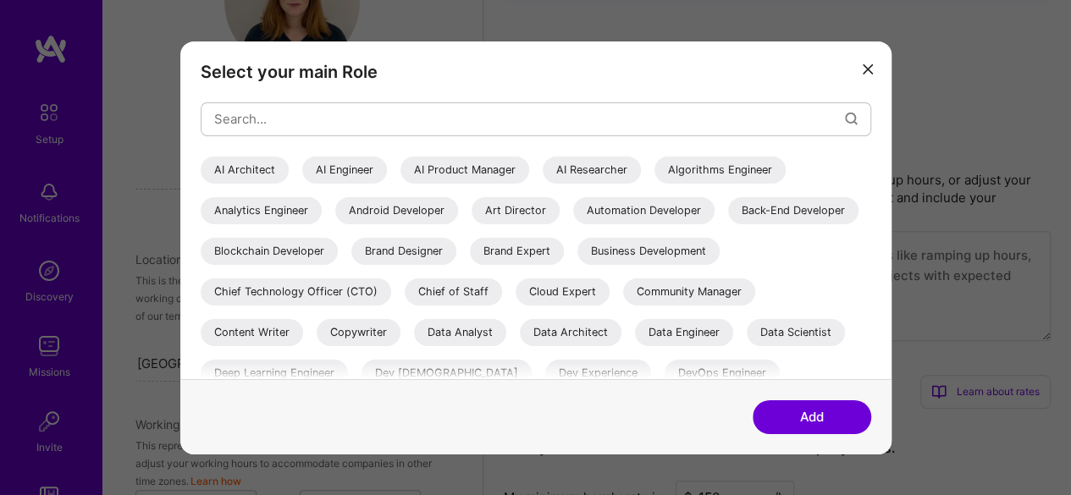
click at [872, 80] on button "modal" at bounding box center [868, 68] width 20 height 28
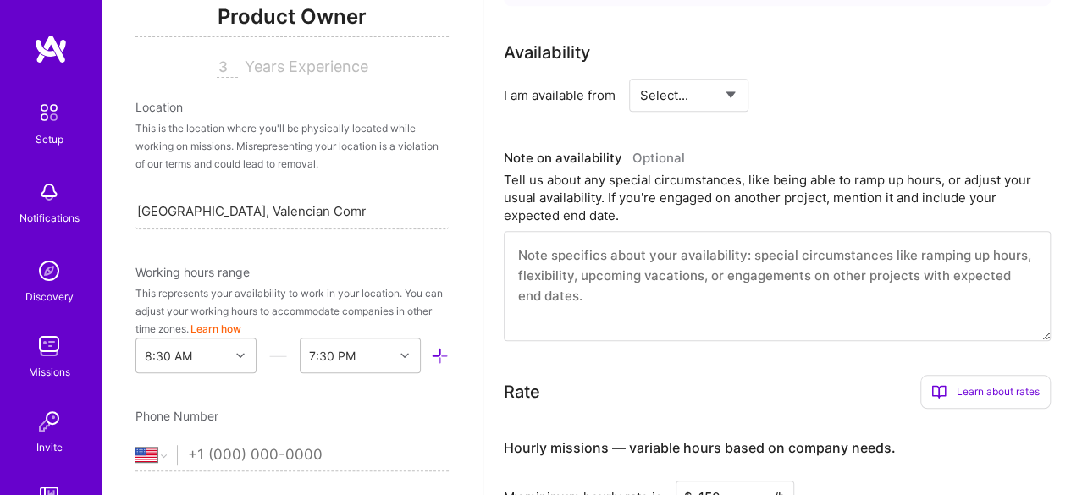
scroll to position [252, 0]
click at [393, 212] on div "[GEOGRAPHIC_DATA], [GEOGRAPHIC_DATA] Community, [GEOGRAPHIC_DATA] [GEOGRAPHIC_D…" at bounding box center [291, 211] width 313 height 36
drag, startPoint x: 390, startPoint y: 209, endPoint x: 112, endPoint y: 197, distance: 278.9
click at [112, 197] on div "Edit photo [PERSON_NAME] Product Owner 3 Years Experience Location This is the …" at bounding box center [292, 247] width 381 height 495
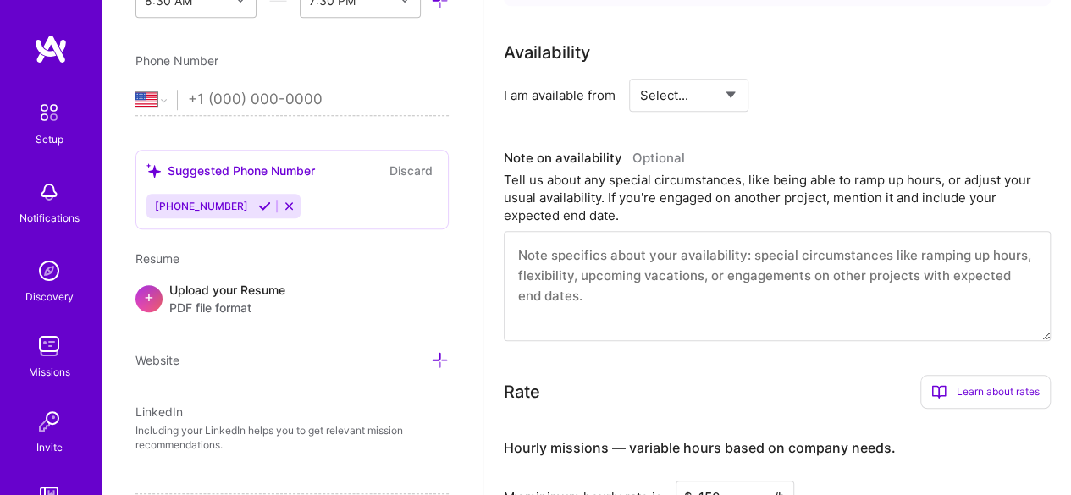
scroll to position [754, 0]
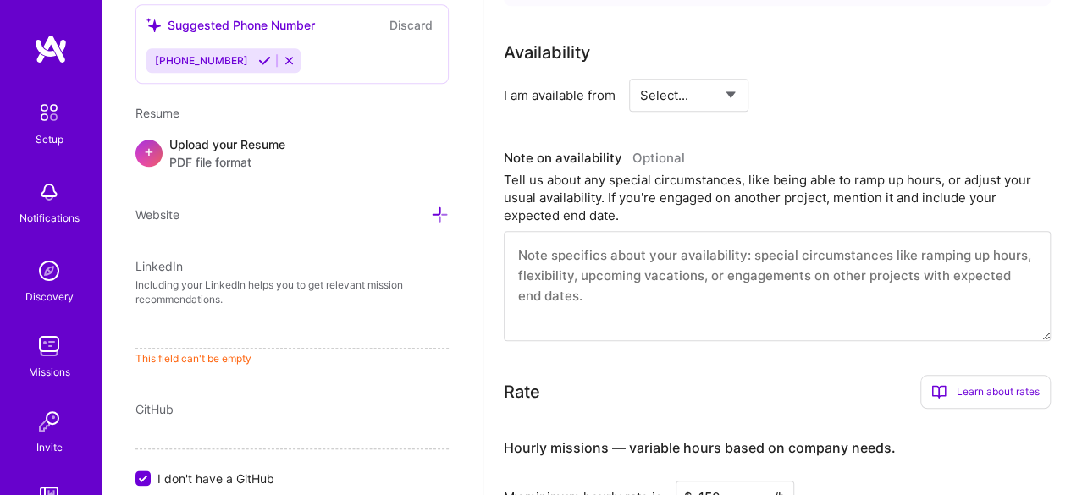
click at [278, 62] on button at bounding box center [289, 60] width 23 height 14
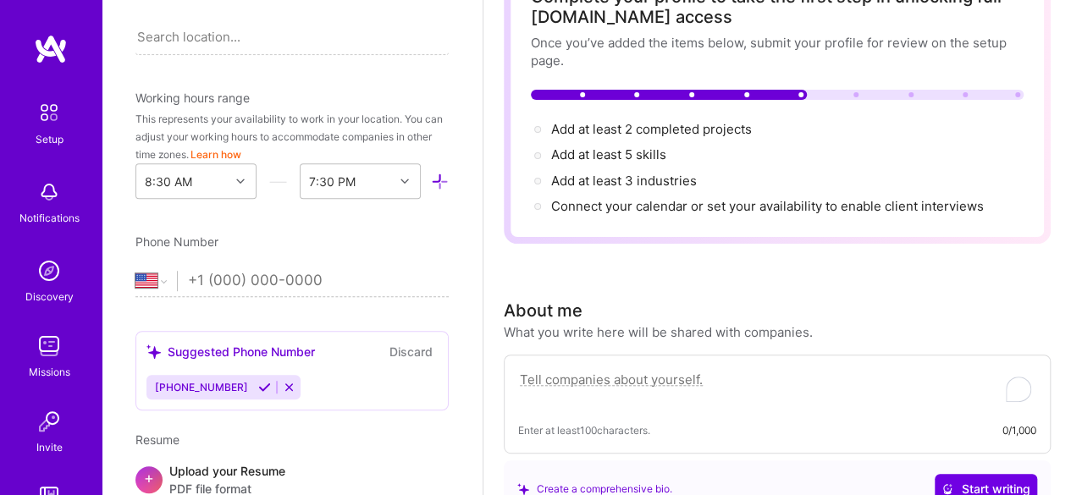
scroll to position [0, 0]
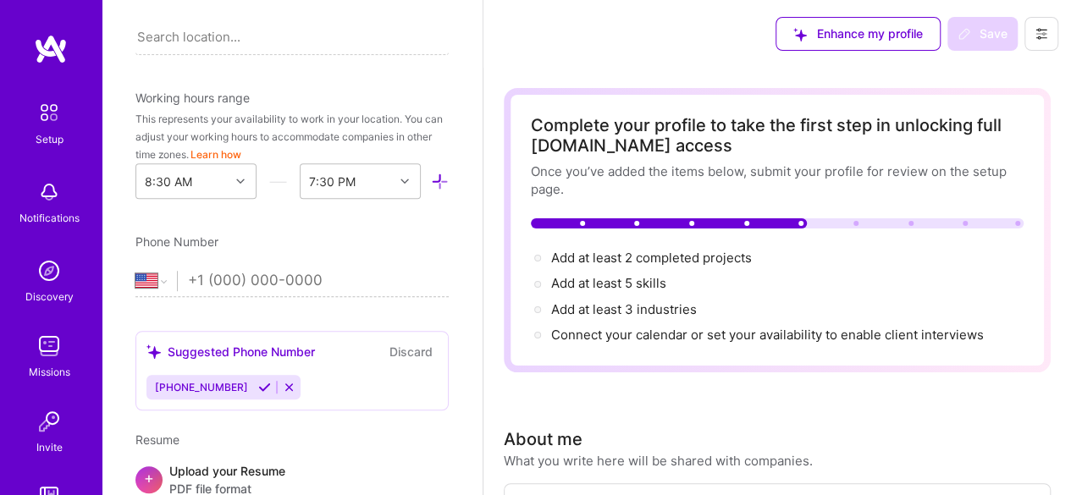
click at [1043, 19] on button at bounding box center [1042, 34] width 34 height 34
click at [976, 77] on button "Settings" at bounding box center [995, 72] width 127 height 43
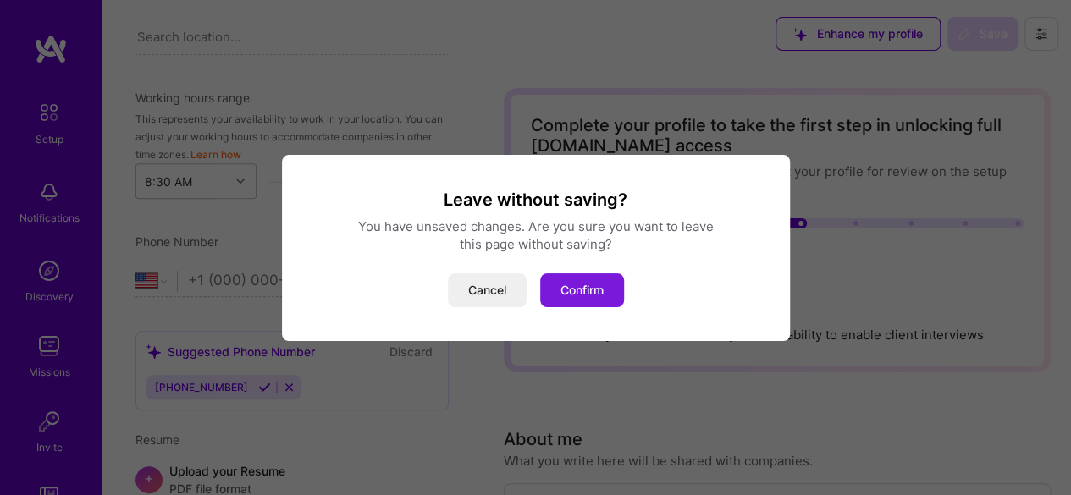
click at [585, 291] on button "Confirm" at bounding box center [582, 291] width 84 height 34
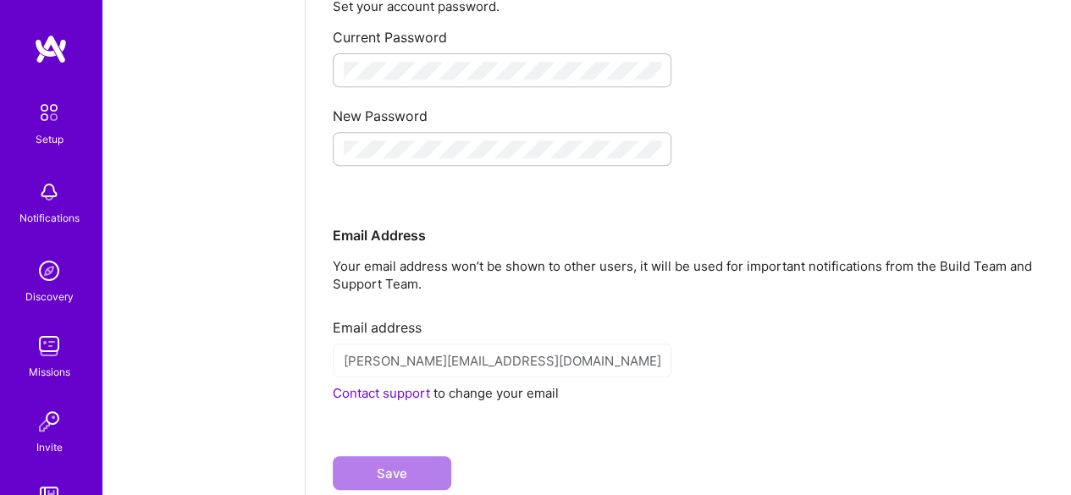
scroll to position [393, 0]
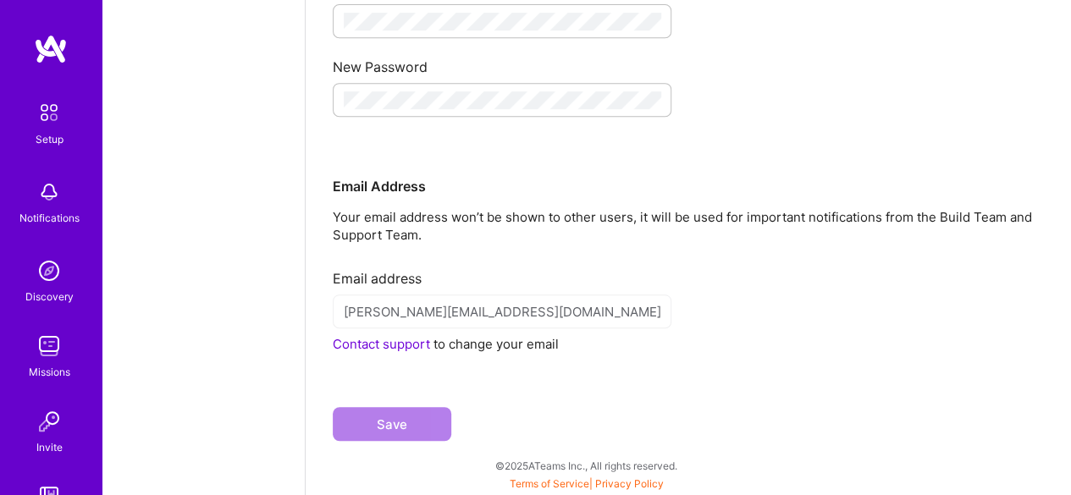
click at [390, 343] on link "Contact support" at bounding box center [381, 344] width 97 height 16
click at [401, 350] on link "Contact support" at bounding box center [381, 344] width 97 height 16
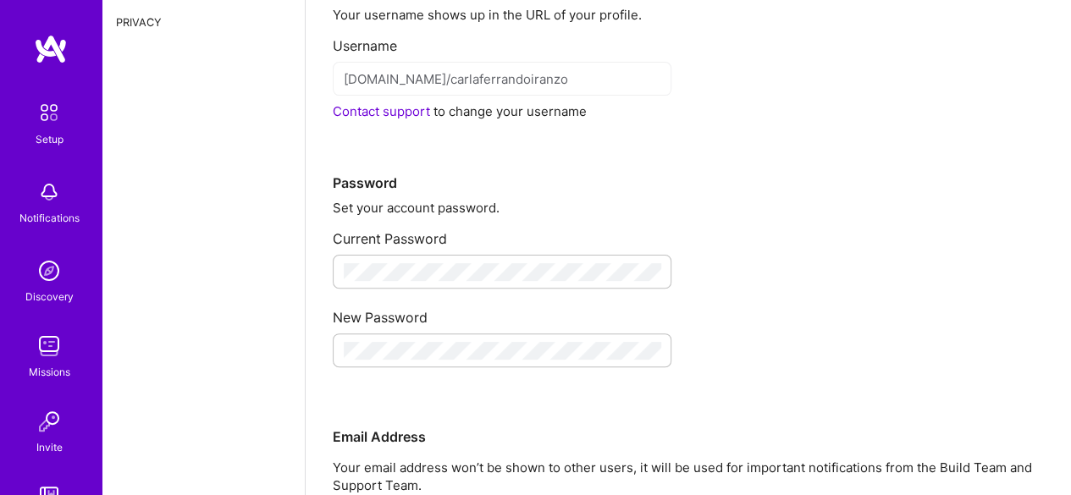
scroll to position [0, 0]
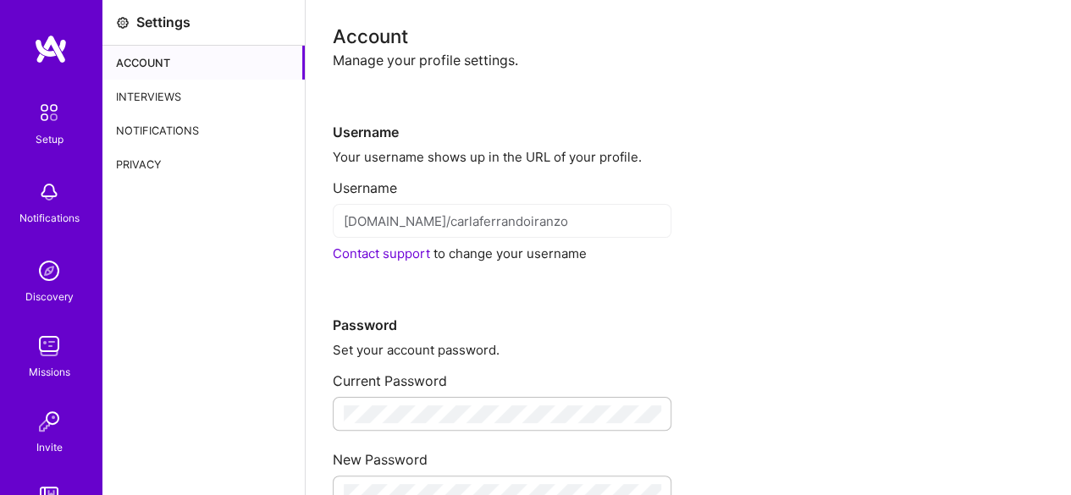
click at [166, 155] on div "Privacy" at bounding box center [203, 164] width 202 height 34
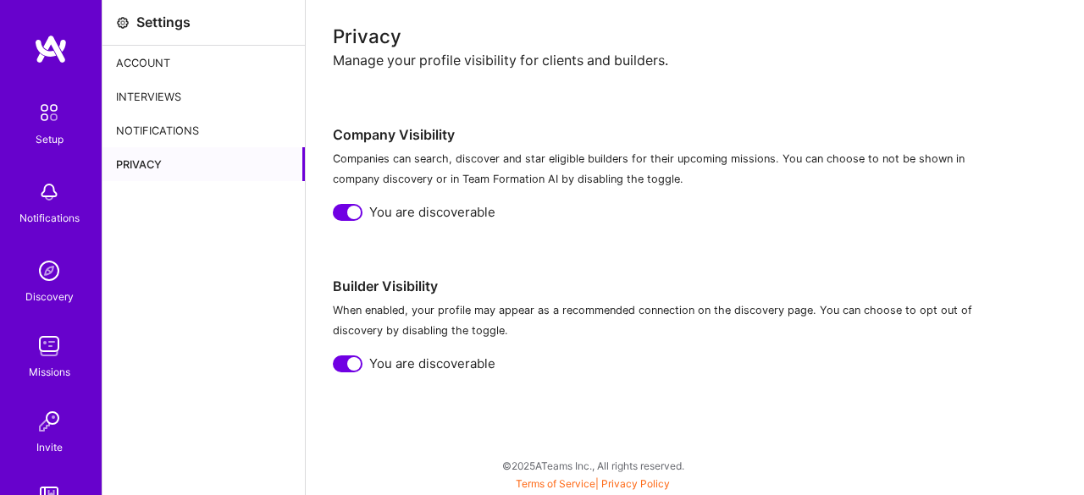
click at [181, 123] on div "Notifications" at bounding box center [203, 130] width 202 height 34
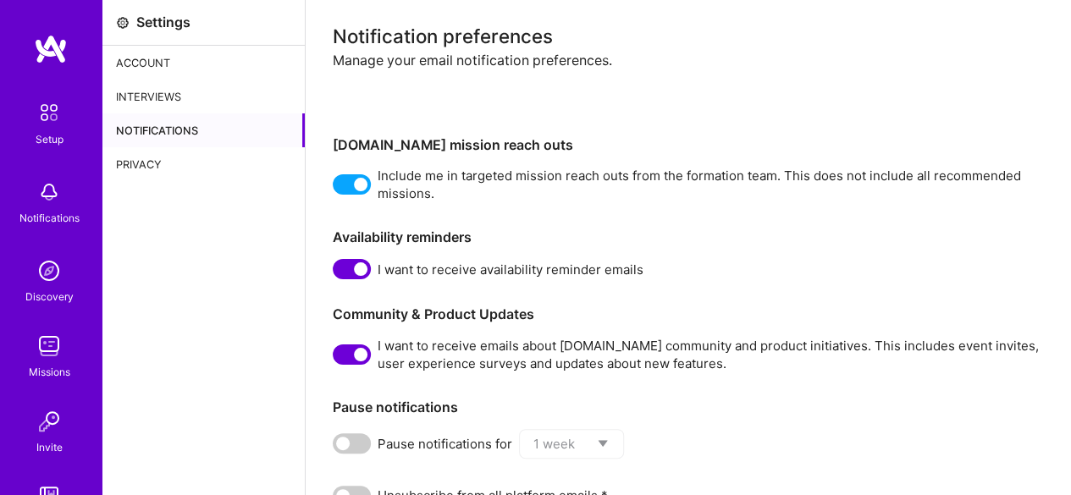
click at [229, 104] on div "Interviews" at bounding box center [203, 97] width 202 height 34
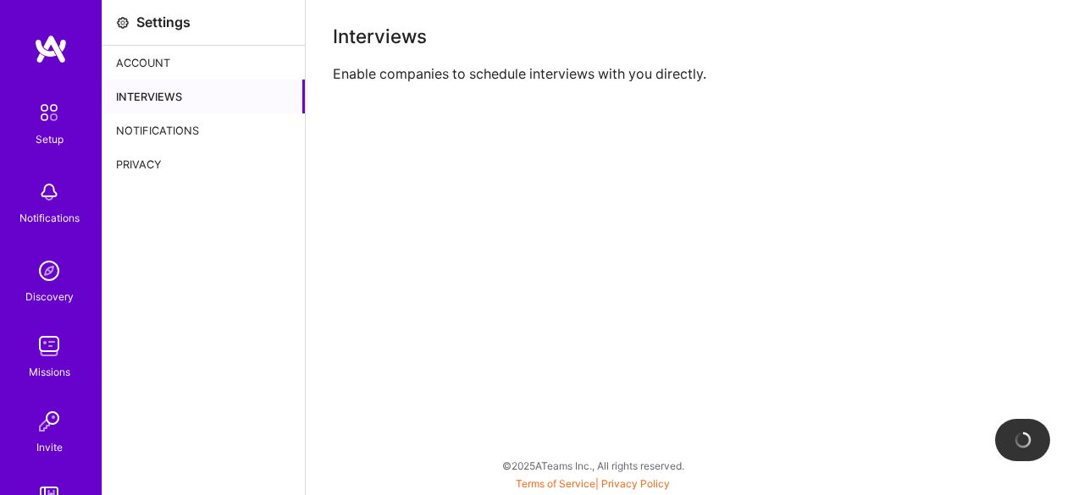
click at [220, 79] on div "Account" at bounding box center [203, 63] width 202 height 34
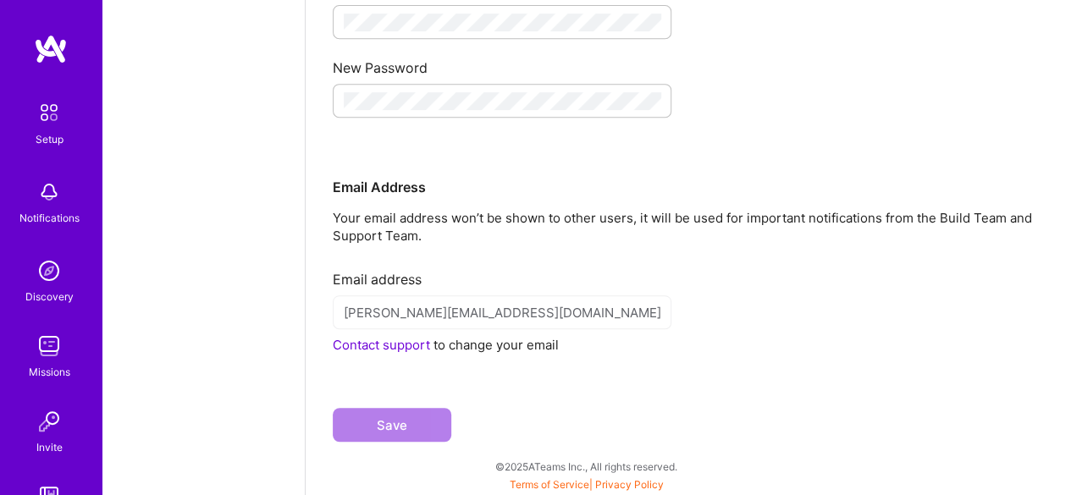
scroll to position [393, 0]
click at [53, 63] on img at bounding box center [51, 49] width 34 height 30
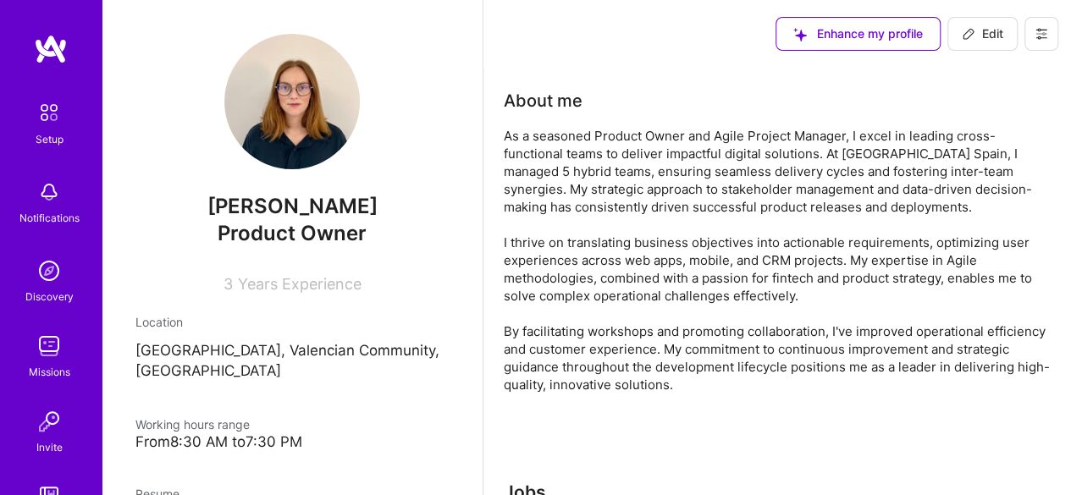
click at [51, 107] on img at bounding box center [49, 113] width 36 height 36
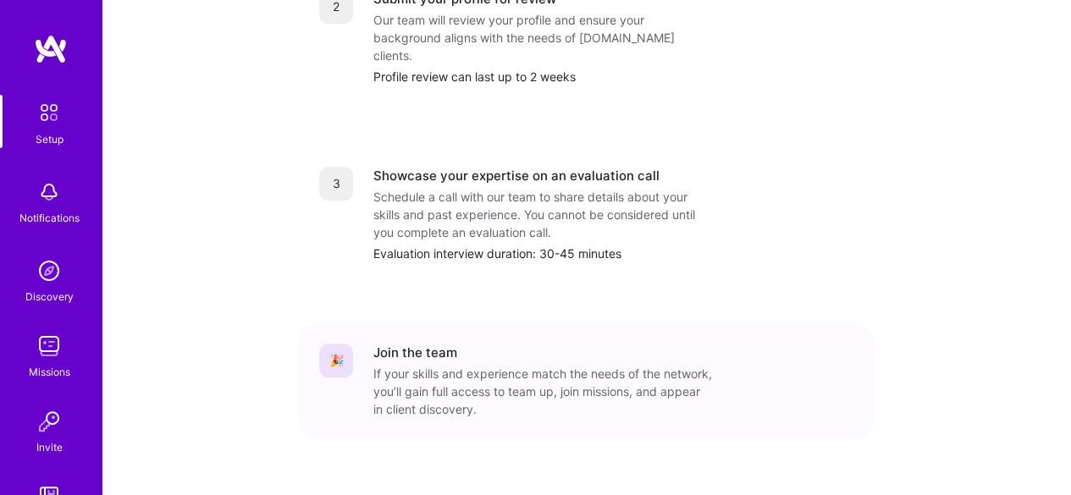
scroll to position [127, 0]
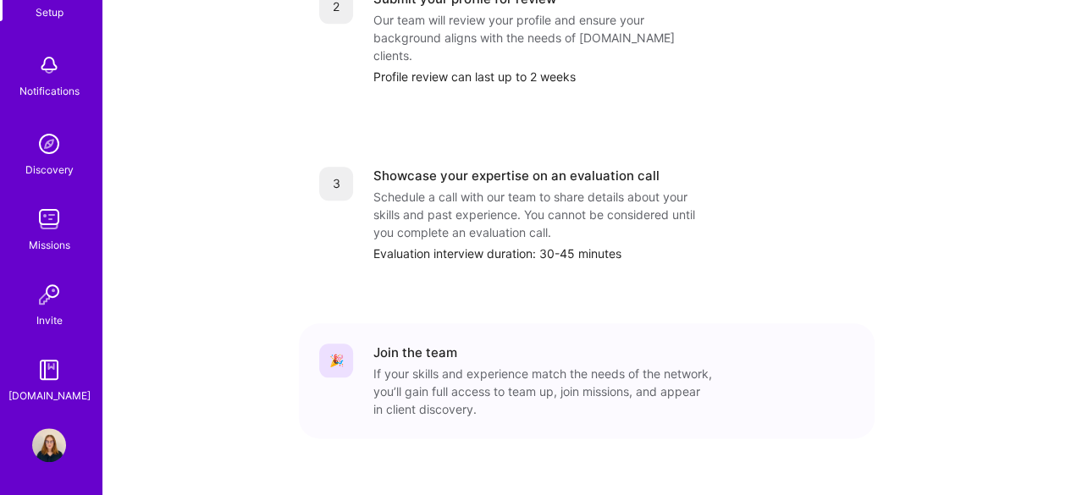
click at [53, 467] on div "Setup Notifications Discovery Missions Invite [DOMAIN_NAME] Profile" at bounding box center [51, 247] width 102 height 495
click at [49, 453] on img at bounding box center [49, 446] width 34 height 34
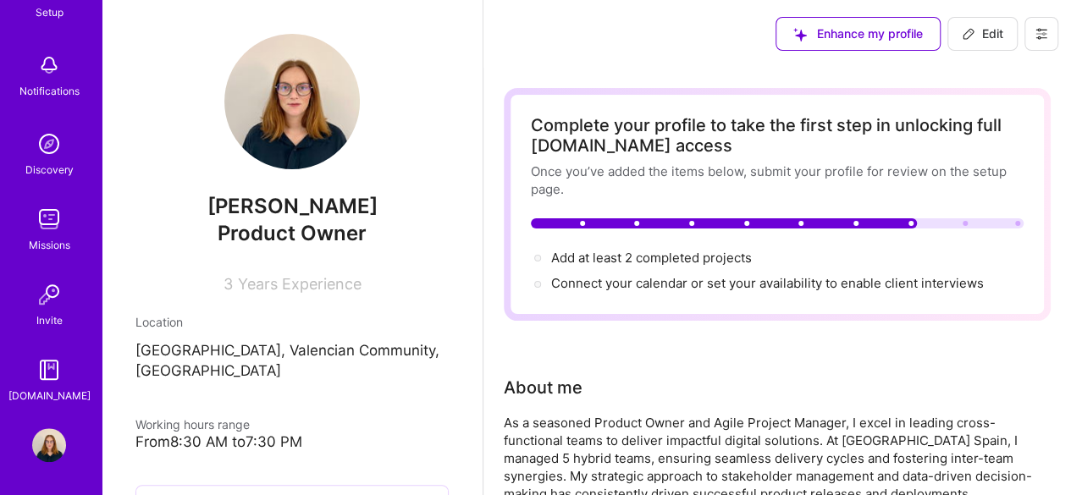
click at [991, 47] on button "Edit" at bounding box center [983, 34] width 70 height 34
select select "US"
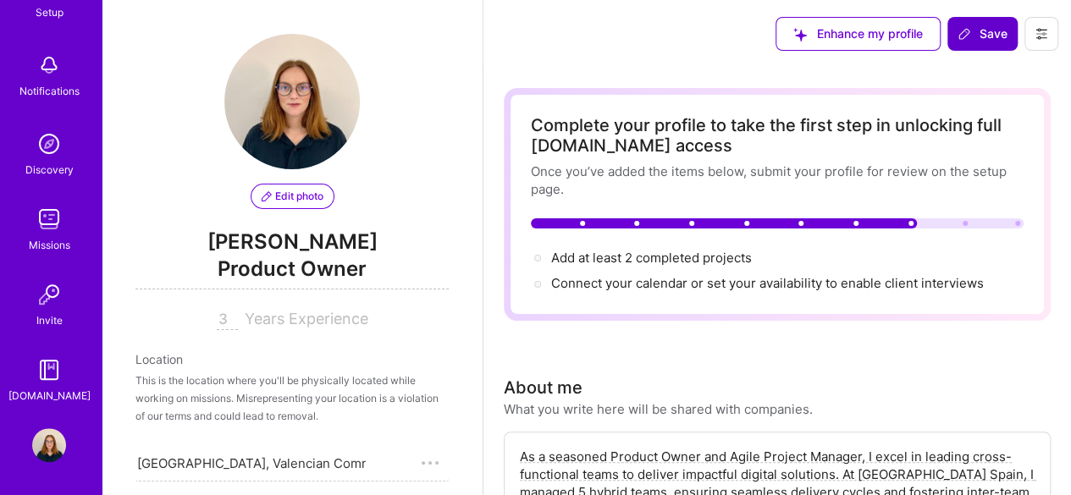
scroll to position [838, 0]
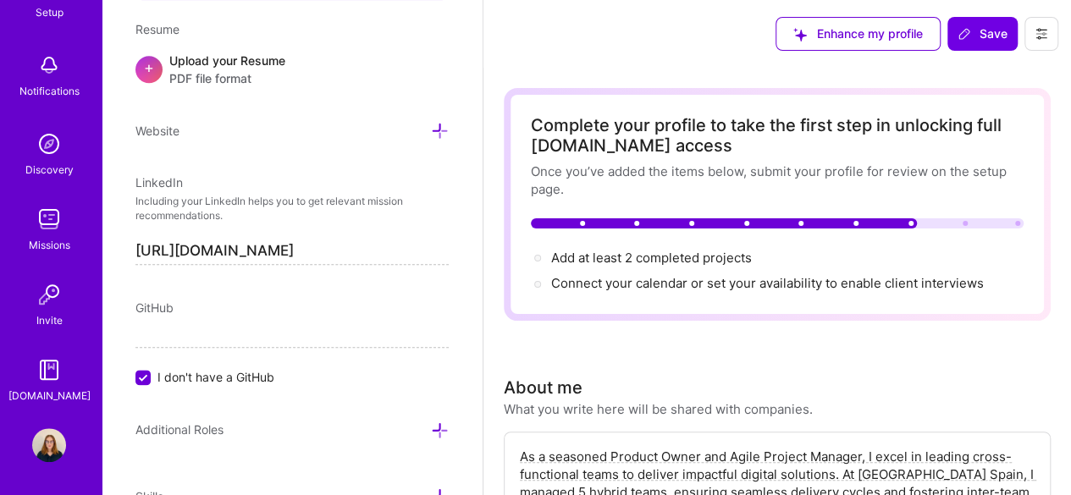
click at [1042, 29] on icon at bounding box center [1042, 34] width 14 height 14
click at [1002, 64] on button "Settings" at bounding box center [995, 72] width 127 height 43
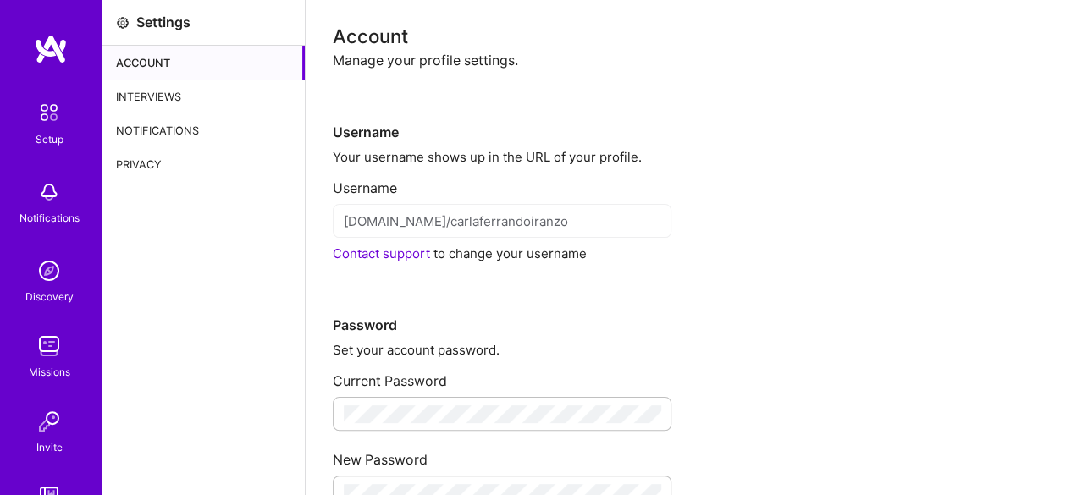
click at [186, 35] on div "Settings" at bounding box center [203, 23] width 202 height 46
click at [47, 37] on img at bounding box center [51, 49] width 34 height 30
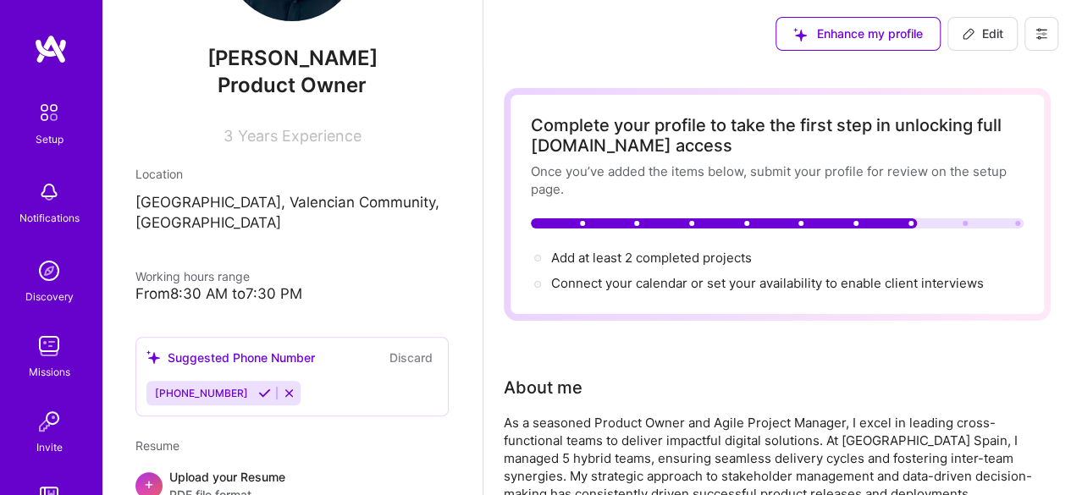
scroll to position [241, 0]
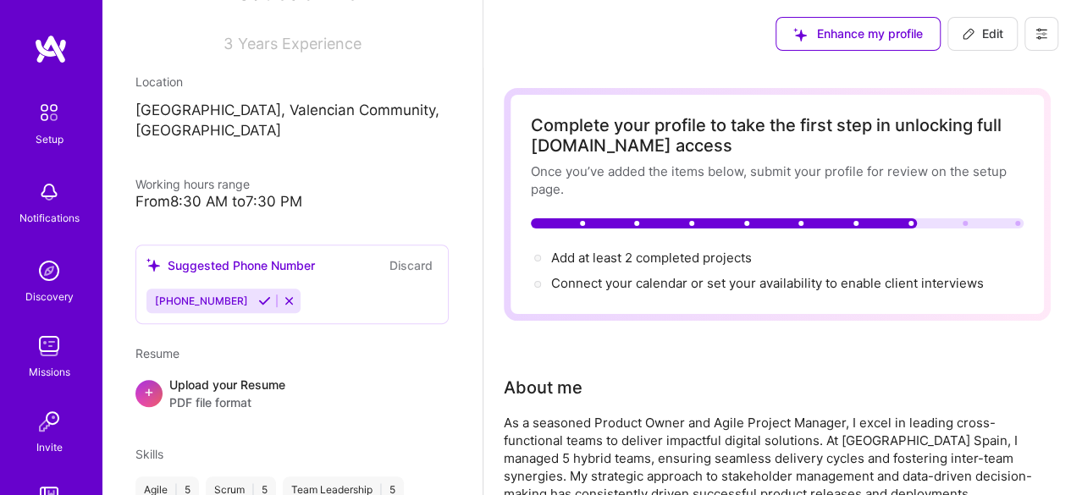
click at [58, 282] on img at bounding box center [49, 271] width 34 height 34
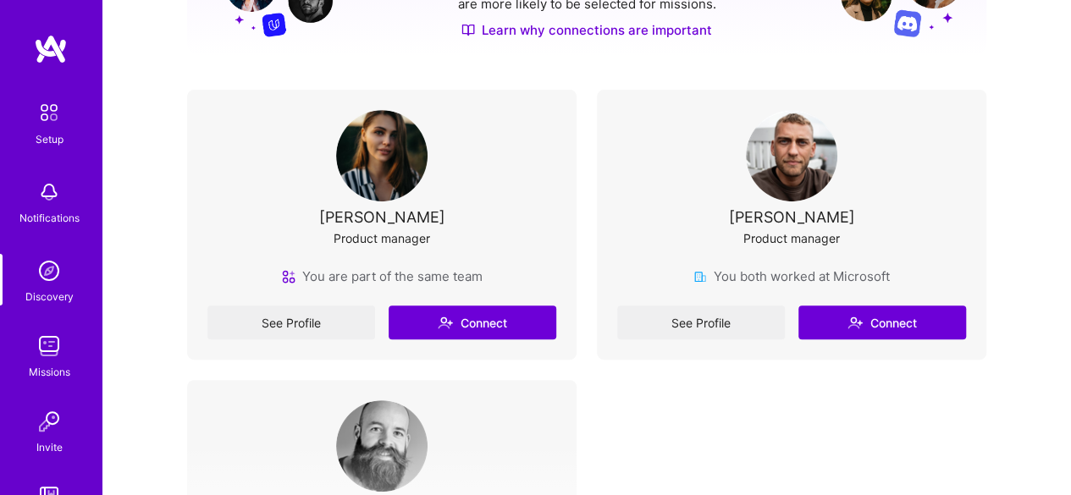
scroll to position [301, 0]
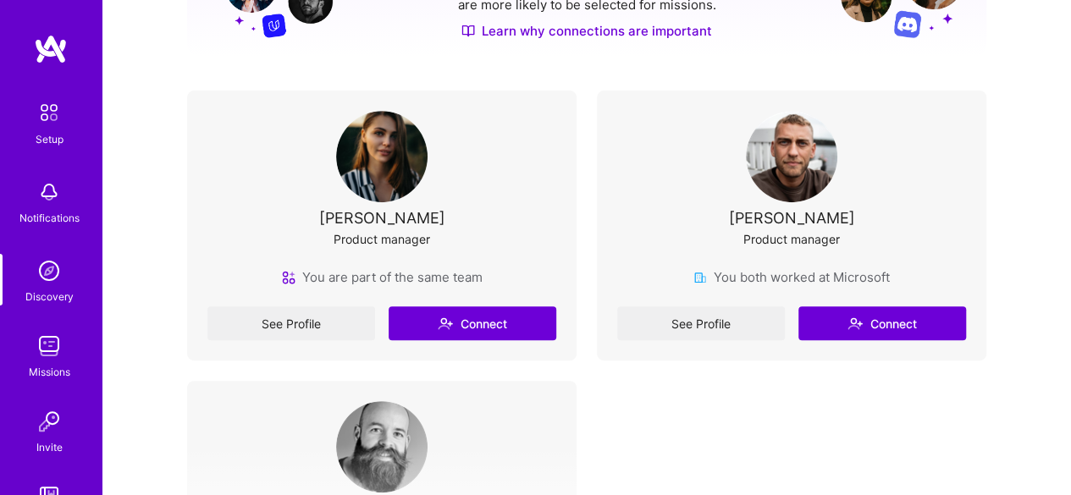
click at [406, 233] on div "Product manager" at bounding box center [382, 239] width 97 height 18
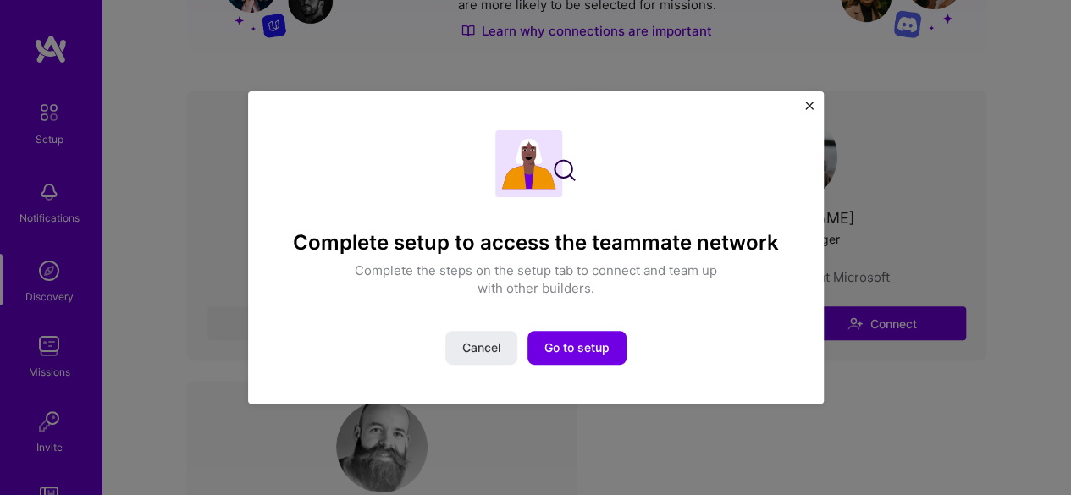
click at [812, 102] on img "Close" at bounding box center [809, 106] width 8 height 8
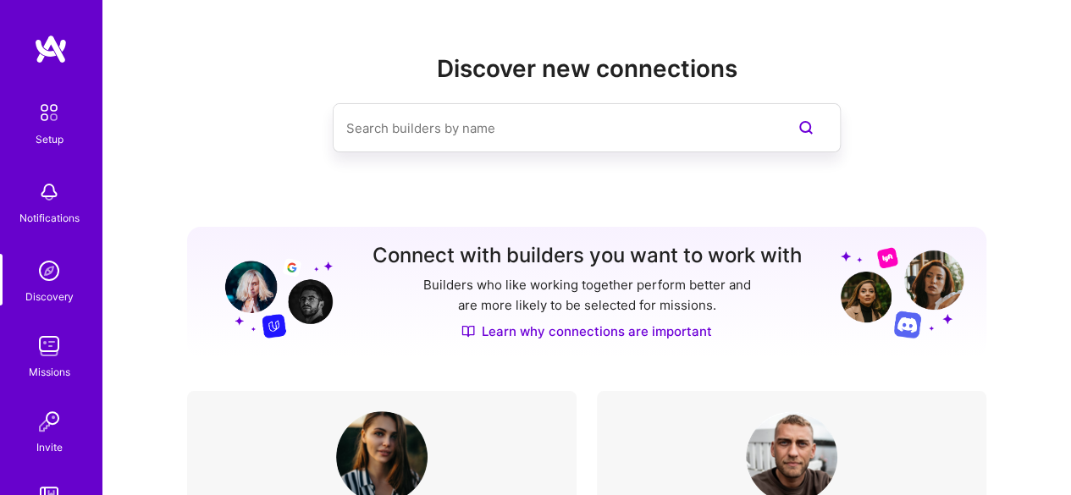
scroll to position [87, 0]
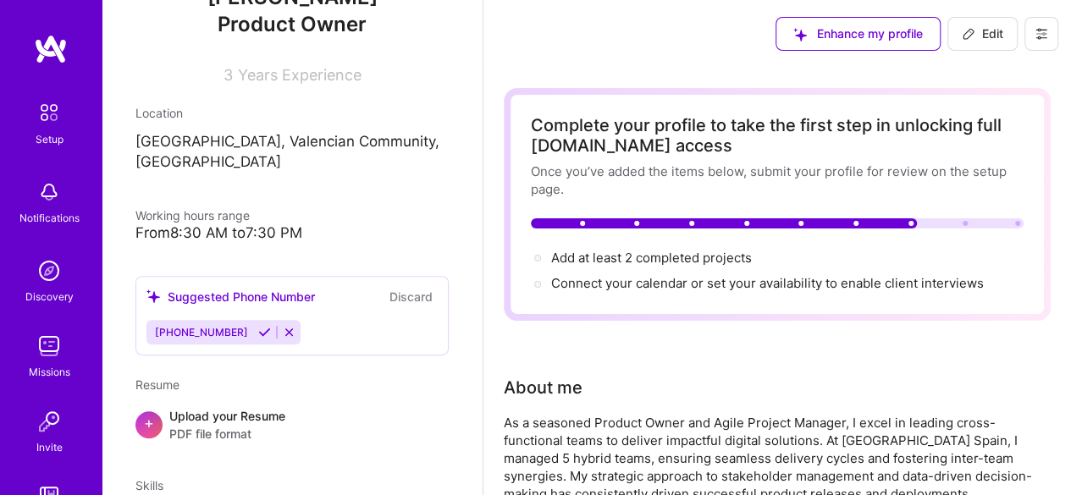
scroll to position [210, 0]
